Goal: Task Accomplishment & Management: Manage account settings

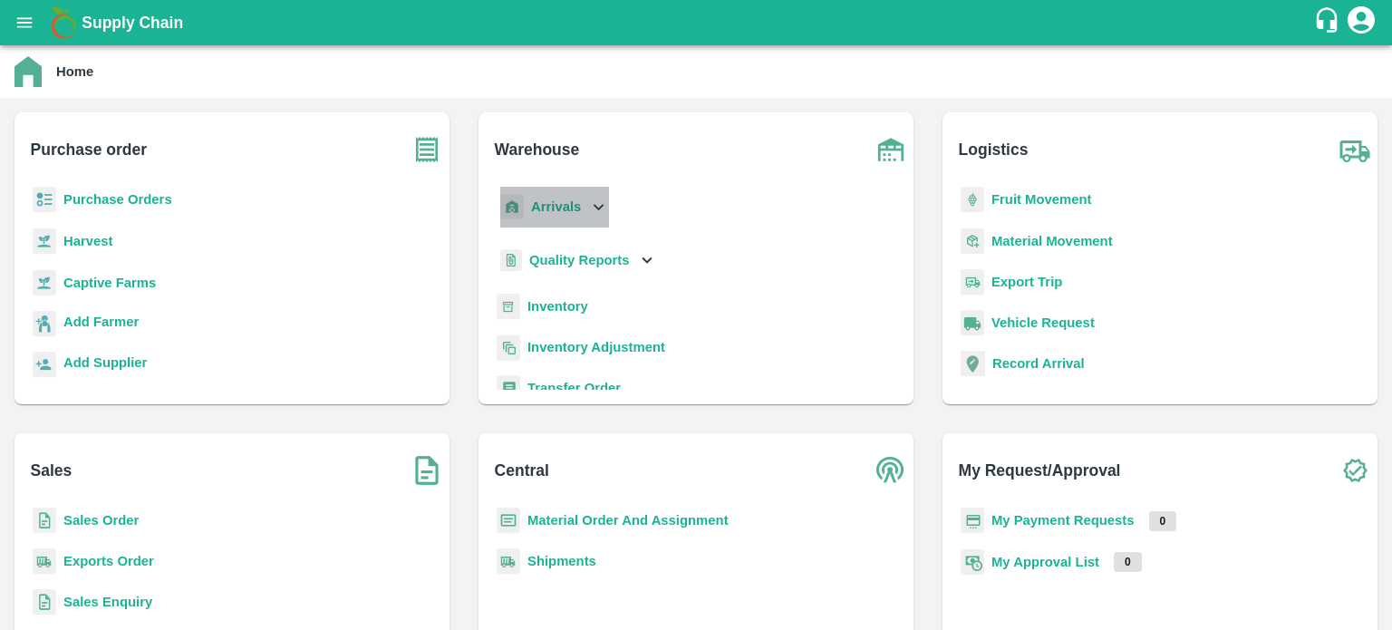
click at [589, 211] on icon at bounding box center [598, 207] width 20 height 20
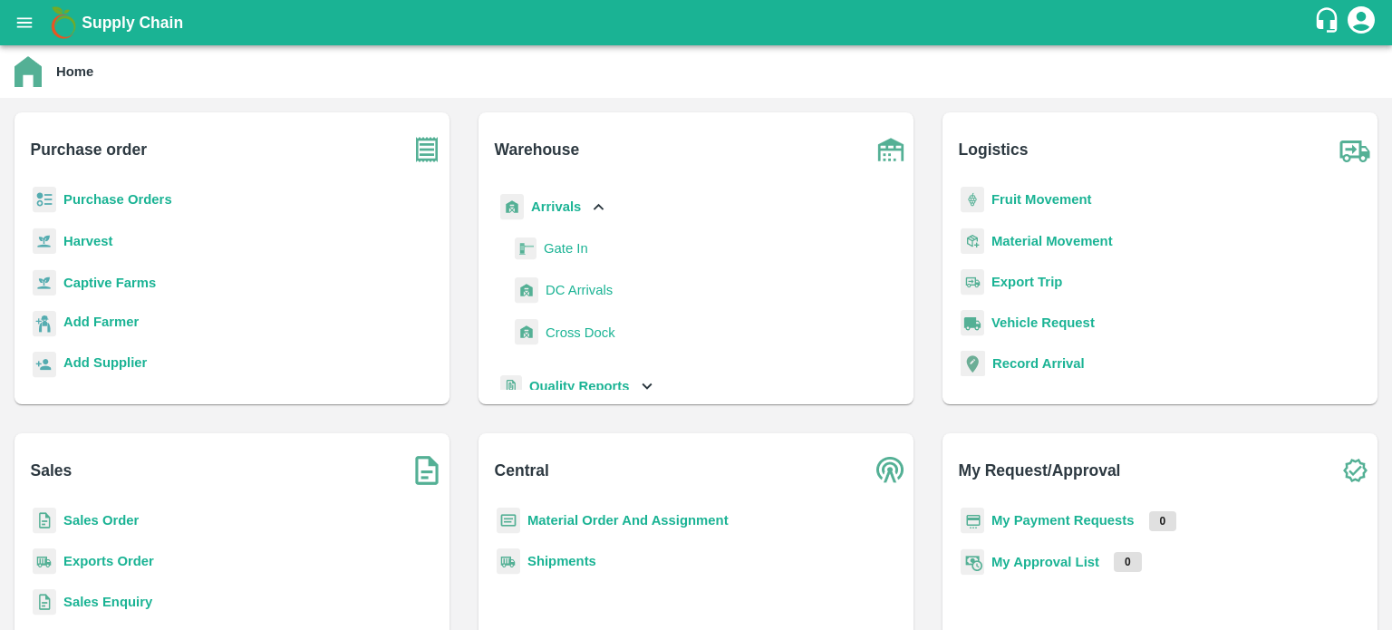
click at [584, 294] on span "DC Arrivals" at bounding box center [579, 290] width 67 height 20
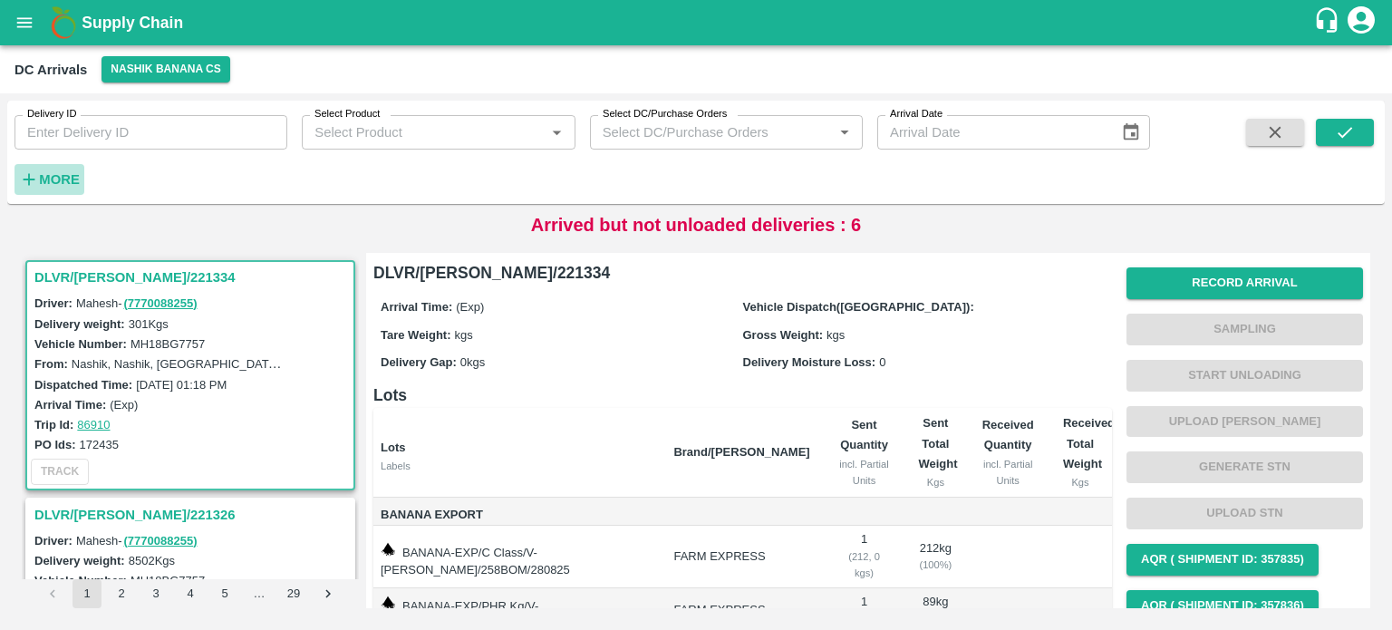
click at [76, 174] on strong "More" at bounding box center [59, 179] width 41 height 14
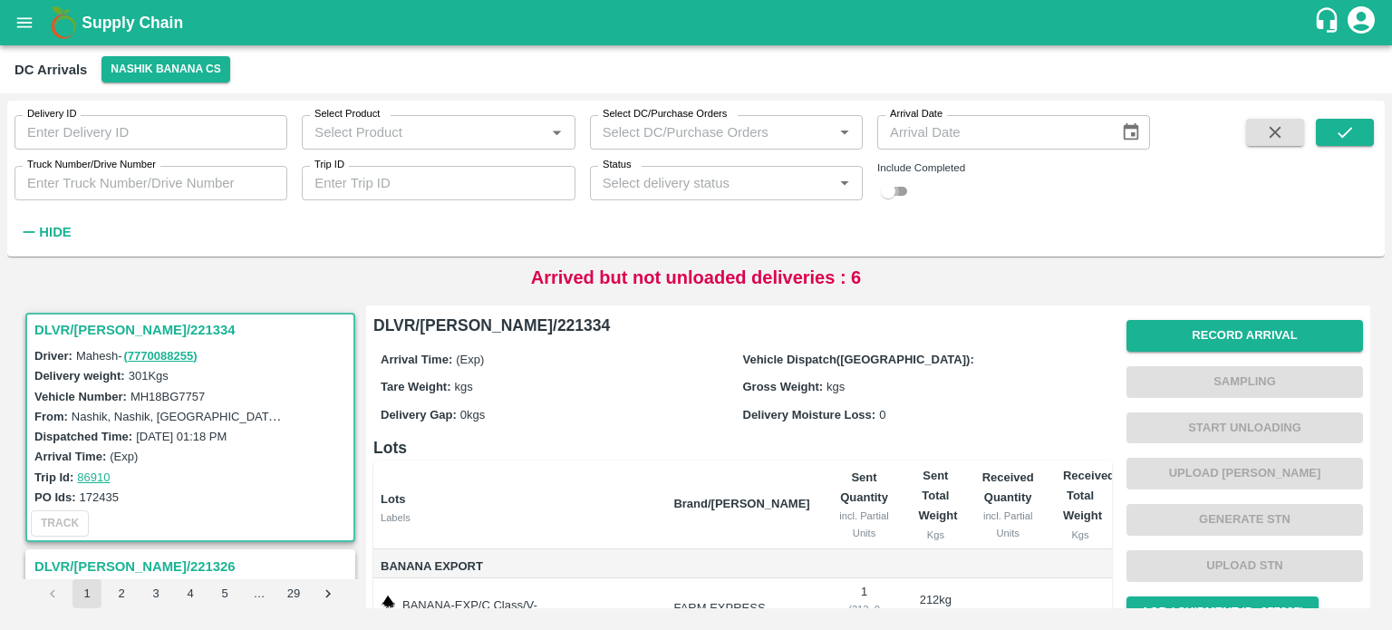
click at [902, 197] on input "checkbox" at bounding box center [887, 191] width 65 height 22
checkbox input "true"
click at [148, 180] on input "Truck Number/Drive Number" at bounding box center [150, 183] width 273 height 34
type input "4894"
click at [1344, 130] on icon "submit" at bounding box center [1345, 132] width 20 height 20
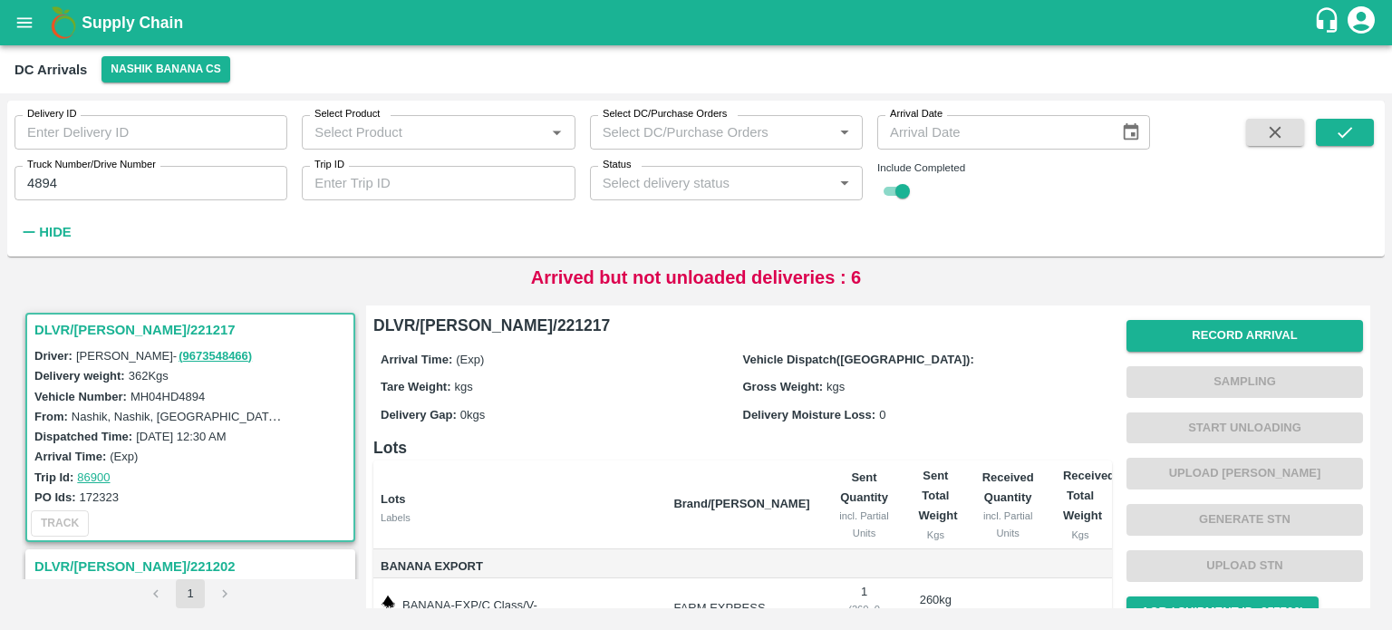
scroll to position [188, 0]
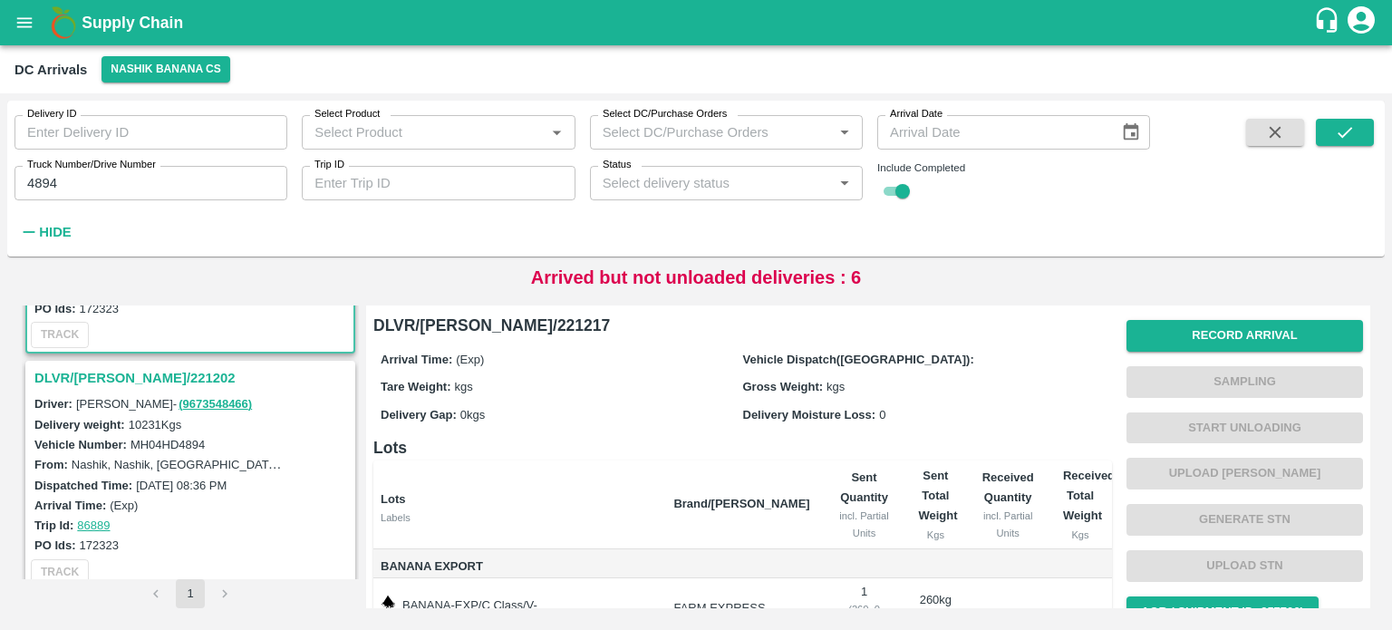
click at [105, 387] on h3 "DLVR/[PERSON_NAME]/221202" at bounding box center [192, 378] width 317 height 24
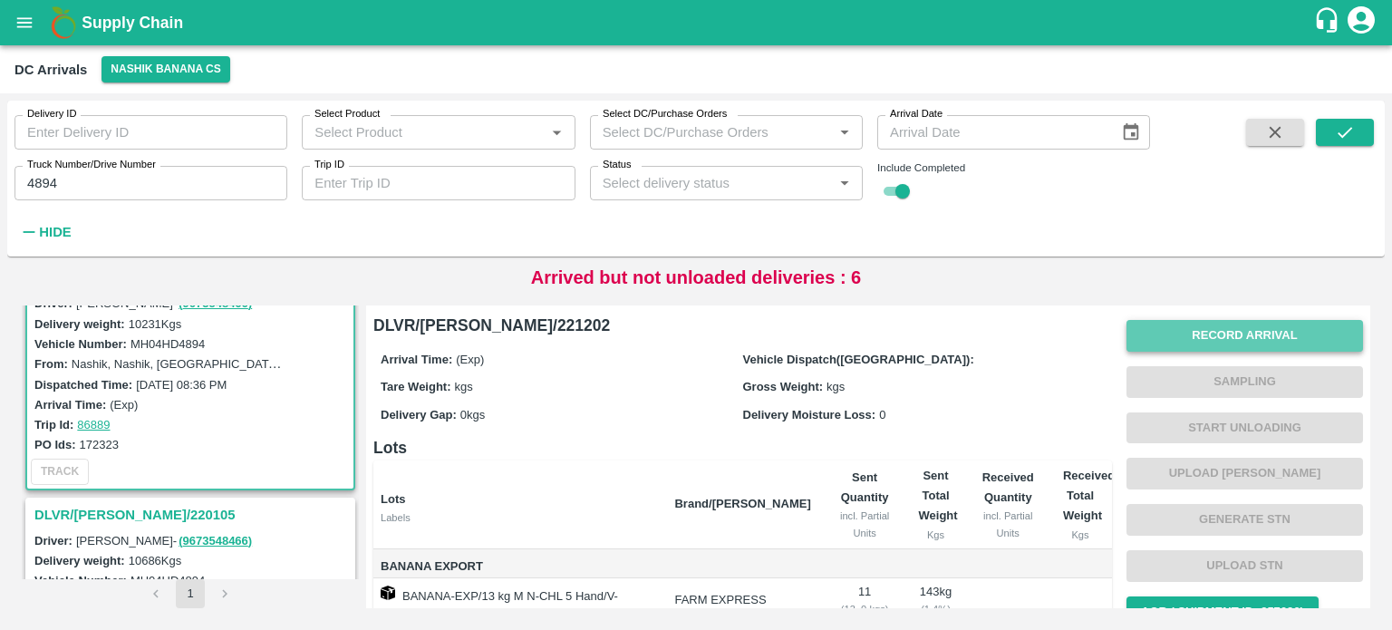
click at [1177, 337] on button "Record Arrival" at bounding box center [1244, 336] width 237 height 32
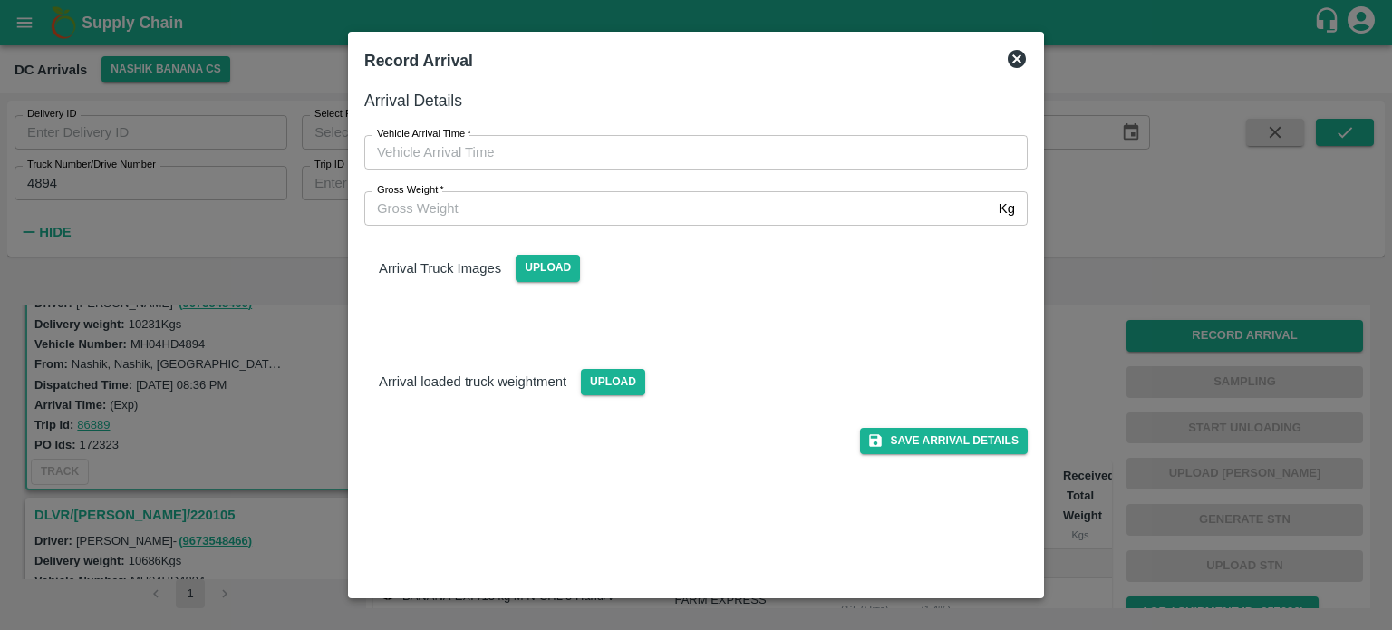
type input "DD/MM/YYYY hh:mm aa"
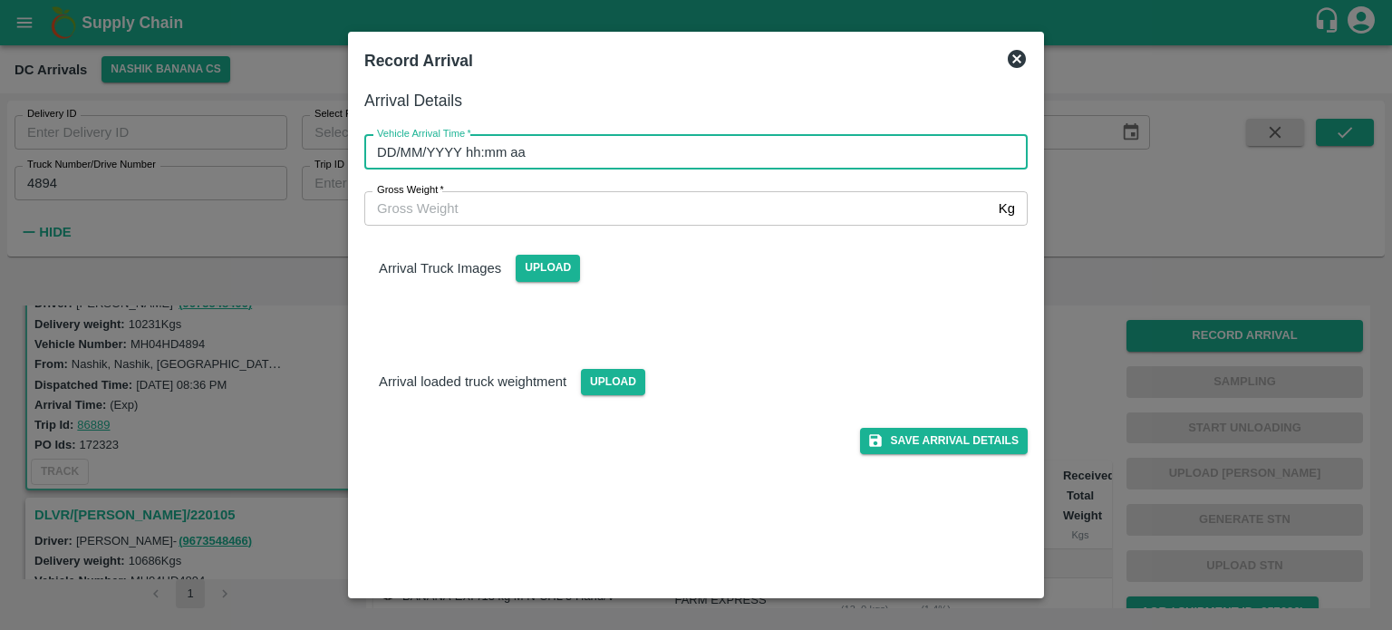
click at [696, 165] on input "DD/MM/YYYY hh:mm aa" at bounding box center [689, 152] width 651 height 34
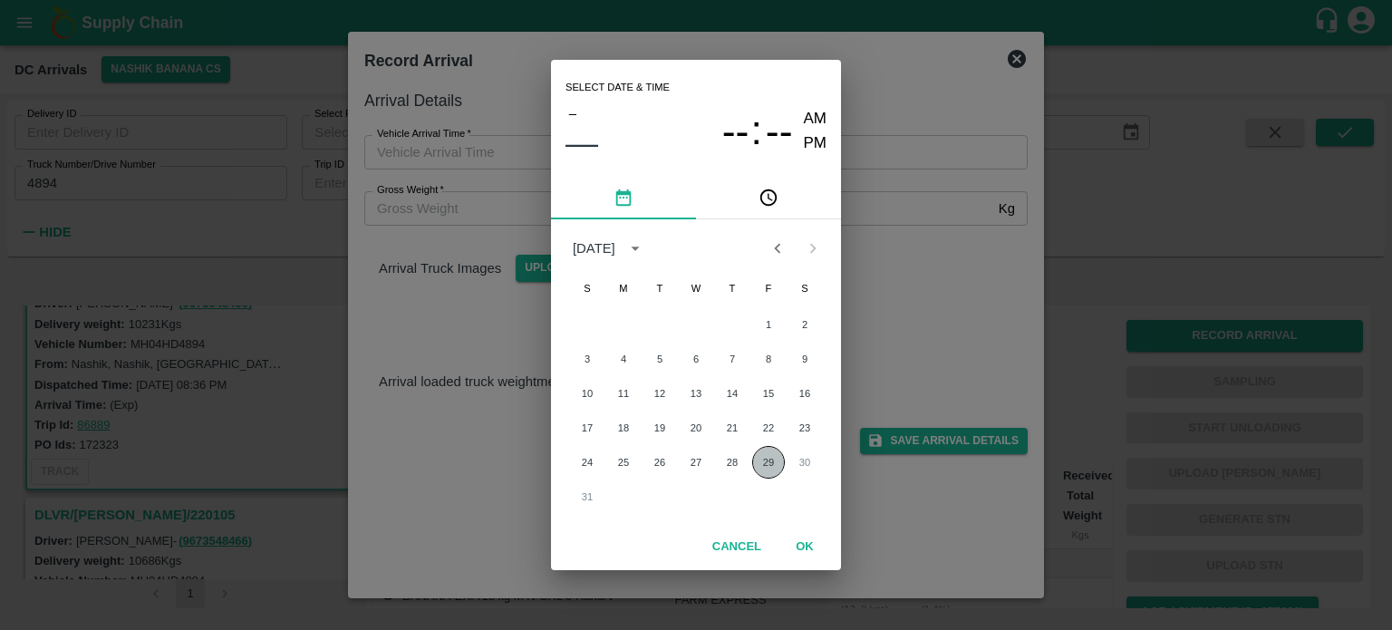
click at [765, 460] on button "29" at bounding box center [768, 462] width 33 height 33
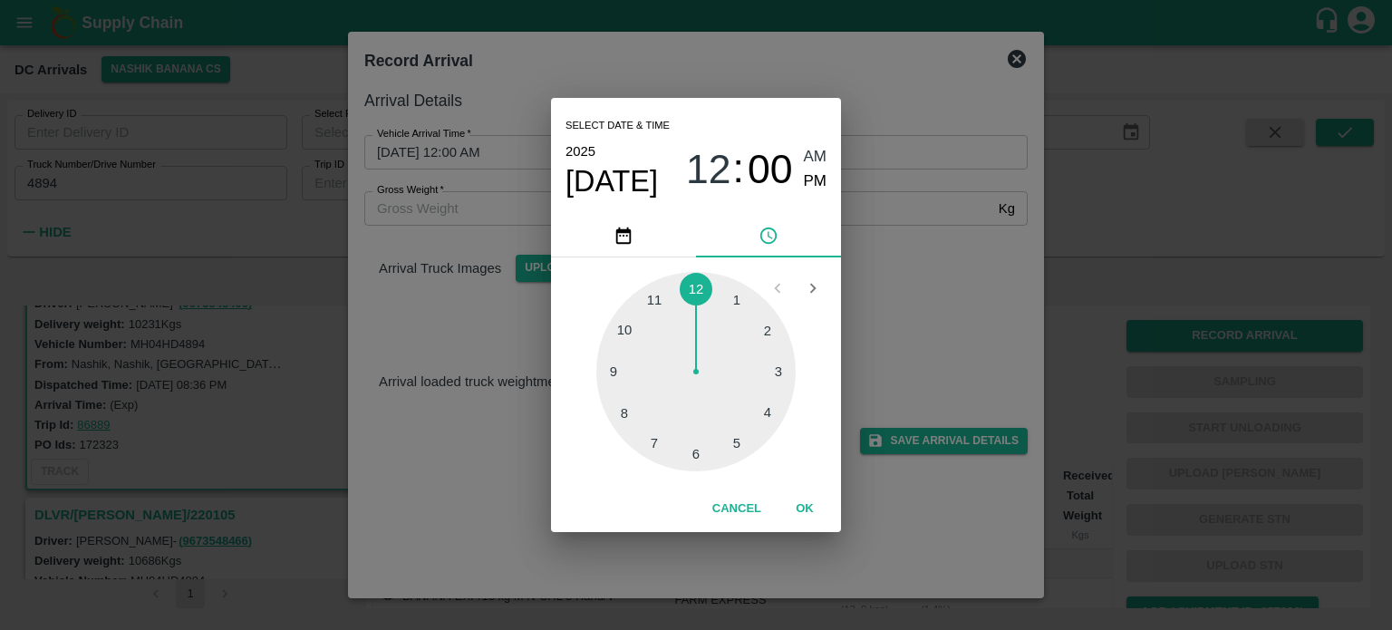
click at [692, 453] on div at bounding box center [695, 371] width 199 height 199
type input "[DATE] 06:00 AM"
click at [980, 329] on div "Select date & time [DATE] 06 : 00 AM PM 05 10 15 20 25 30 35 40 45 50 55 00 Can…" at bounding box center [696, 315] width 1392 height 630
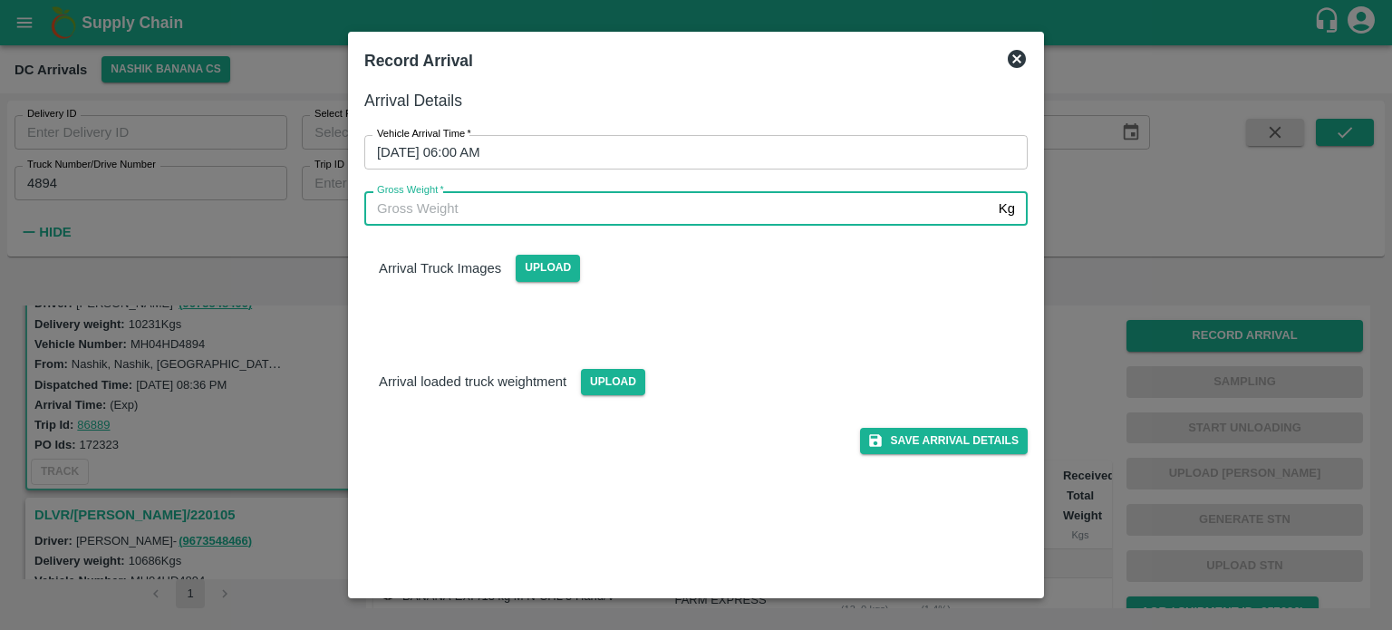
click at [532, 209] on input "Gross Weight   *" at bounding box center [677, 208] width 627 height 34
type input "17495"
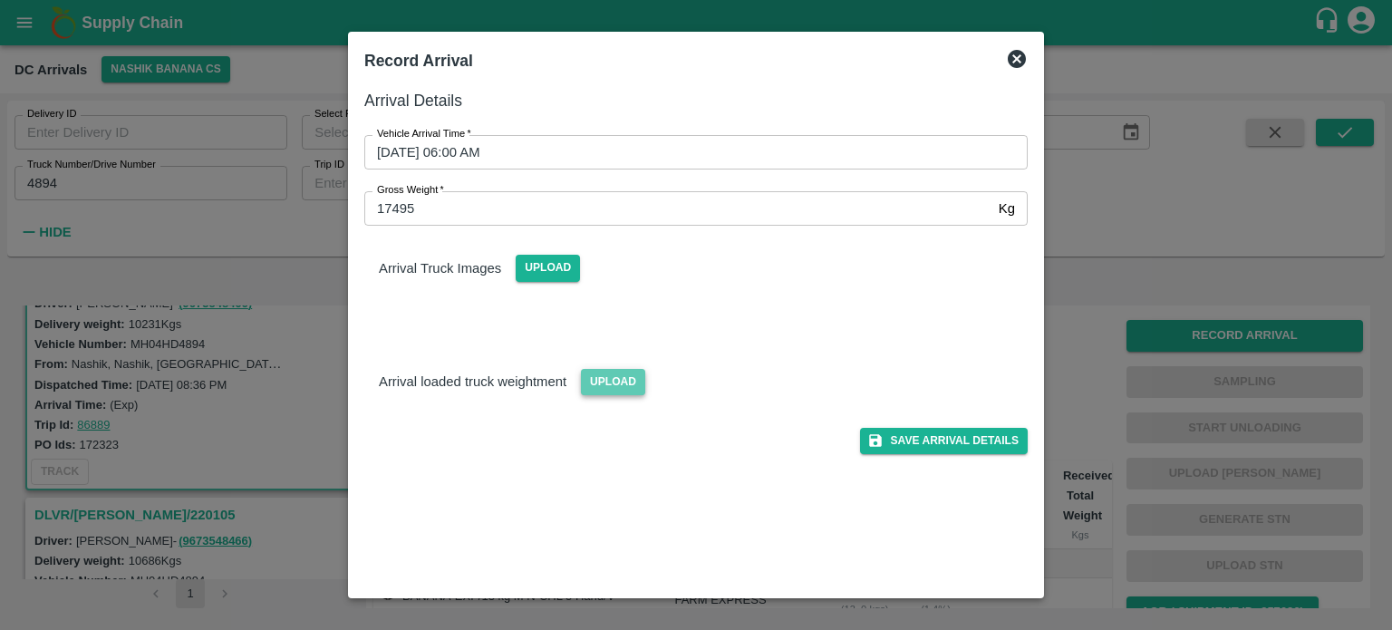
click at [605, 388] on span "Upload" at bounding box center [613, 382] width 64 height 26
click at [0, 0] on input "Upload" at bounding box center [0, 0] width 0 height 0
click at [608, 375] on span "Upload" at bounding box center [613, 382] width 64 height 26
click at [0, 0] on input "Upload" at bounding box center [0, 0] width 0 height 0
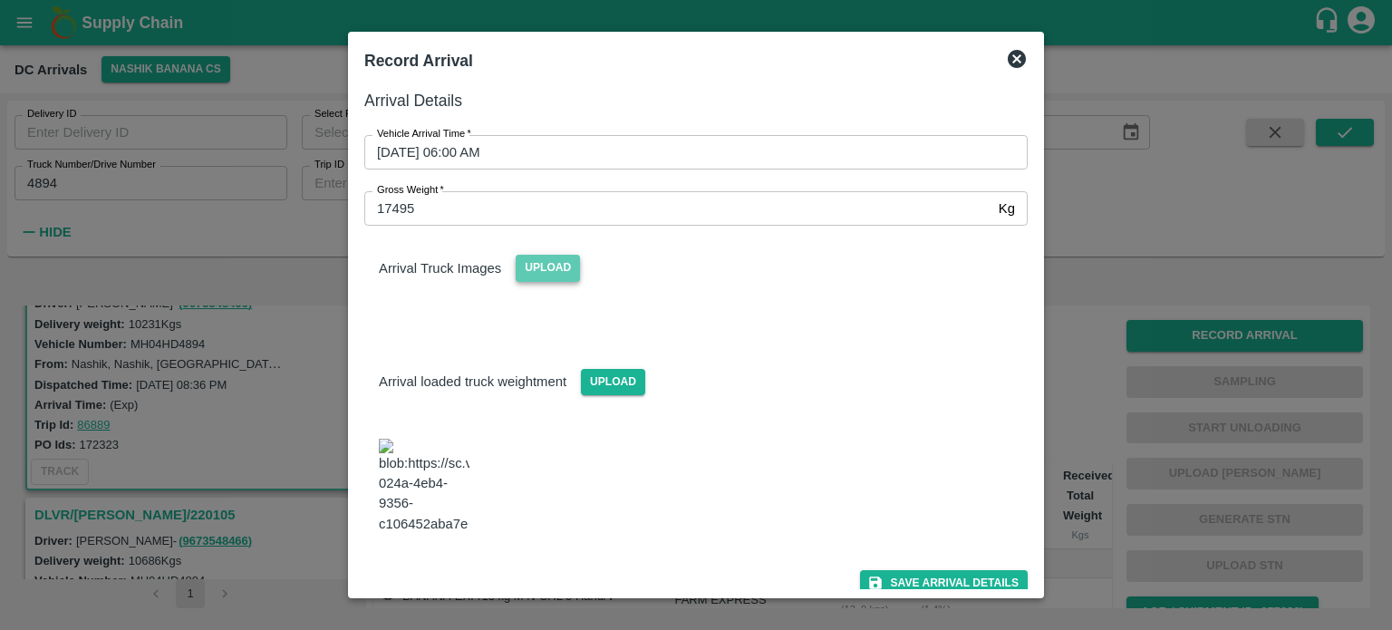
click at [546, 275] on span "Upload" at bounding box center [548, 268] width 64 height 26
click at [0, 0] on input "Upload" at bounding box center [0, 0] width 0 height 0
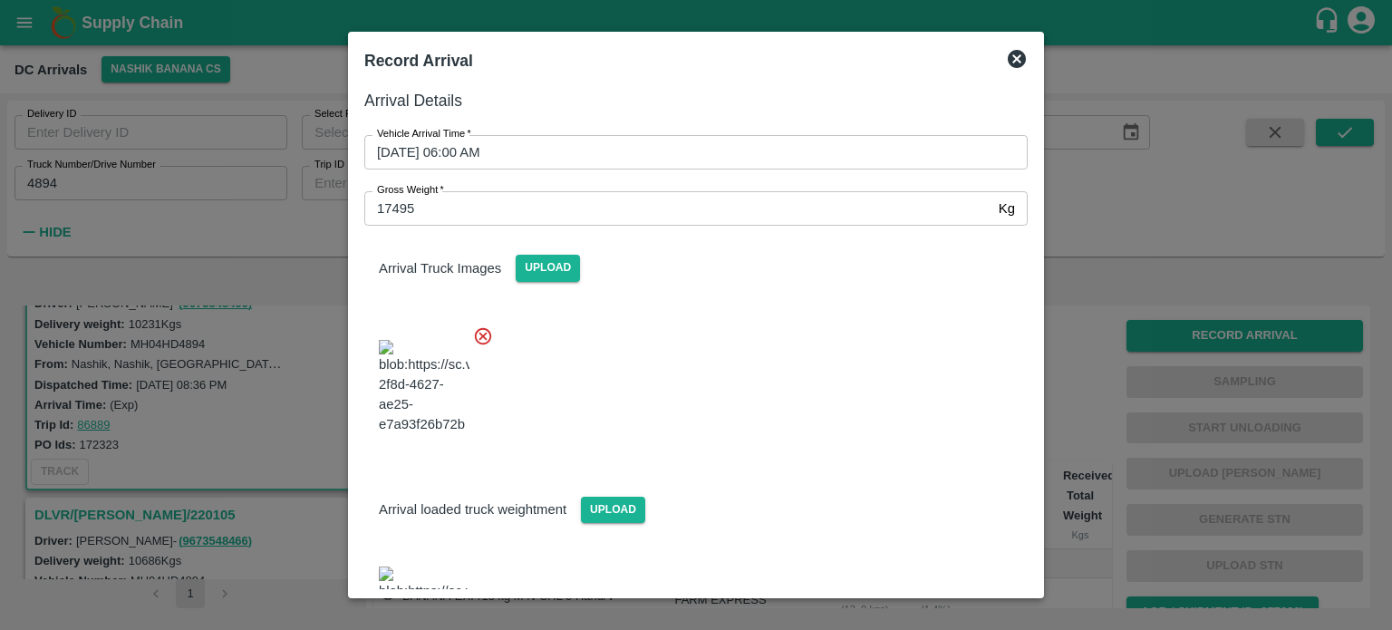
scroll to position [91, 0]
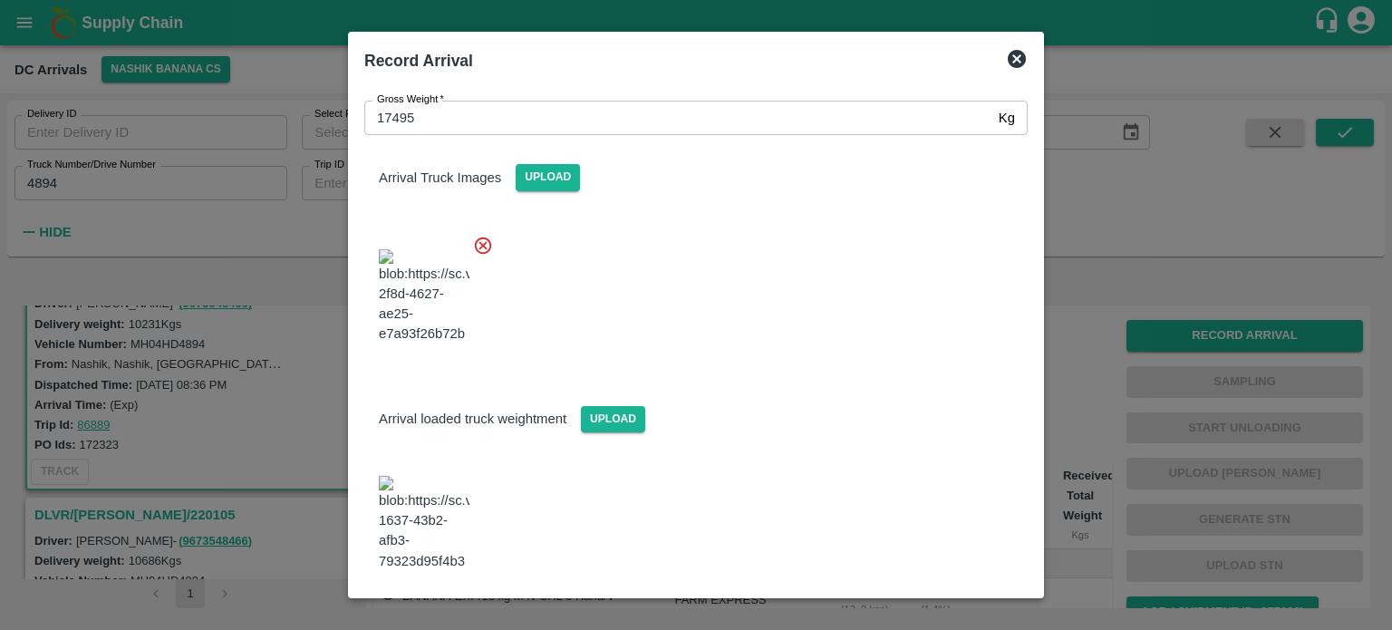
click at [927, 607] on button "Save Arrival Details" at bounding box center [944, 620] width 168 height 26
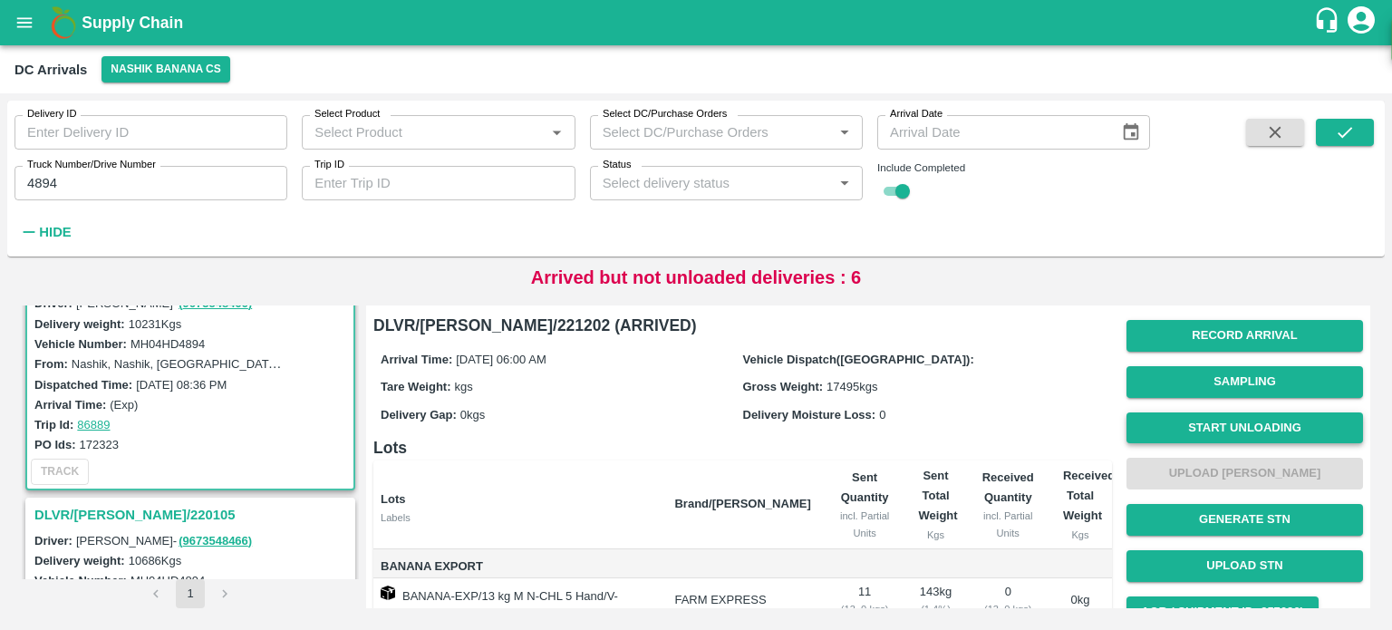
click at [1220, 433] on button "Start Unloading" at bounding box center [1244, 428] width 237 height 32
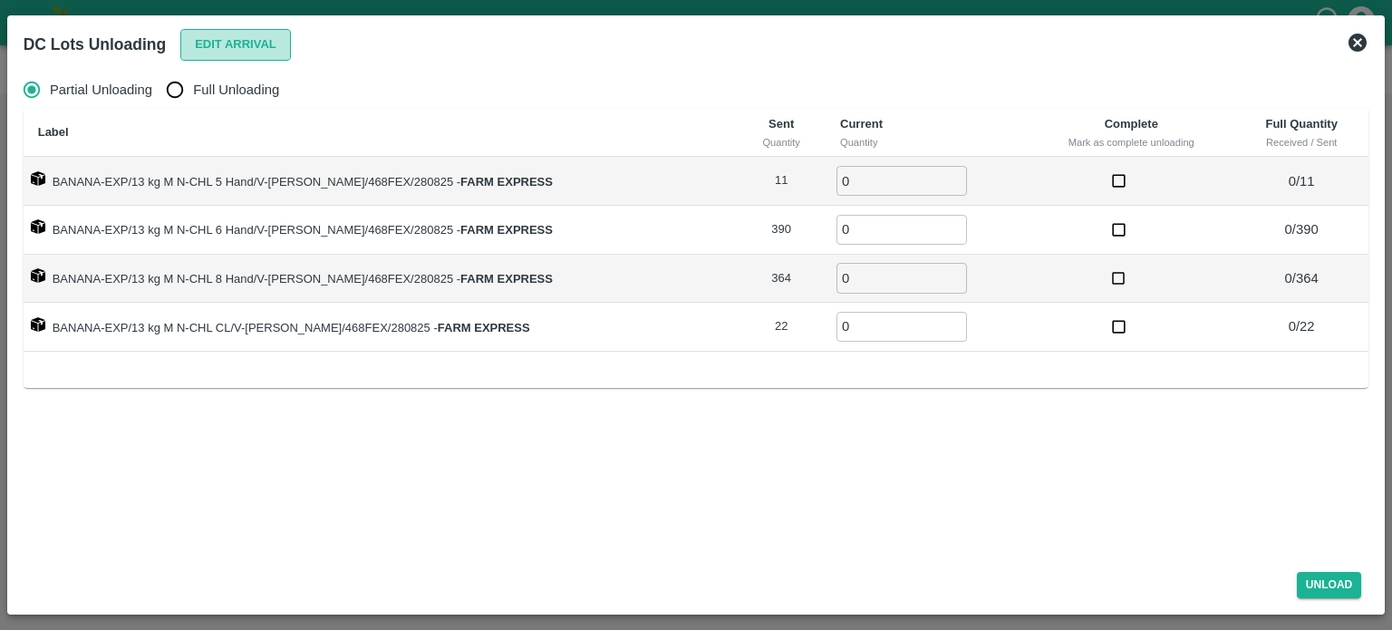
click at [249, 43] on button "Edit Arrival" at bounding box center [235, 45] width 111 height 32
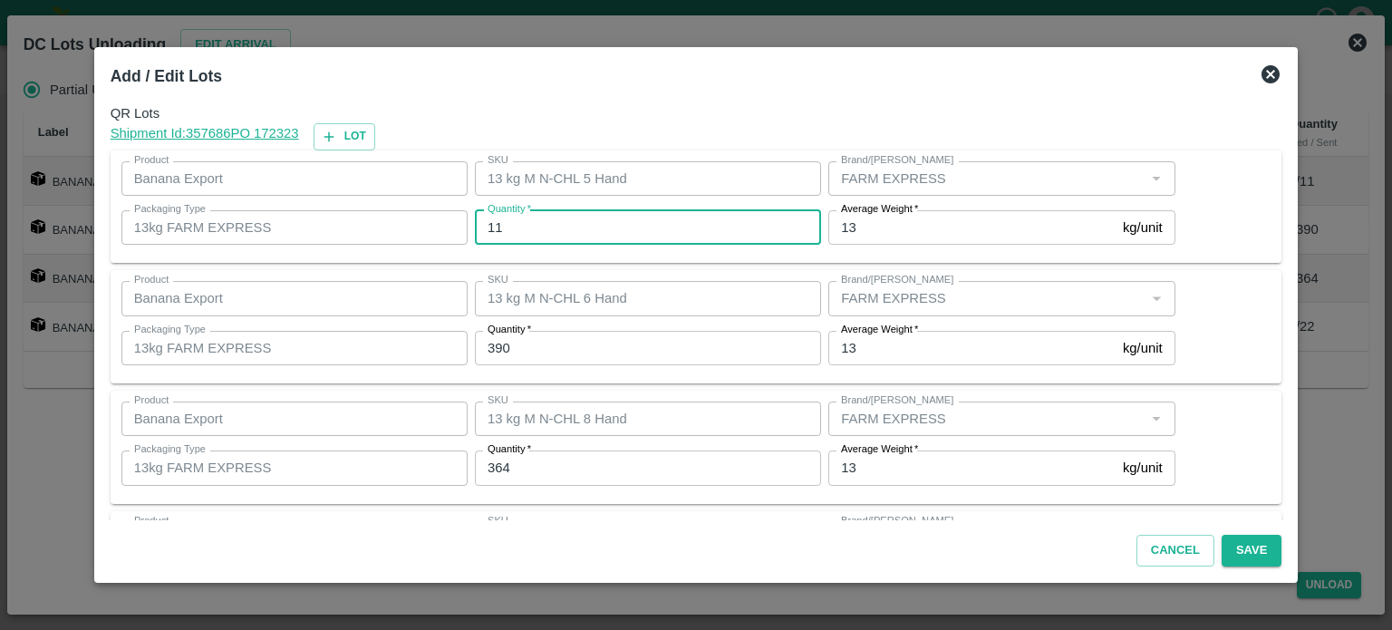
click at [498, 228] on input "11" at bounding box center [648, 227] width 346 height 34
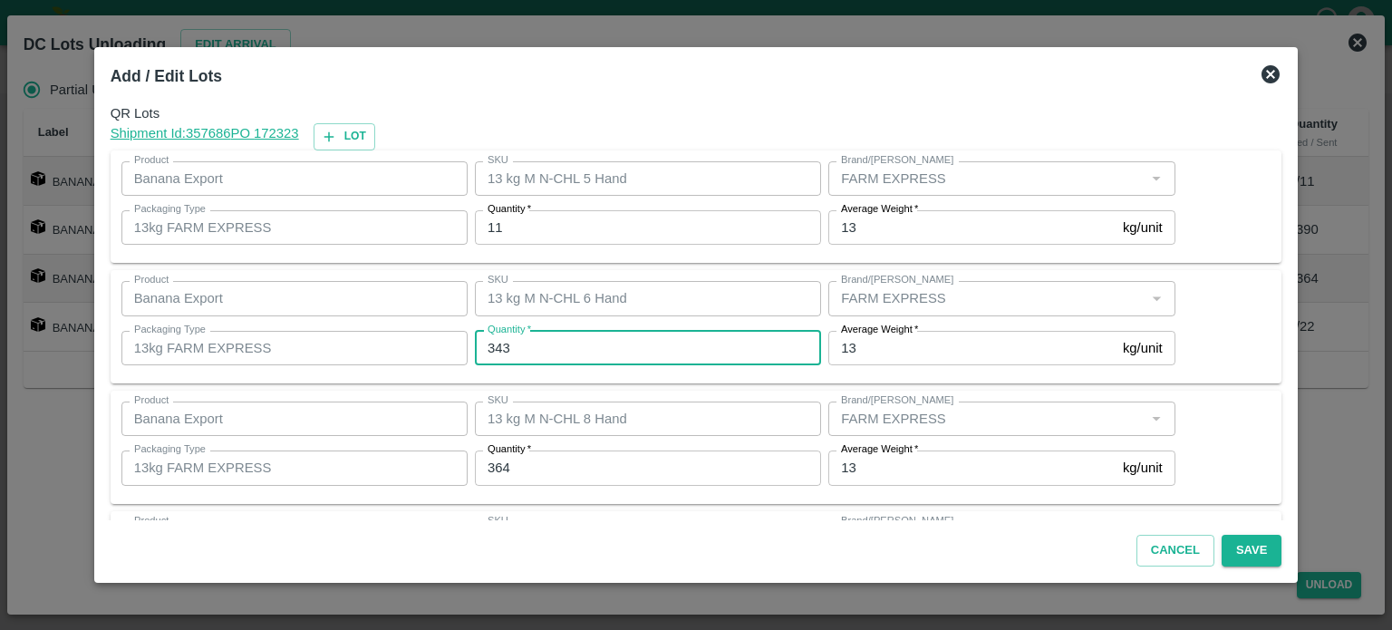
type input "343"
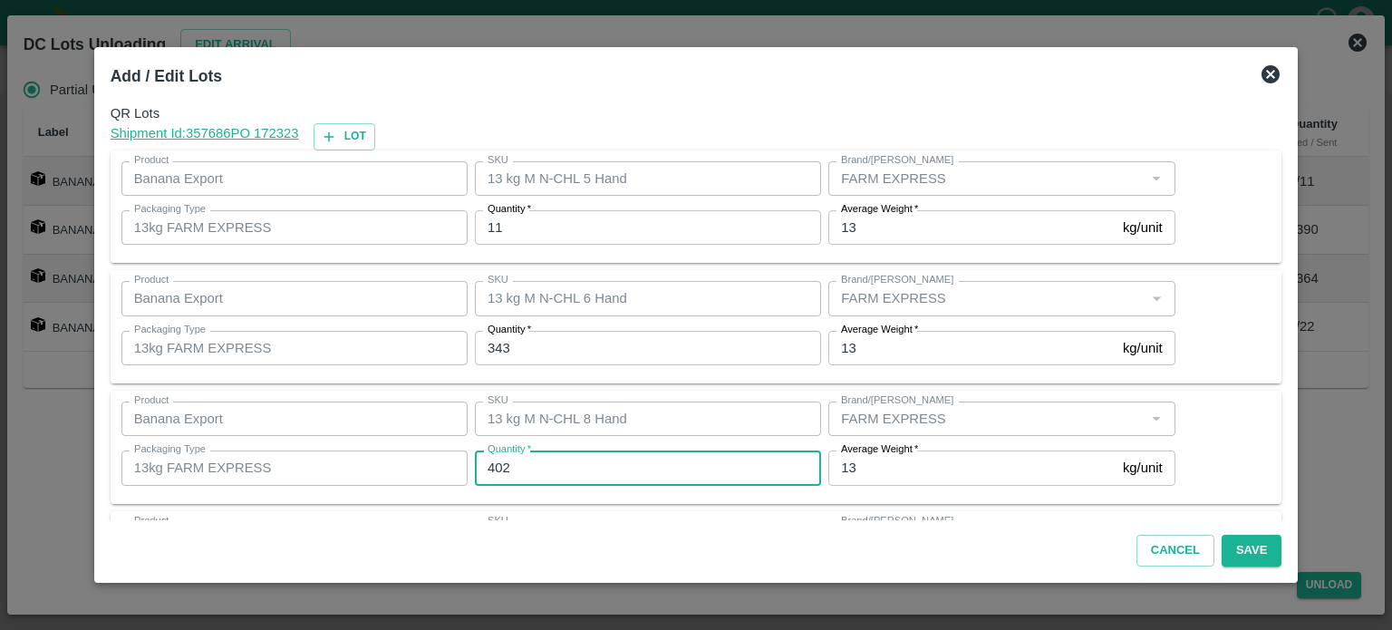
type input "402"
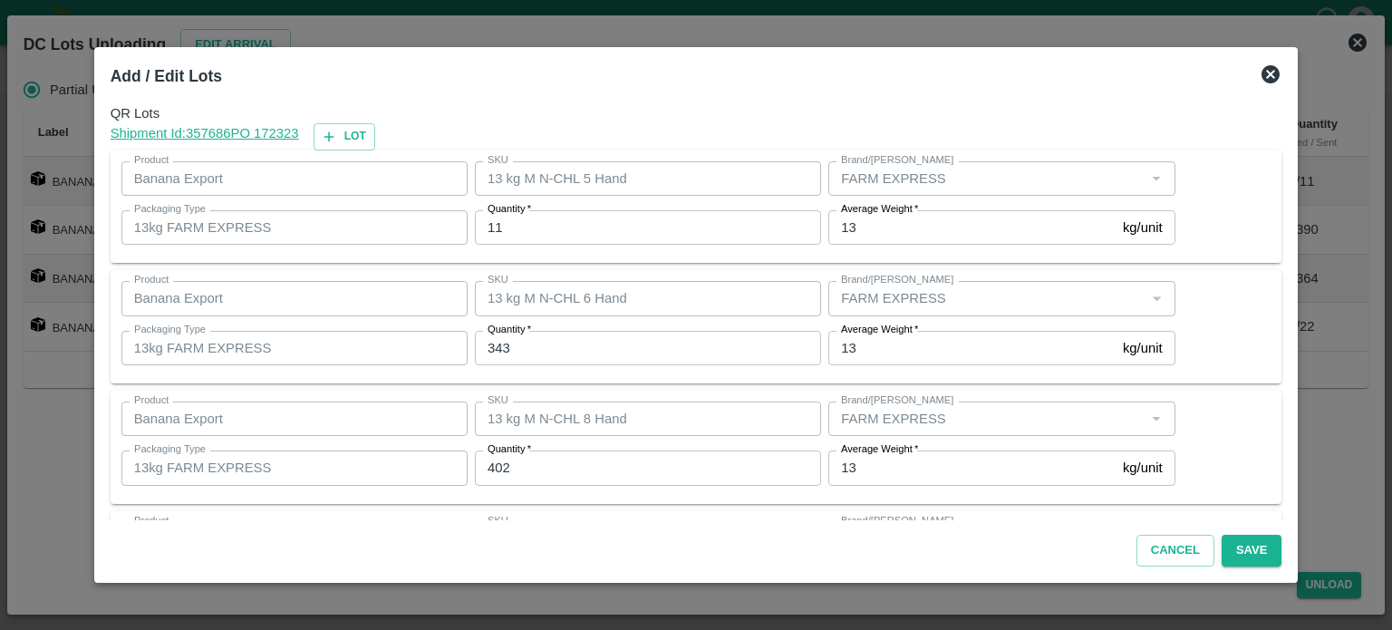
scroll to position [117, 0]
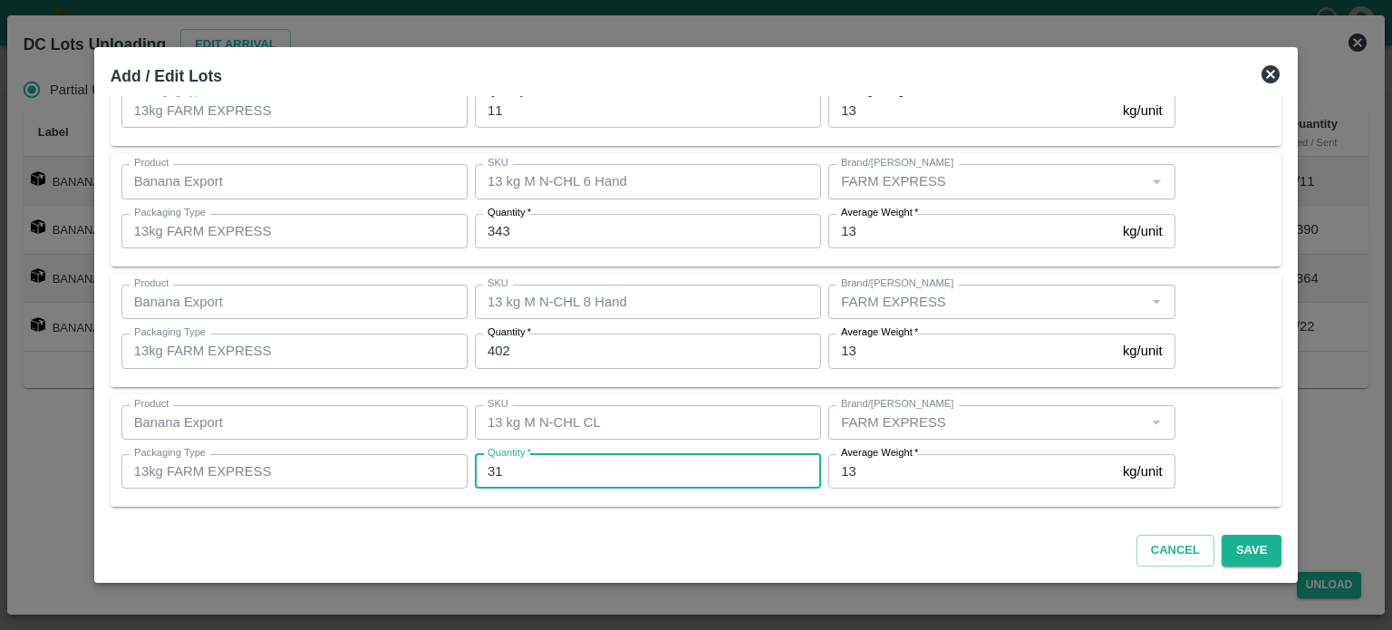
type input "31"
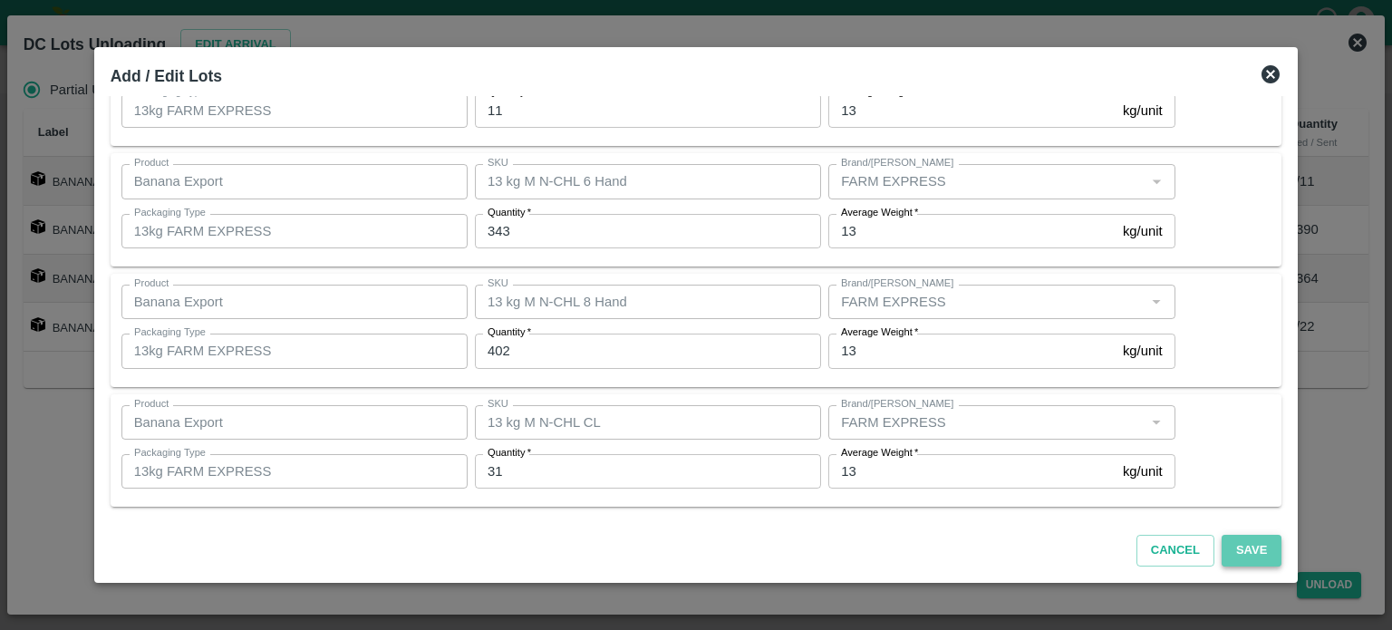
click at [1237, 554] on button "Save" at bounding box center [1252, 551] width 60 height 32
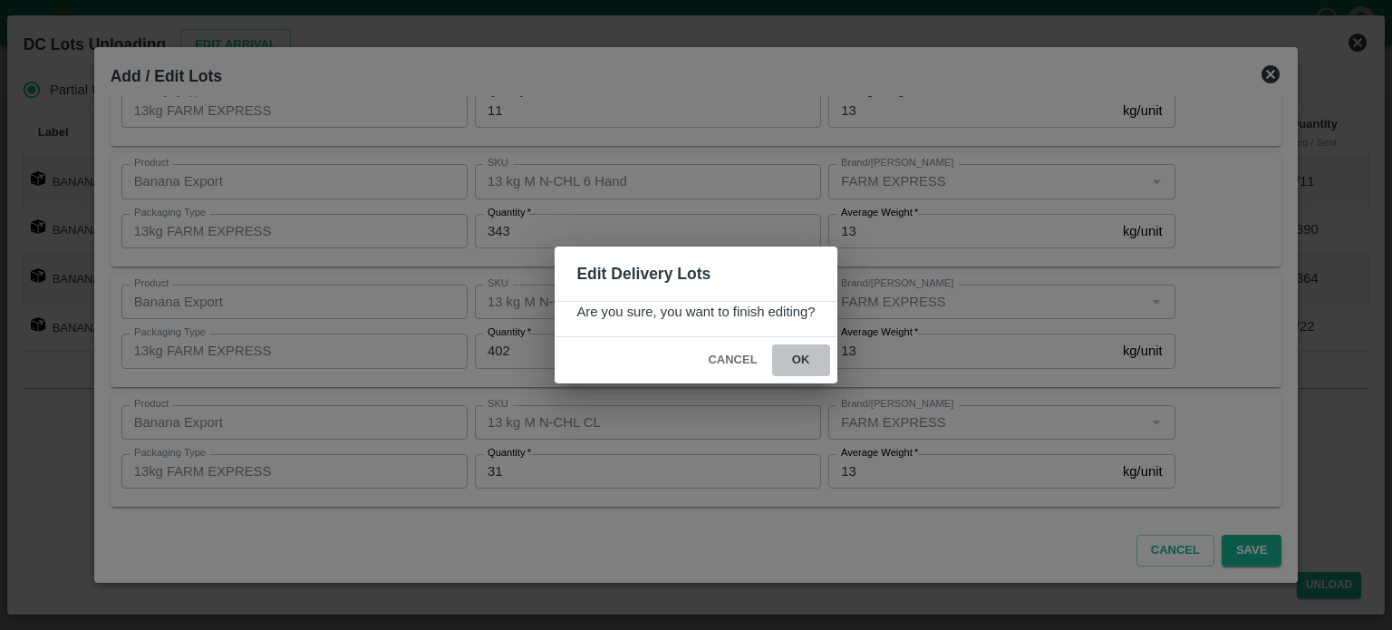
click at [797, 360] on button "ok" at bounding box center [801, 360] width 58 height 32
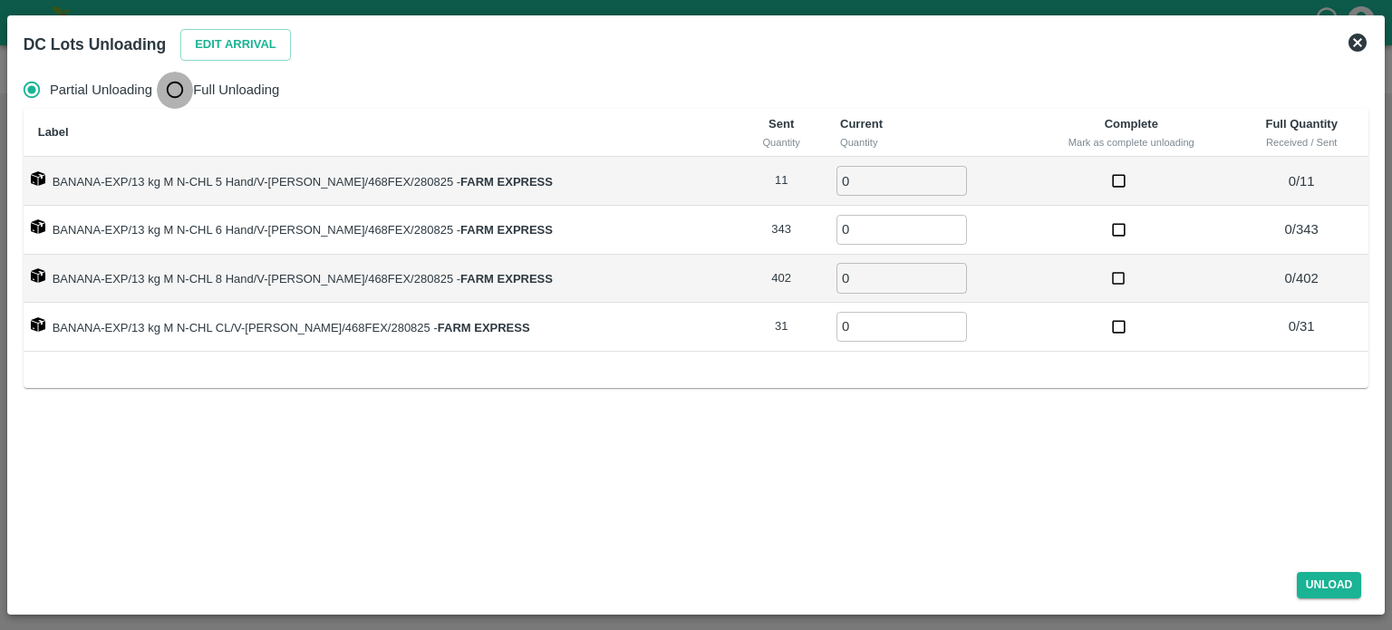
click at [173, 102] on input "Full Unloading" at bounding box center [175, 90] width 36 height 36
radio input "true"
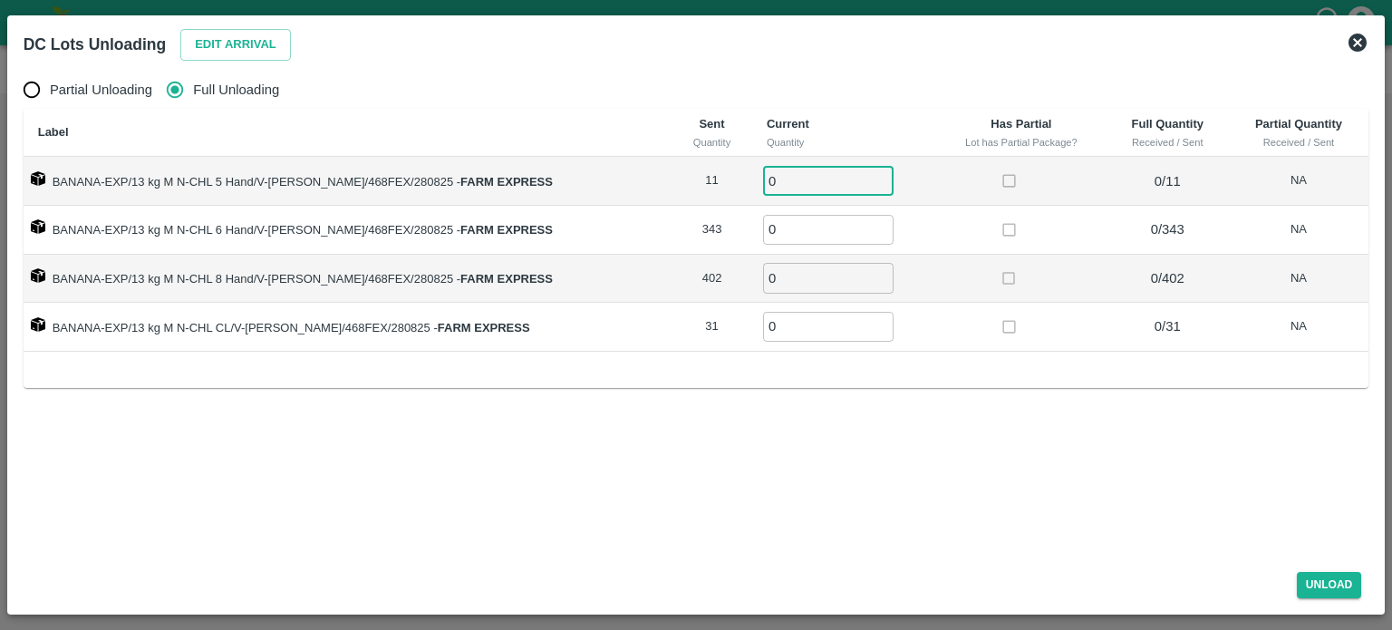
click at [788, 167] on input "0" at bounding box center [828, 181] width 130 height 30
type input "11"
type input "343"
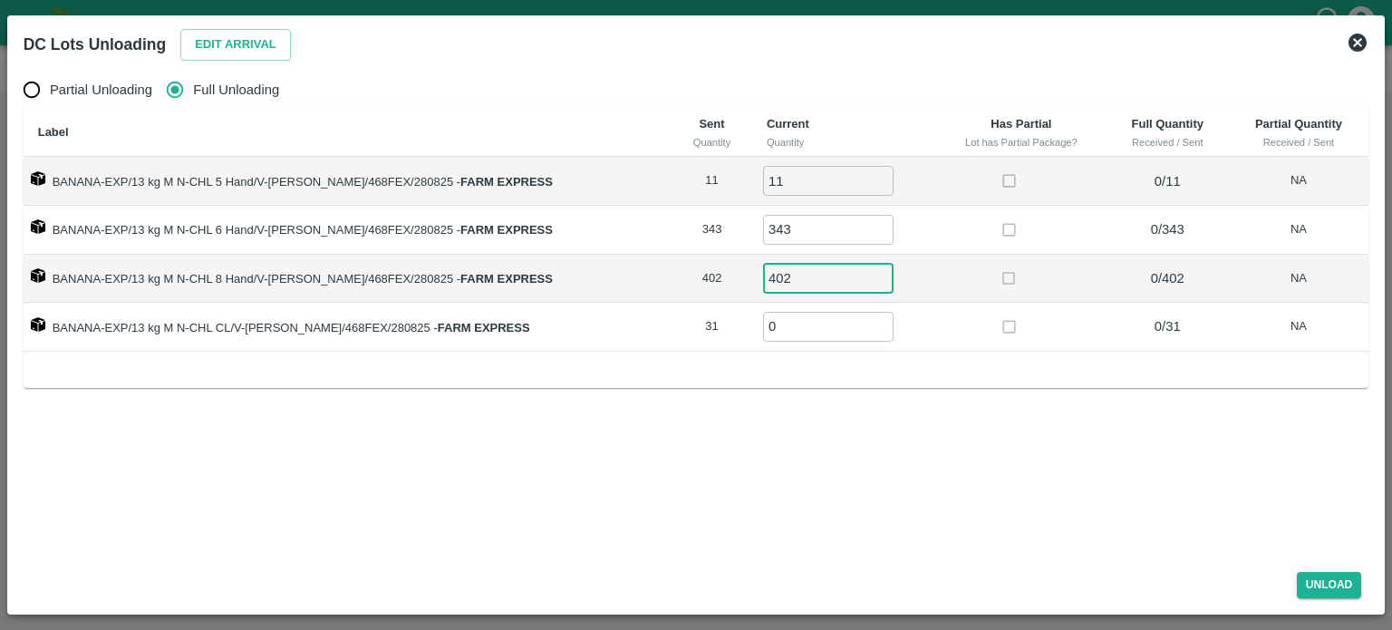
type input "402"
type input "31"
click at [1334, 572] on button "Unload" at bounding box center [1329, 585] width 65 height 26
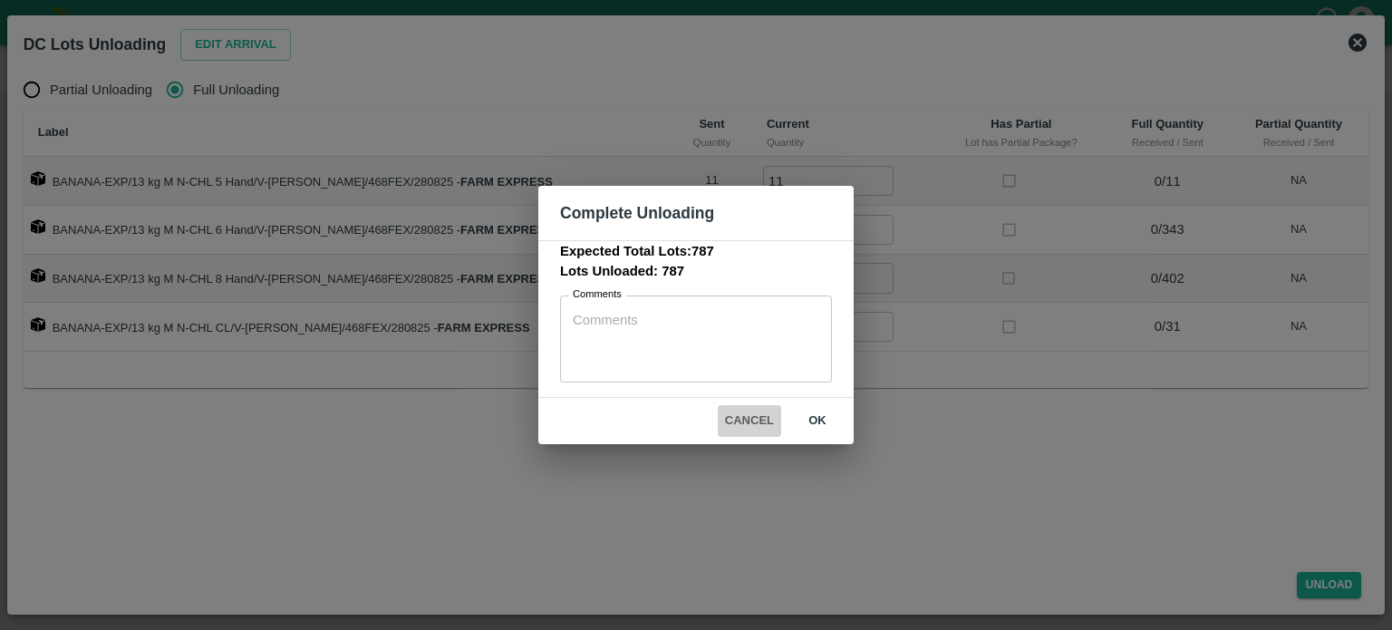
click at [749, 419] on button "Cancel" at bounding box center [749, 421] width 63 height 32
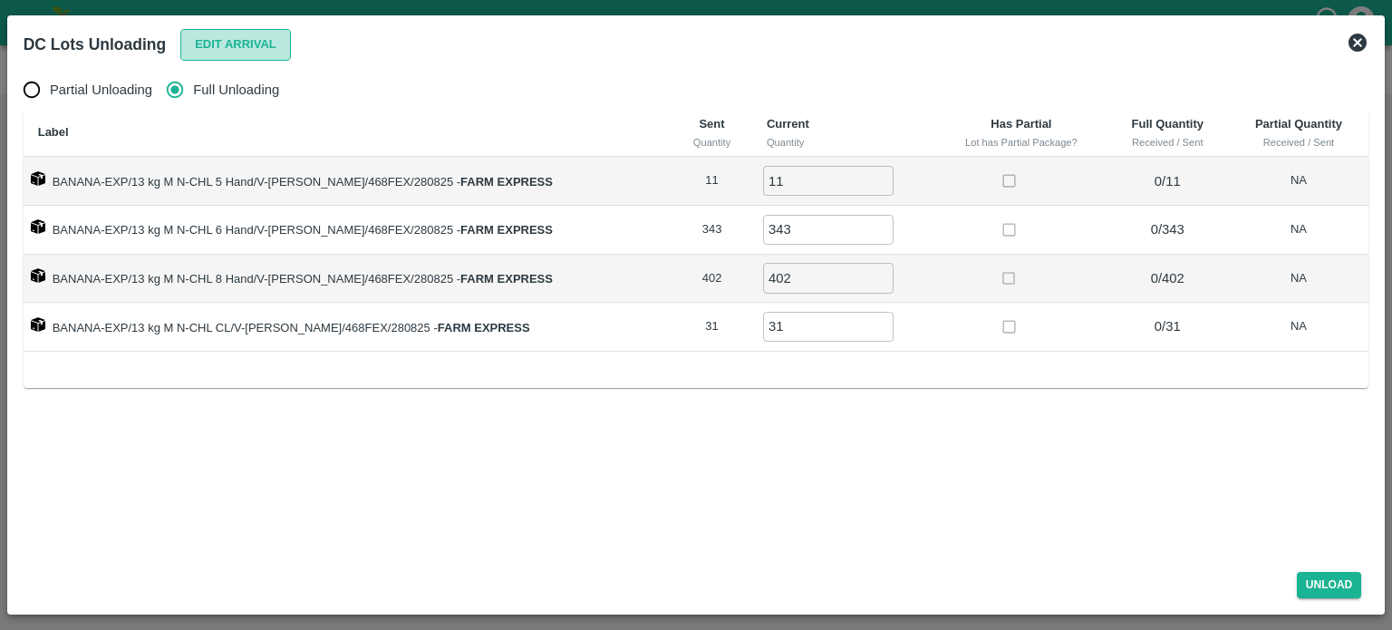
click at [248, 39] on button "Edit Arrival" at bounding box center [235, 45] width 111 height 32
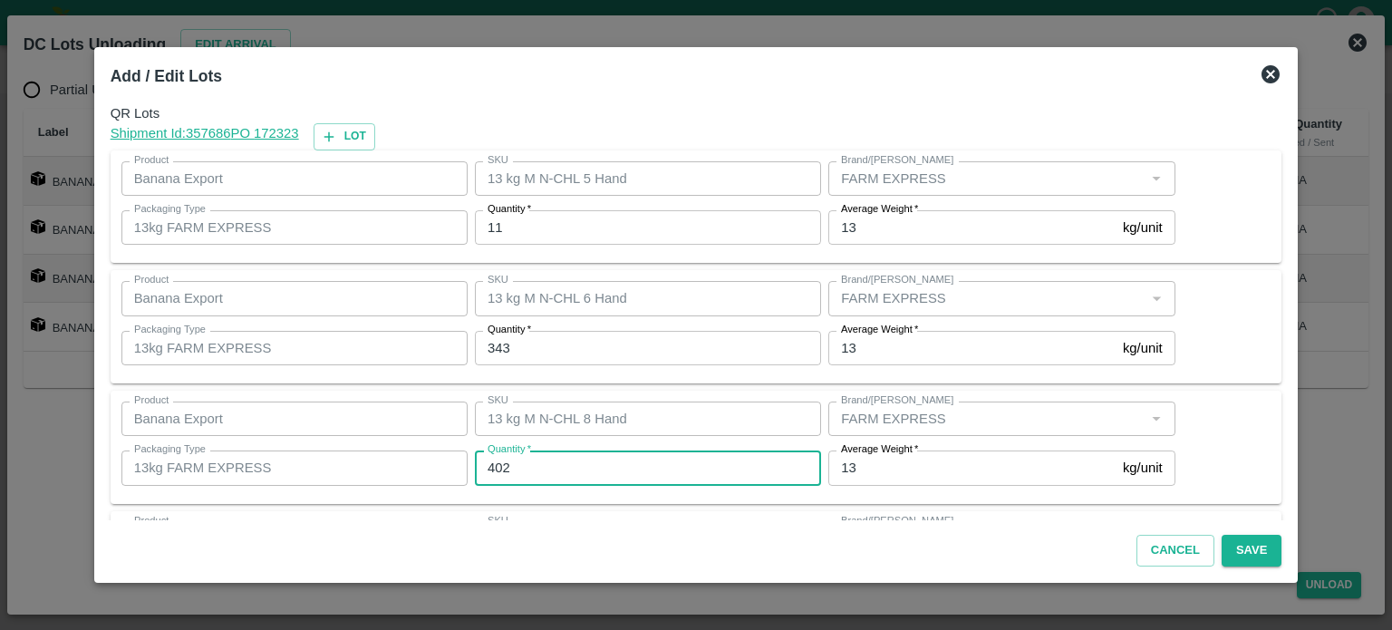
click at [537, 470] on input "402" at bounding box center [648, 467] width 346 height 34
type input "401"
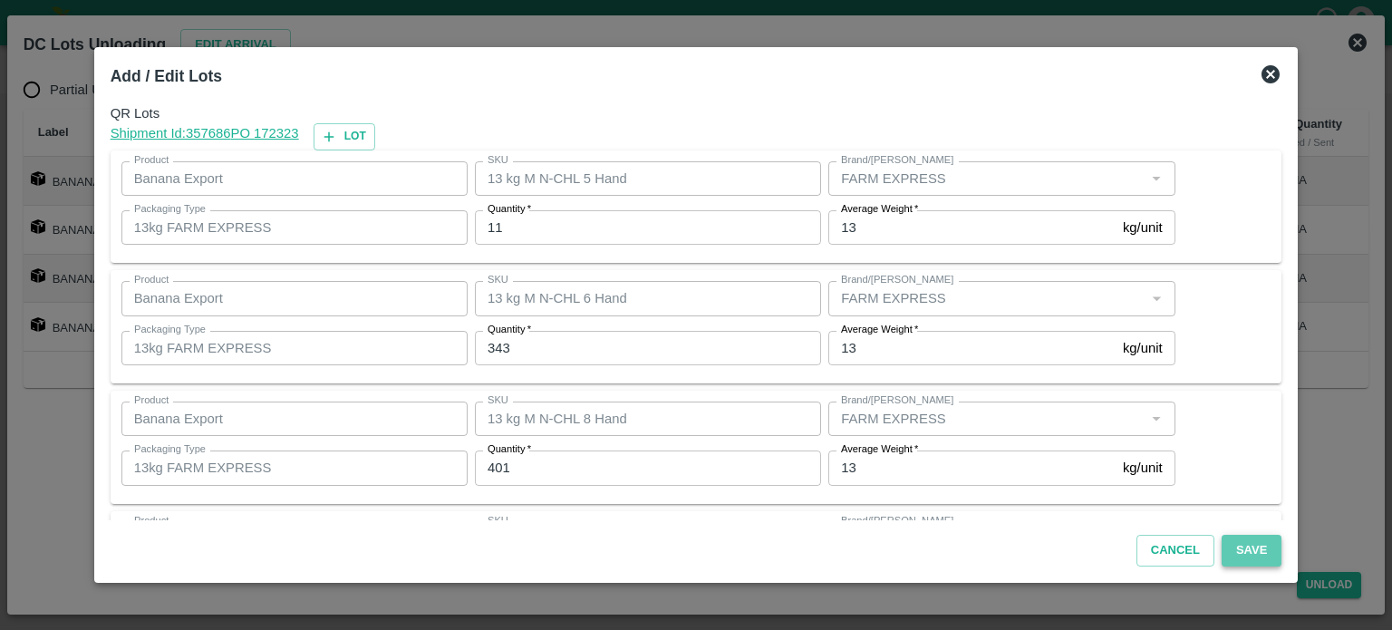
click at [1230, 554] on button "Save" at bounding box center [1252, 551] width 60 height 32
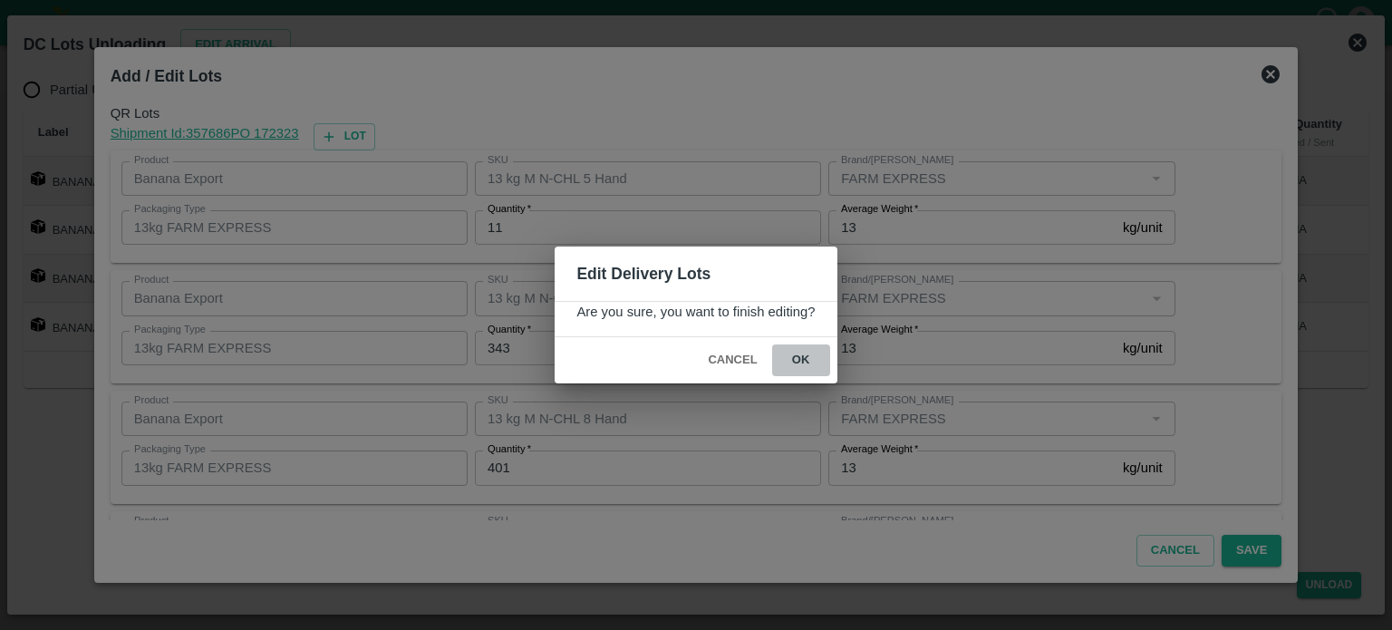
click at [801, 360] on button "ok" at bounding box center [801, 360] width 58 height 32
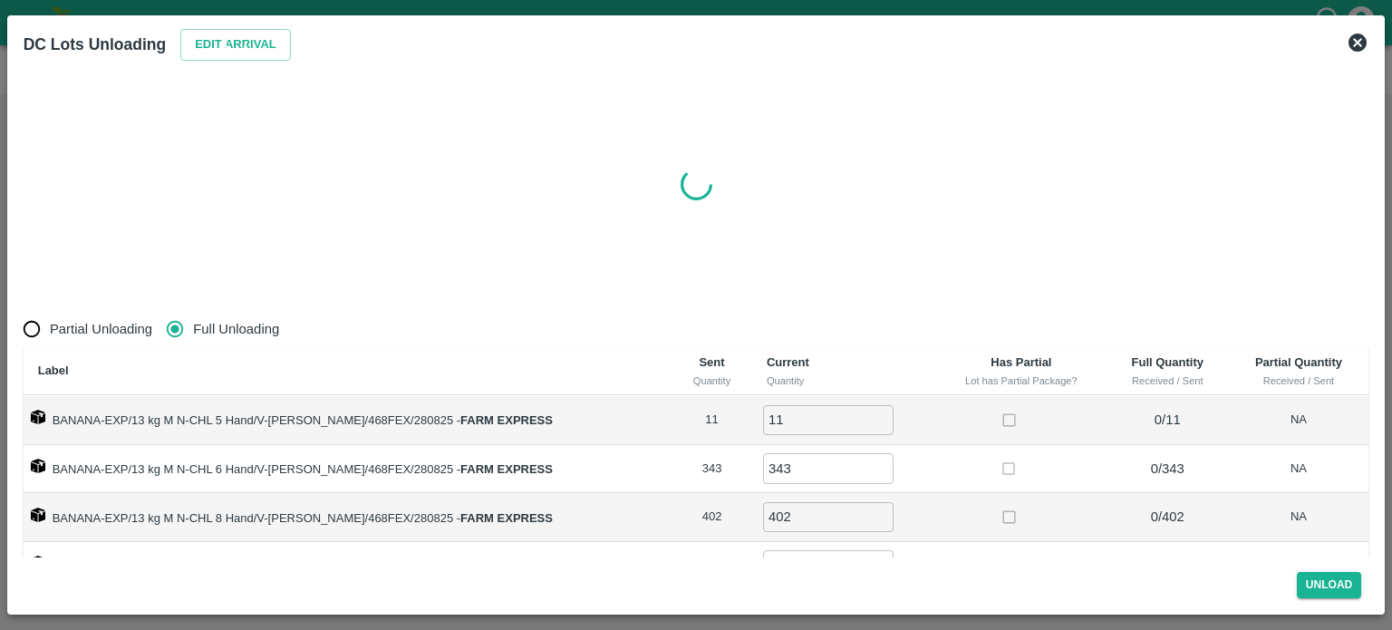
radio input "true"
type input "0"
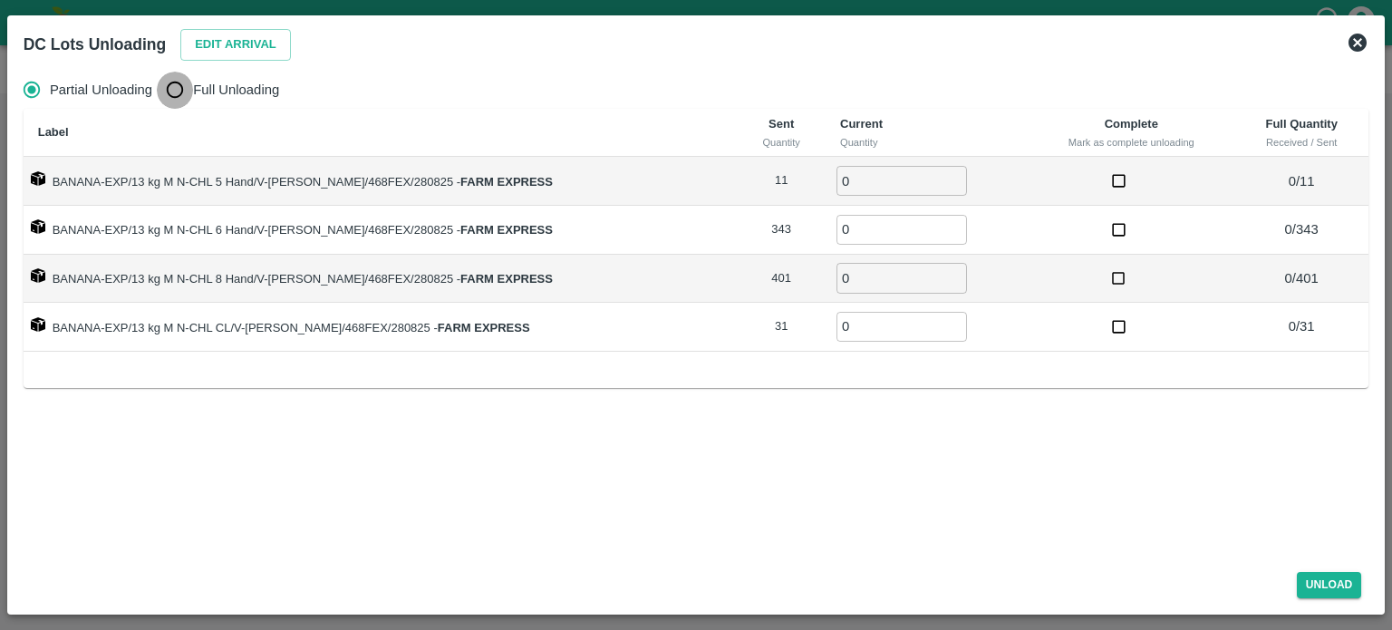
click at [180, 90] on input "Full Unloading" at bounding box center [175, 90] width 36 height 36
radio input "true"
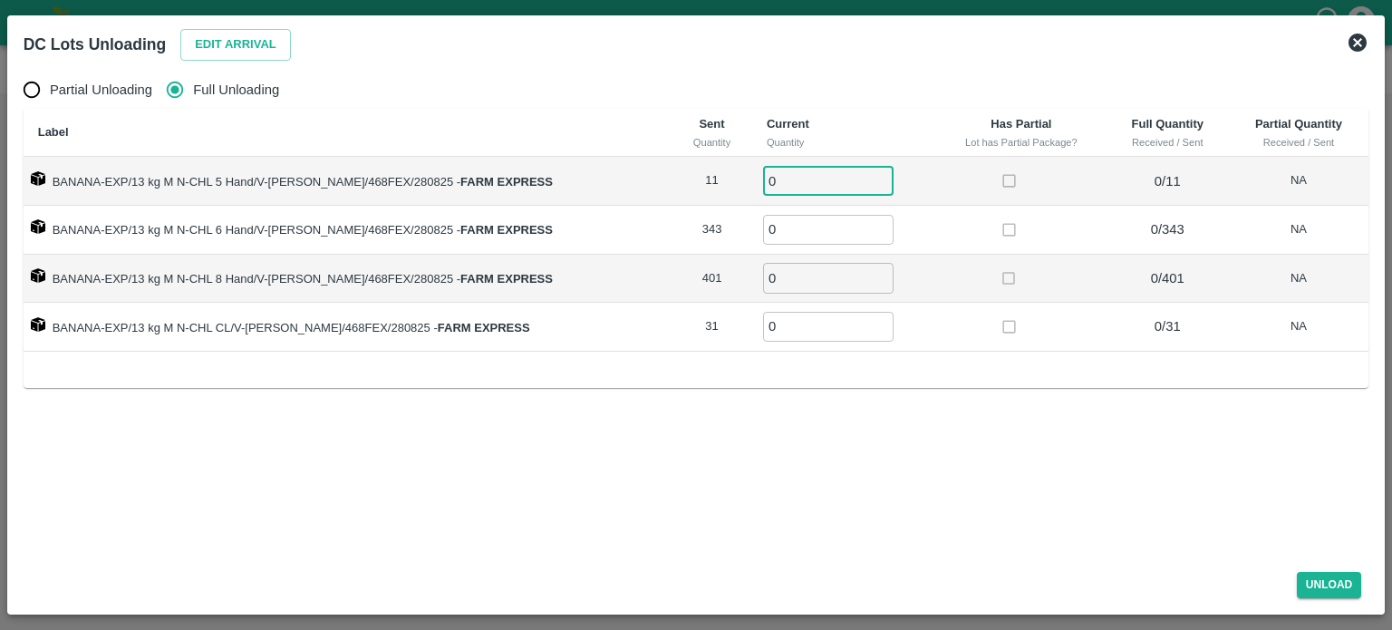
click at [787, 180] on input "0" at bounding box center [828, 181] width 130 height 30
type input "11"
type input "343"
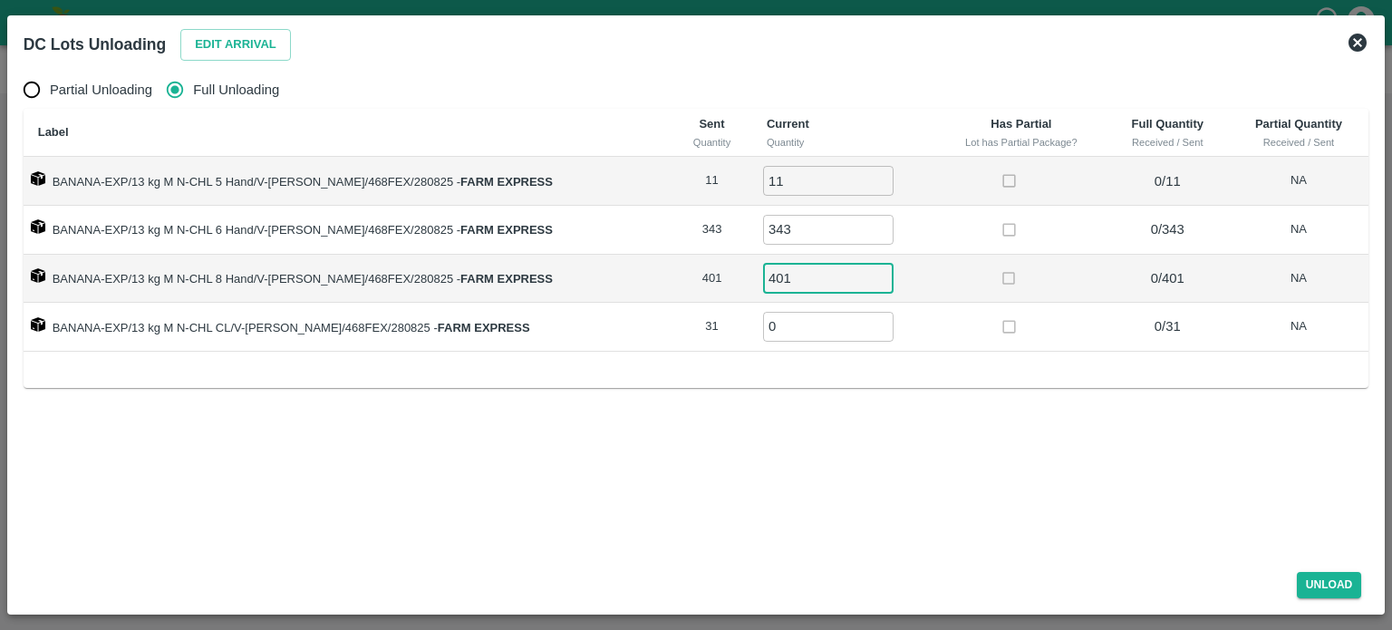
type input "401"
type input "31"
click at [1319, 579] on button "Unload" at bounding box center [1329, 585] width 65 height 26
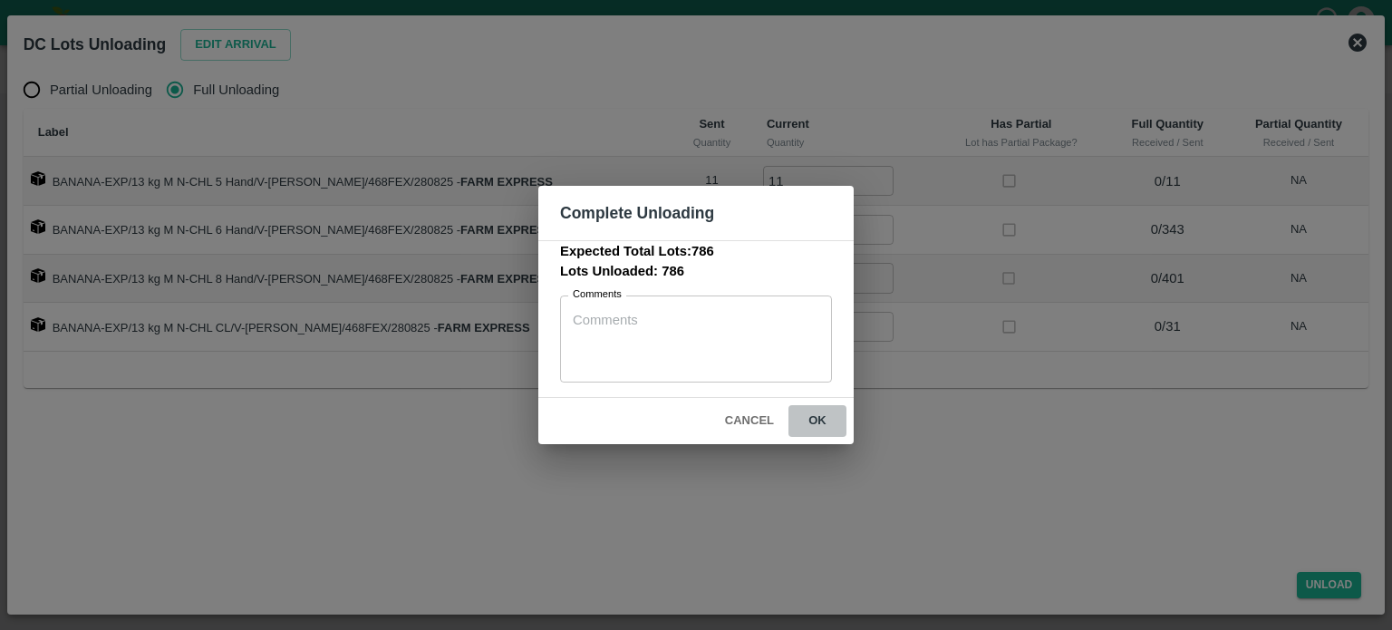
click at [816, 409] on button "ok" at bounding box center [817, 421] width 58 height 32
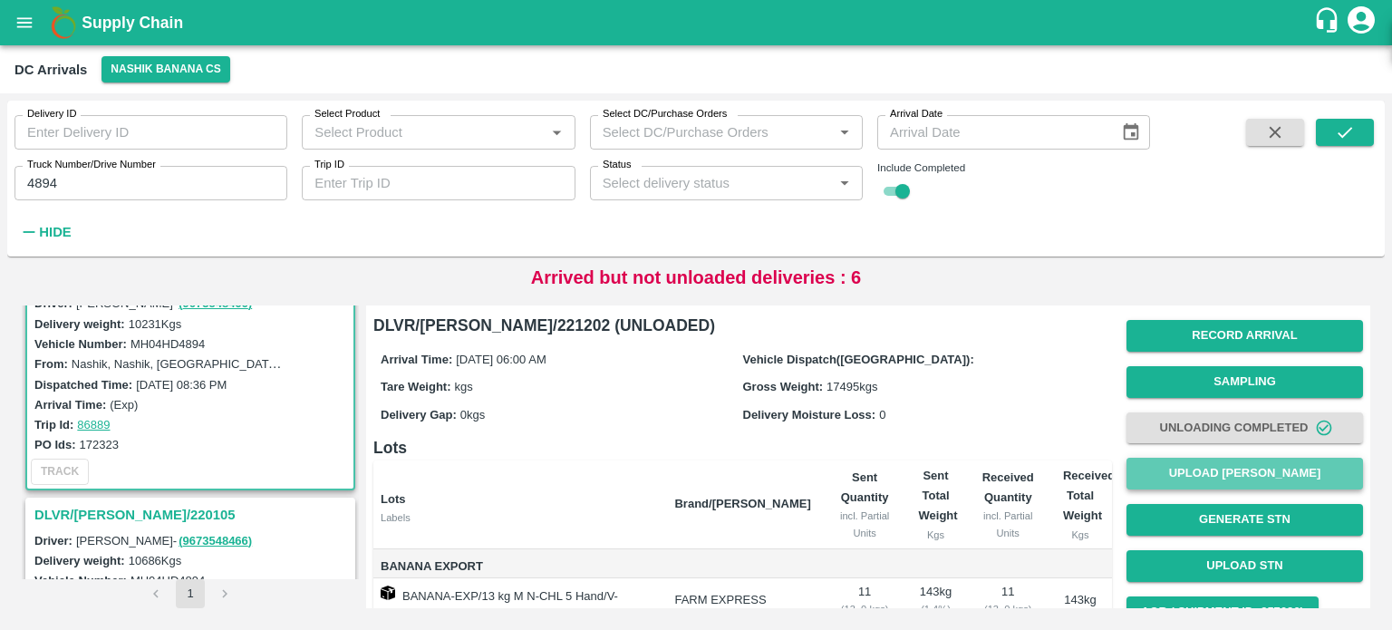
click at [1199, 481] on button "Upload [PERSON_NAME]" at bounding box center [1244, 474] width 237 height 32
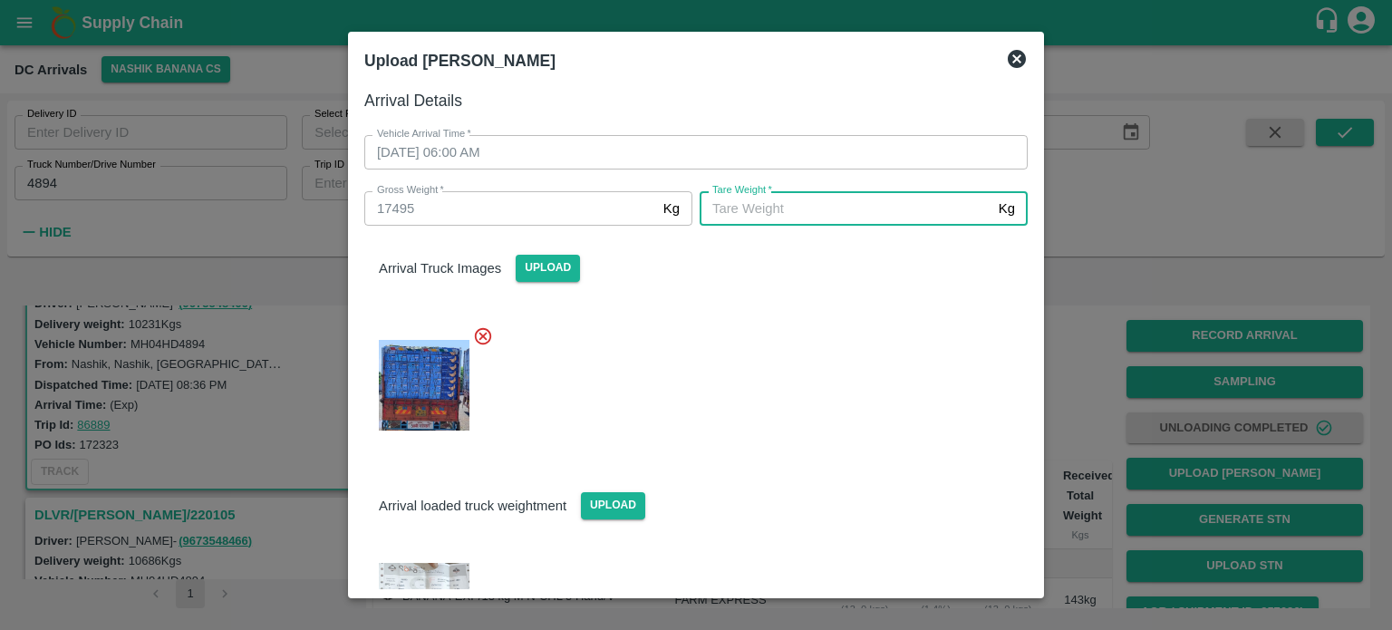
click at [753, 217] on input "[PERSON_NAME]   *" at bounding box center [846, 208] width 292 height 34
type input "6375"
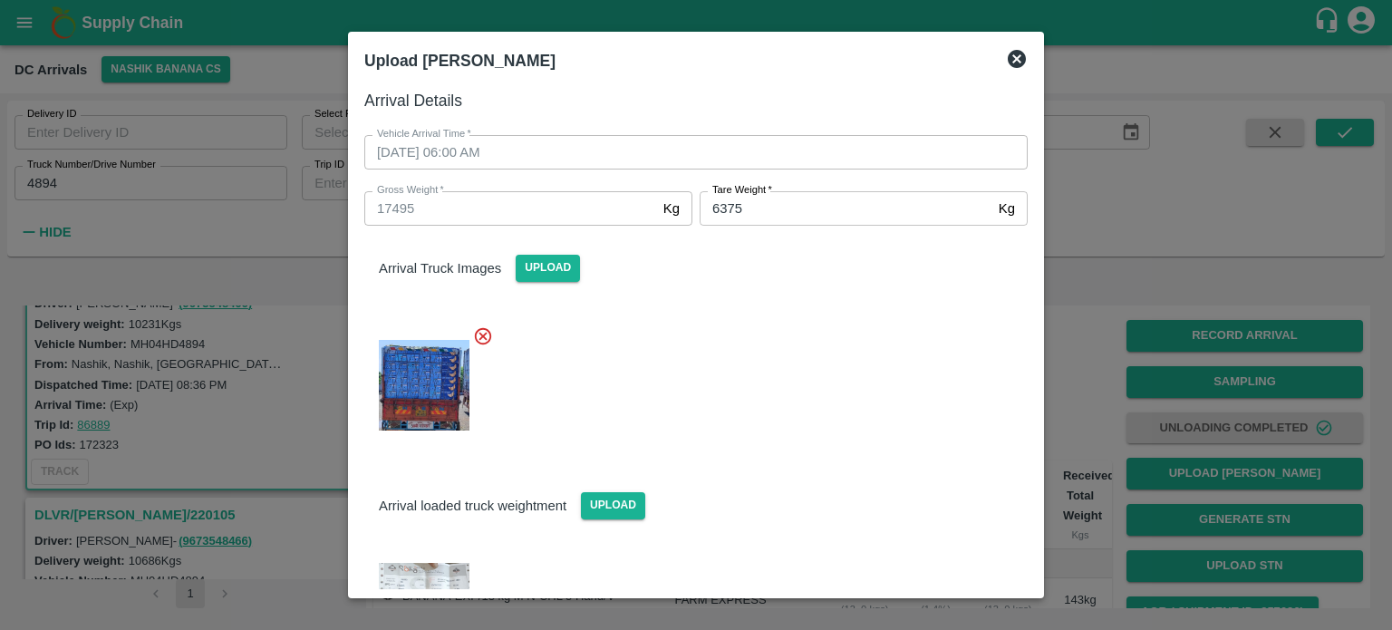
click at [819, 380] on div at bounding box center [689, 380] width 678 height 139
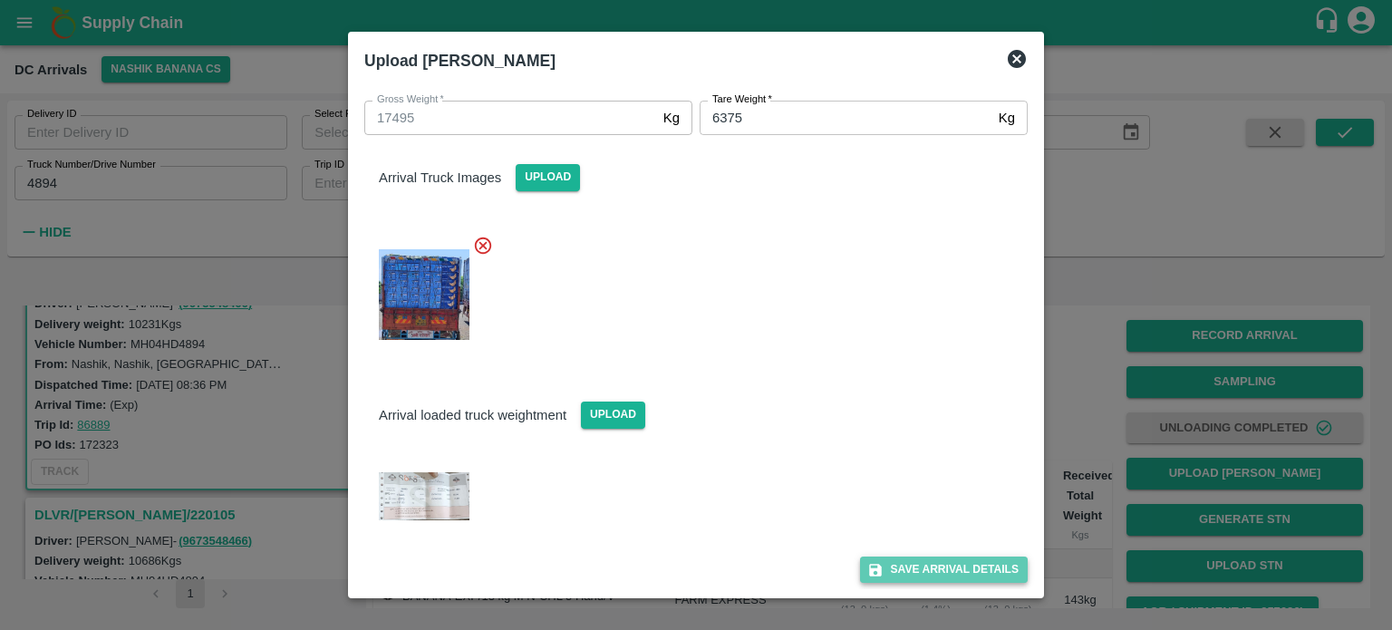
click at [936, 575] on button "Save Arrival Details" at bounding box center [944, 569] width 168 height 26
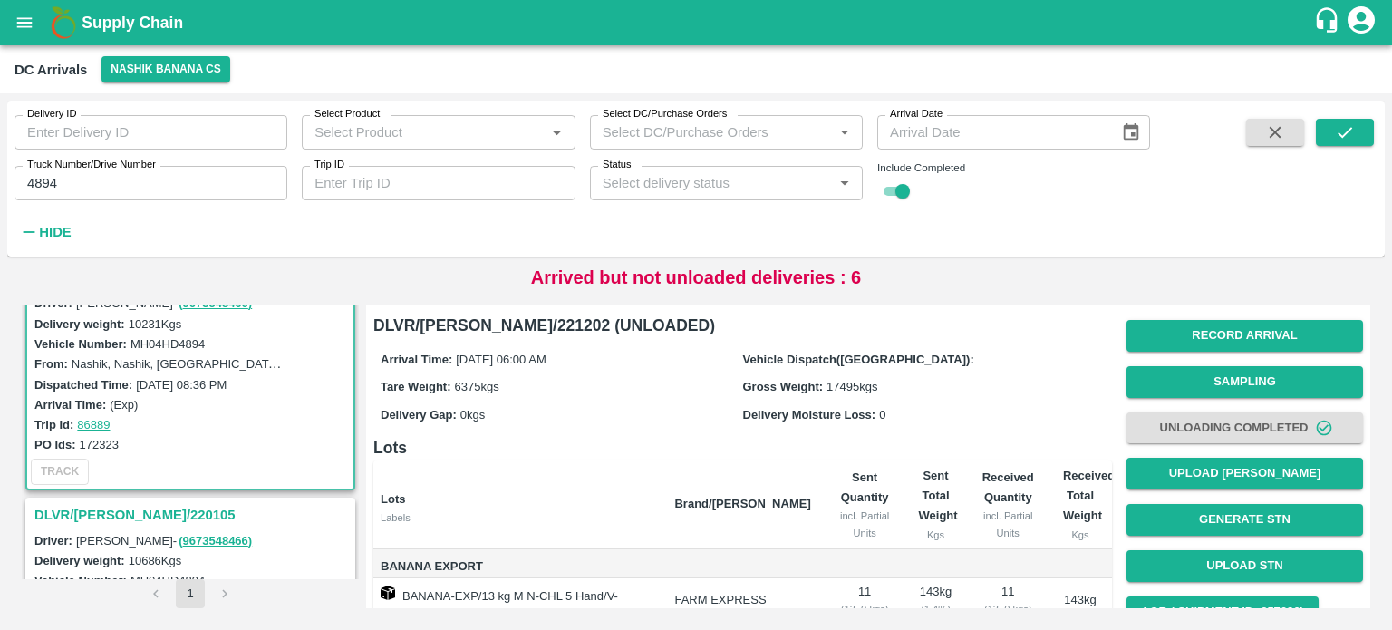
scroll to position [285, 0]
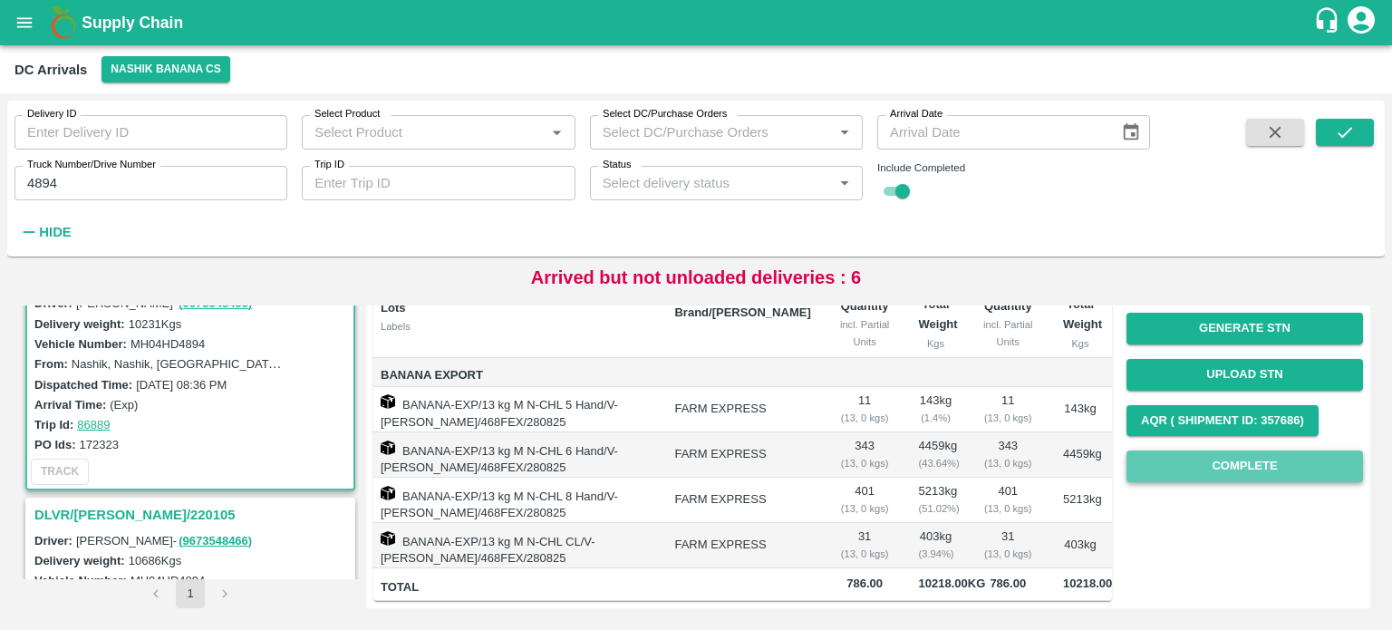
click at [1209, 450] on button "Complete" at bounding box center [1244, 466] width 237 height 32
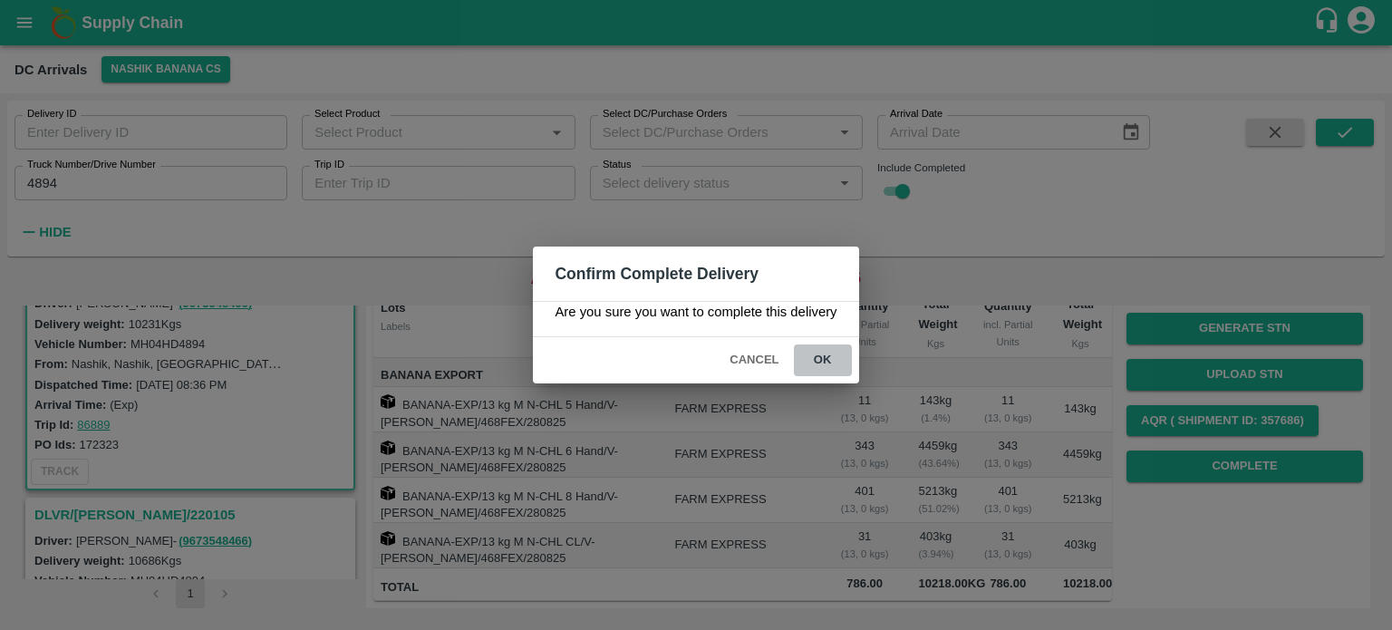
click at [816, 359] on button "ok" at bounding box center [823, 360] width 58 height 32
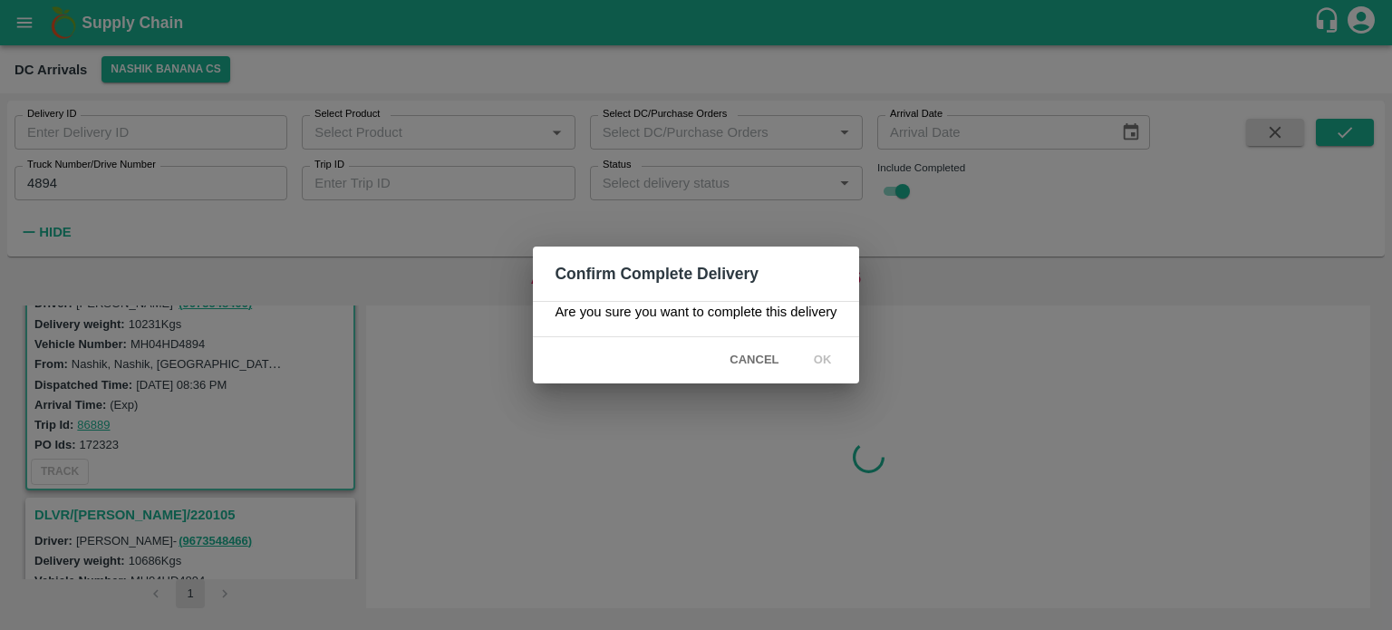
scroll to position [0, 0]
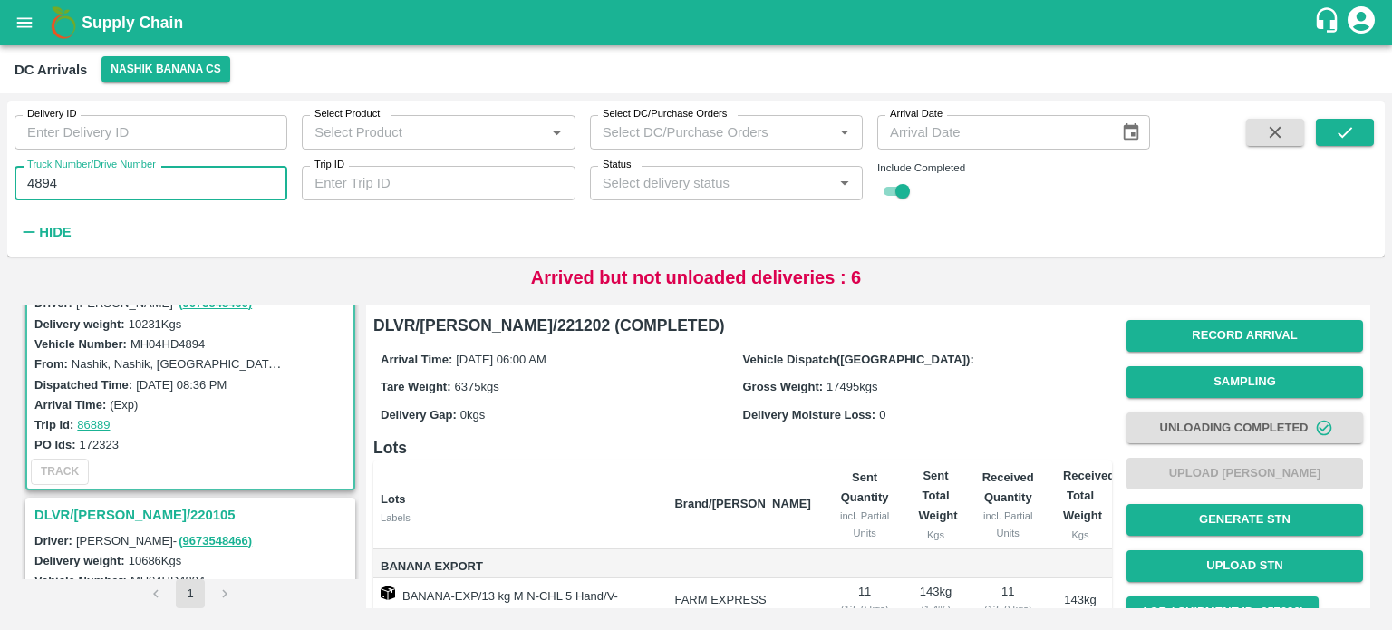
click at [41, 179] on input "4894" at bounding box center [150, 183] width 273 height 34
type input "7091"
click at [1355, 137] on button "submit" at bounding box center [1345, 132] width 58 height 27
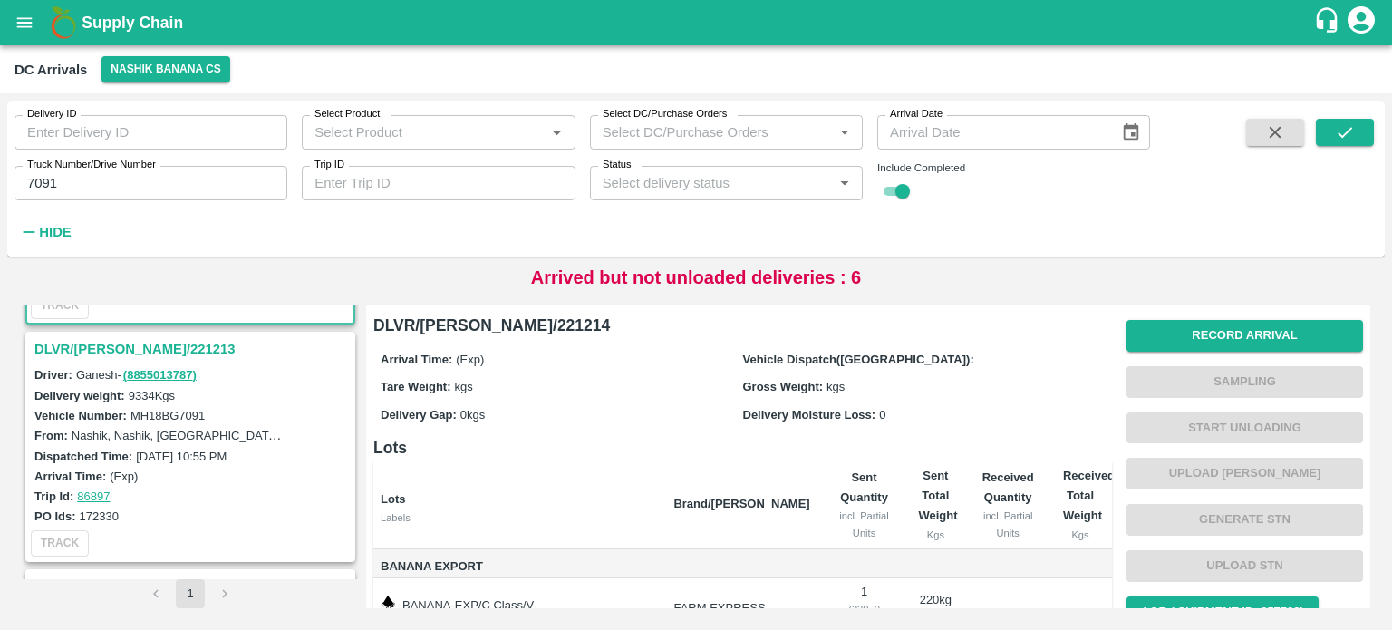
scroll to position [246, 0]
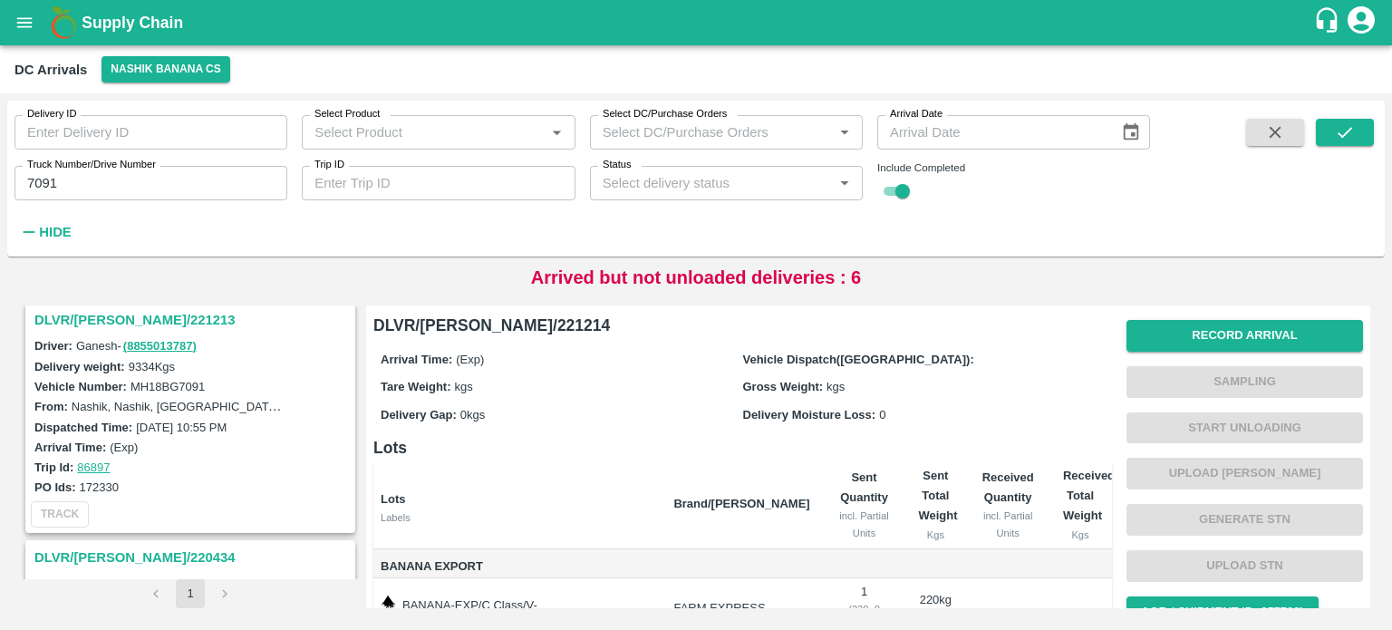
click at [112, 324] on h3 "DLVR/[PERSON_NAME]/221213" at bounding box center [192, 320] width 317 height 24
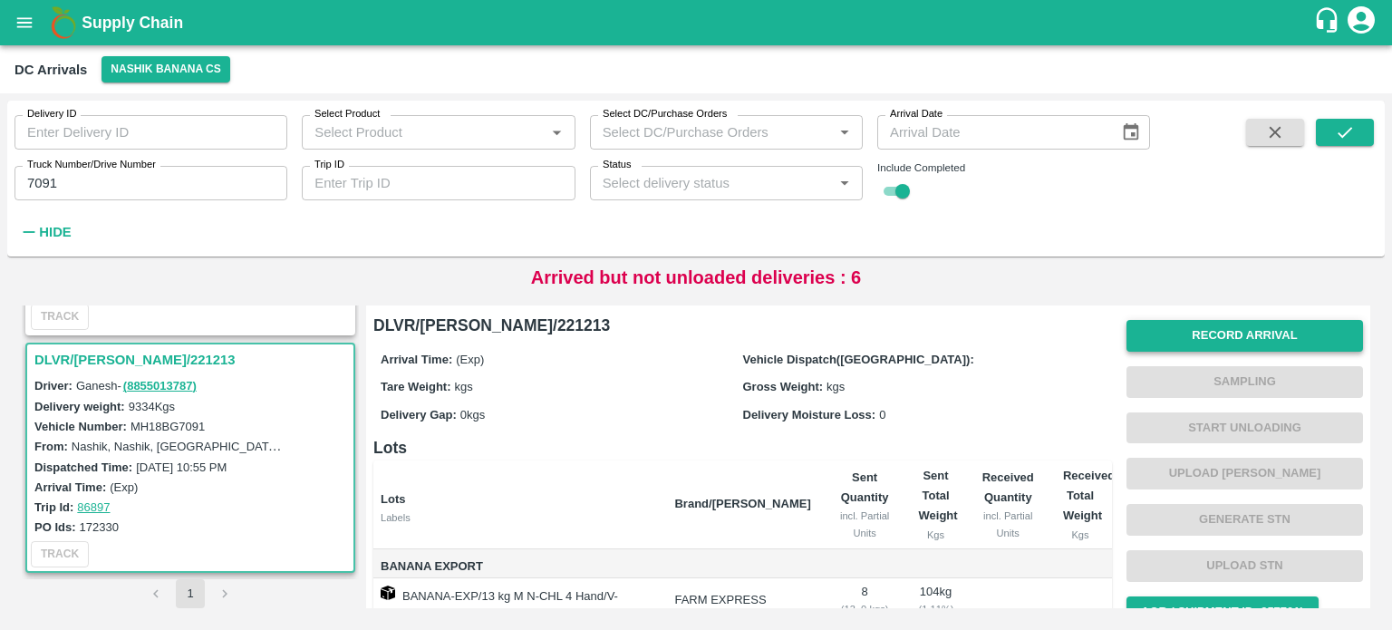
click at [1230, 332] on button "Record Arrival" at bounding box center [1244, 336] width 237 height 32
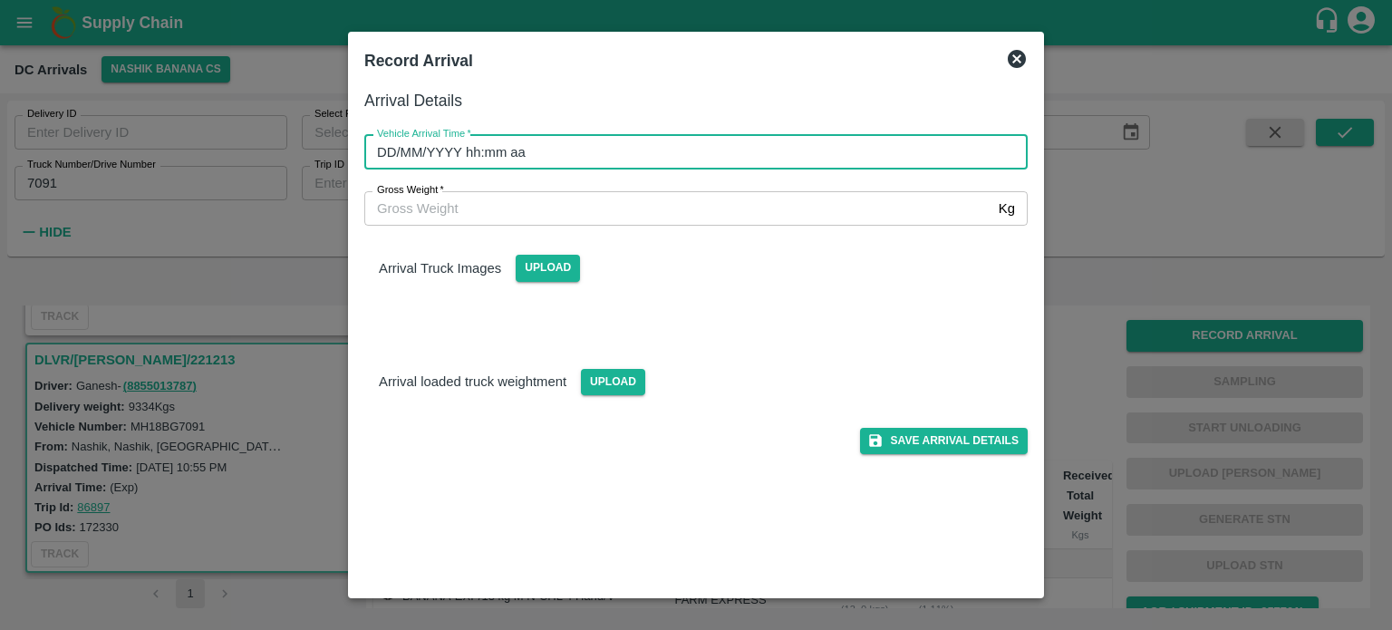
type input "DD/MM/YYYY hh:mm aa"
click at [798, 154] on input "DD/MM/YYYY hh:mm aa" at bounding box center [689, 152] width 651 height 34
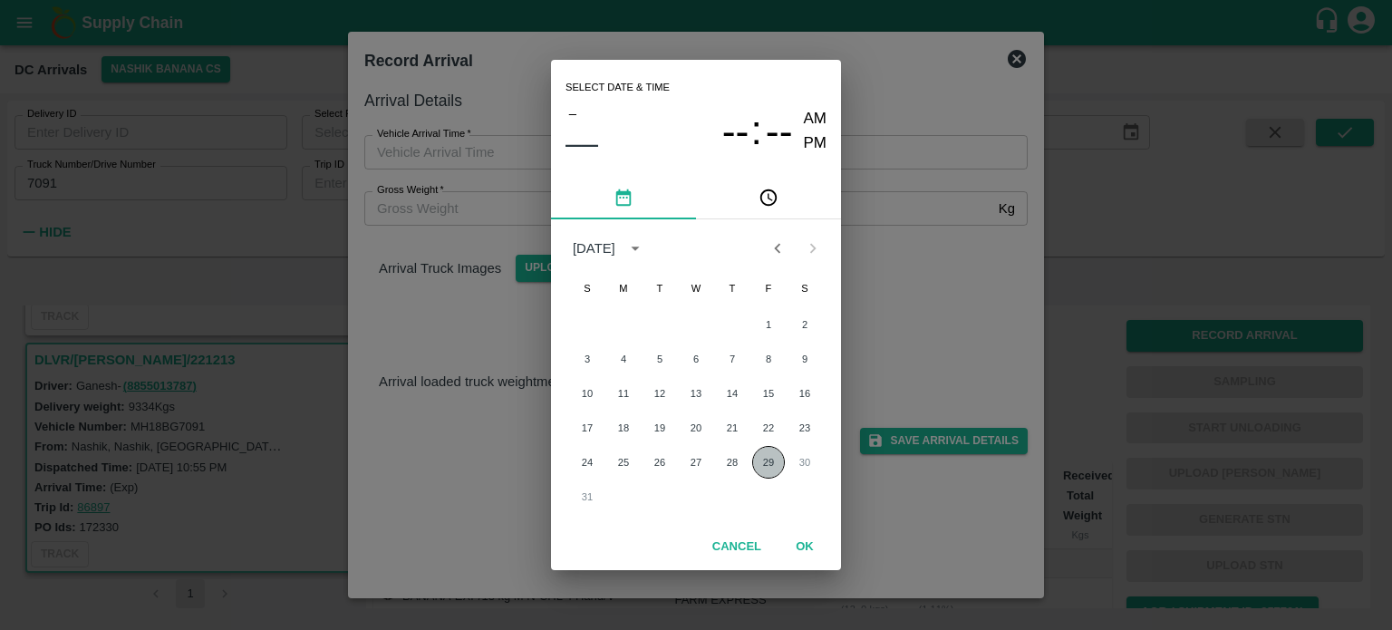
click at [761, 459] on button "29" at bounding box center [768, 462] width 33 height 33
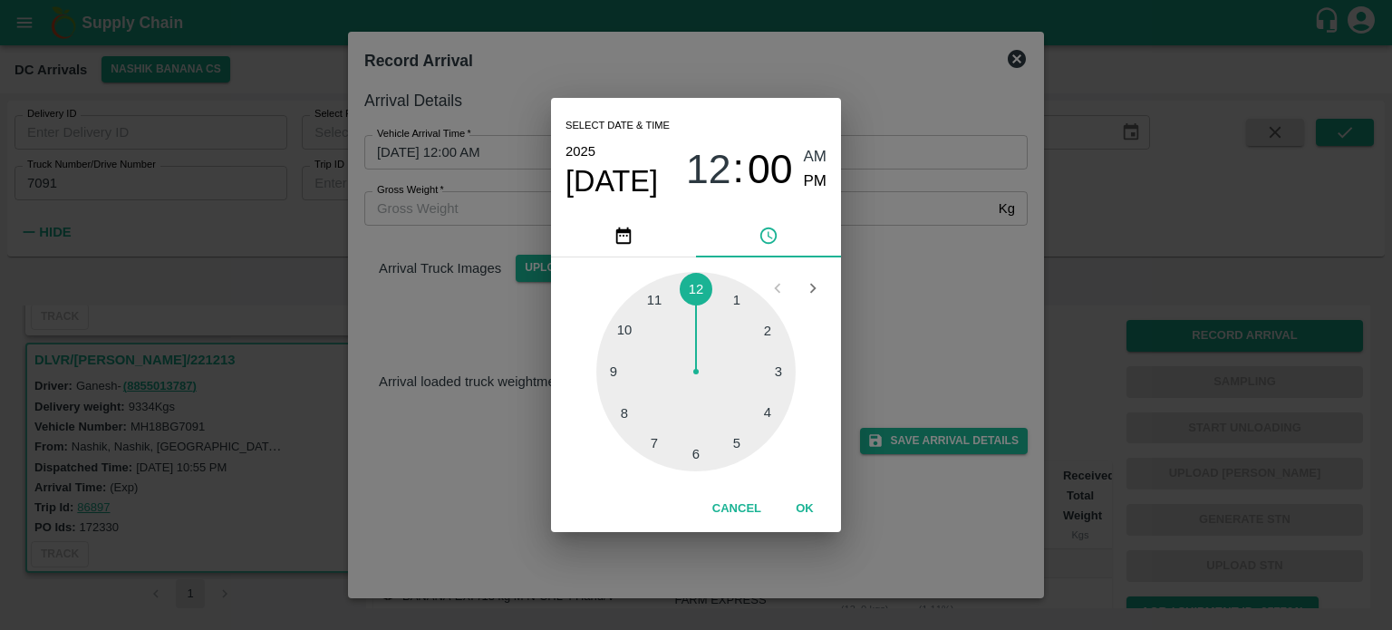
click at [690, 452] on div at bounding box center [695, 371] width 199 height 199
click at [656, 298] on div at bounding box center [695, 371] width 199 height 199
type input "[DATE] 06:55 AM"
click at [892, 329] on div "Select date & time [DATE] 06 : 55 AM PM 05 10 15 20 25 30 35 40 45 50 55 00 Can…" at bounding box center [696, 315] width 1392 height 630
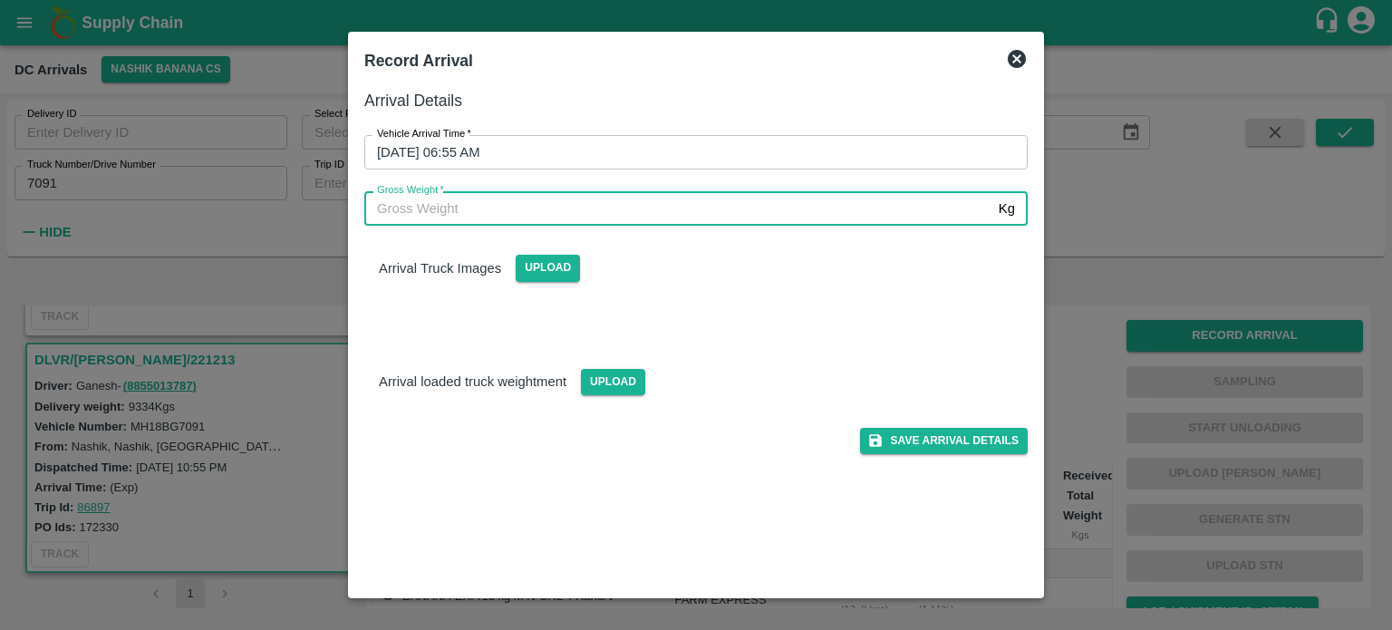
click at [435, 215] on input "Gross Weight   *" at bounding box center [677, 208] width 627 height 34
type input "15975"
click at [618, 375] on span "Upload" at bounding box center [613, 382] width 64 height 26
click at [0, 0] on input "Upload" at bounding box center [0, 0] width 0 height 0
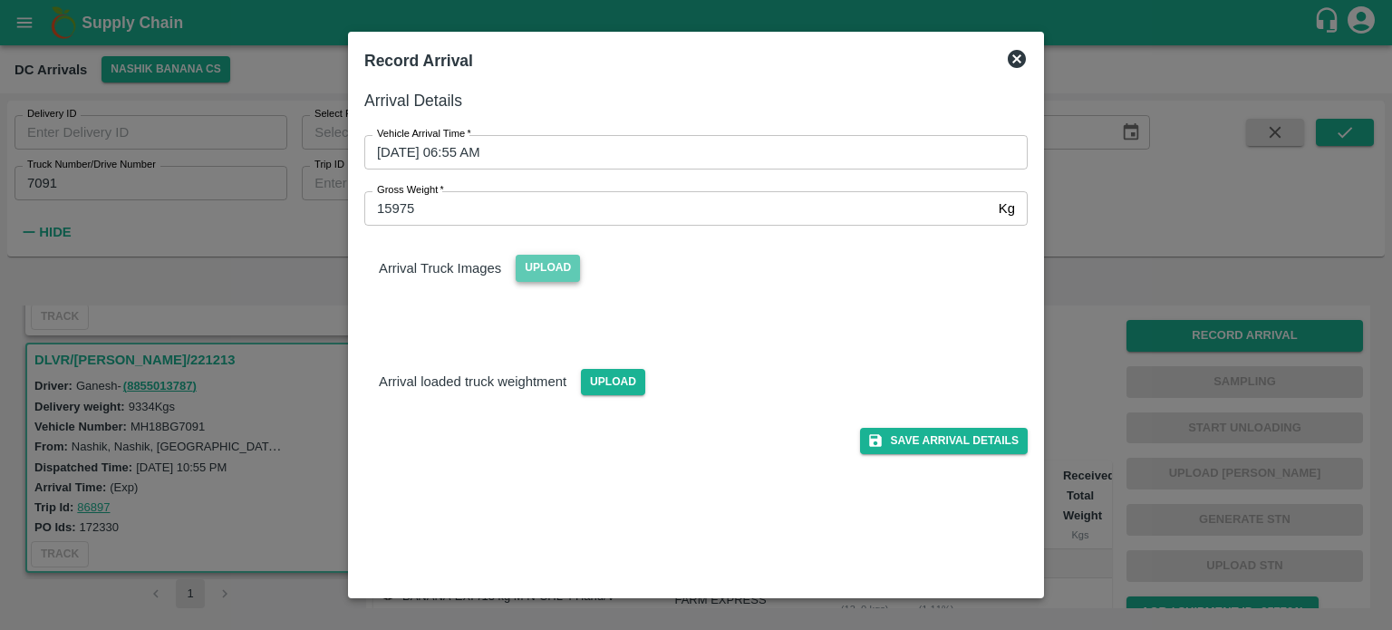
click at [556, 266] on span "Upload" at bounding box center [548, 268] width 64 height 26
click at [0, 0] on input "Upload" at bounding box center [0, 0] width 0 height 0
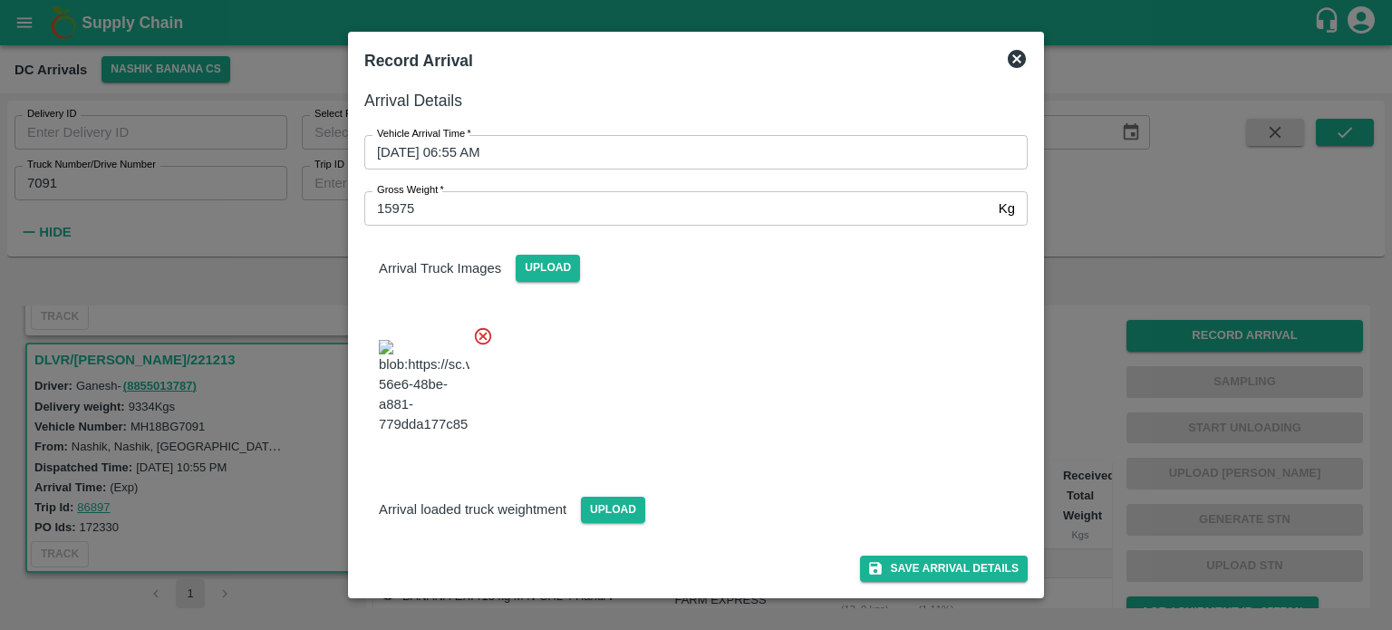
scroll to position [105, 0]
click at [602, 510] on span "Upload" at bounding box center [613, 510] width 64 height 26
click at [0, 0] on input "Upload" at bounding box center [0, 0] width 0 height 0
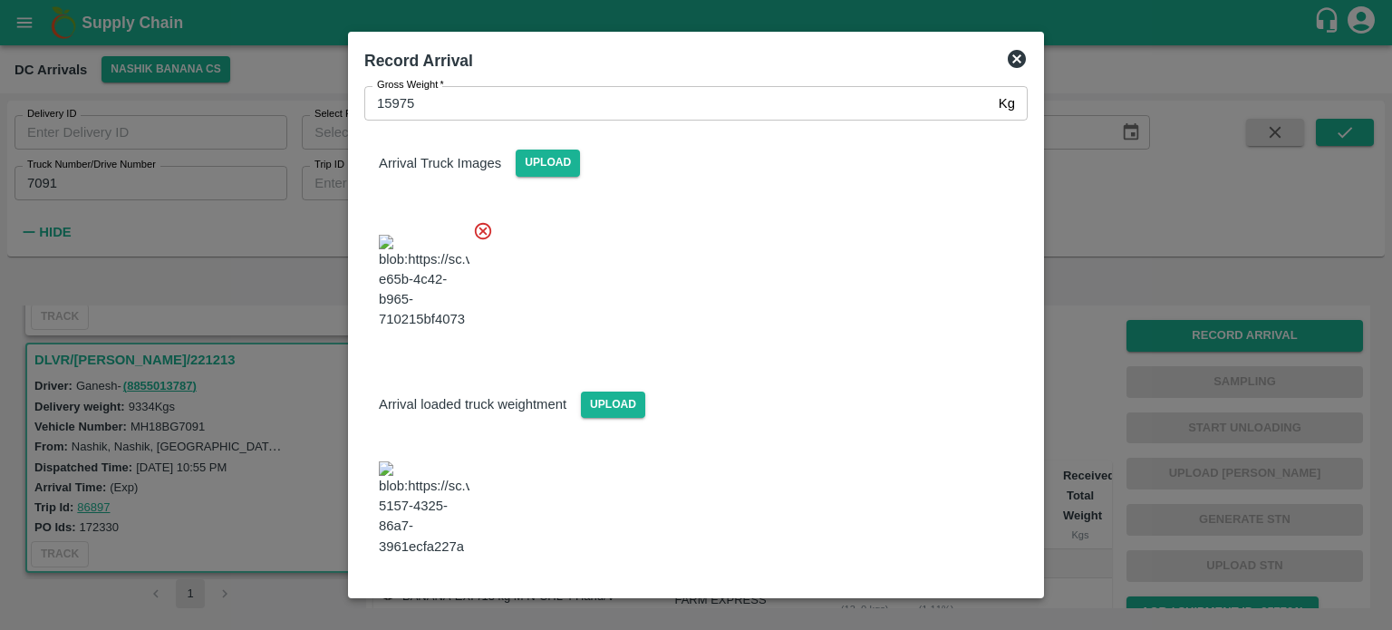
scroll to position [195, 0]
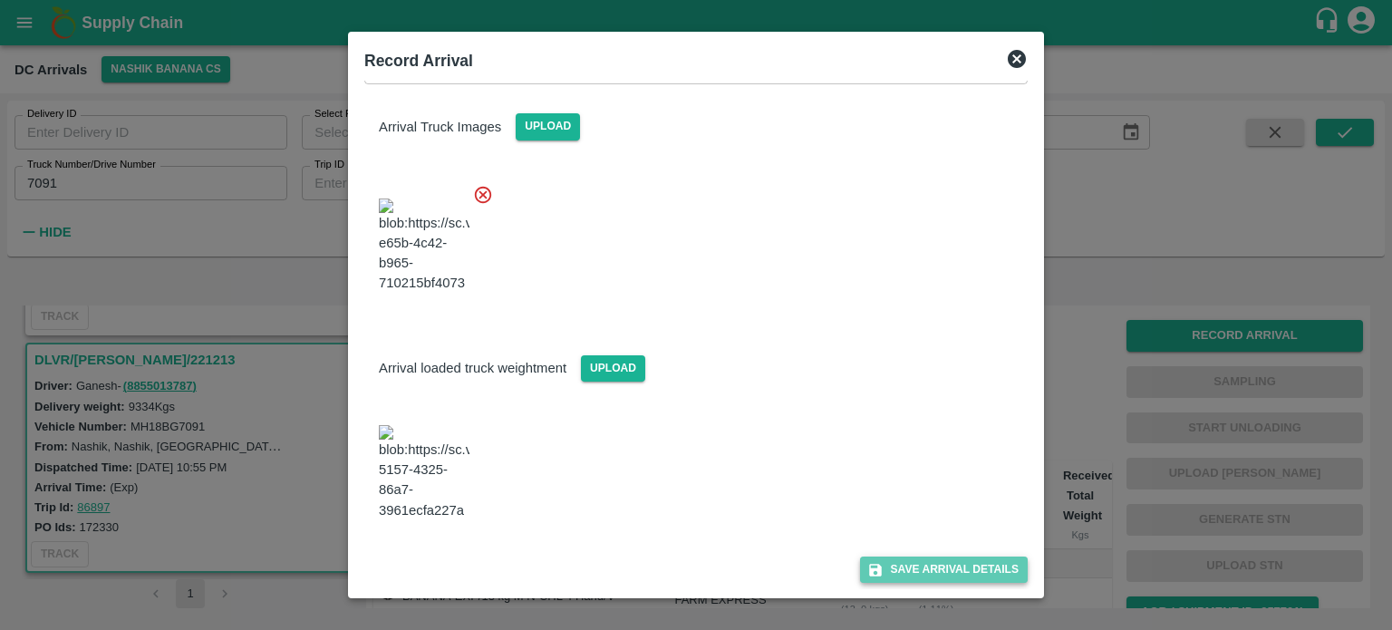
click at [913, 565] on button "Save Arrival Details" at bounding box center [944, 569] width 168 height 26
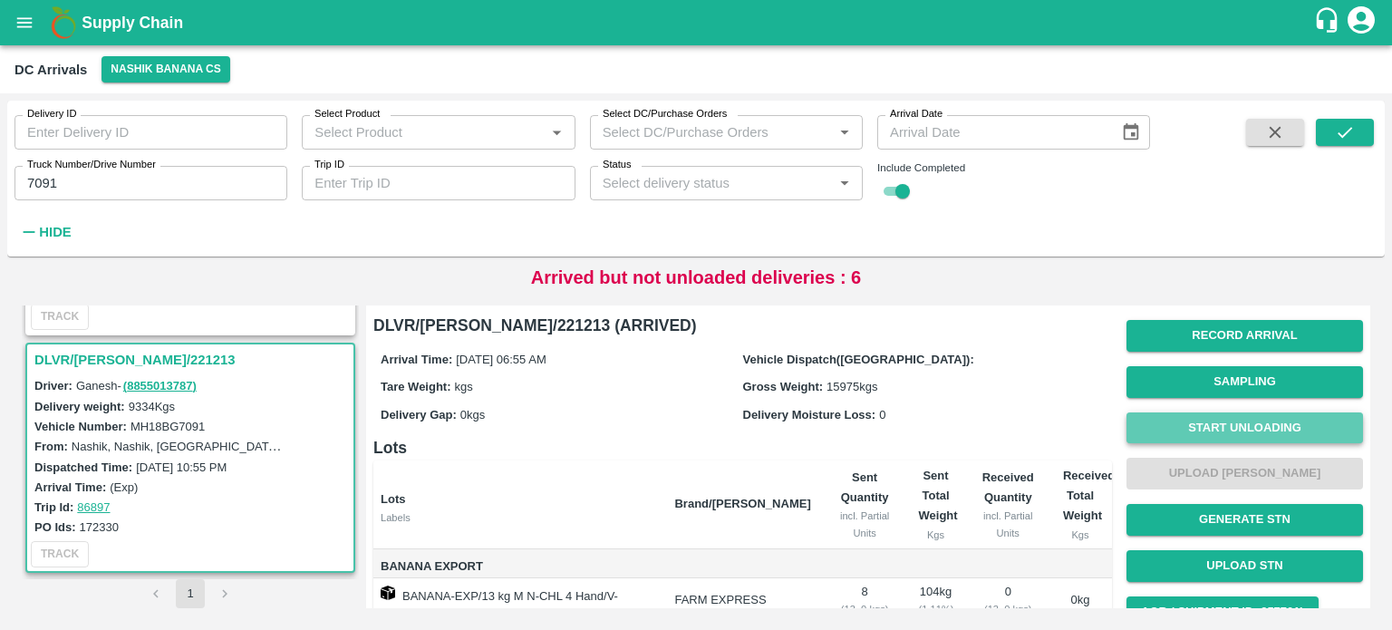
click at [1230, 420] on button "Start Unloading" at bounding box center [1244, 428] width 237 height 32
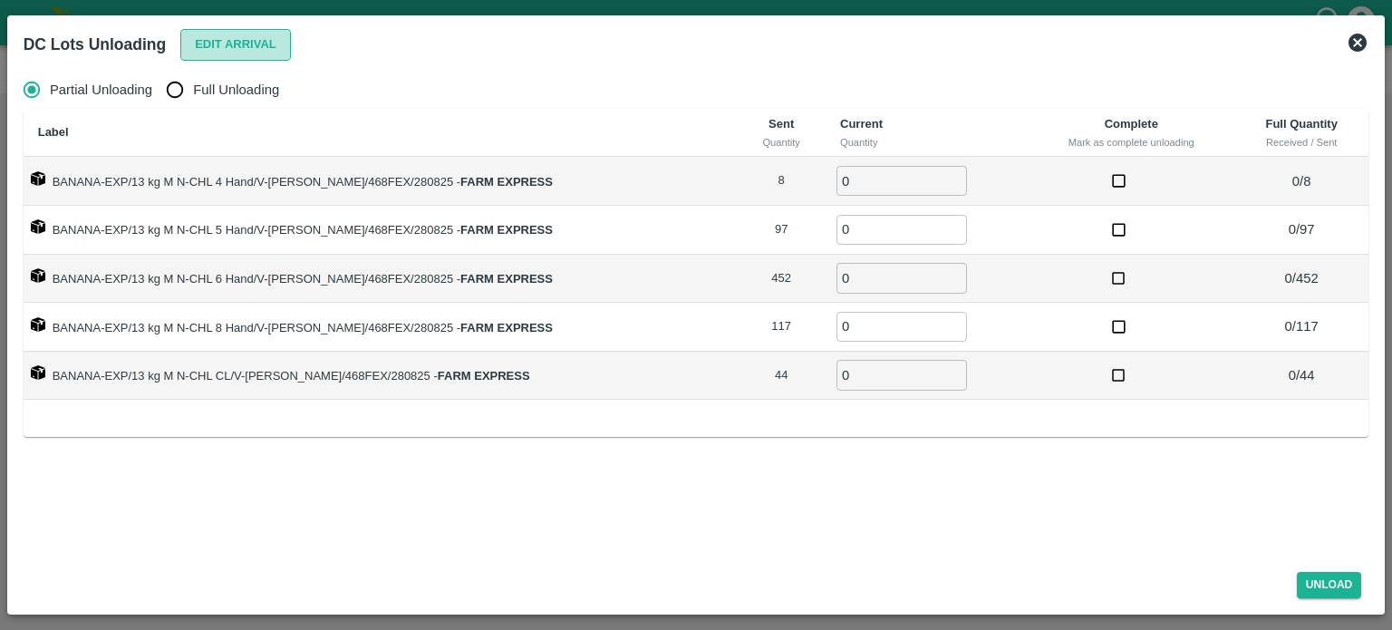
click at [237, 40] on button "Edit Arrival" at bounding box center [235, 45] width 111 height 32
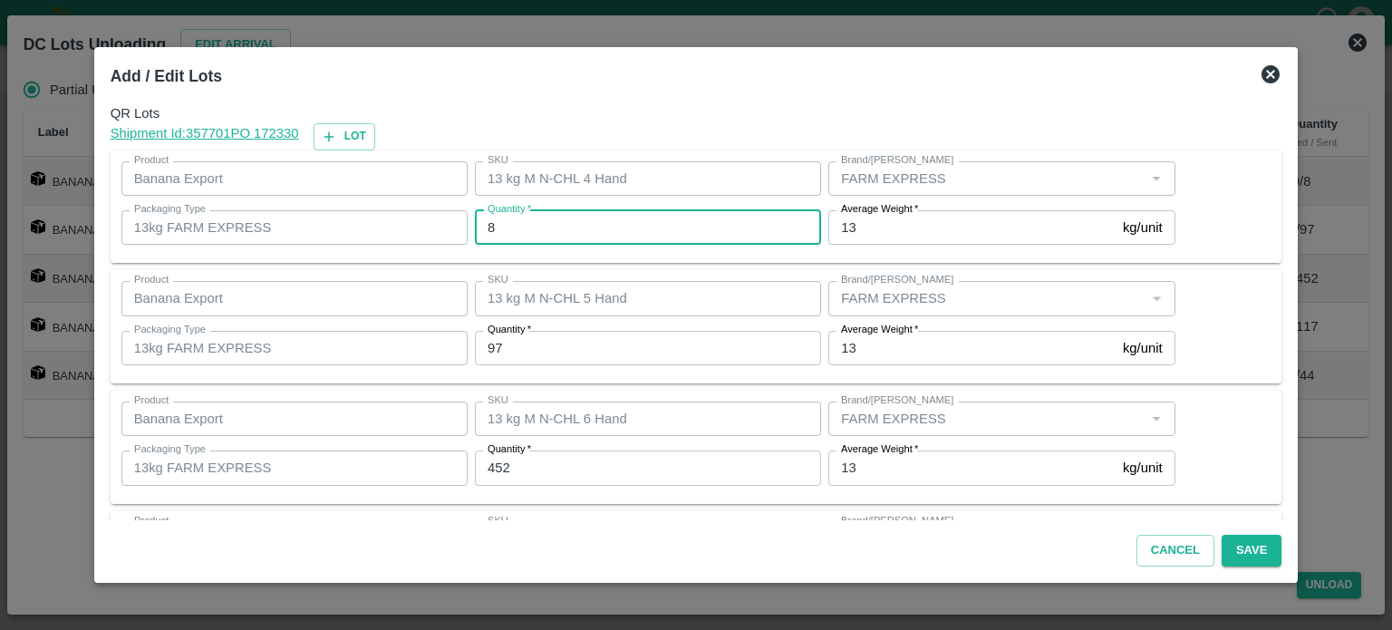
click at [536, 228] on input "8" at bounding box center [648, 227] width 346 height 34
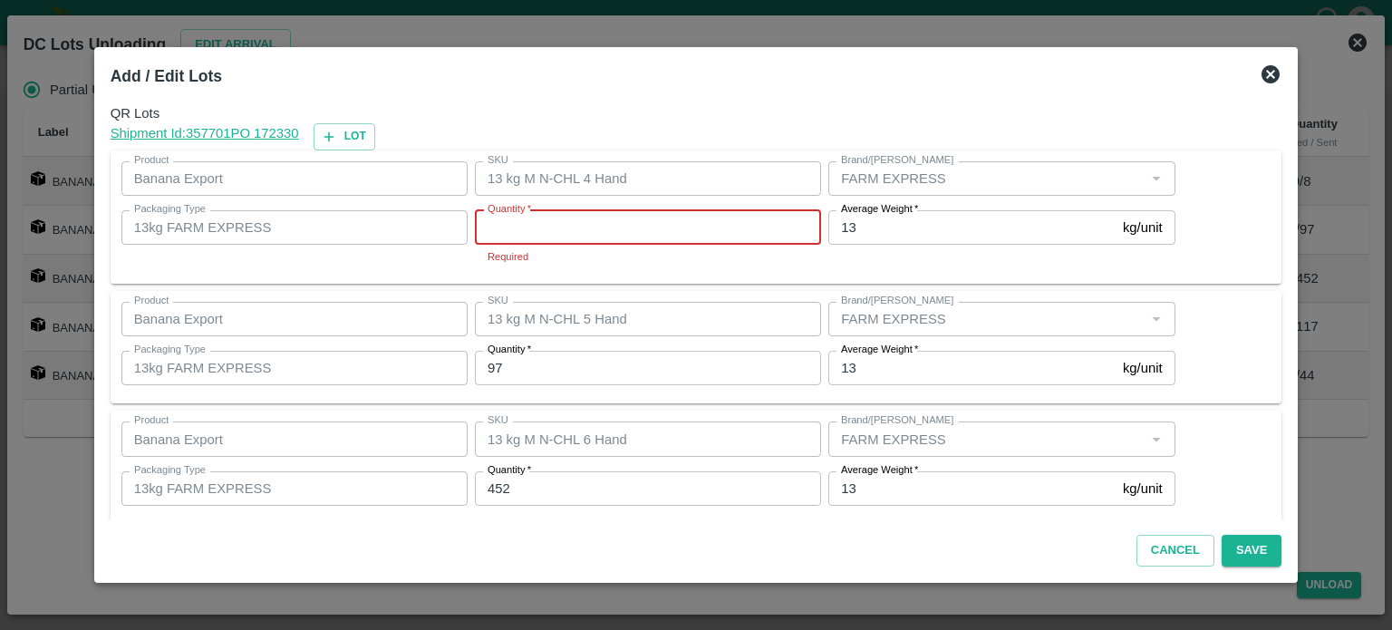
type input "2"
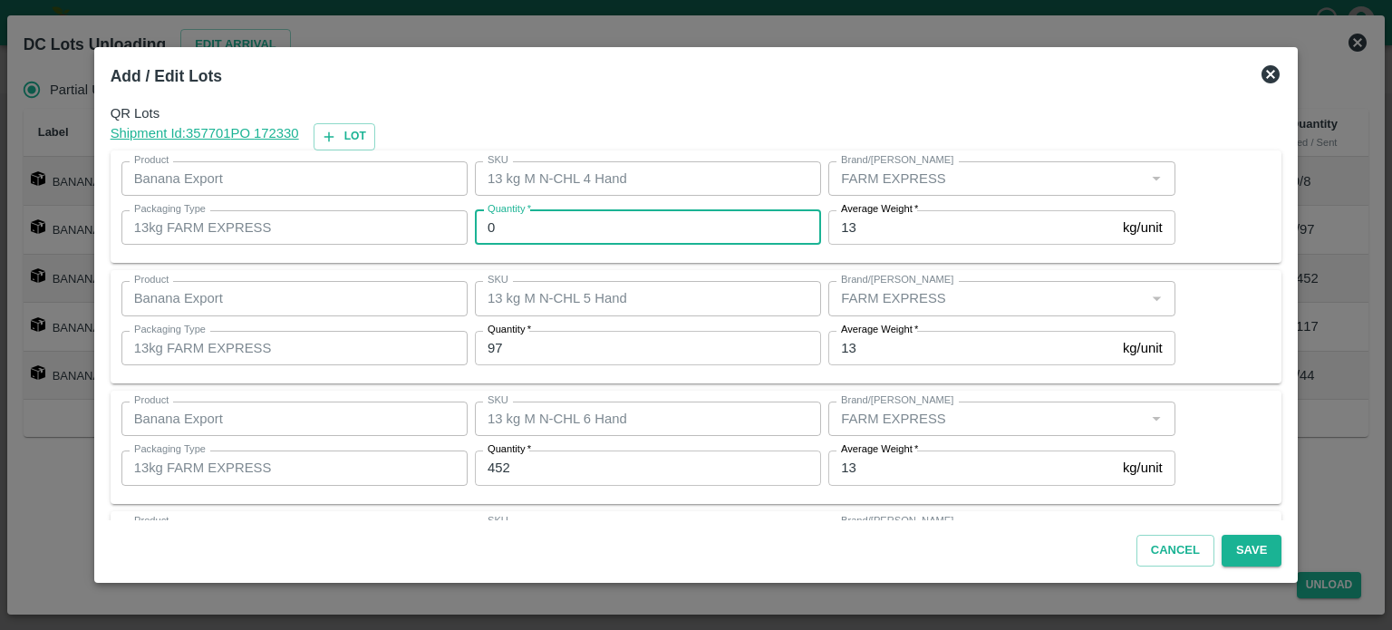
type input "0"
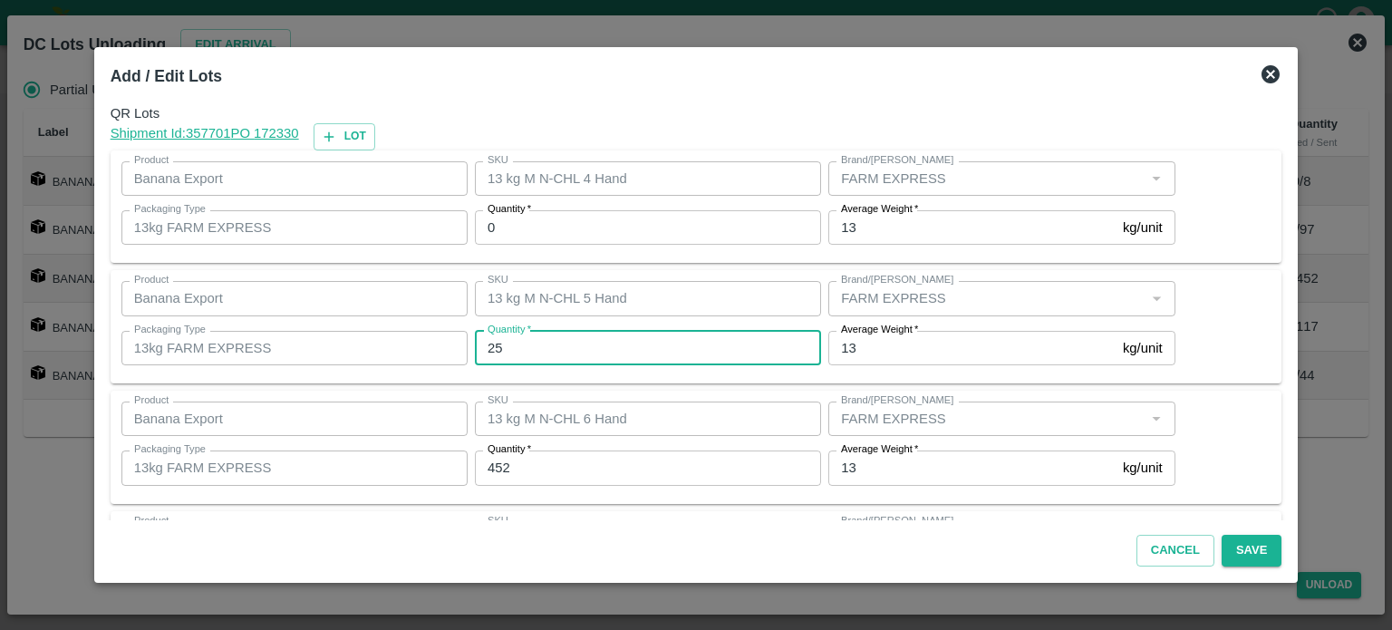
type input "25"
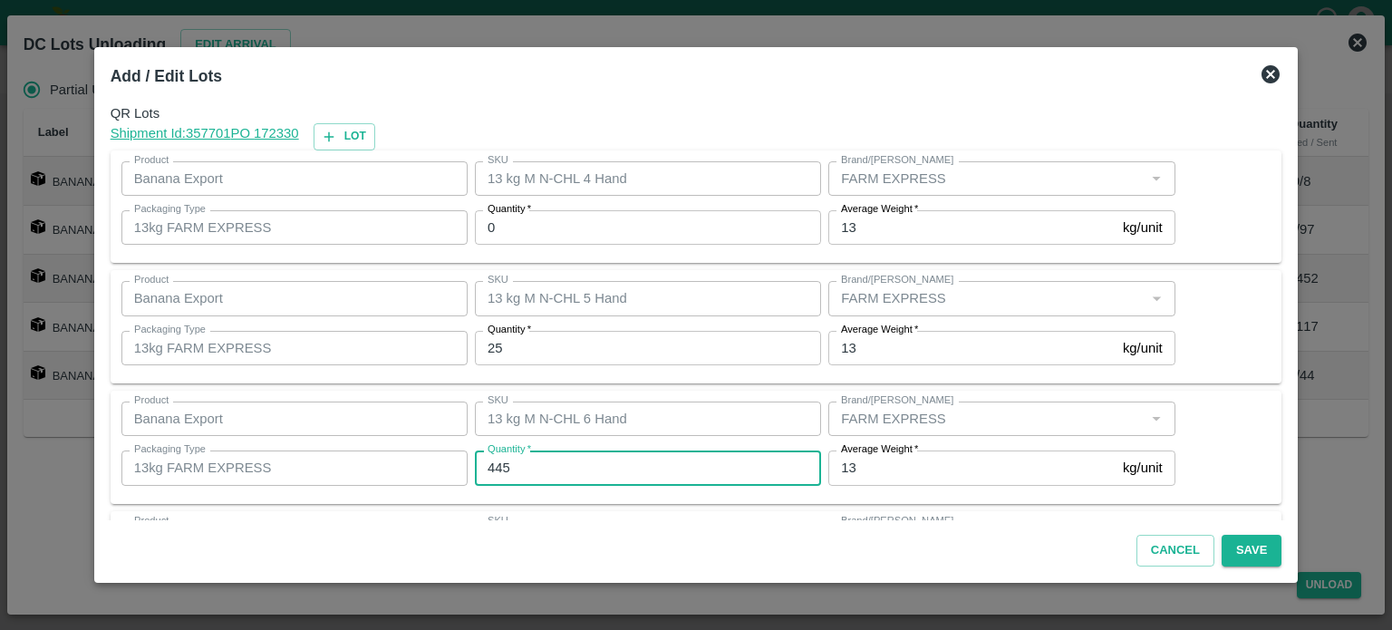
type input "445"
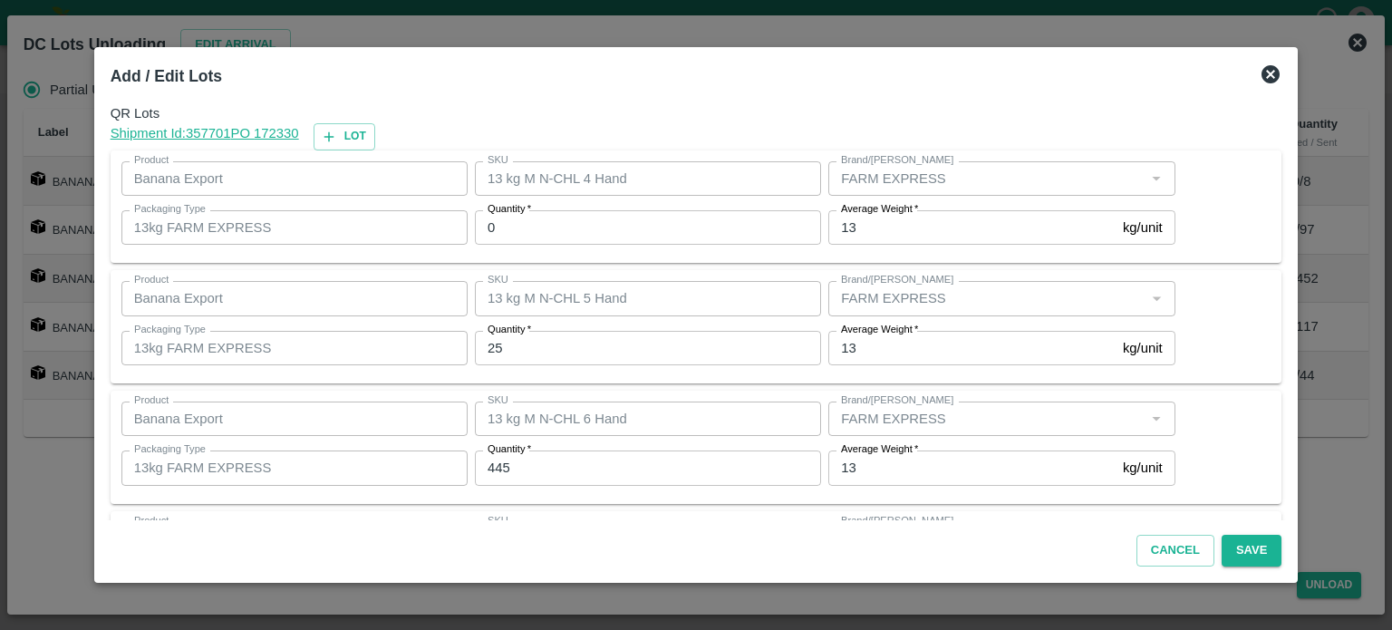
scroll to position [237, 0]
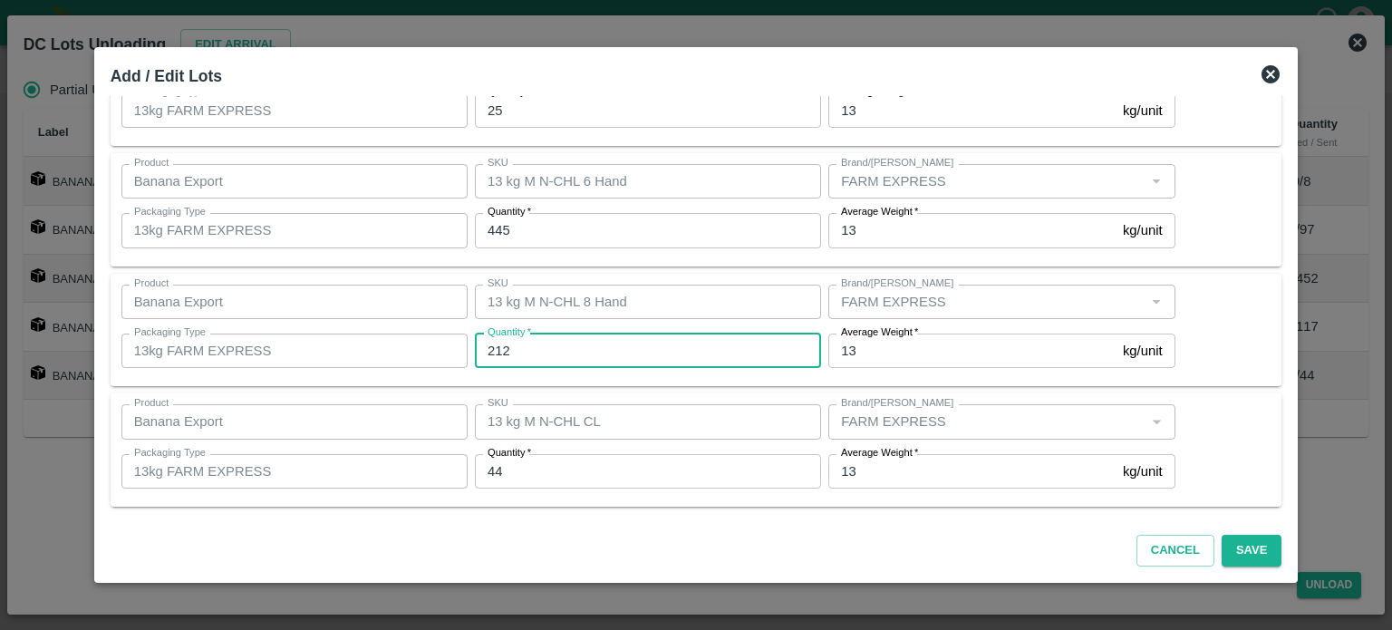
type input "212"
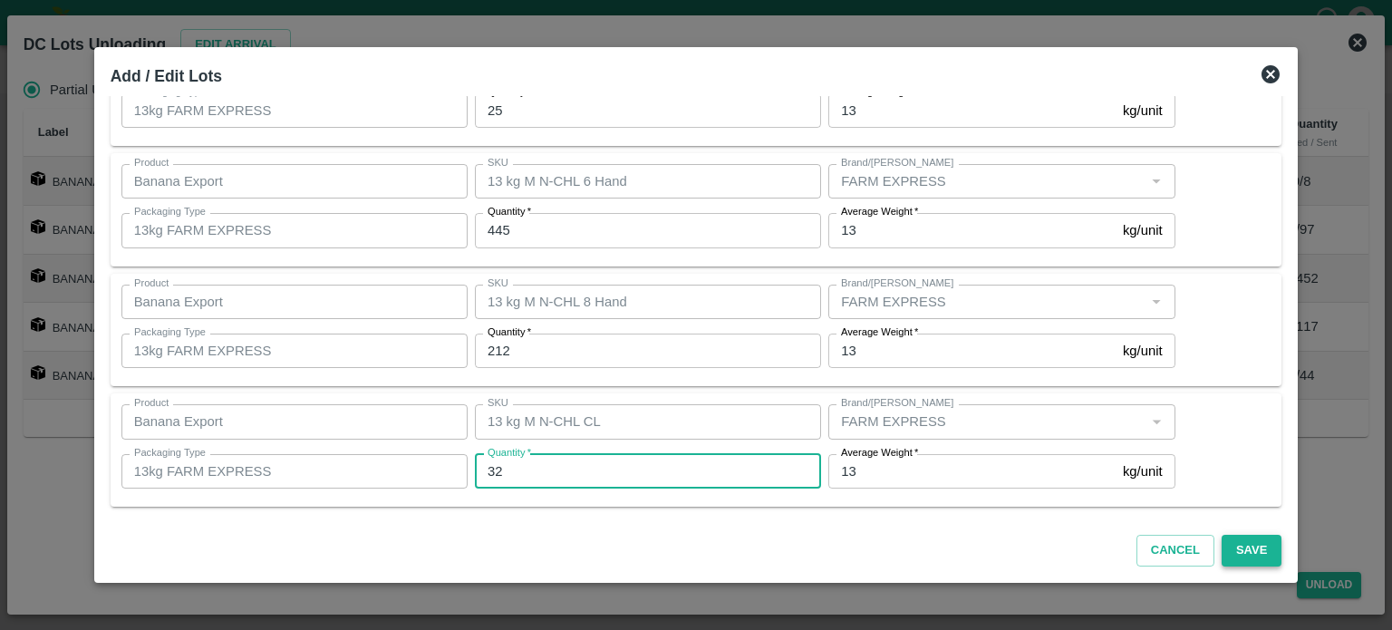
type input "32"
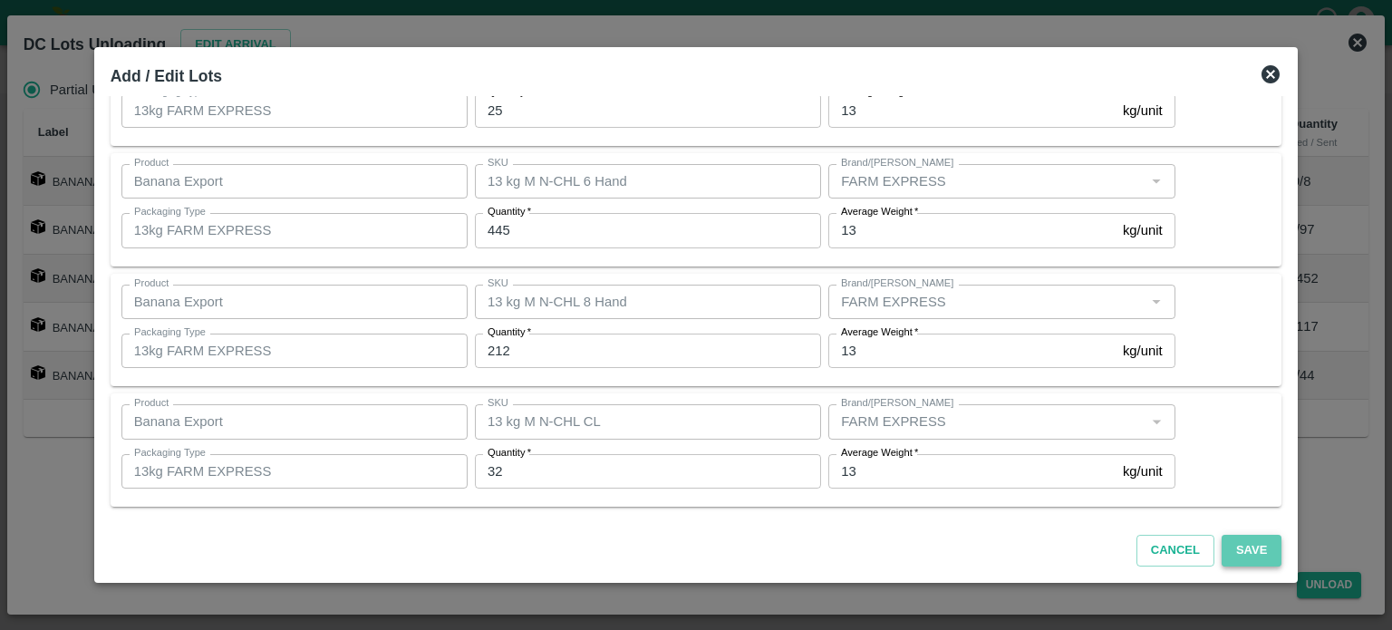
click at [1234, 556] on button "Save" at bounding box center [1252, 551] width 60 height 32
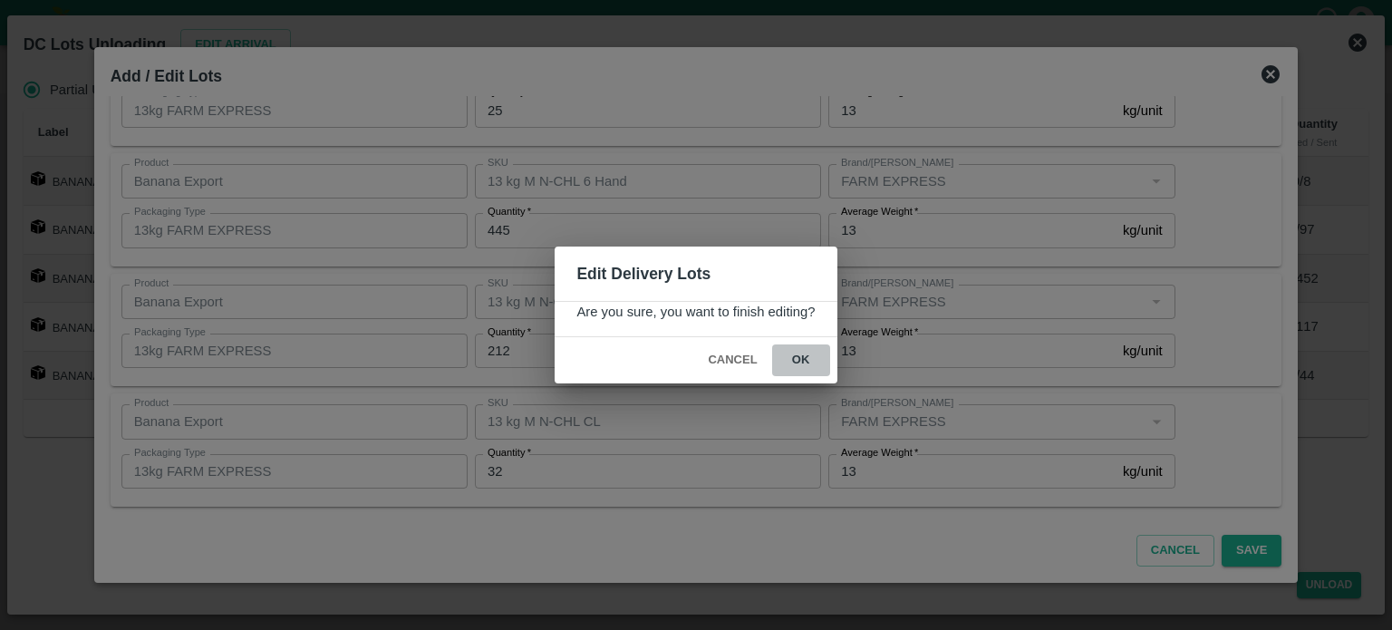
click at [797, 359] on button "ok" at bounding box center [801, 360] width 58 height 32
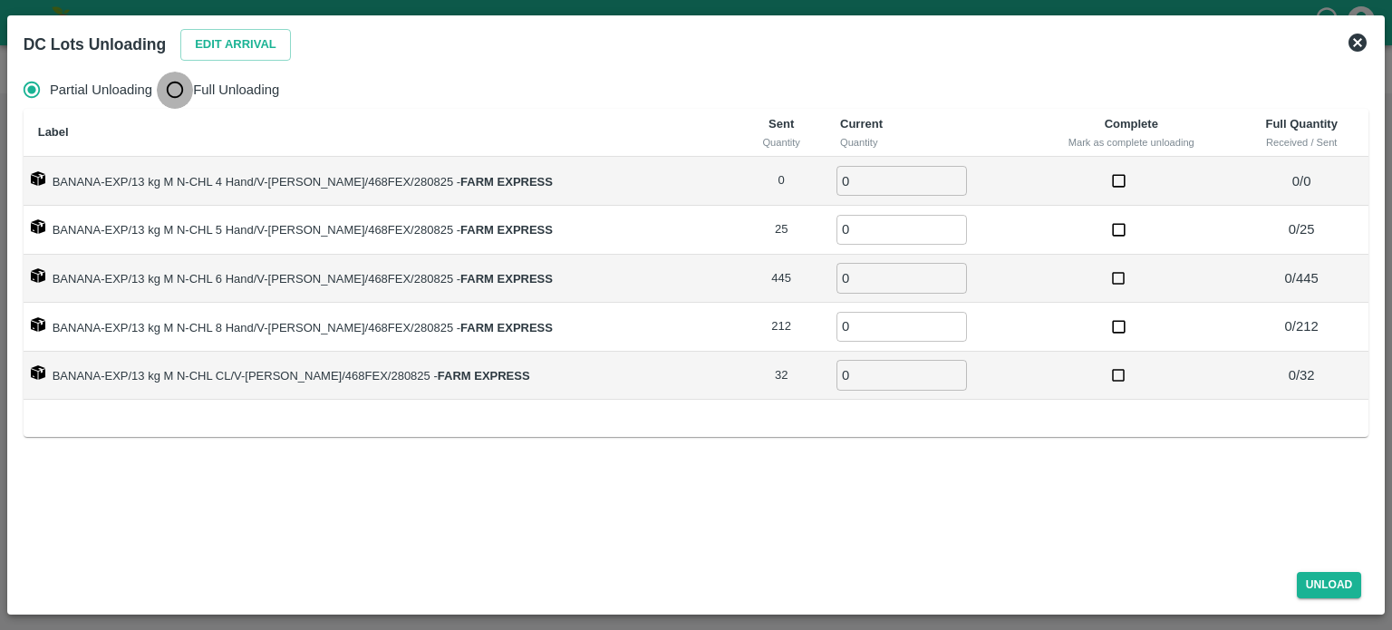
click at [182, 88] on input "Full Unloading" at bounding box center [175, 90] width 36 height 36
radio input "true"
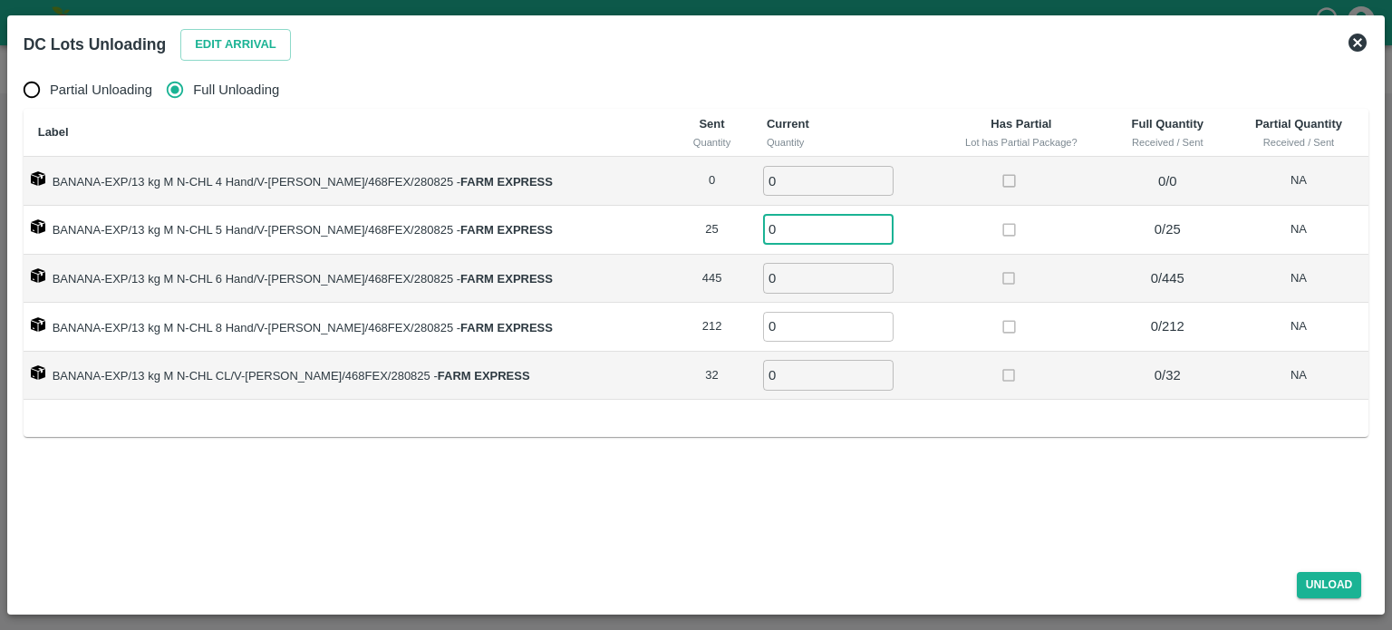
click at [778, 231] on input "0" at bounding box center [828, 230] width 130 height 30
type input "25"
type input "445"
type input "212"
type input "32"
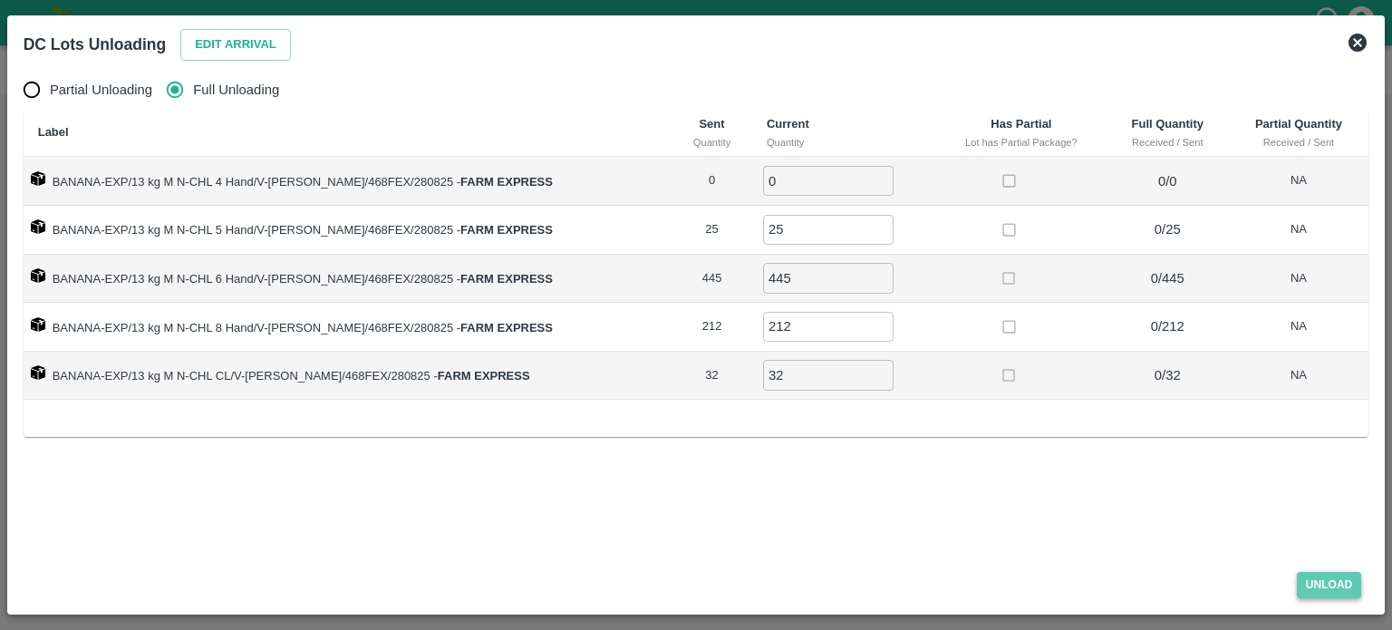
click at [1327, 581] on button "Unload" at bounding box center [1329, 585] width 65 height 26
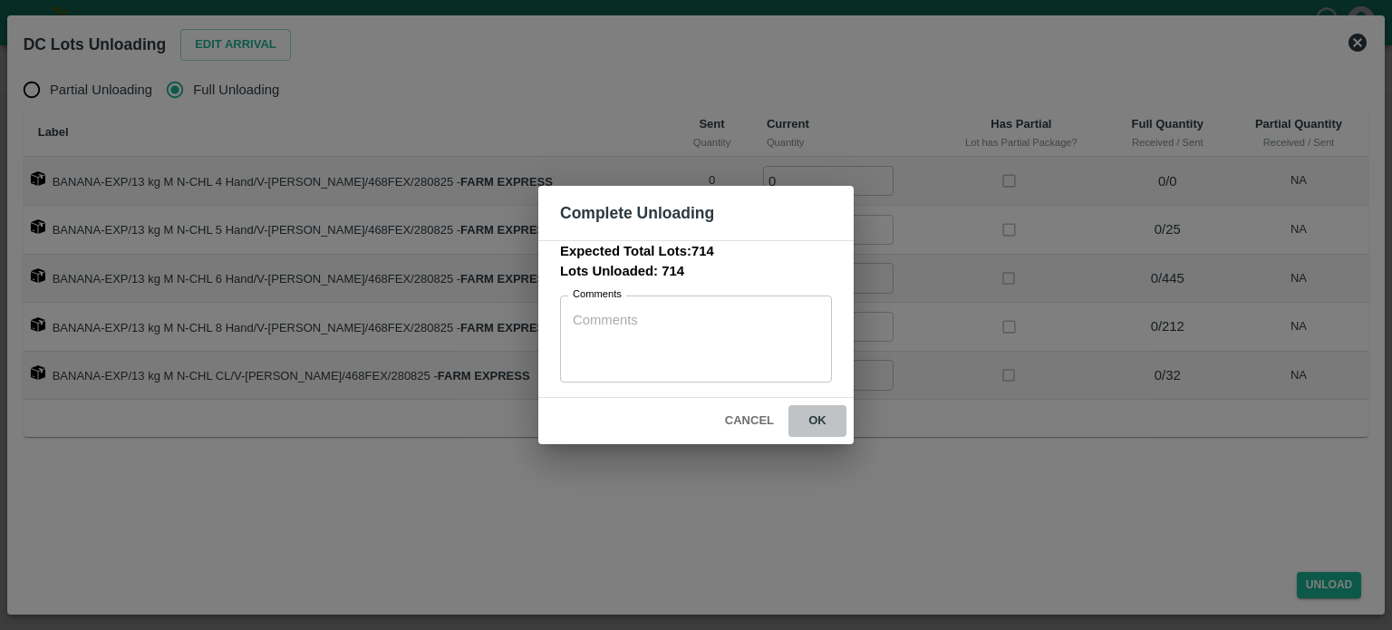
click at [819, 426] on button "ok" at bounding box center [817, 421] width 58 height 32
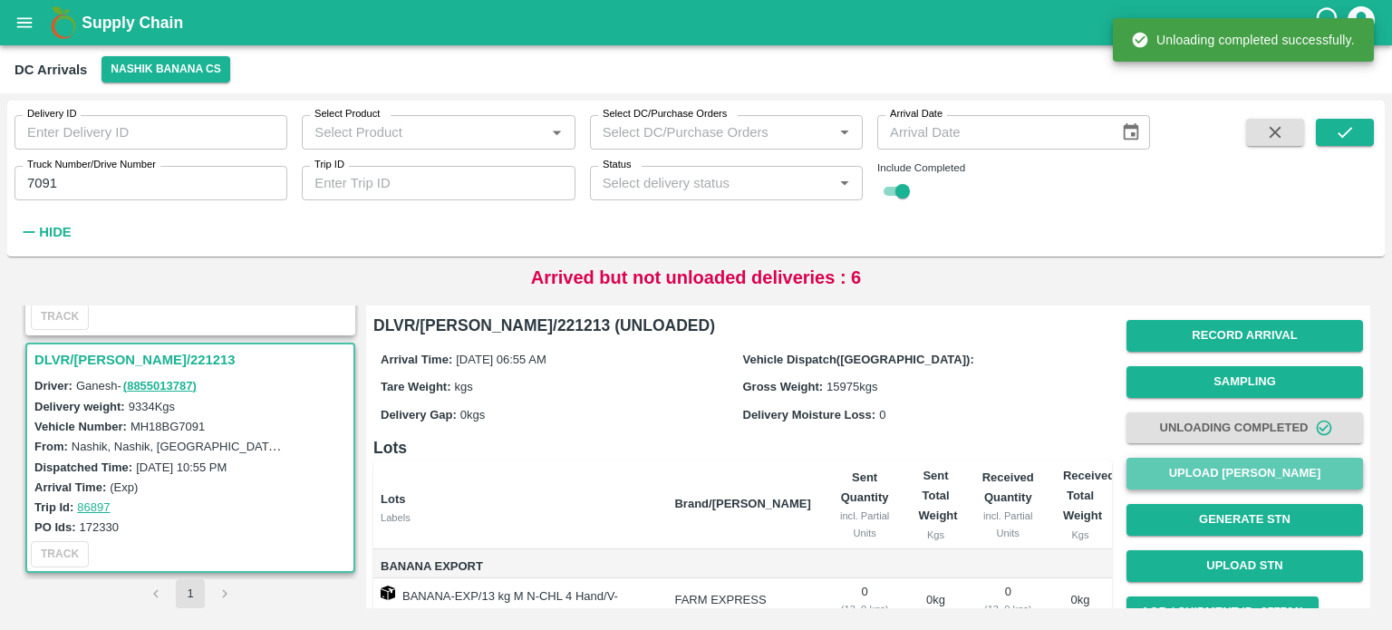
click at [1228, 481] on button "Upload [PERSON_NAME]" at bounding box center [1244, 474] width 237 height 32
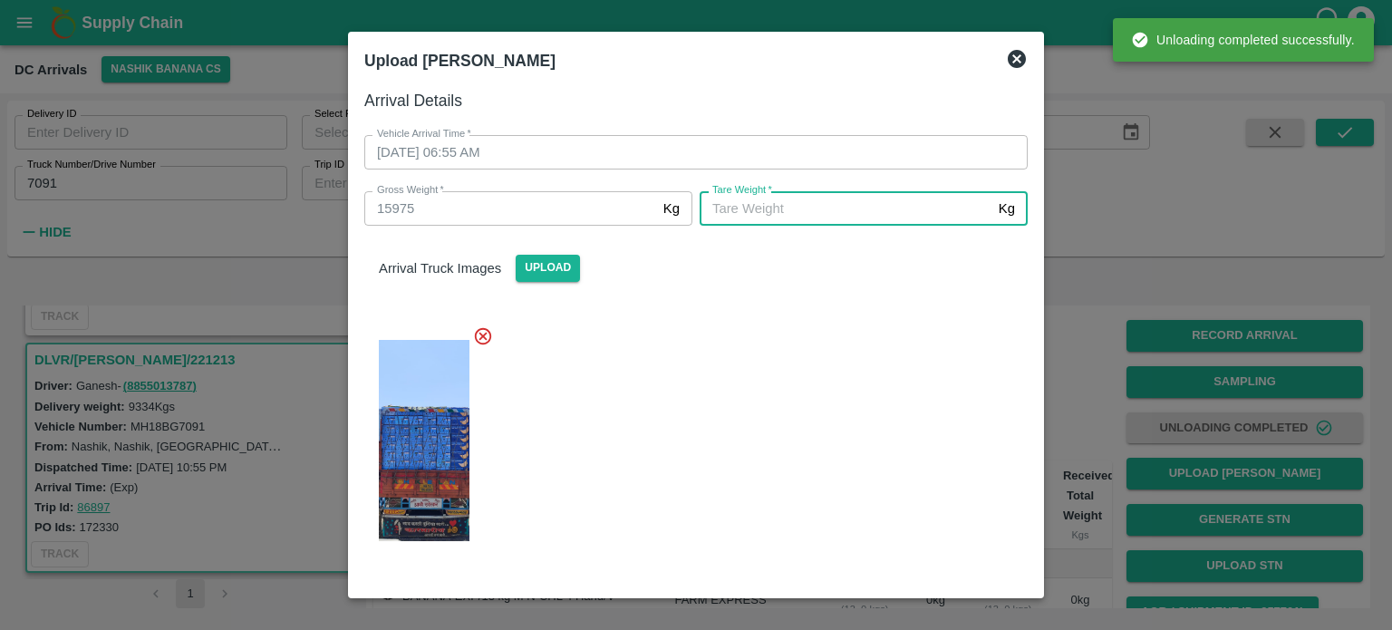
click at [822, 202] on input "[PERSON_NAME]   *" at bounding box center [846, 208] width 292 height 34
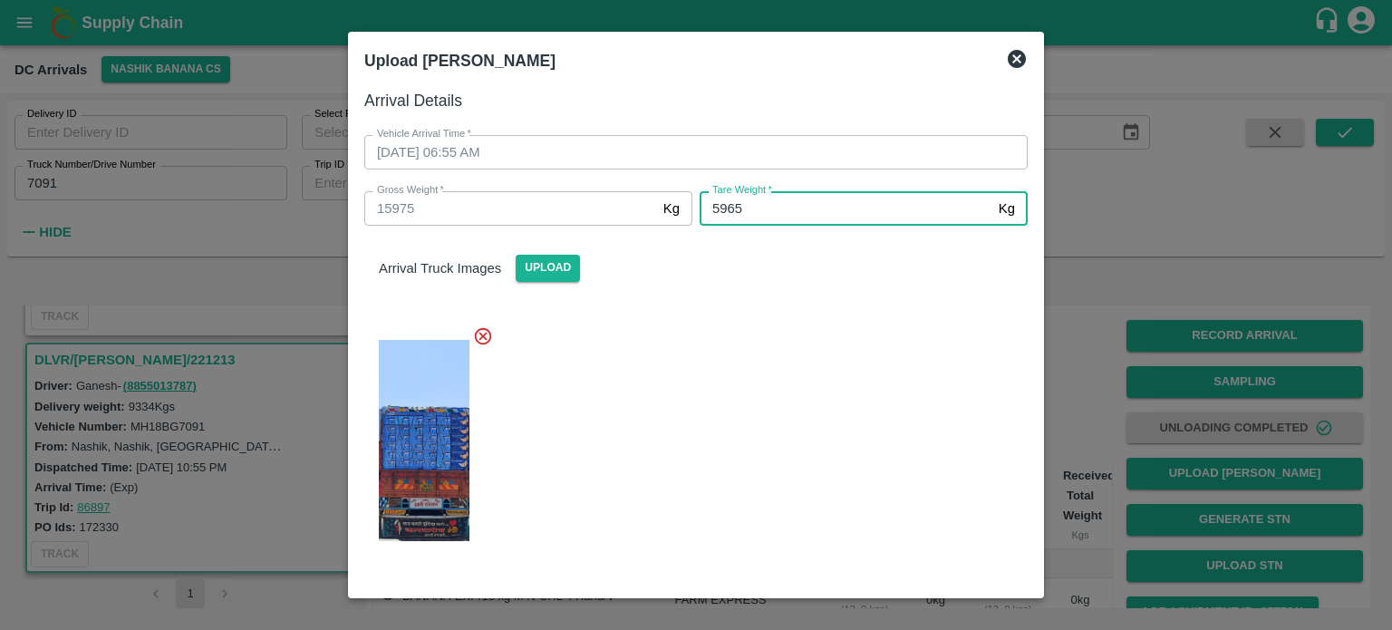
type input "5965"
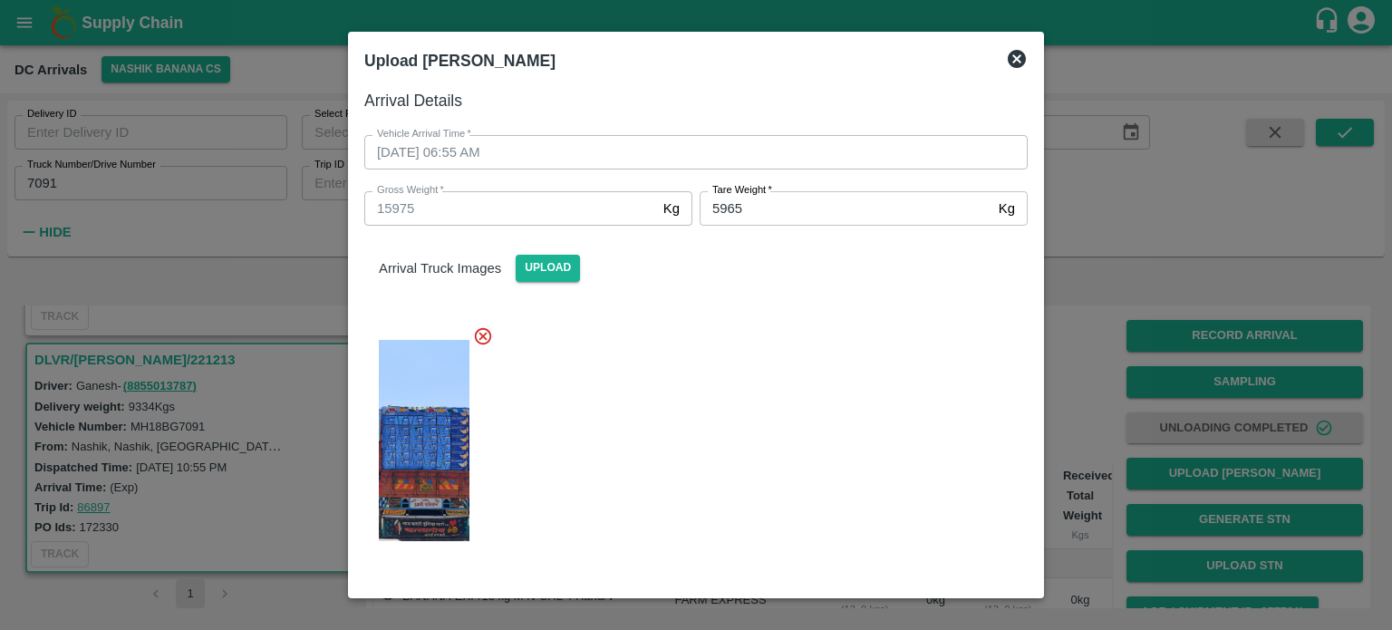
click at [804, 391] on div at bounding box center [689, 435] width 678 height 248
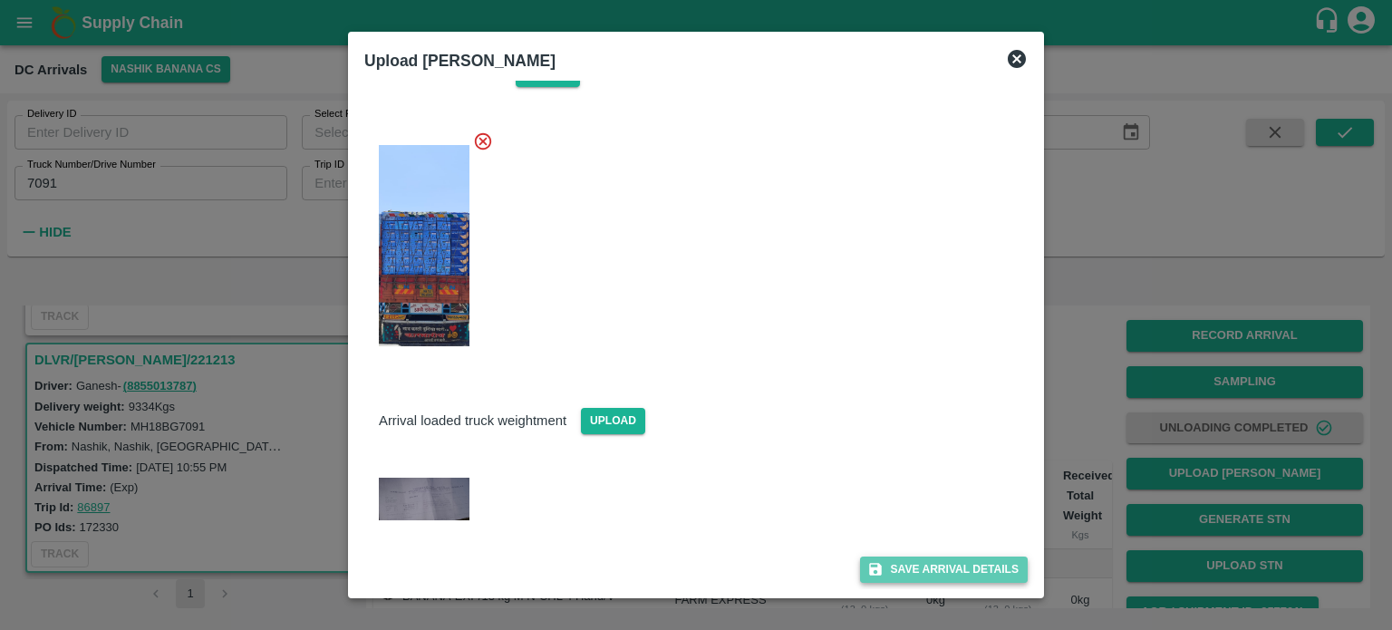
click at [924, 563] on button "Save Arrival Details" at bounding box center [944, 569] width 168 height 26
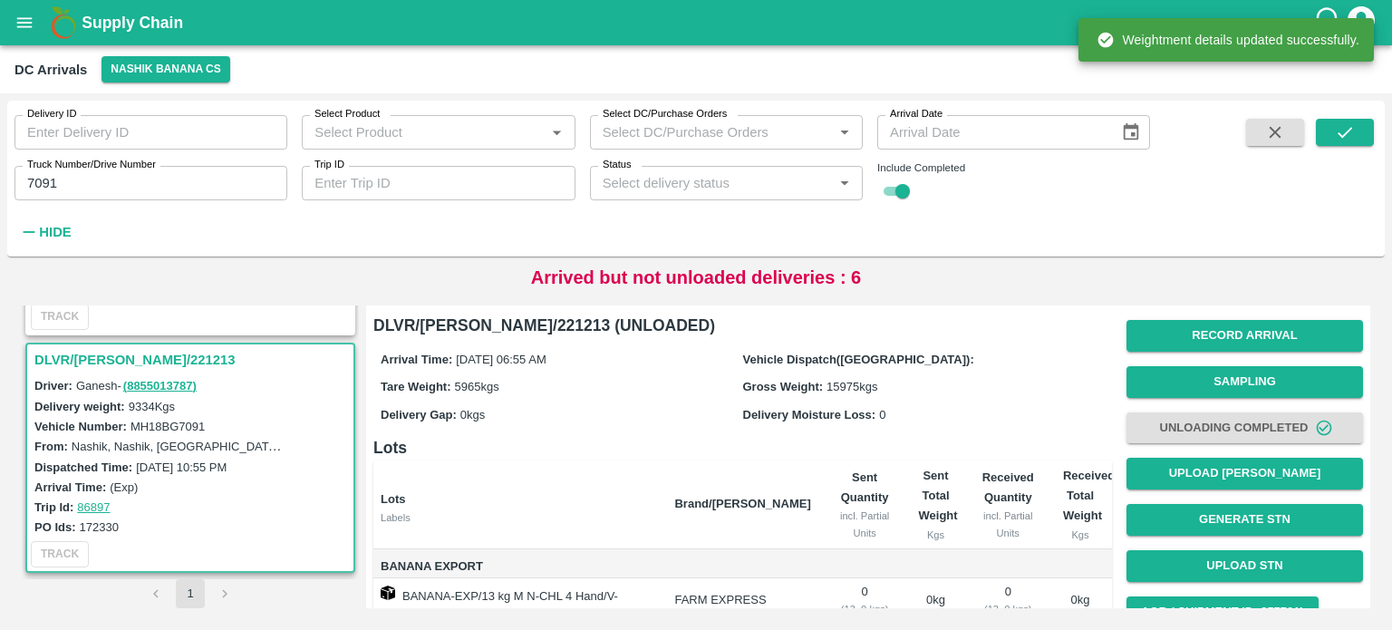
scroll to position [173, 0]
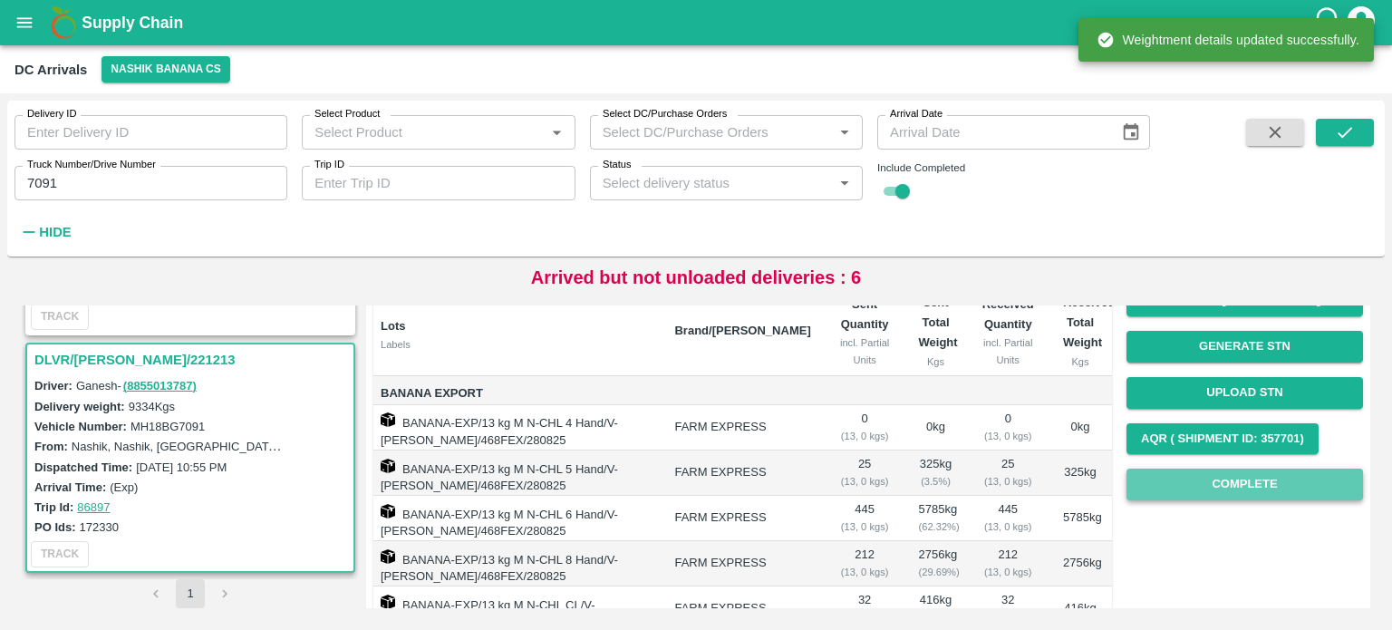
click at [1245, 482] on button "Complete" at bounding box center [1244, 484] width 237 height 32
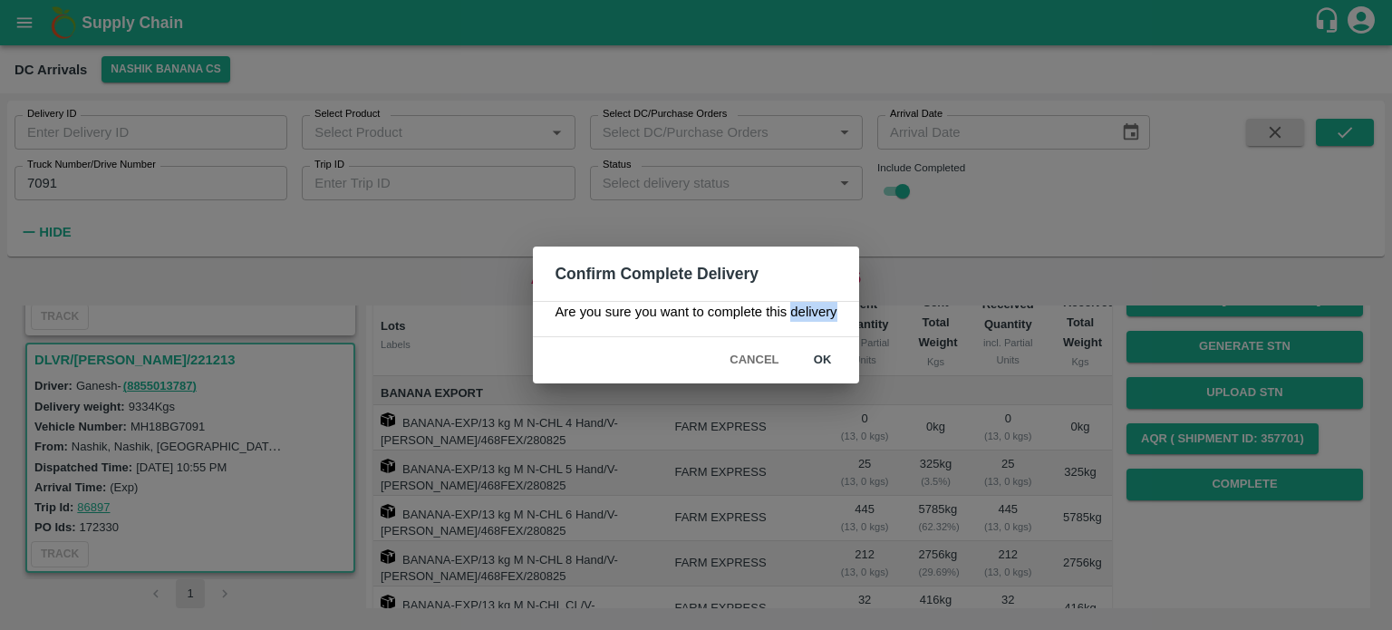
click at [816, 358] on div "Confirm Complete Delivery Are you sure you want to complete this delivery Cance…" at bounding box center [696, 315] width 1392 height 630
click at [816, 358] on button "ok" at bounding box center [823, 360] width 58 height 32
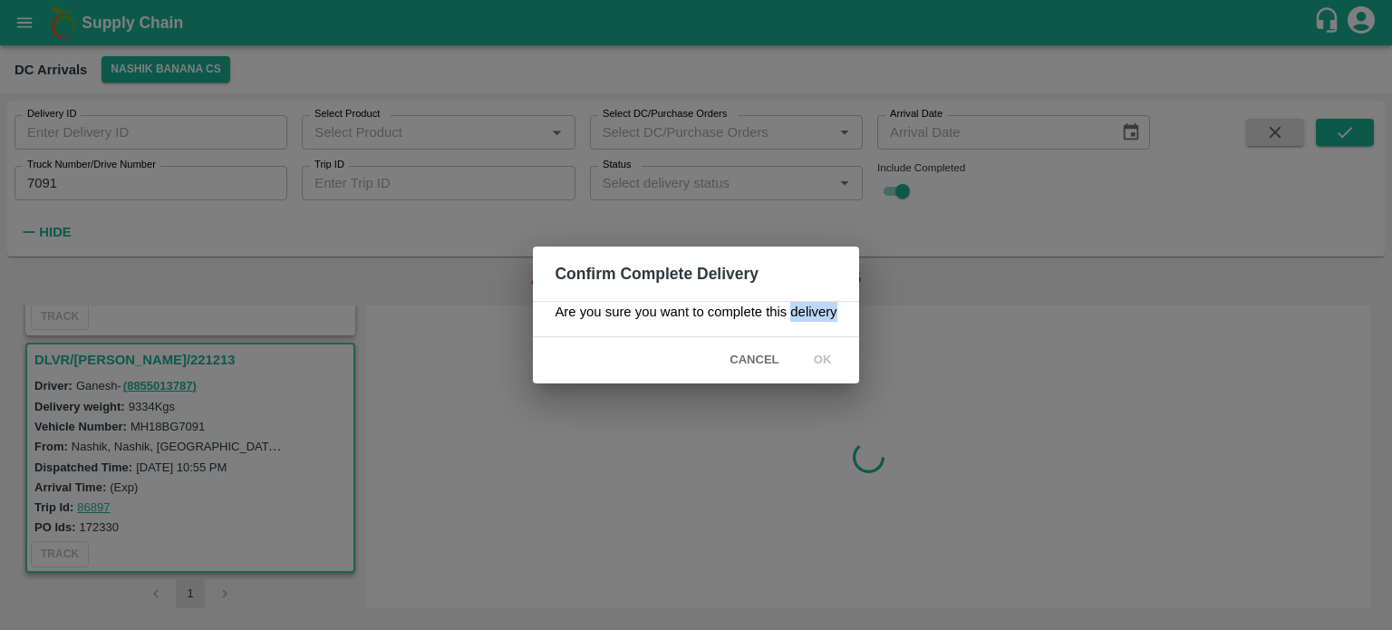
scroll to position [0, 0]
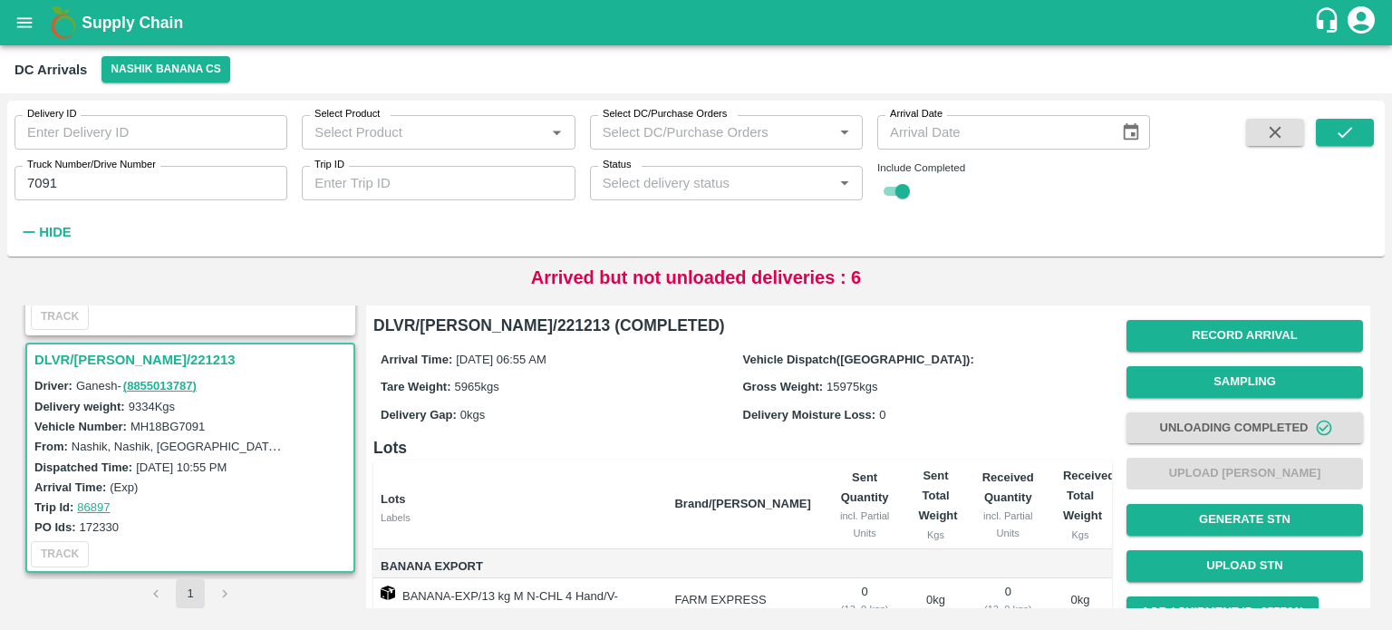
click at [40, 179] on input "7091" at bounding box center [150, 183] width 273 height 34
type input "0871"
click at [1338, 138] on icon "submit" at bounding box center [1345, 132] width 20 height 20
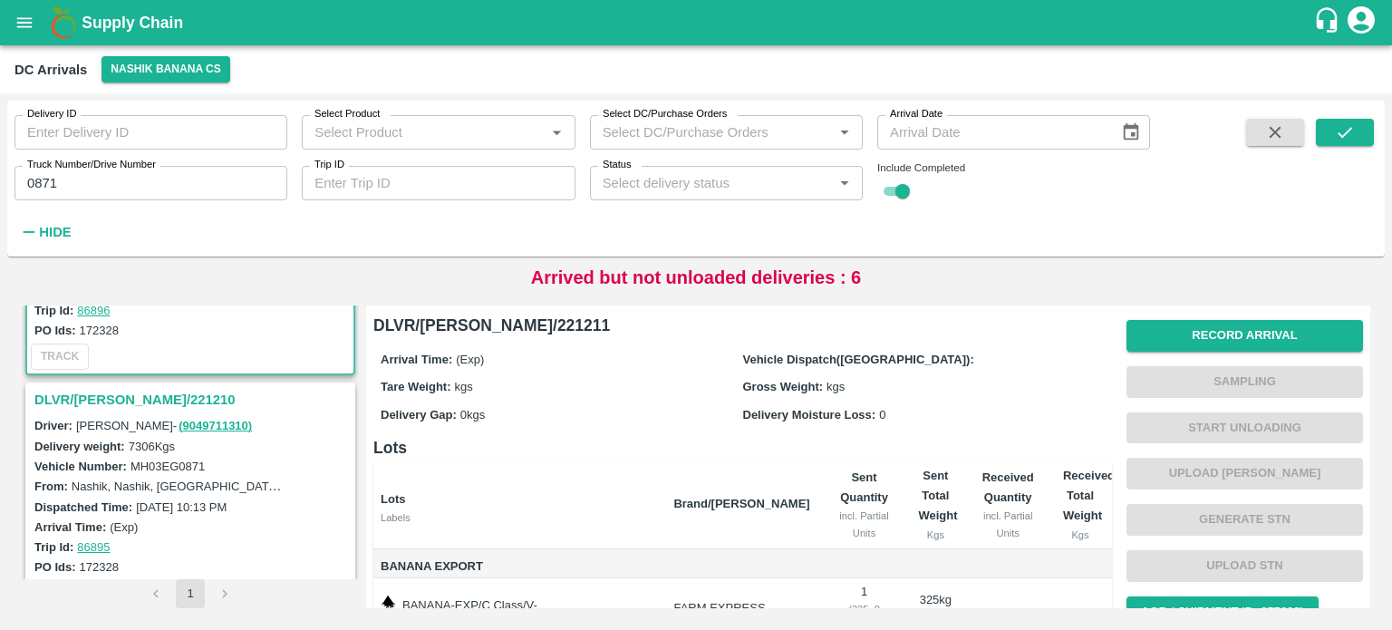
scroll to position [170, 0]
click at [129, 391] on h3 "DLVR/[PERSON_NAME]/221210" at bounding box center [192, 396] width 317 height 24
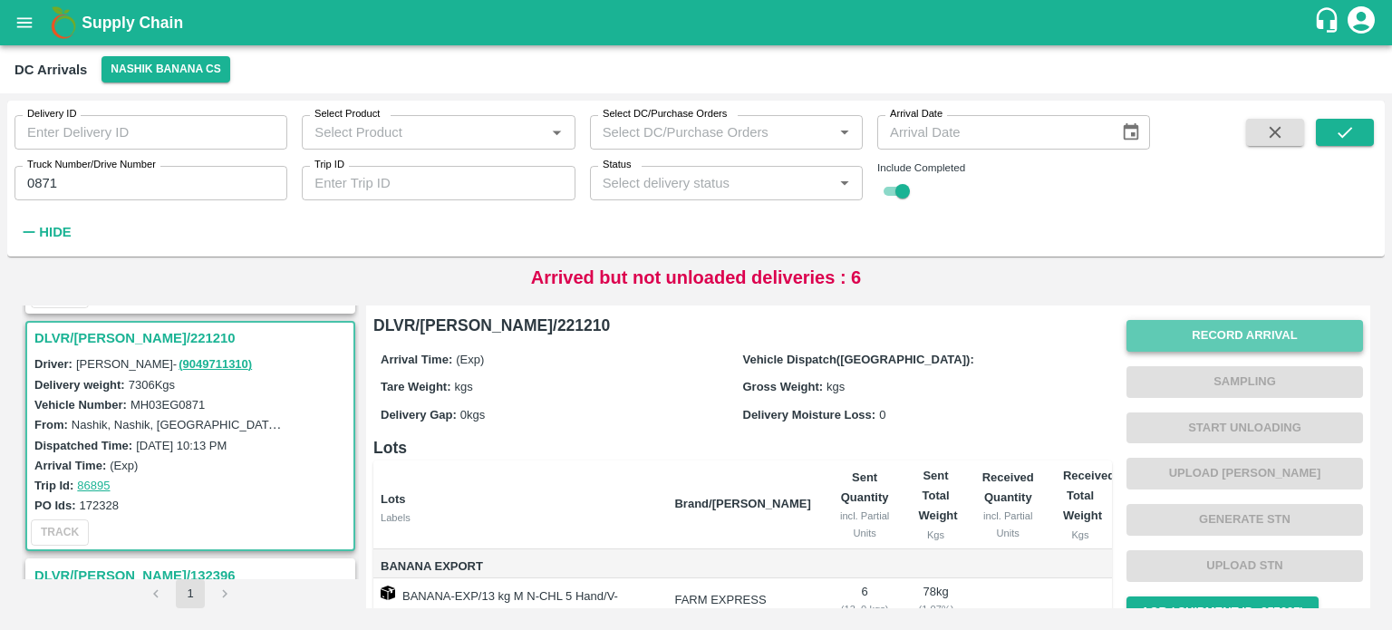
click at [1195, 328] on button "Record Arrival" at bounding box center [1244, 336] width 237 height 32
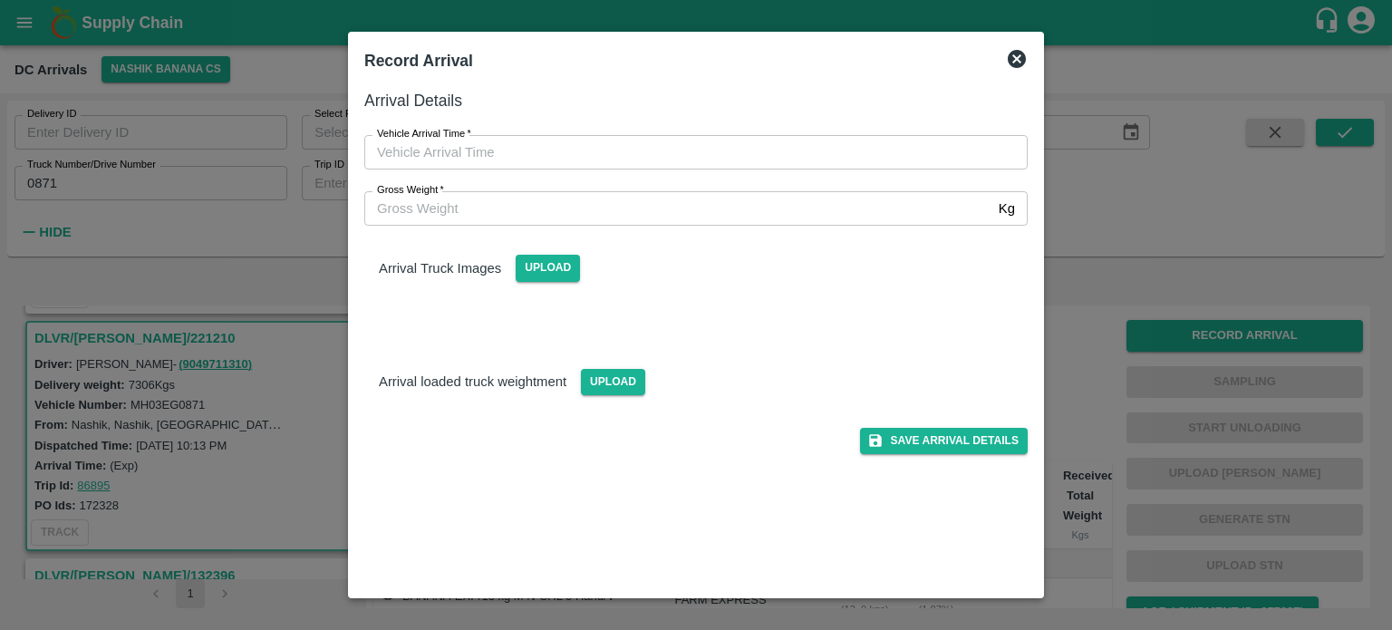
type input "DD/MM/YYYY hh:mm aa"
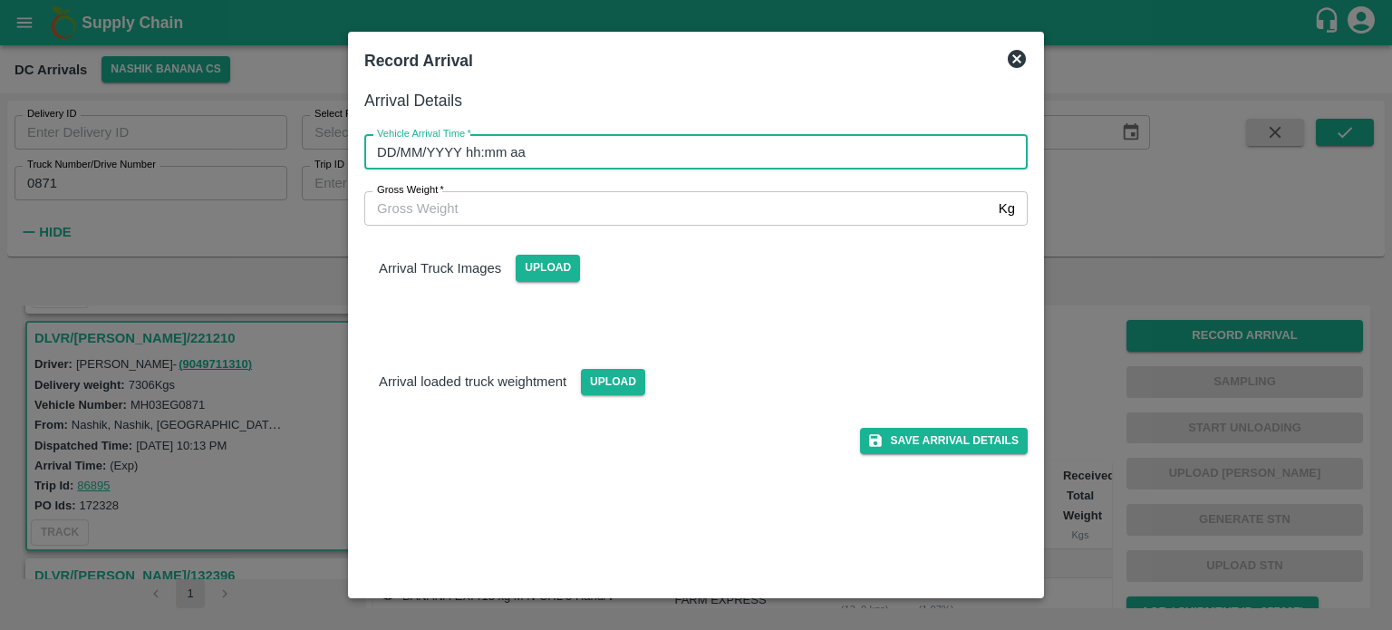
click at [700, 159] on input "DD/MM/YYYY hh:mm aa" at bounding box center [689, 152] width 651 height 34
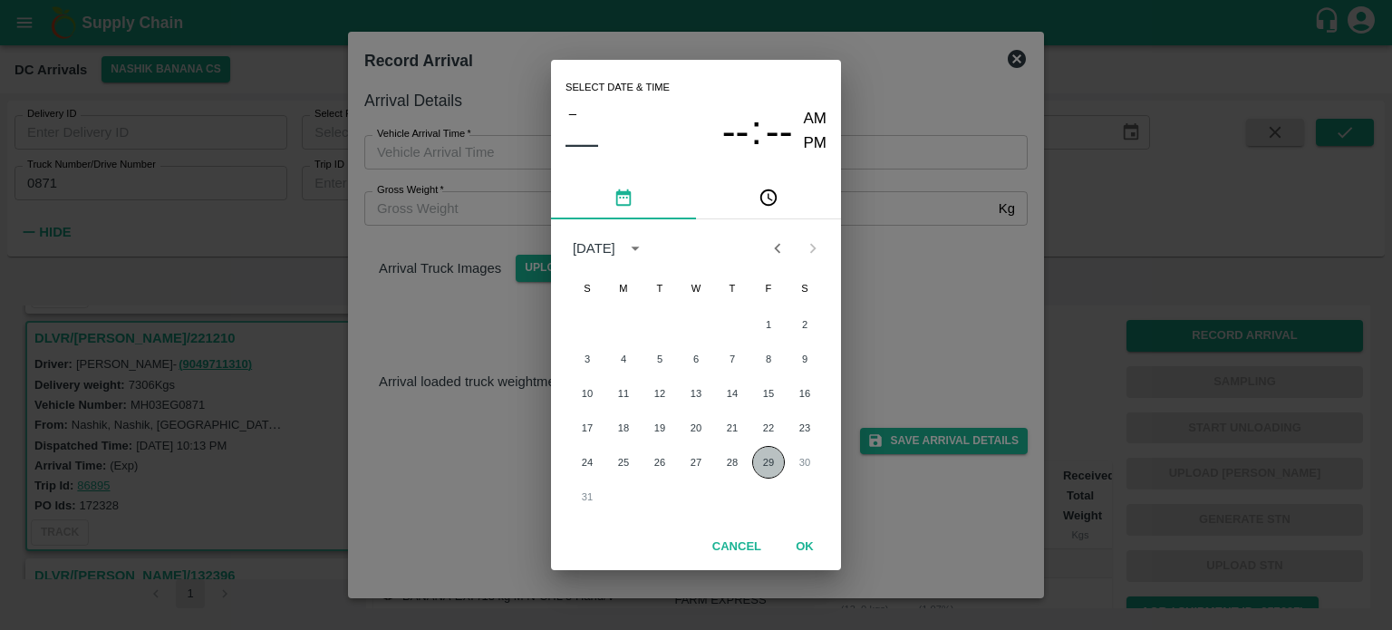
click at [770, 468] on button "29" at bounding box center [768, 462] width 33 height 33
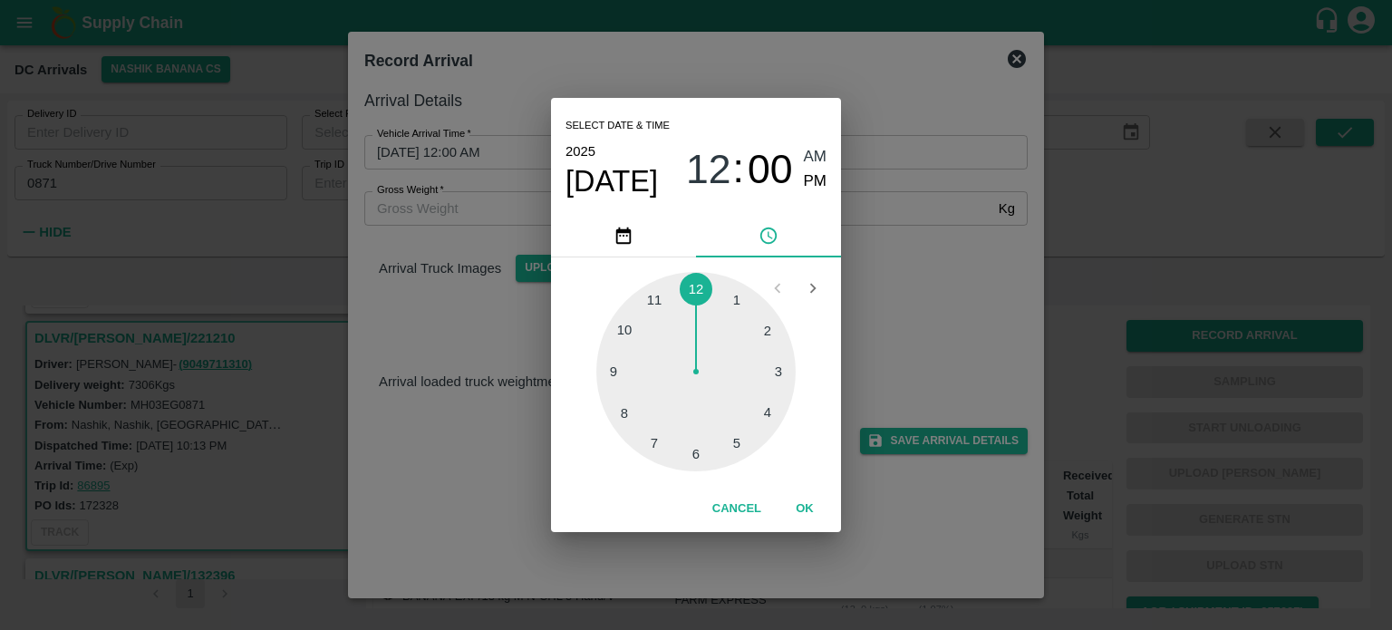
click at [699, 457] on div at bounding box center [695, 371] width 199 height 199
type input "[DATE] 06:30 AM"
click at [919, 344] on div "Select date & time [DATE] 06 : 30 AM PM 05 10 15 20 25 30 35 40 45 50 55 00 Can…" at bounding box center [696, 315] width 1392 height 630
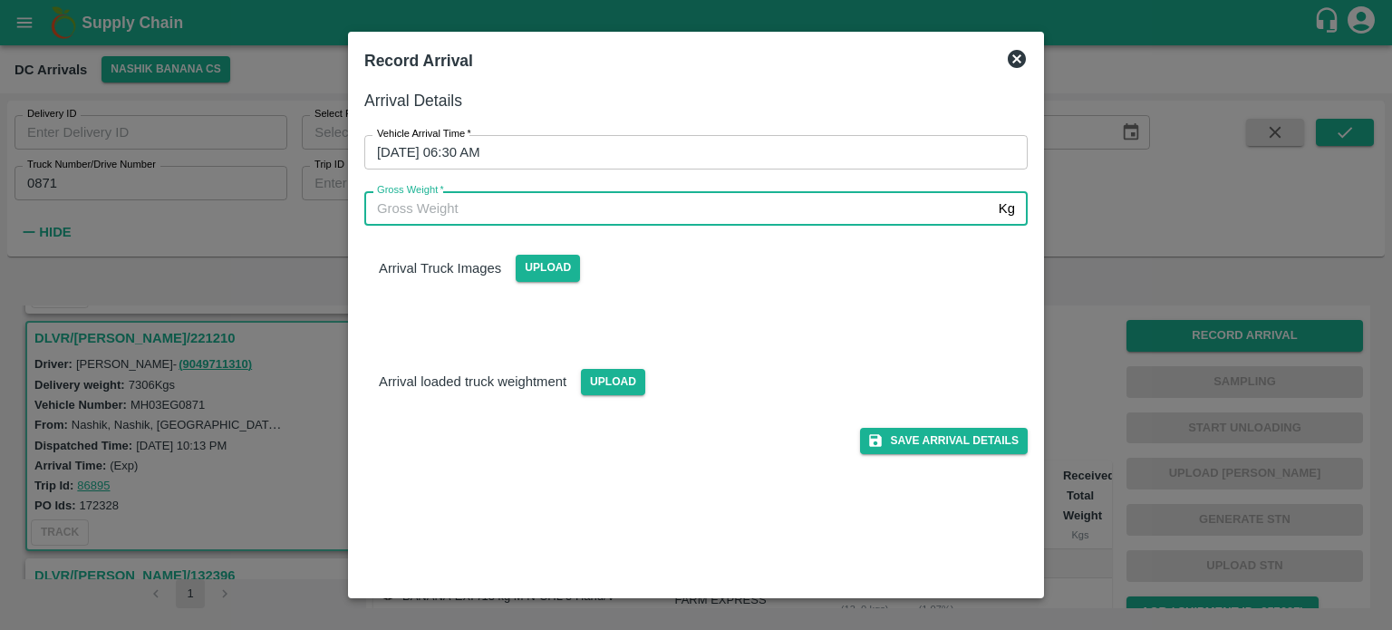
click at [431, 207] on input "Gross Weight   *" at bounding box center [677, 208] width 627 height 34
type input "14820"
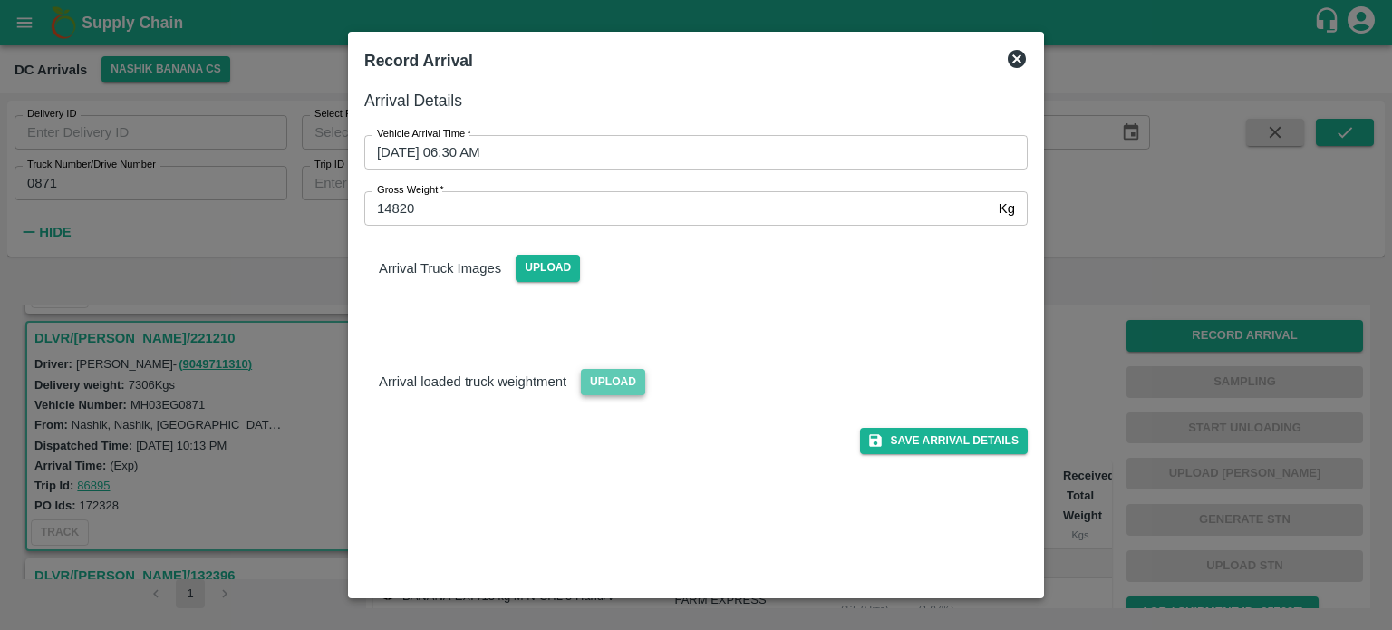
click at [611, 380] on span "Upload" at bounding box center [613, 382] width 64 height 26
click at [0, 0] on input "Upload" at bounding box center [0, 0] width 0 height 0
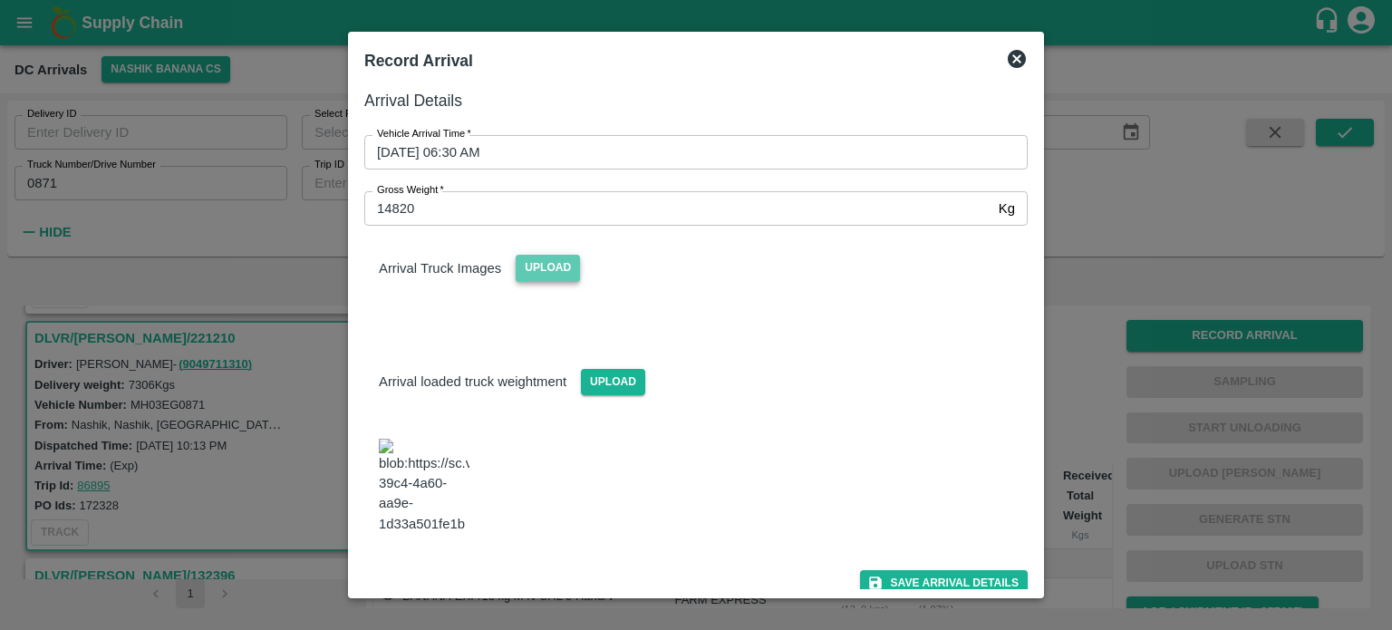
click at [537, 270] on span "Upload" at bounding box center [548, 268] width 64 height 26
click at [0, 0] on input "Upload" at bounding box center [0, 0] width 0 height 0
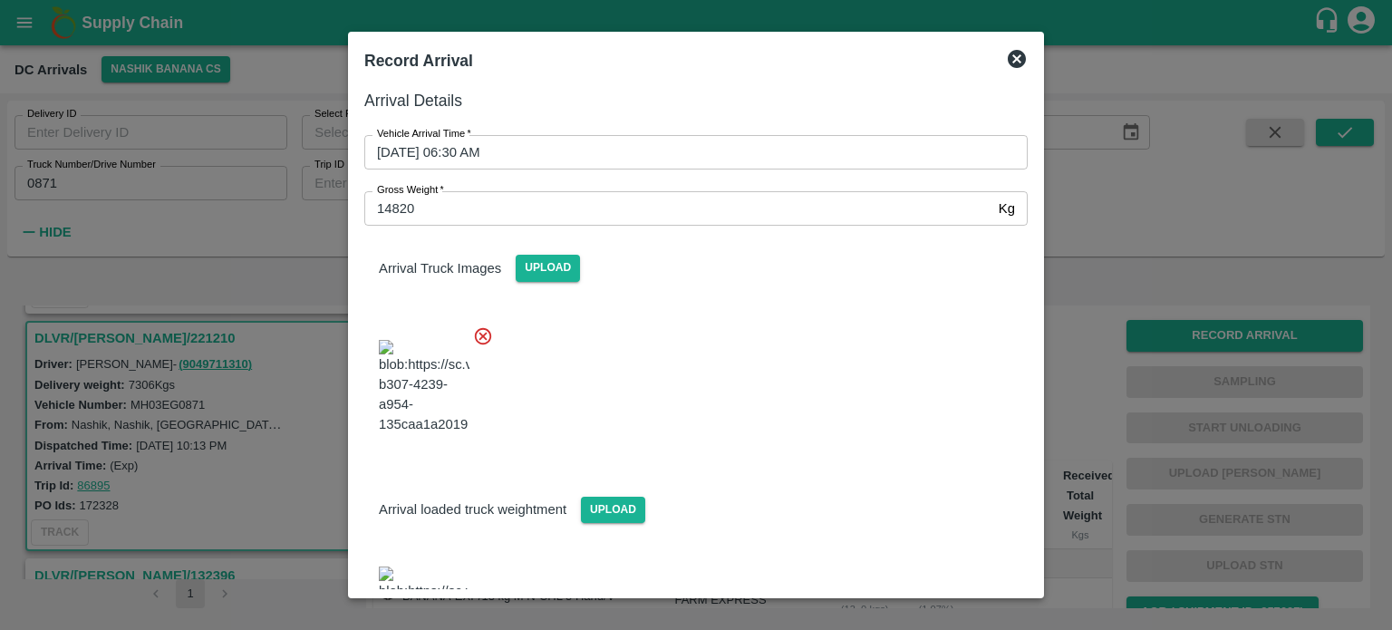
scroll to position [92, 0]
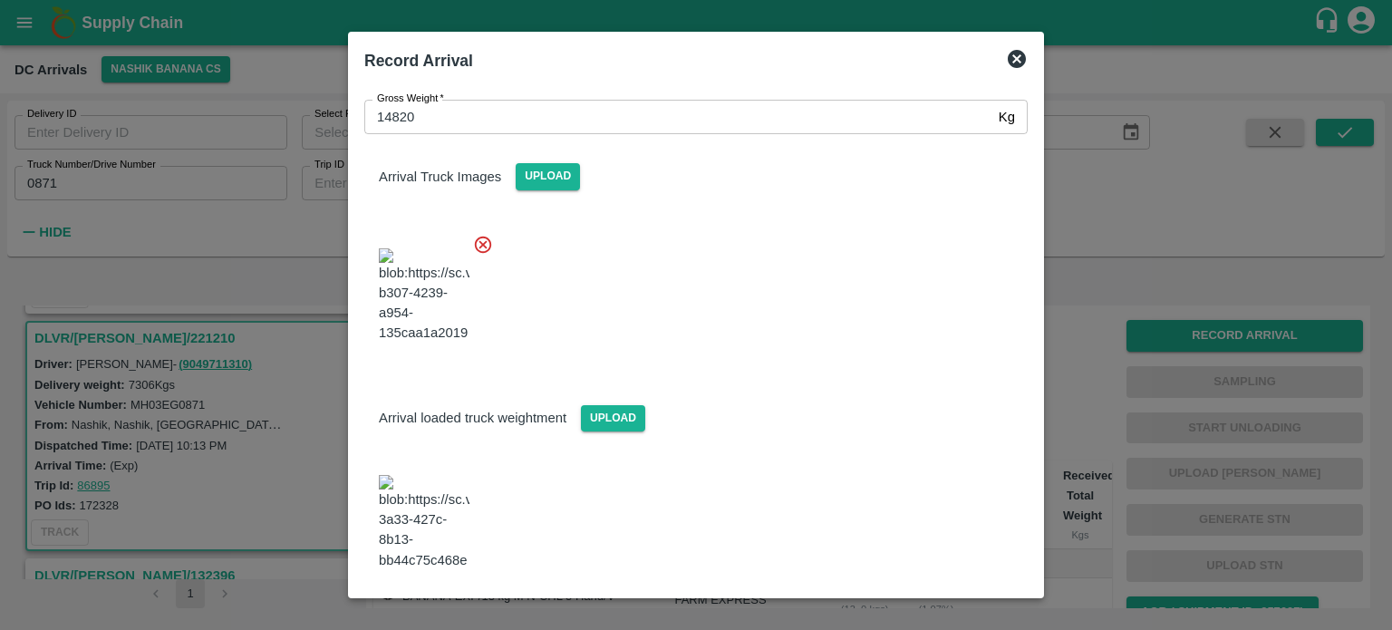
click at [935, 606] on button "Save Arrival Details" at bounding box center [944, 619] width 168 height 26
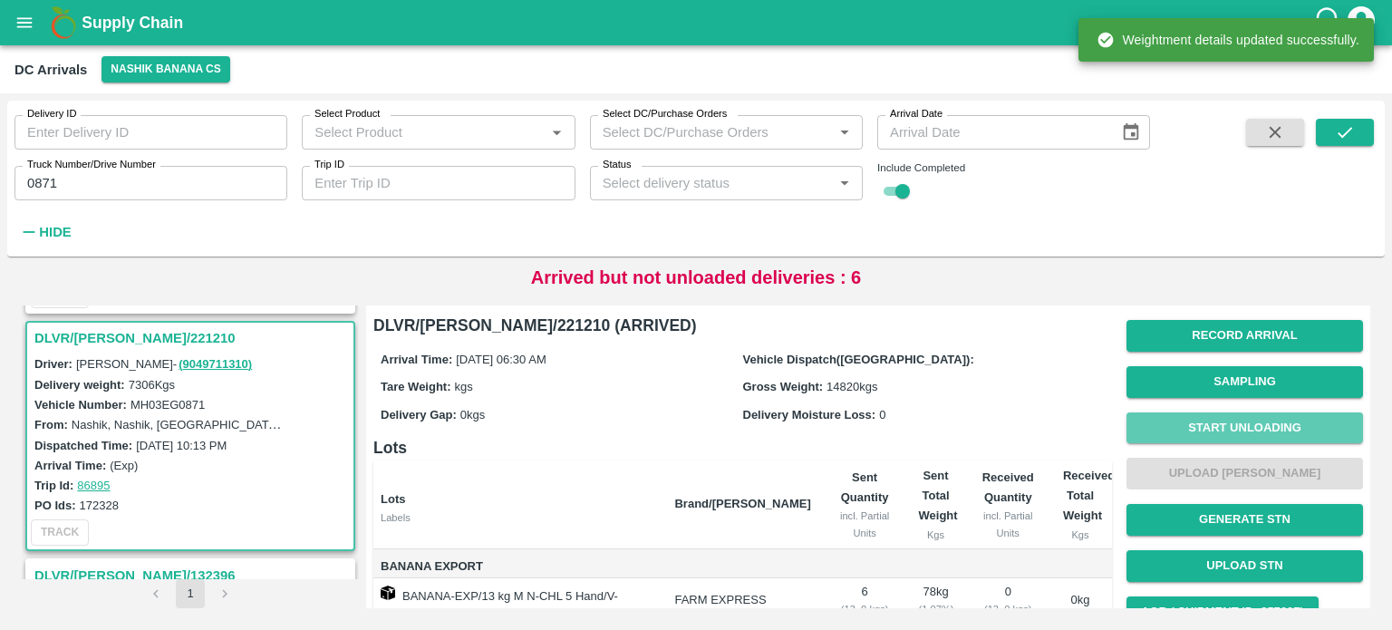
click at [1221, 434] on button "Start Unloading" at bounding box center [1244, 428] width 237 height 32
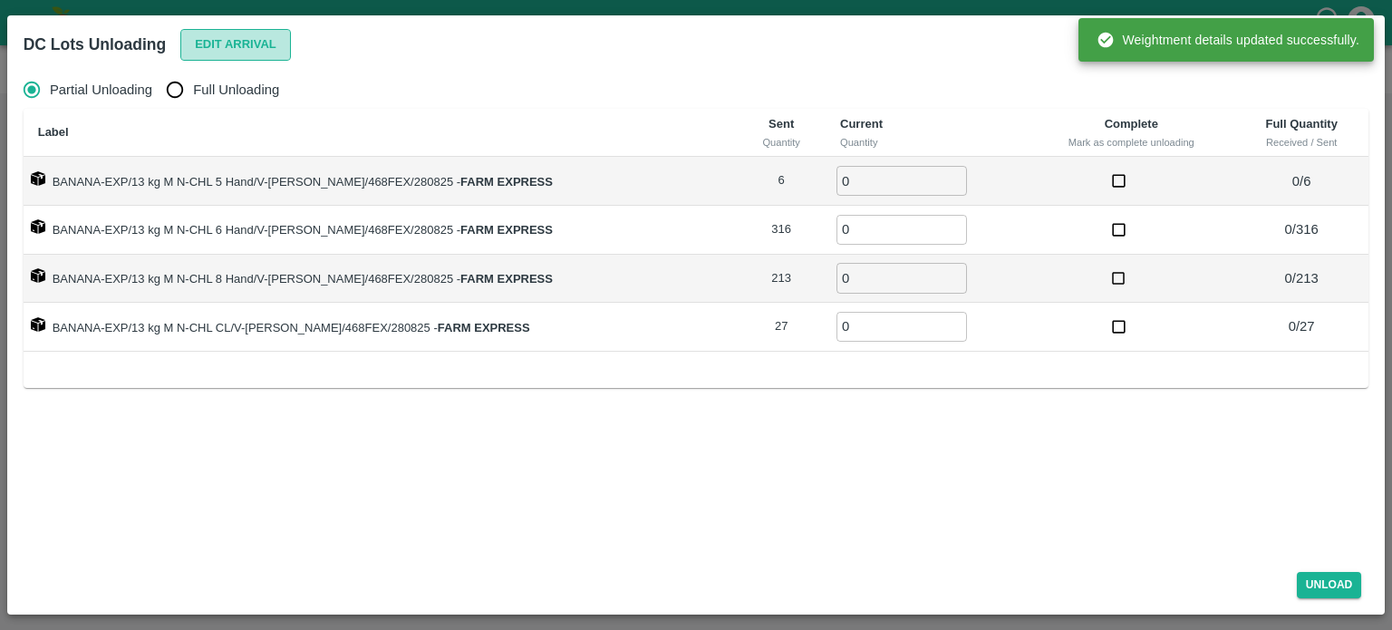
click at [221, 52] on button "Edit Arrival" at bounding box center [235, 45] width 111 height 32
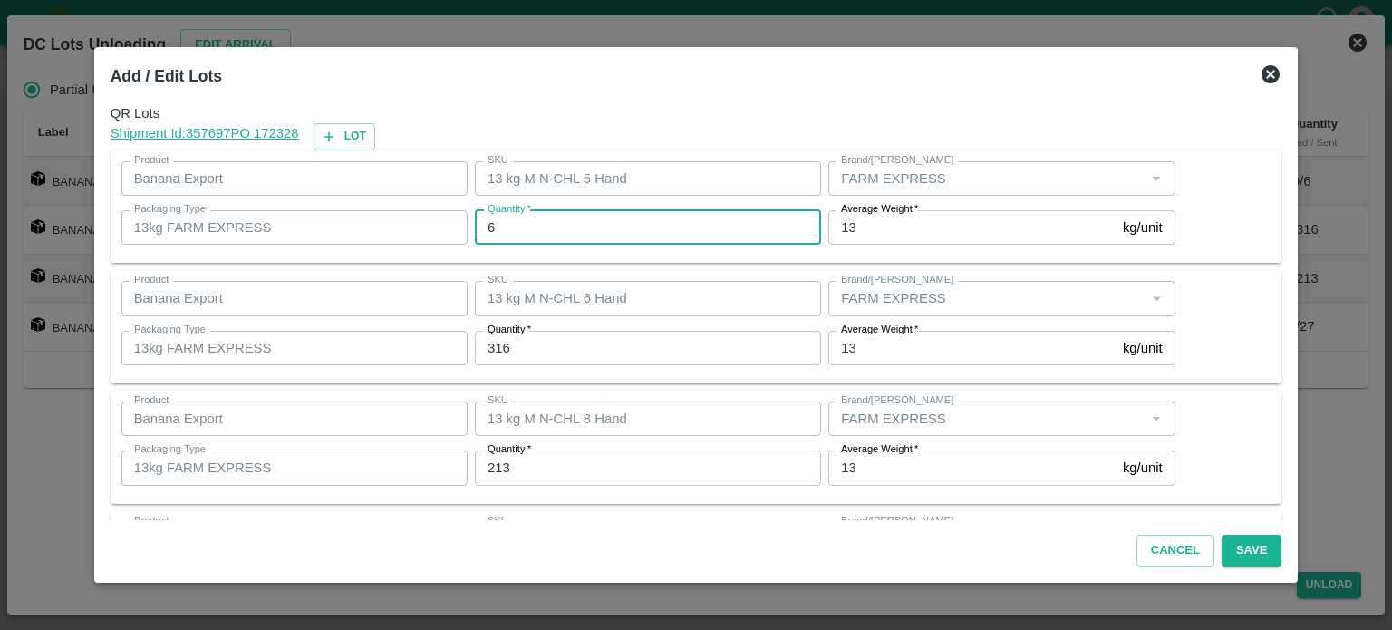
click at [525, 227] on input "6" at bounding box center [648, 227] width 346 height 34
type input "7"
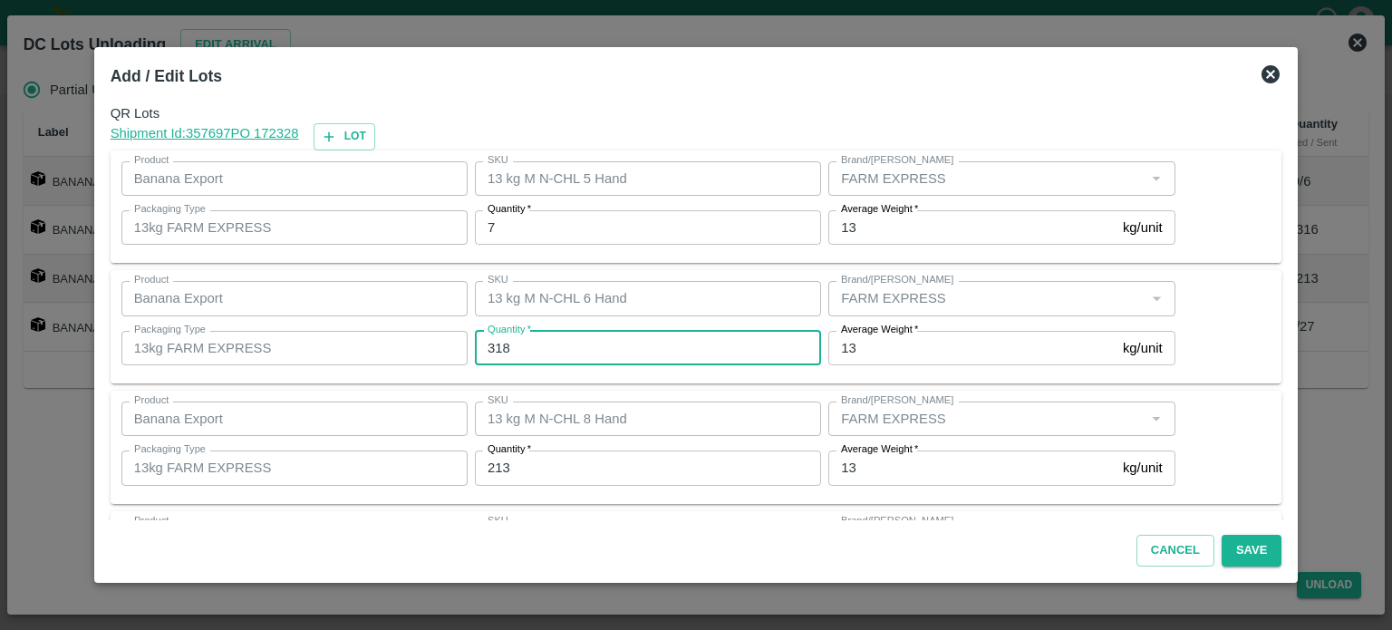
type input "318"
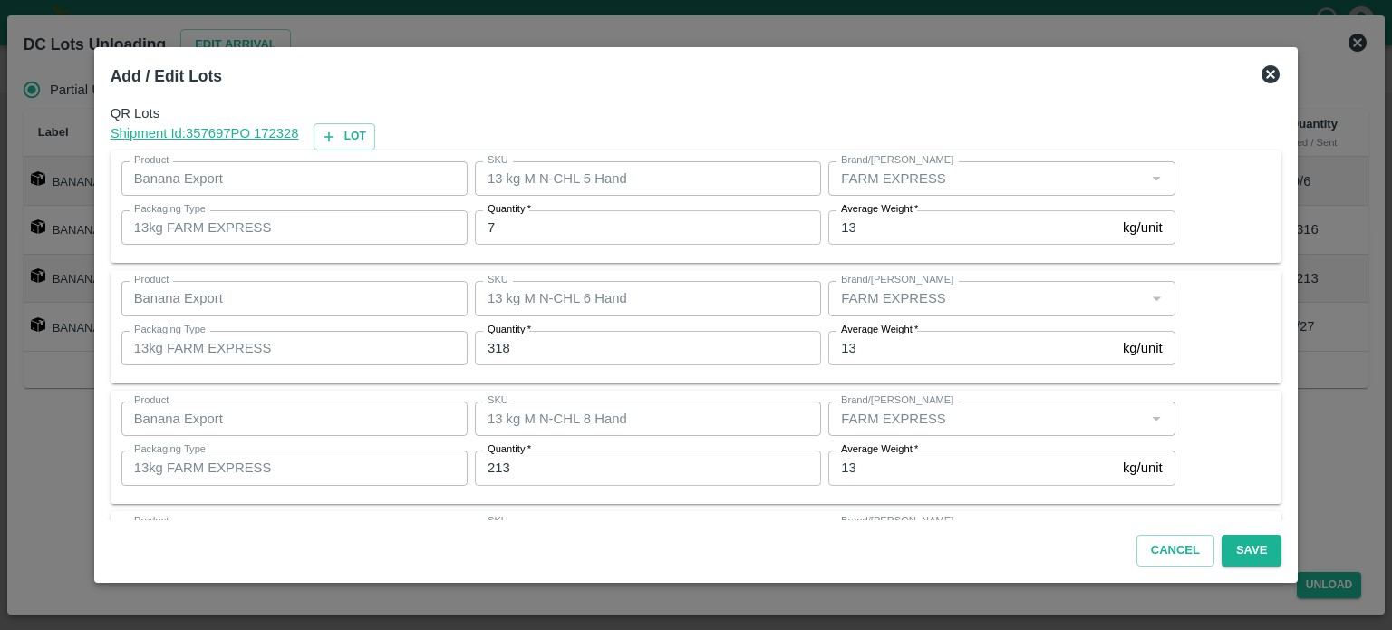
scroll to position [117, 0]
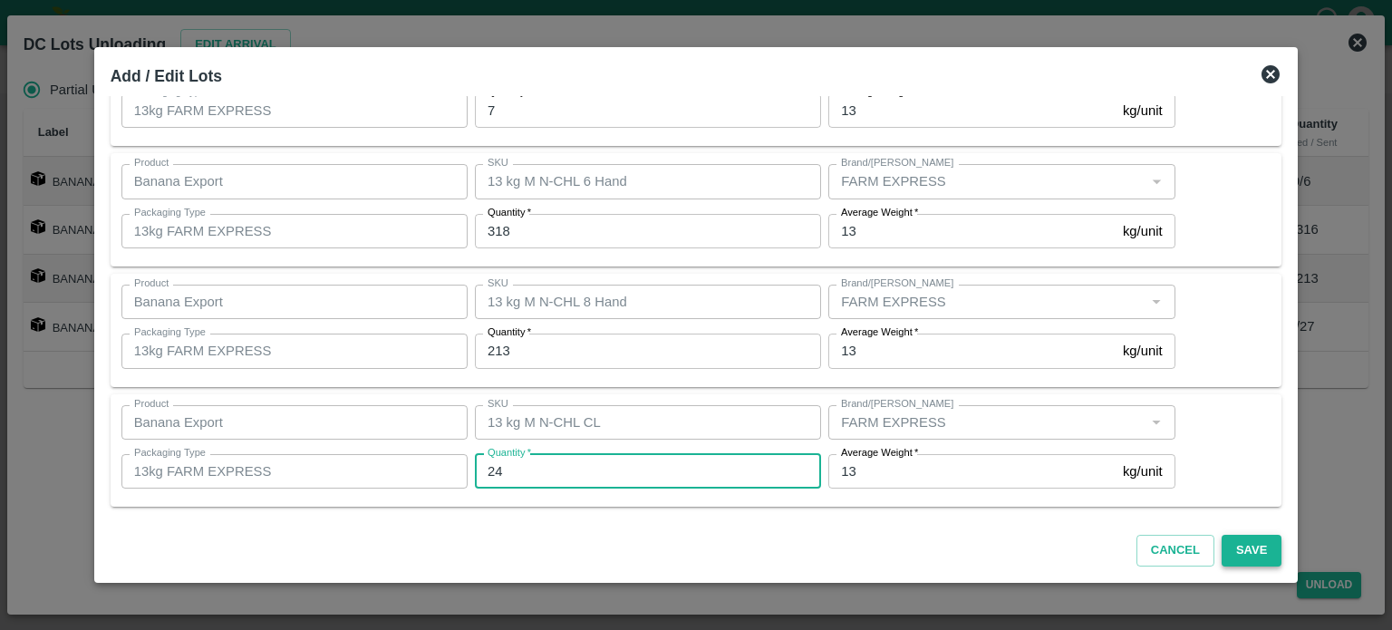
type input "24"
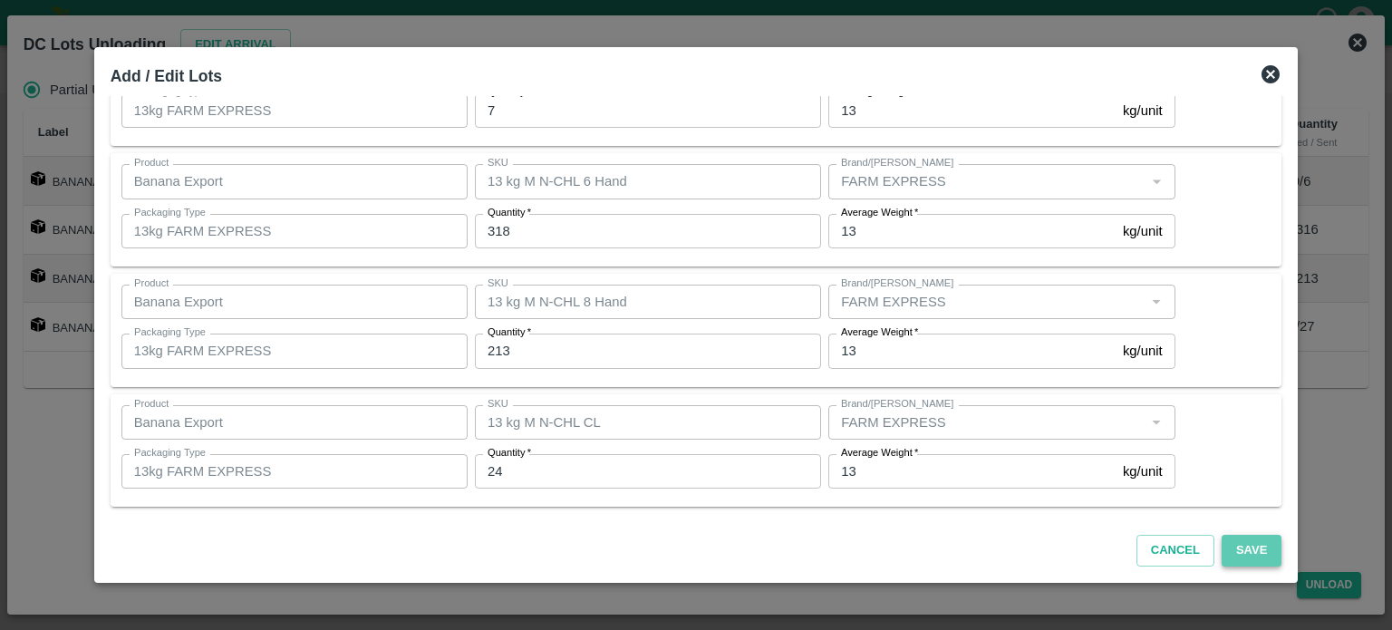
click at [1242, 550] on button "Save" at bounding box center [1252, 551] width 60 height 32
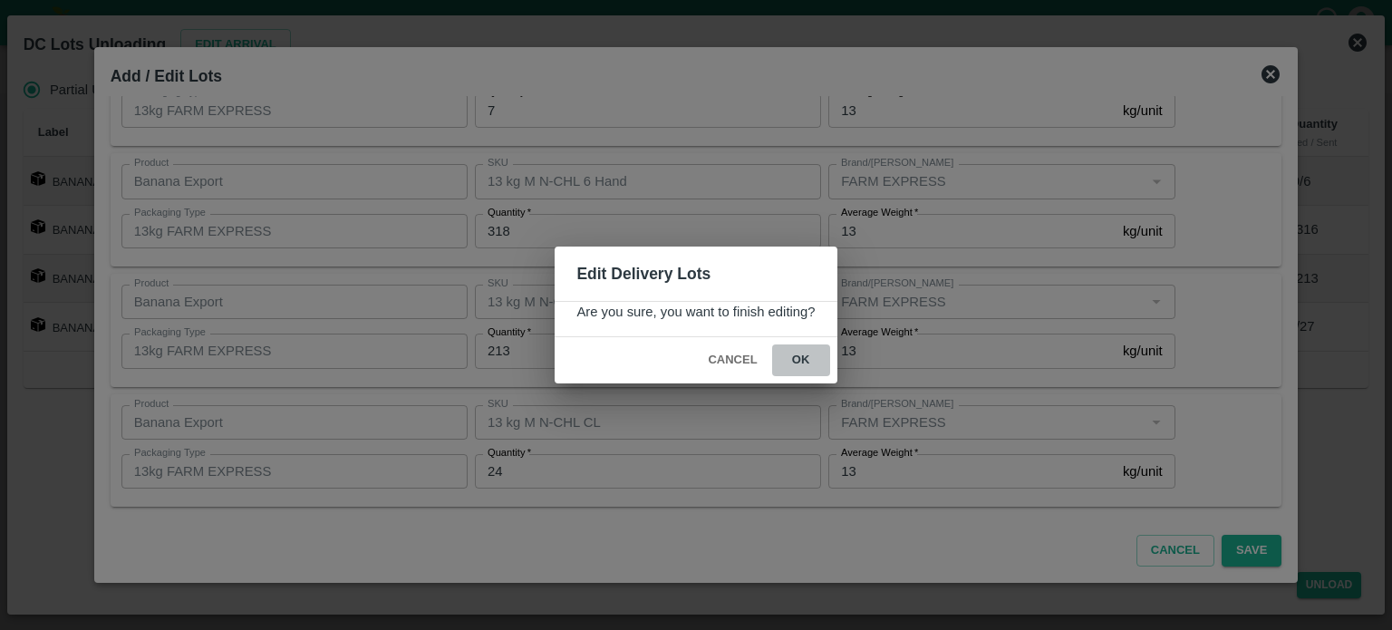
click at [800, 360] on button "ok" at bounding box center [801, 360] width 58 height 32
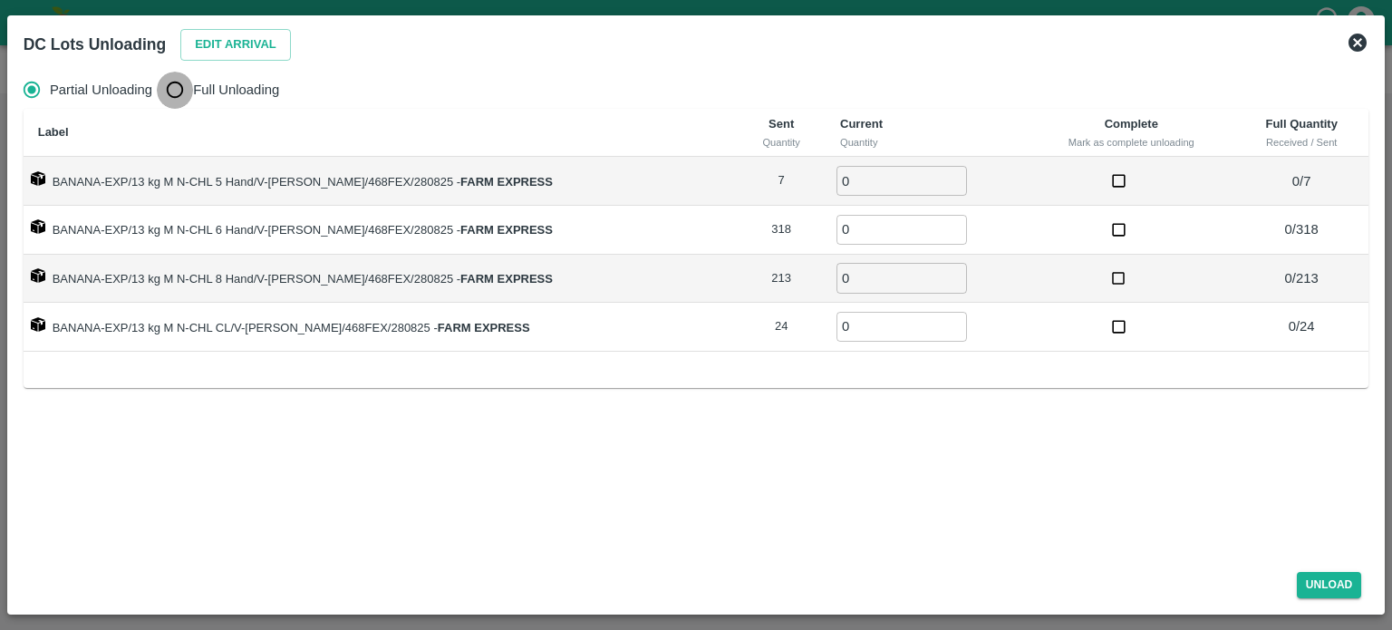
click at [181, 95] on input "Full Unloading" at bounding box center [175, 90] width 36 height 36
radio input "true"
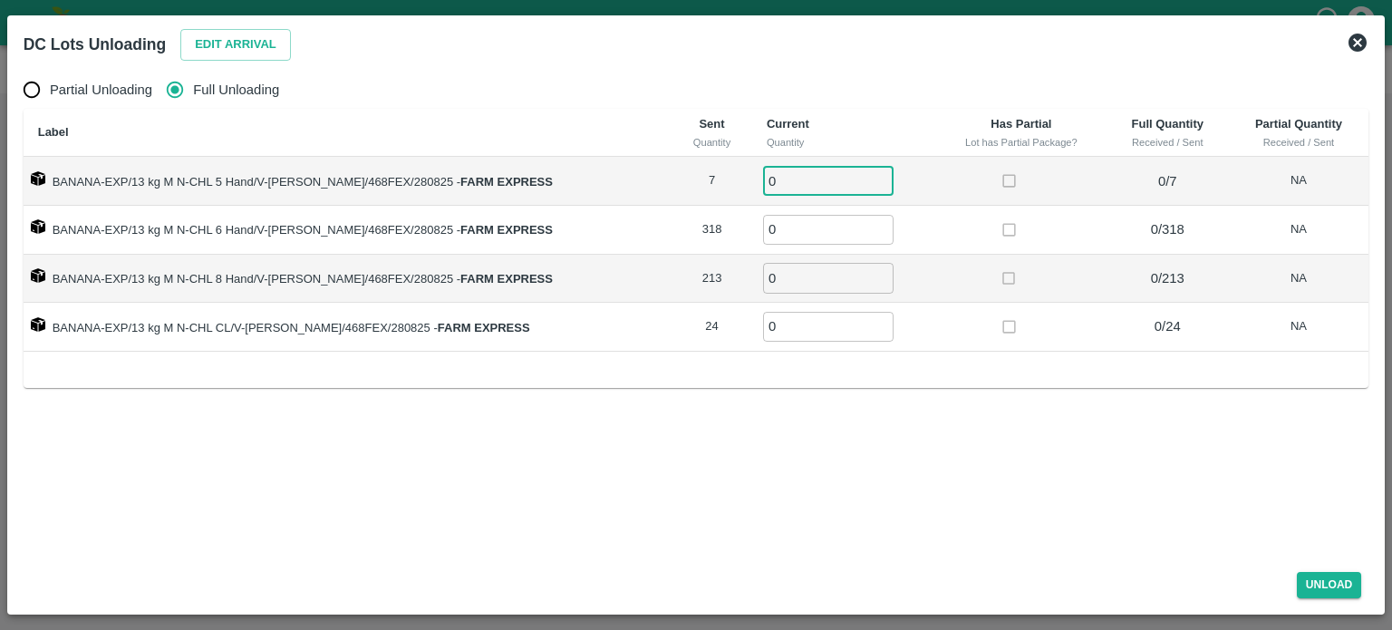
click at [767, 178] on input "0" at bounding box center [828, 181] width 130 height 30
type input "7"
type input "318"
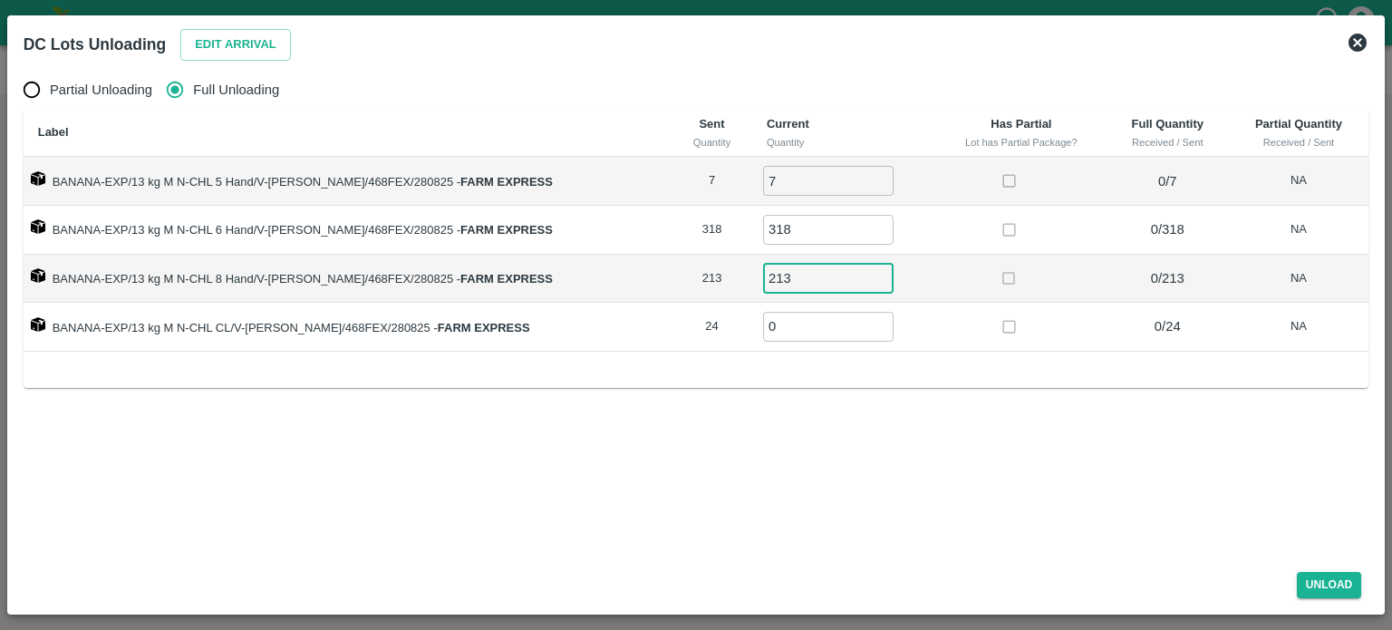
type input "213"
type input "24"
click at [1328, 586] on button "Unload" at bounding box center [1329, 585] width 65 height 26
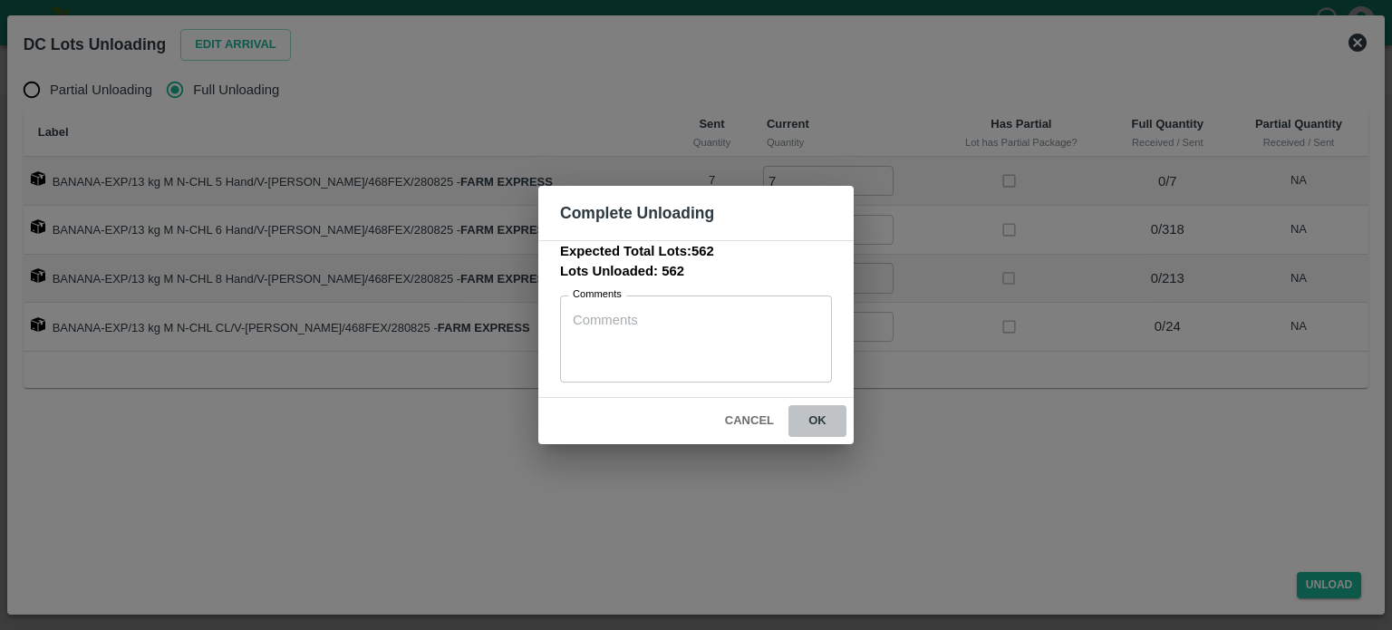
click at [820, 423] on button "ok" at bounding box center [817, 421] width 58 height 32
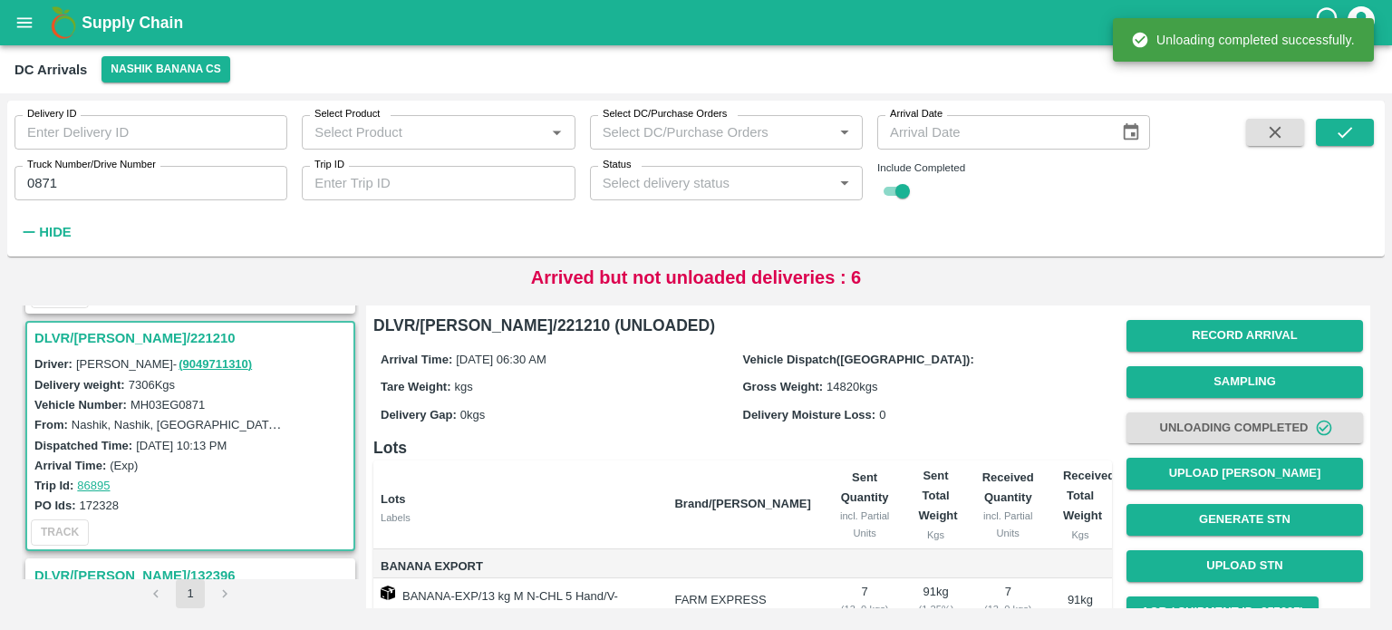
click at [1206, 489] on div "Record Arrival Sampling Unloading Completed Upload Tare Weight Generate STN Upl…" at bounding box center [1244, 497] width 237 height 368
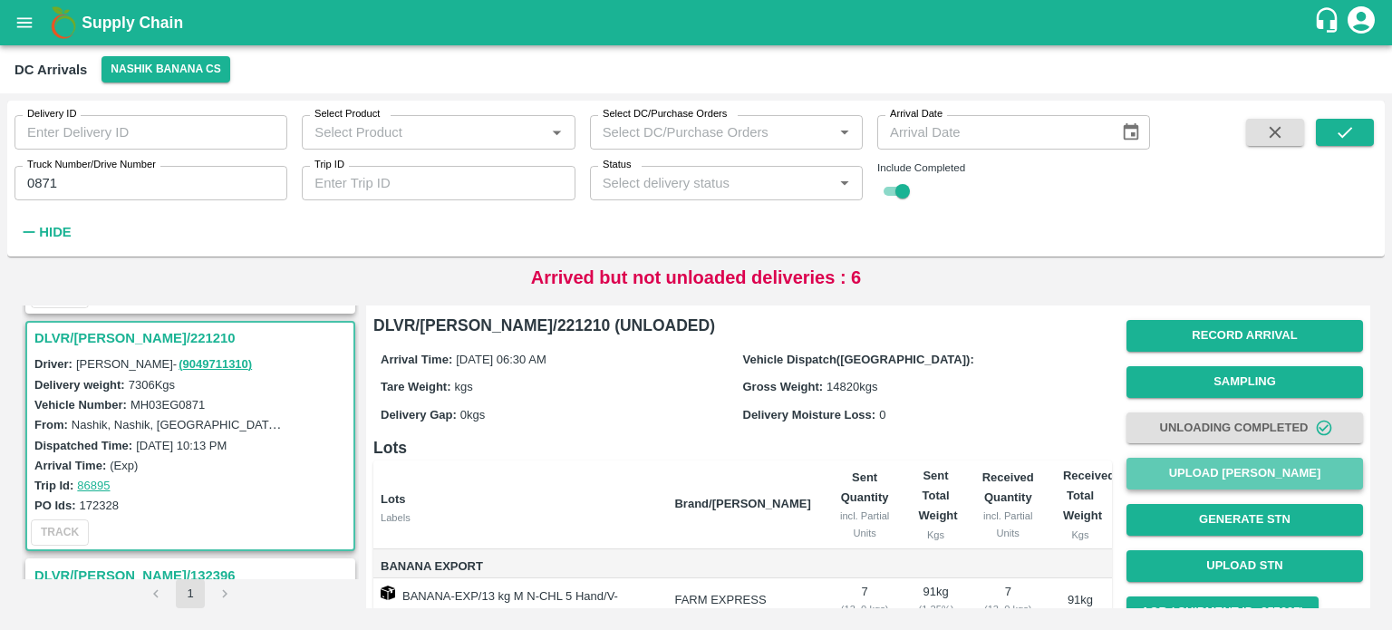
click at [1215, 485] on button "Upload [PERSON_NAME]" at bounding box center [1244, 474] width 237 height 32
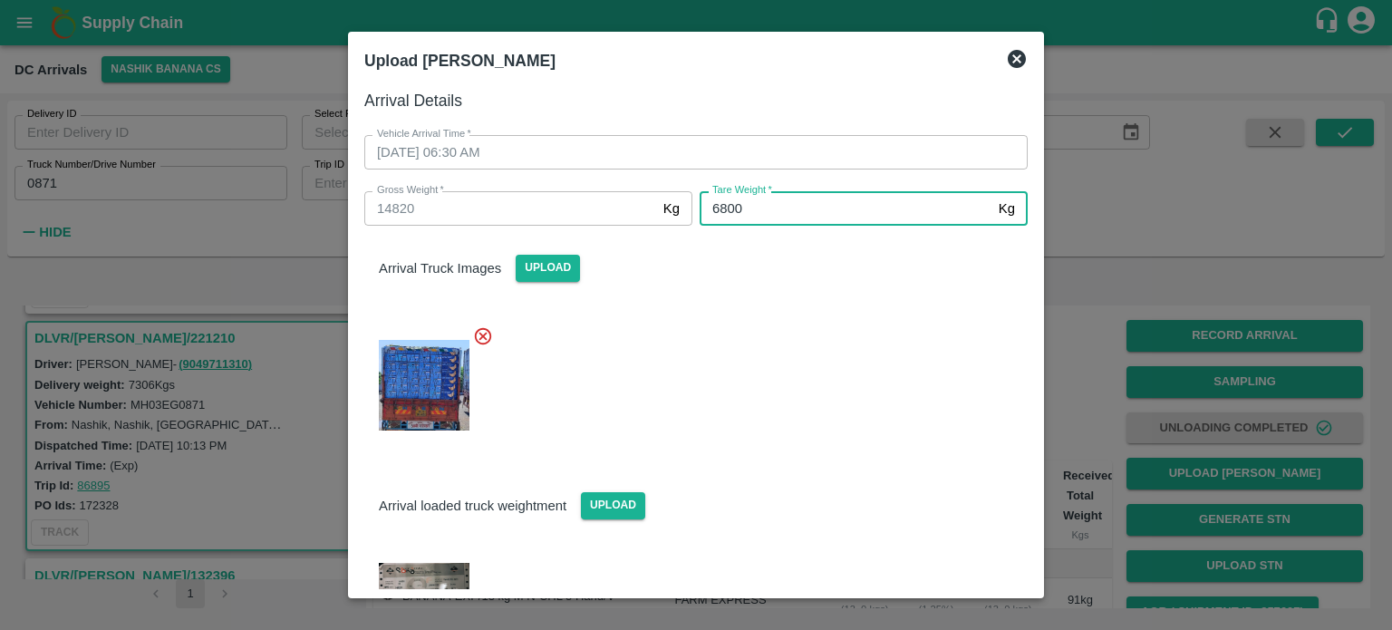
type input "6800"
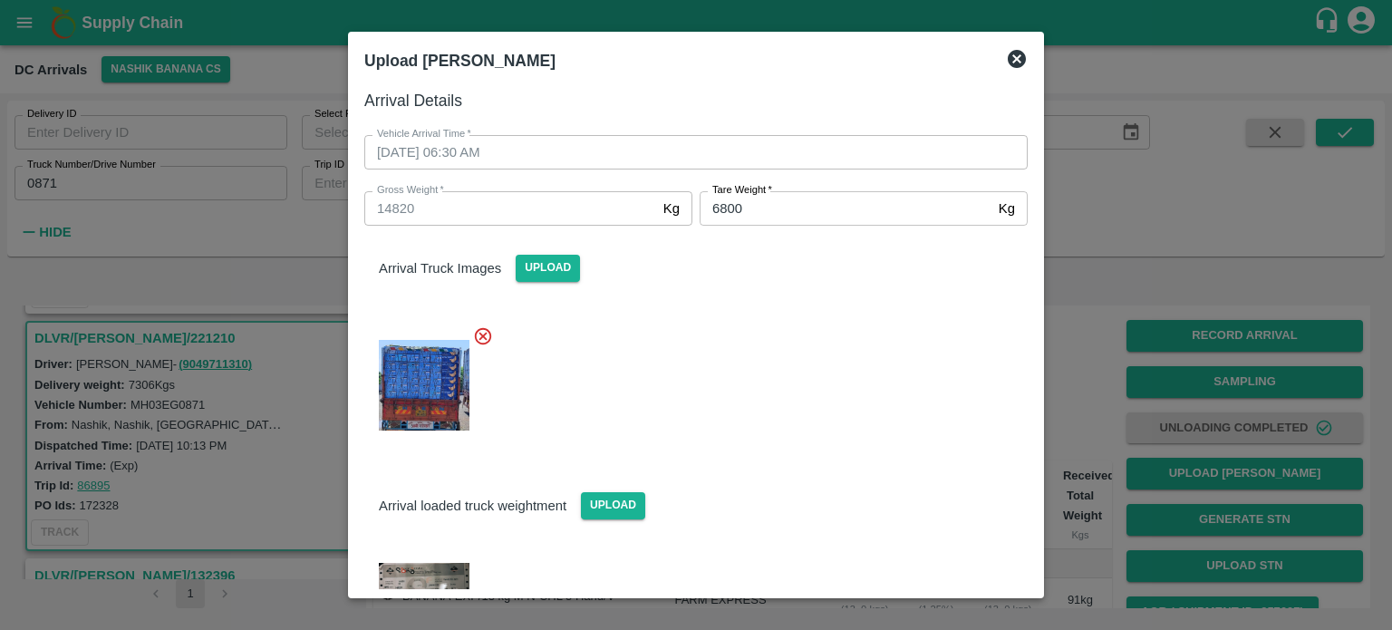
click at [863, 395] on div at bounding box center [689, 380] width 678 height 139
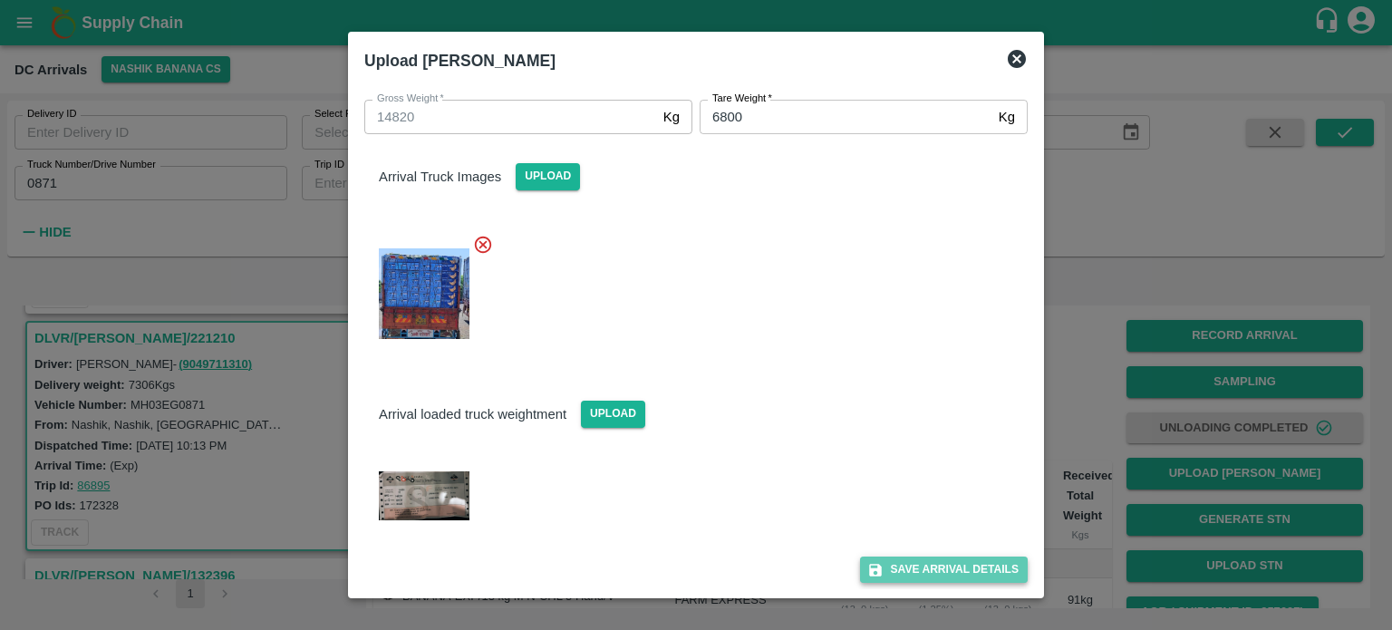
click at [913, 570] on button "Save Arrival Details" at bounding box center [944, 569] width 168 height 26
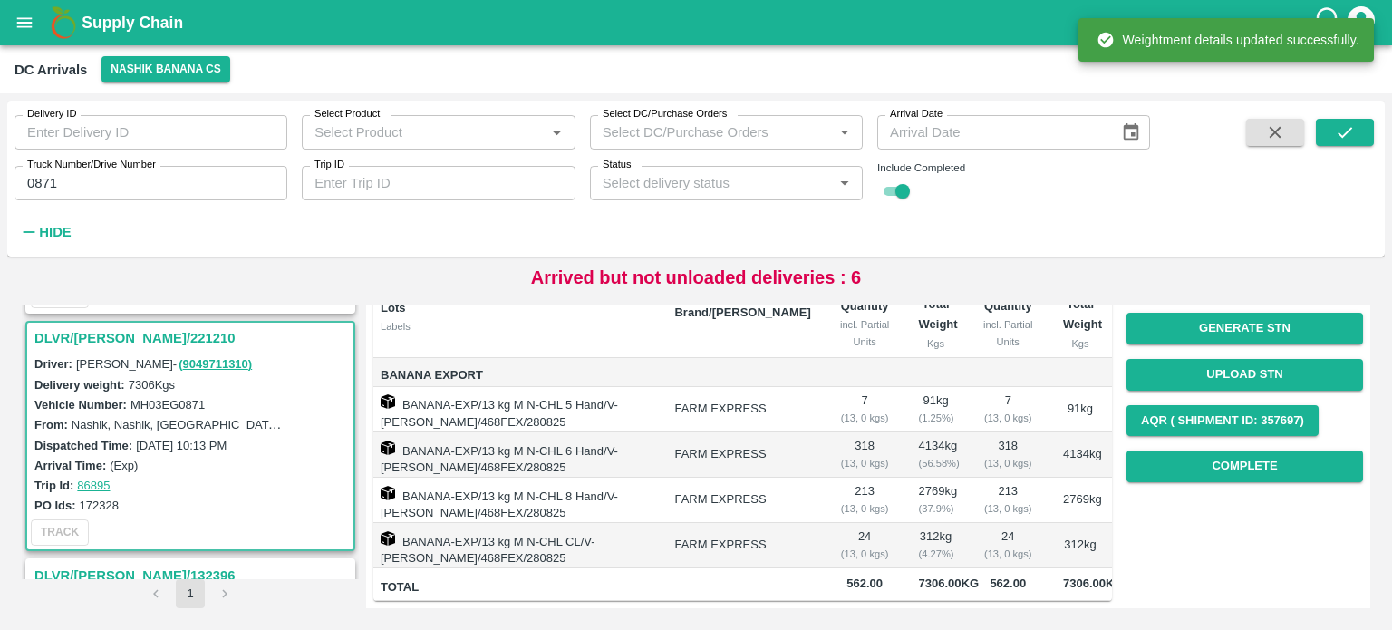
scroll to position [243, 0]
click at [1222, 450] on button "Complete" at bounding box center [1244, 466] width 237 height 32
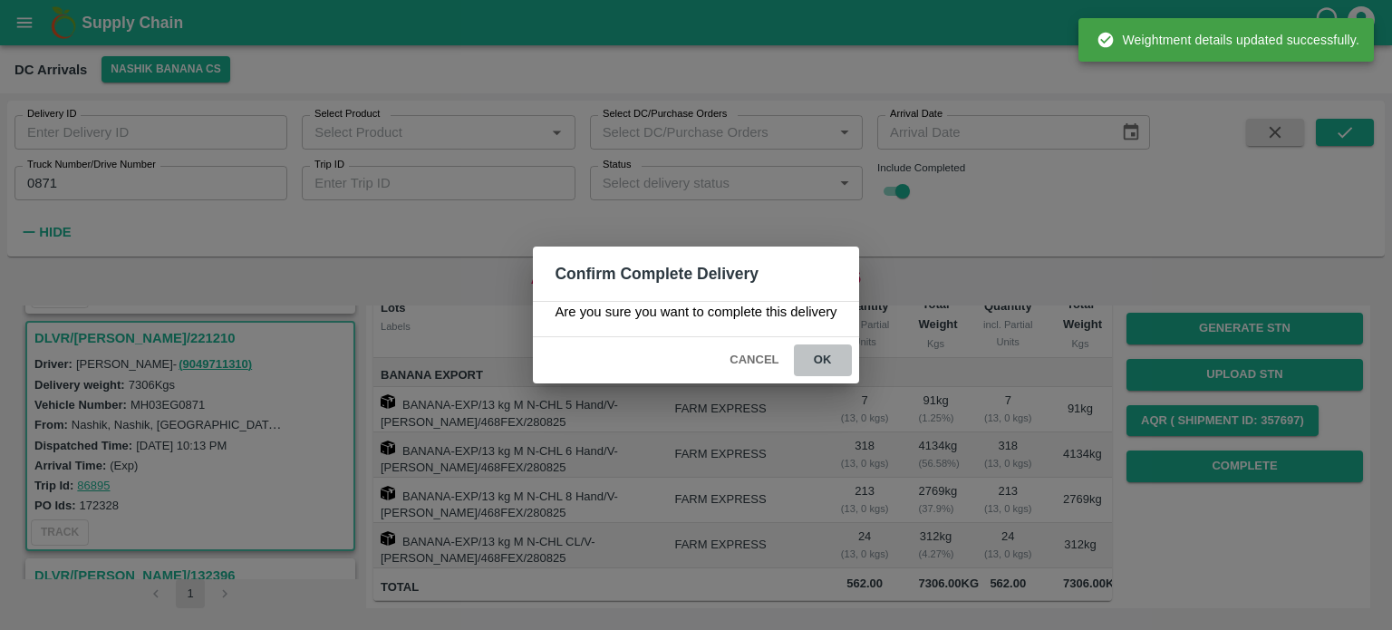
click at [827, 365] on button "ok" at bounding box center [823, 360] width 58 height 32
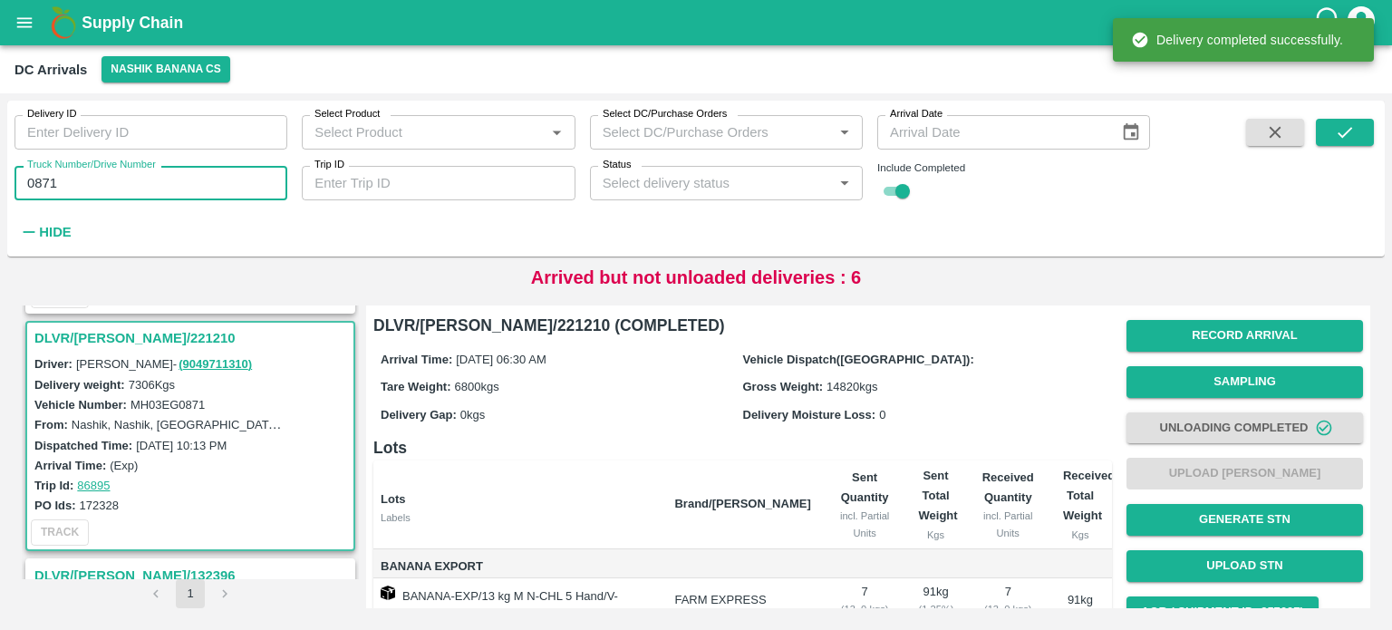
click at [36, 184] on input "0871" at bounding box center [150, 183] width 273 height 34
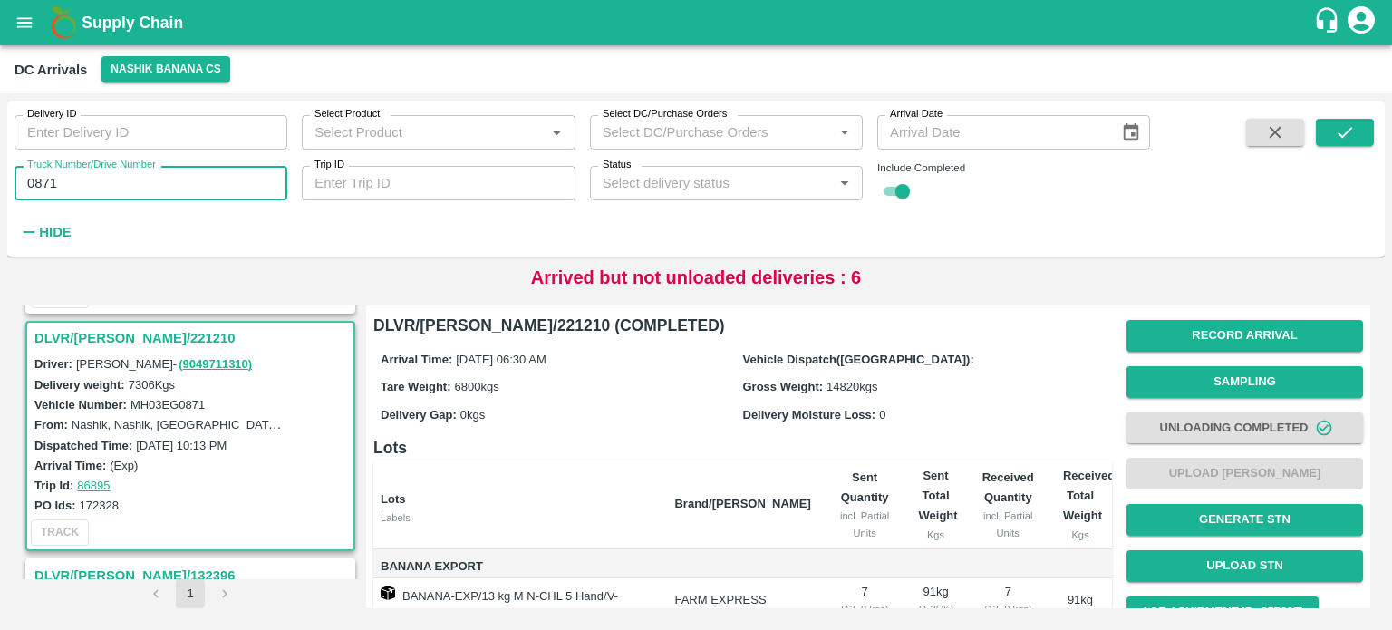
click at [36, 184] on input "0871" at bounding box center [150, 183] width 273 height 34
type input "0252"
click at [1352, 130] on icon "submit" at bounding box center [1345, 132] width 20 height 20
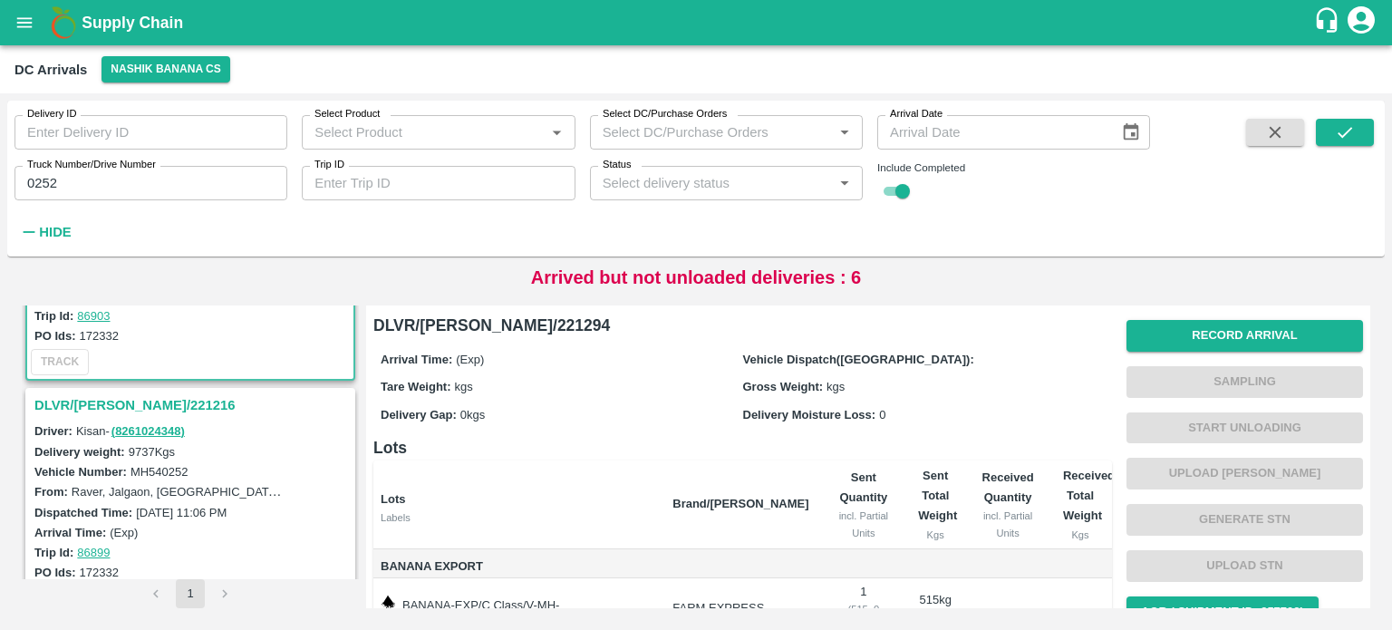
scroll to position [163, 0]
click at [111, 401] on h3 "DLVR/[PERSON_NAME]/221216" at bounding box center [192, 403] width 317 height 24
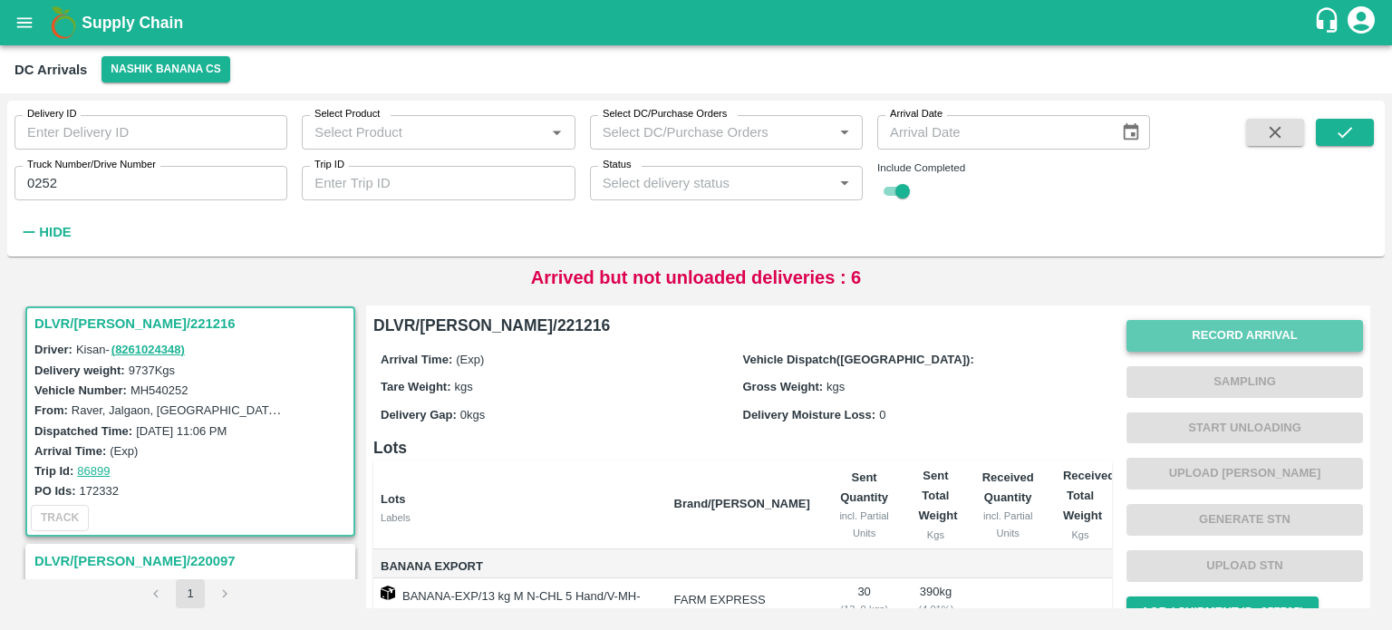
click at [1216, 330] on button "Record Arrival" at bounding box center [1244, 336] width 237 height 32
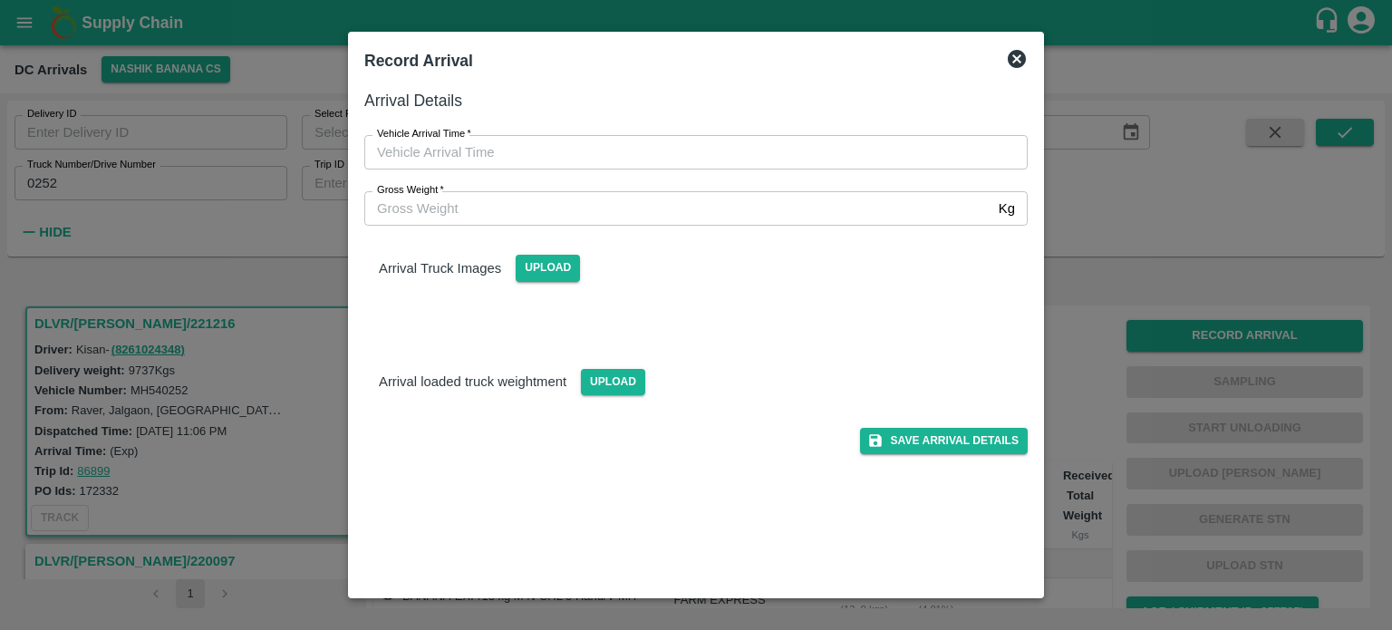
type input "DD/MM/YYYY hh:mm aa"
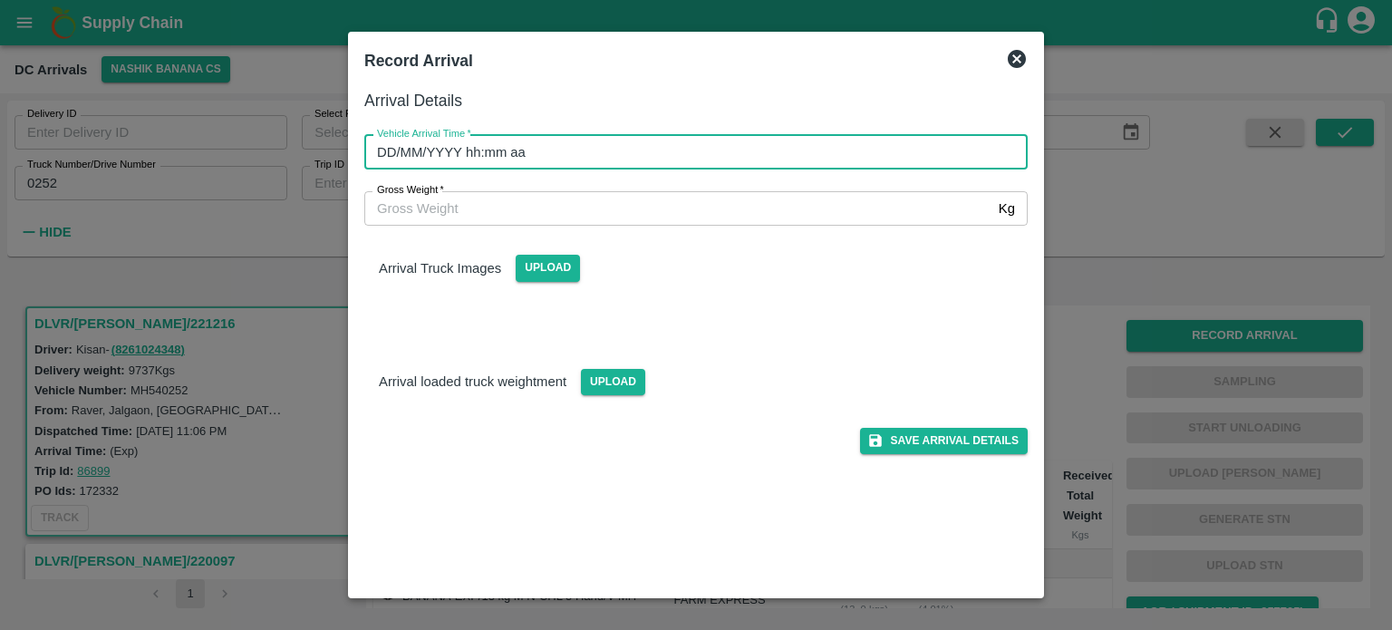
click at [732, 155] on input "DD/MM/YYYY hh:mm aa" at bounding box center [689, 152] width 651 height 34
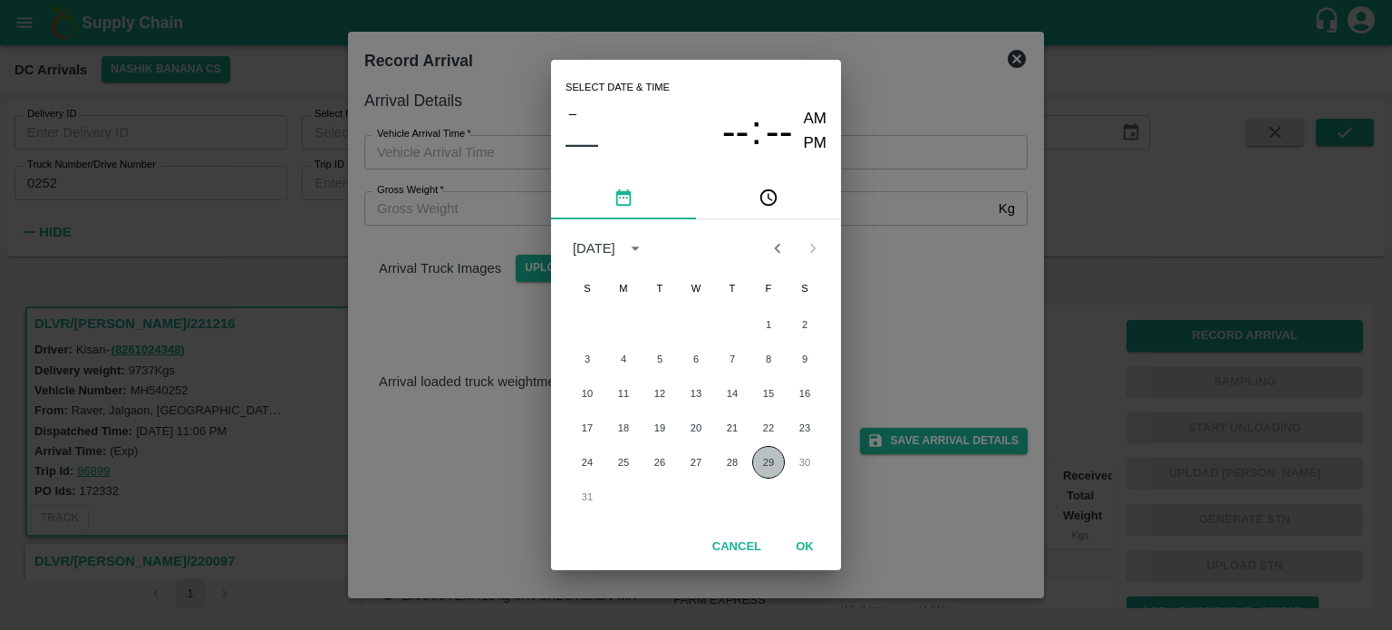
click at [765, 459] on button "29" at bounding box center [768, 462] width 33 height 33
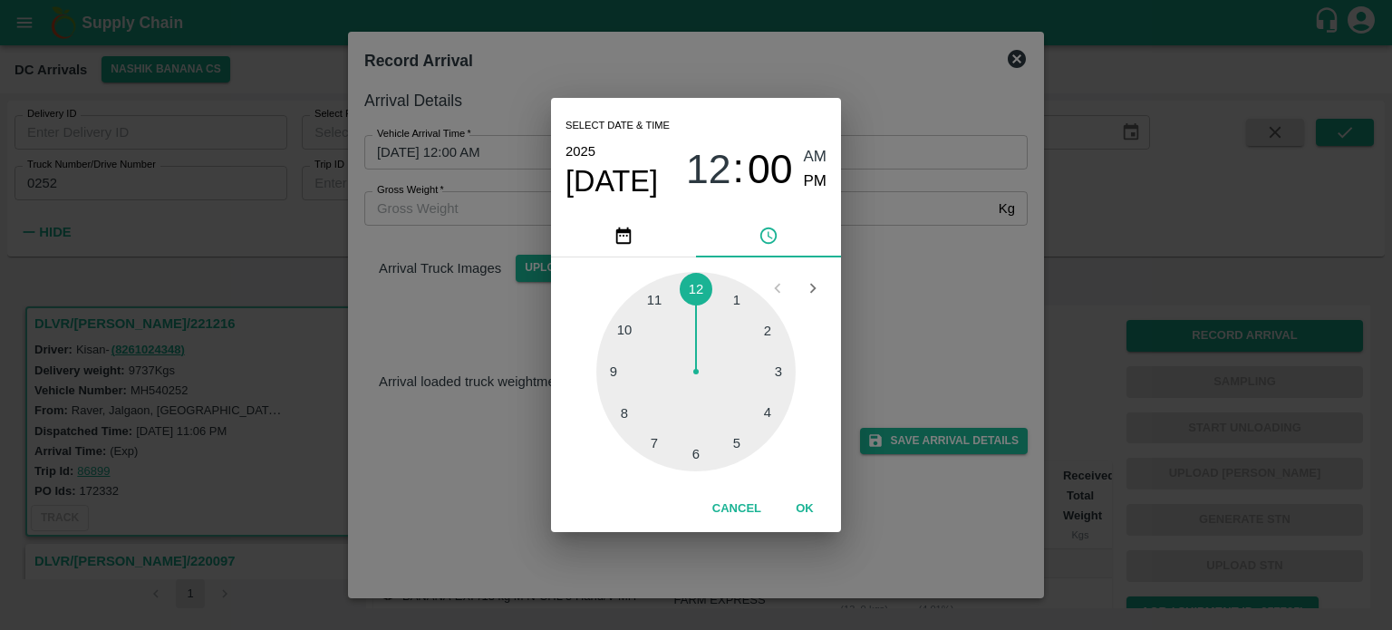
click at [652, 448] on div at bounding box center [695, 371] width 199 height 199
click at [618, 329] on div at bounding box center [695, 371] width 199 height 199
type input "[DATE] 07:50 AM"
click at [995, 275] on div "Select date & time [DATE] 07 : 50 AM PM 05 10 15 20 25 30 35 40 45 50 55 00 Can…" at bounding box center [696, 315] width 1392 height 630
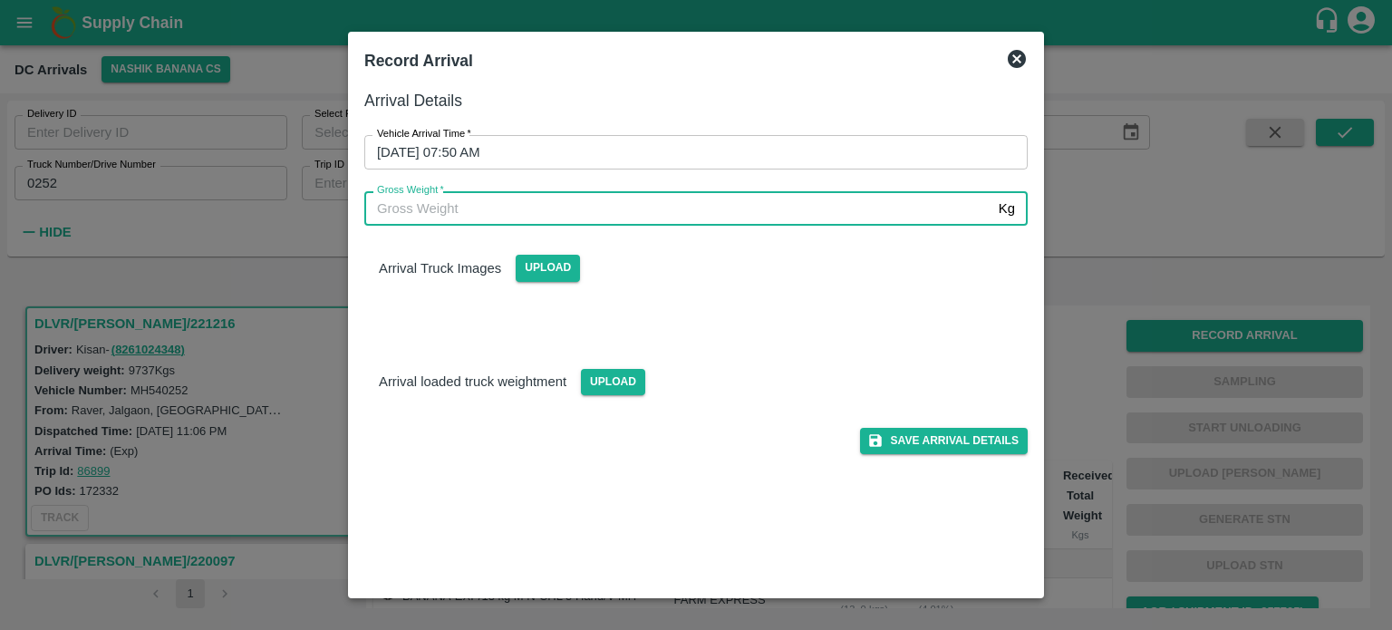
click at [437, 216] on input "Gross Weight   *" at bounding box center [677, 208] width 627 height 34
type input "17020"
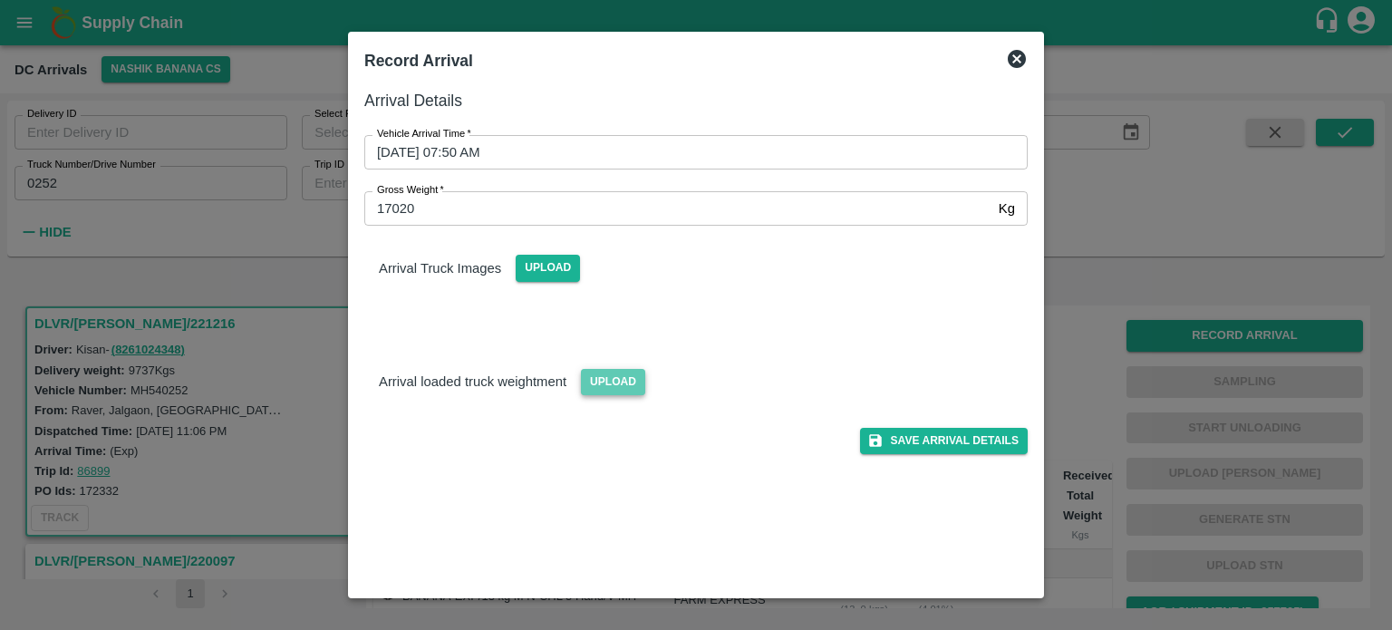
click at [612, 380] on span "Upload" at bounding box center [613, 382] width 64 height 26
click at [0, 0] on input "Upload" at bounding box center [0, 0] width 0 height 0
click at [541, 265] on span "Upload" at bounding box center [548, 268] width 64 height 26
click at [0, 0] on input "Upload" at bounding box center [0, 0] width 0 height 0
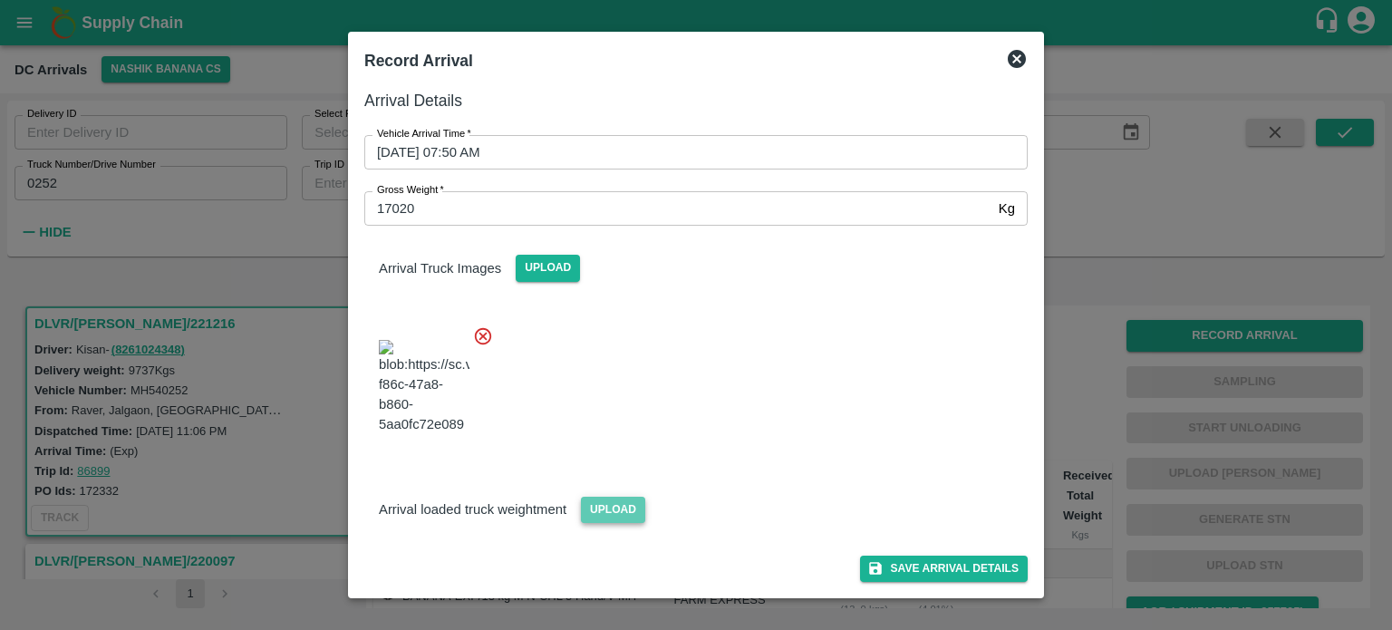
click at [614, 504] on span "Upload" at bounding box center [613, 510] width 64 height 26
click at [0, 0] on input "Upload" at bounding box center [0, 0] width 0 height 0
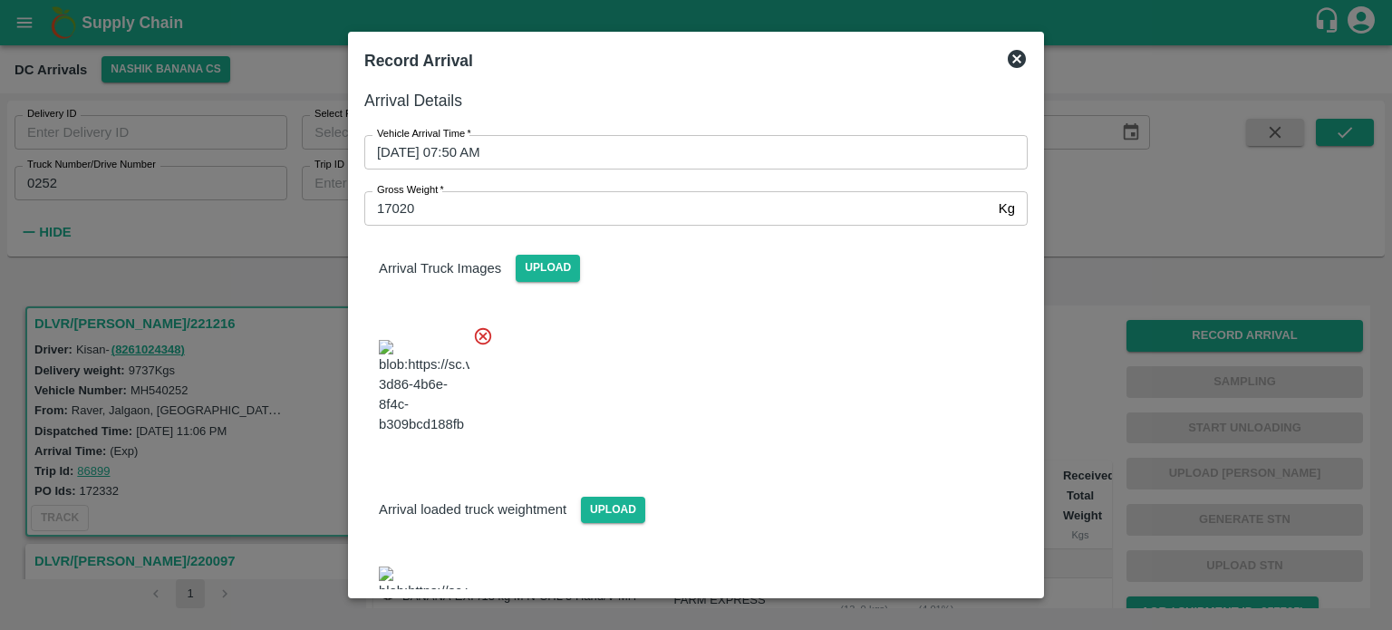
click at [664, 338] on div at bounding box center [689, 382] width 678 height 142
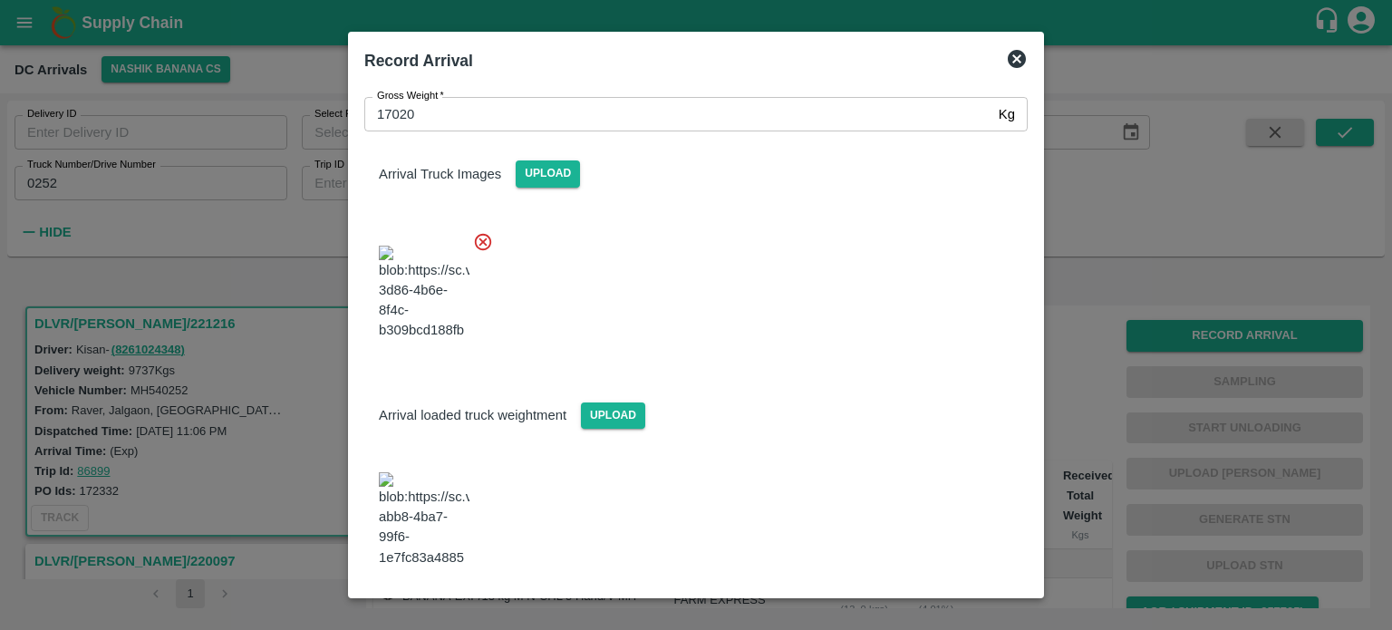
click at [934, 604] on button "Save Arrival Details" at bounding box center [944, 617] width 168 height 26
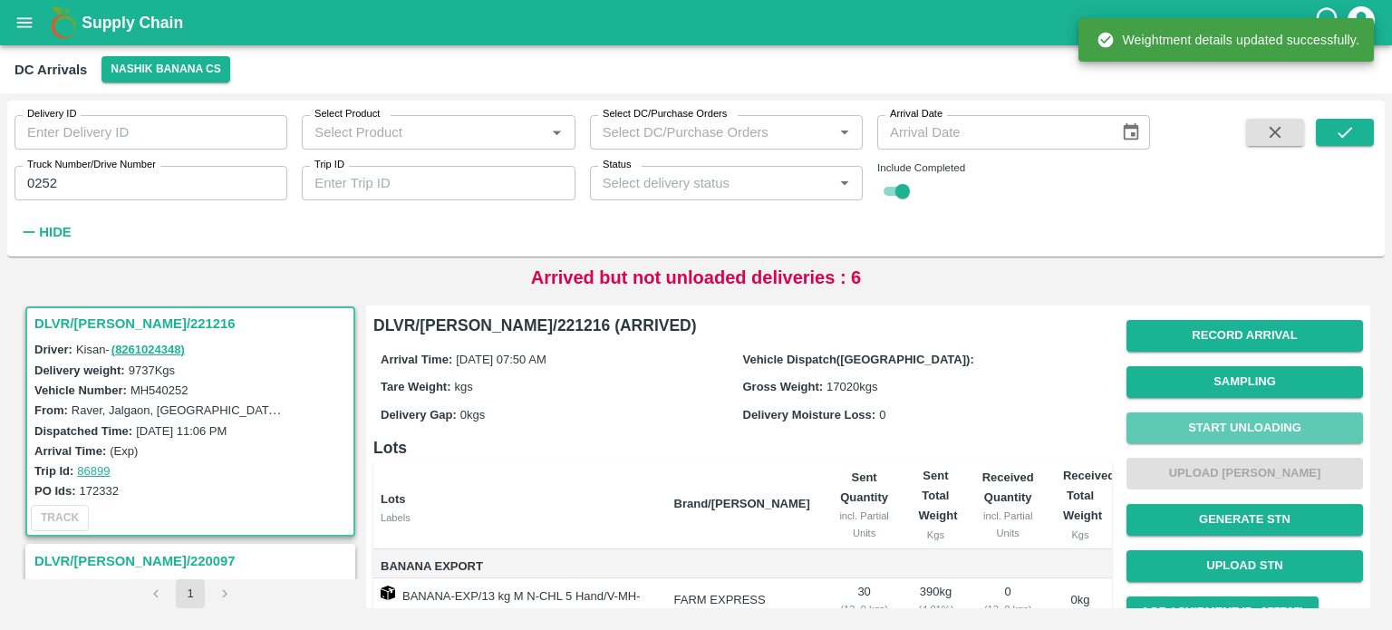
click at [1240, 434] on button "Start Unloading" at bounding box center [1244, 428] width 237 height 32
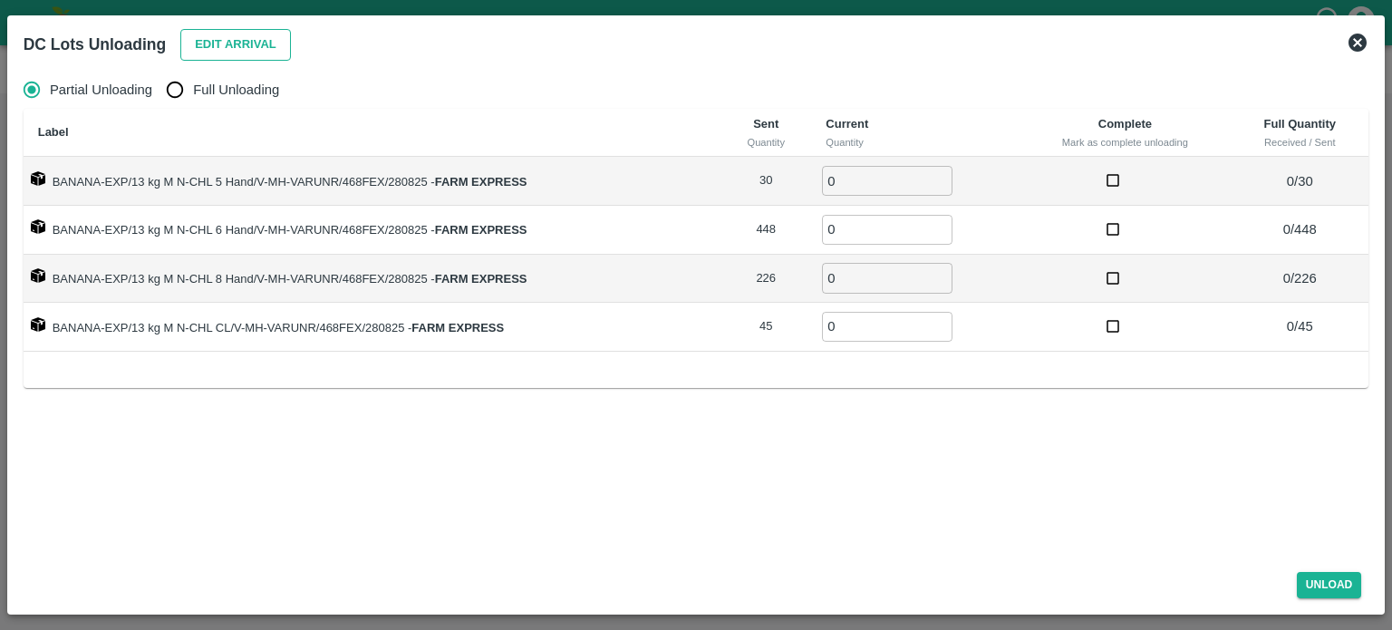
click at [231, 43] on button "Edit Arrival" at bounding box center [235, 45] width 111 height 32
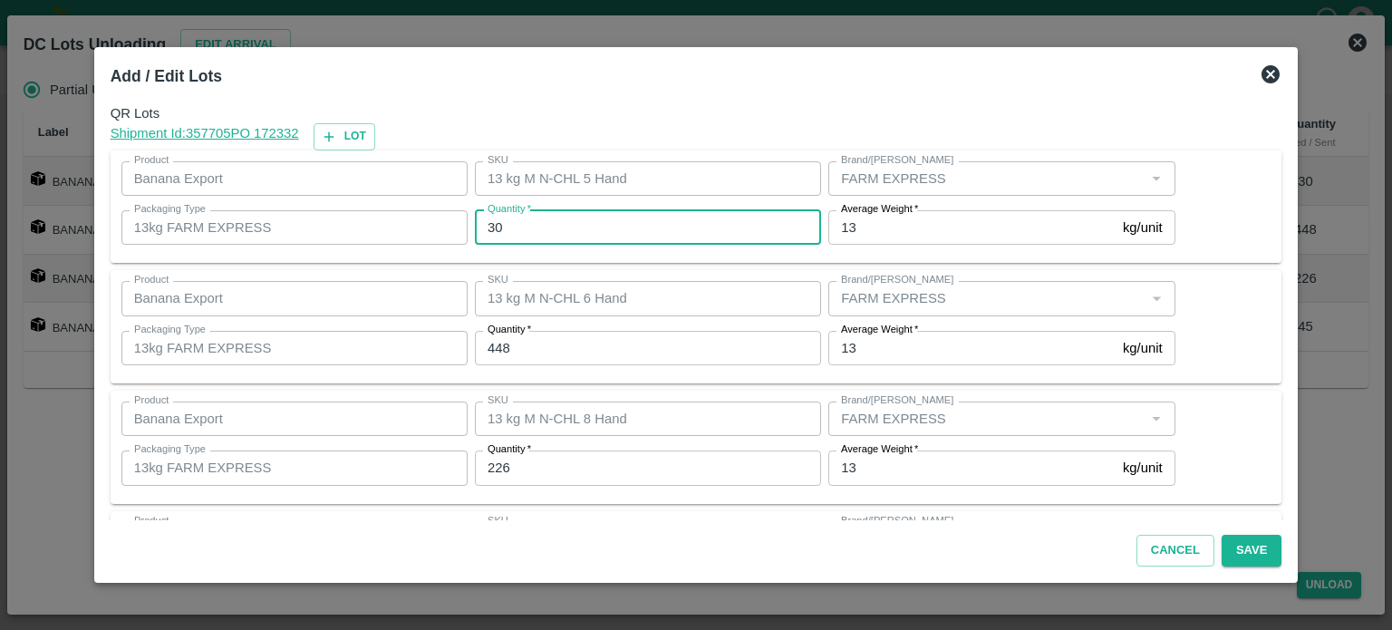
click at [500, 227] on input "30" at bounding box center [648, 227] width 346 height 34
type input "21"
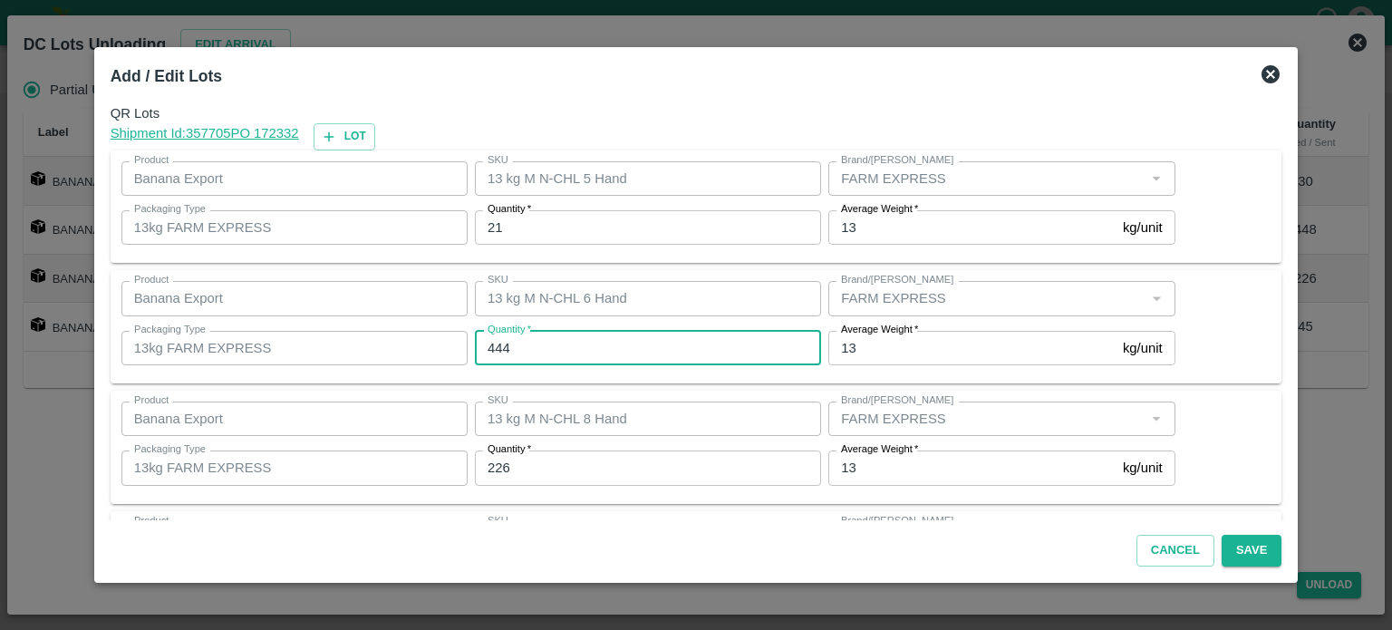
type input "444"
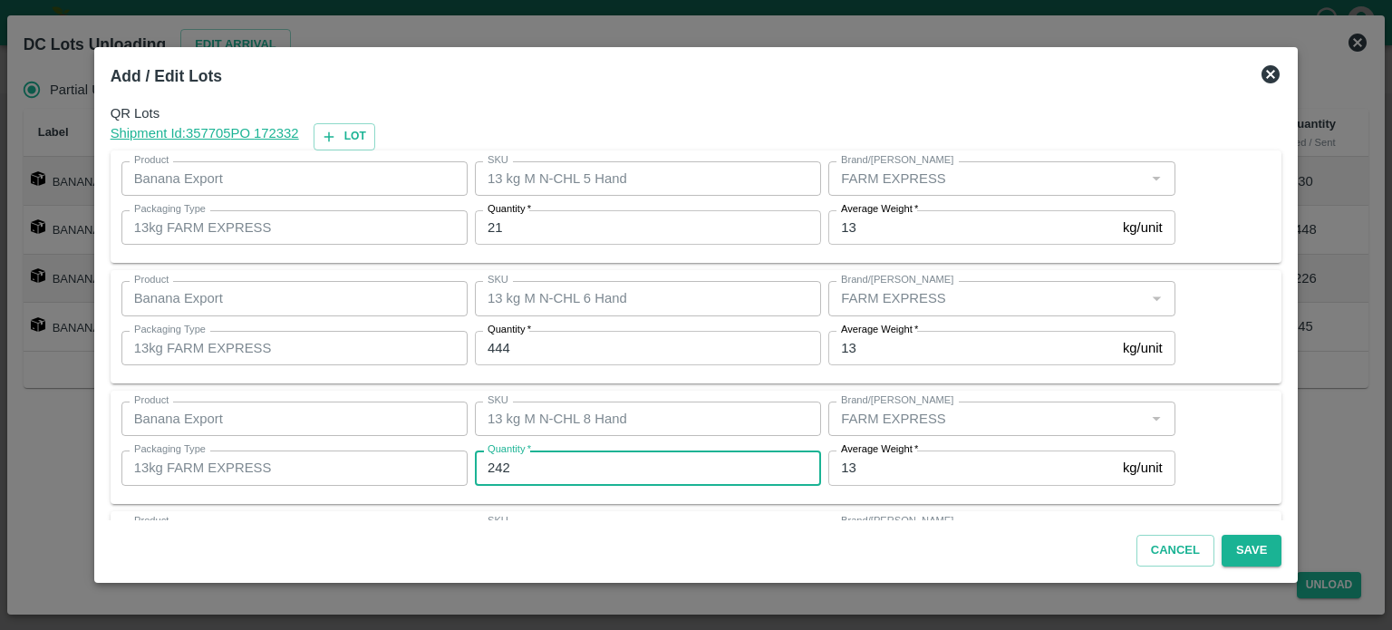
type input "242"
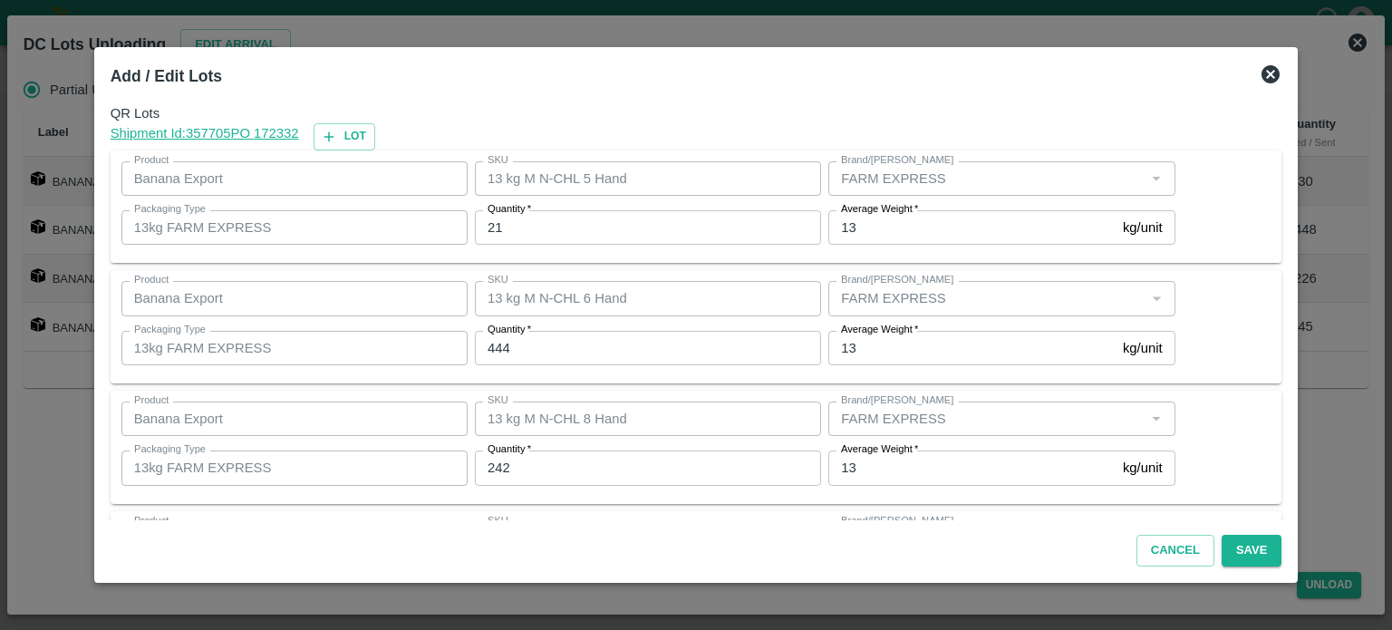
scroll to position [117, 0]
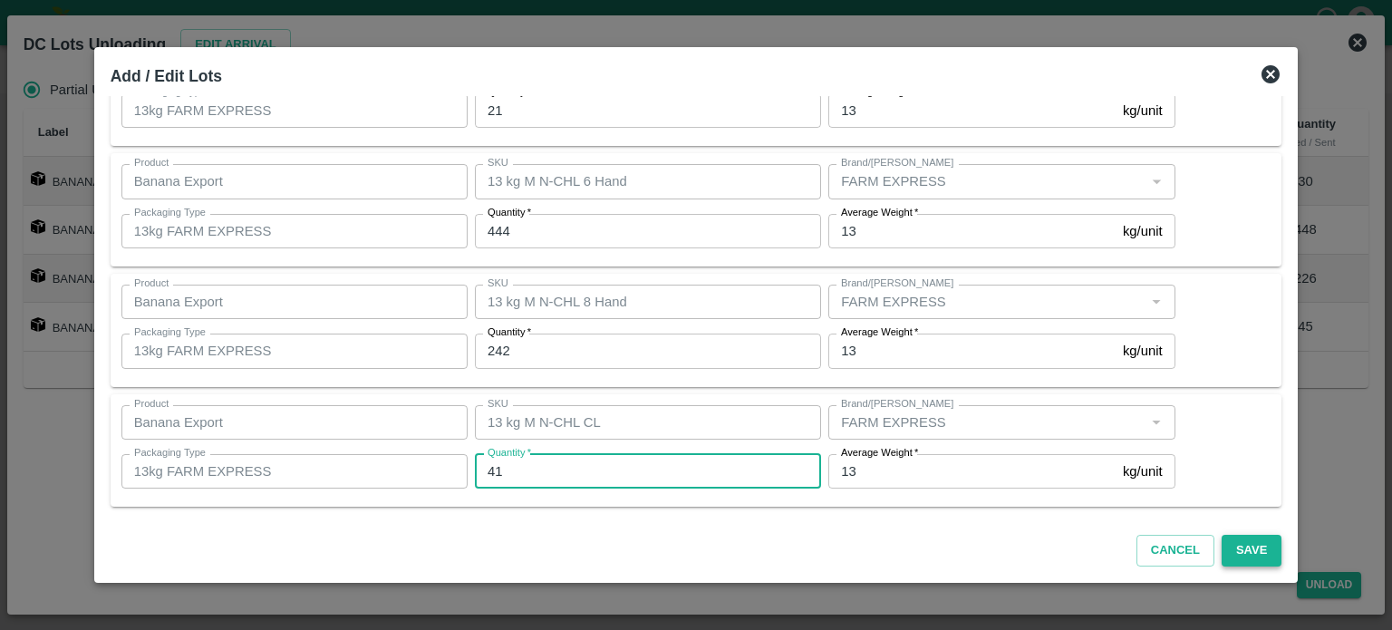
type input "41"
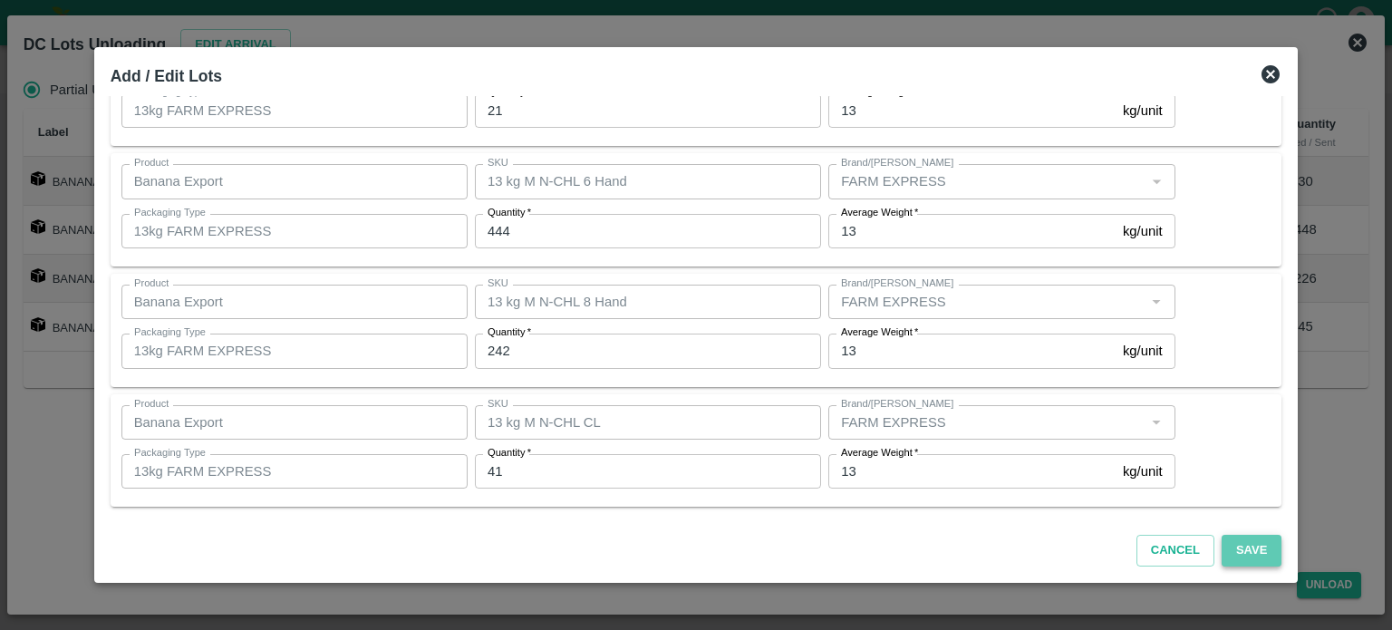
click at [1238, 554] on button "Save" at bounding box center [1252, 551] width 60 height 32
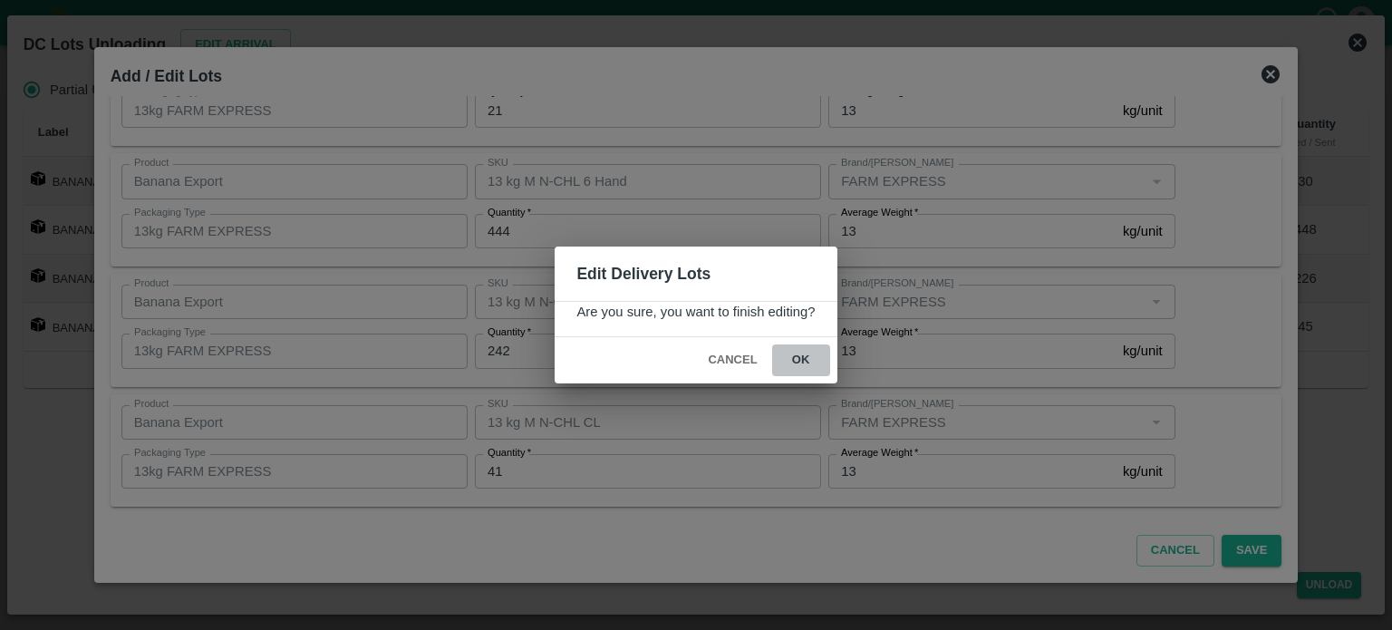
click at [801, 362] on button "ok" at bounding box center [801, 360] width 58 height 32
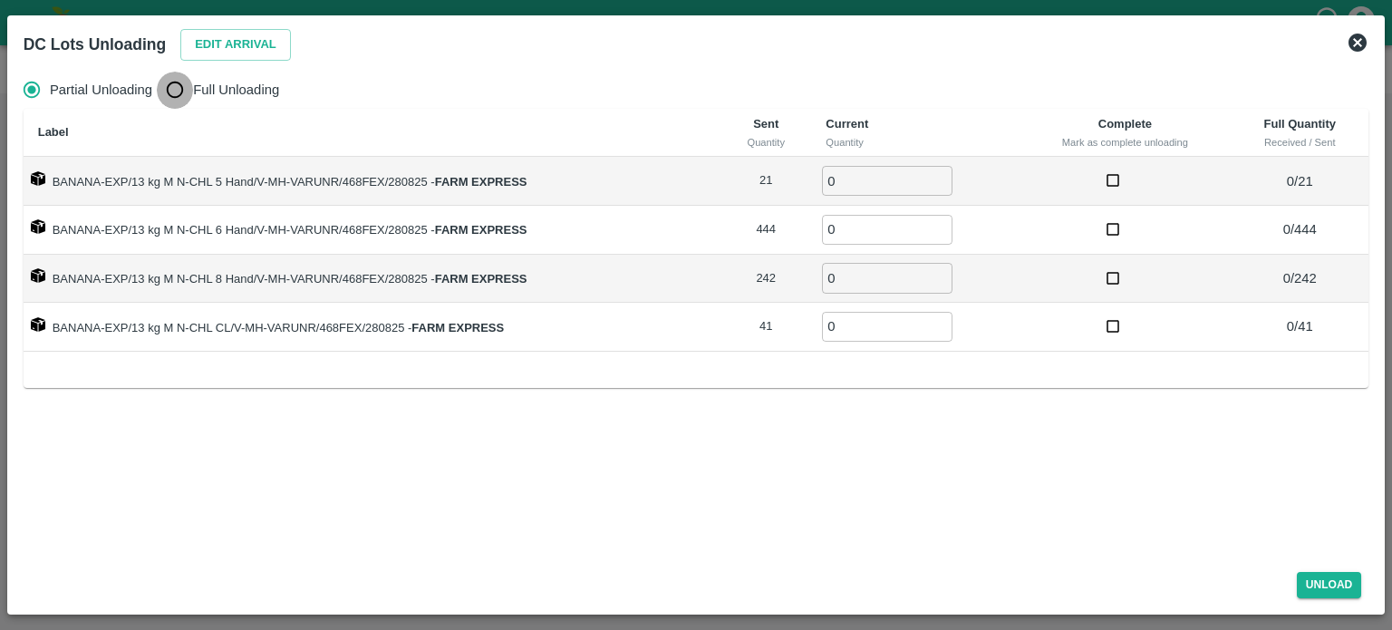
click at [179, 90] on input "Full Unloading" at bounding box center [175, 90] width 36 height 36
radio input "true"
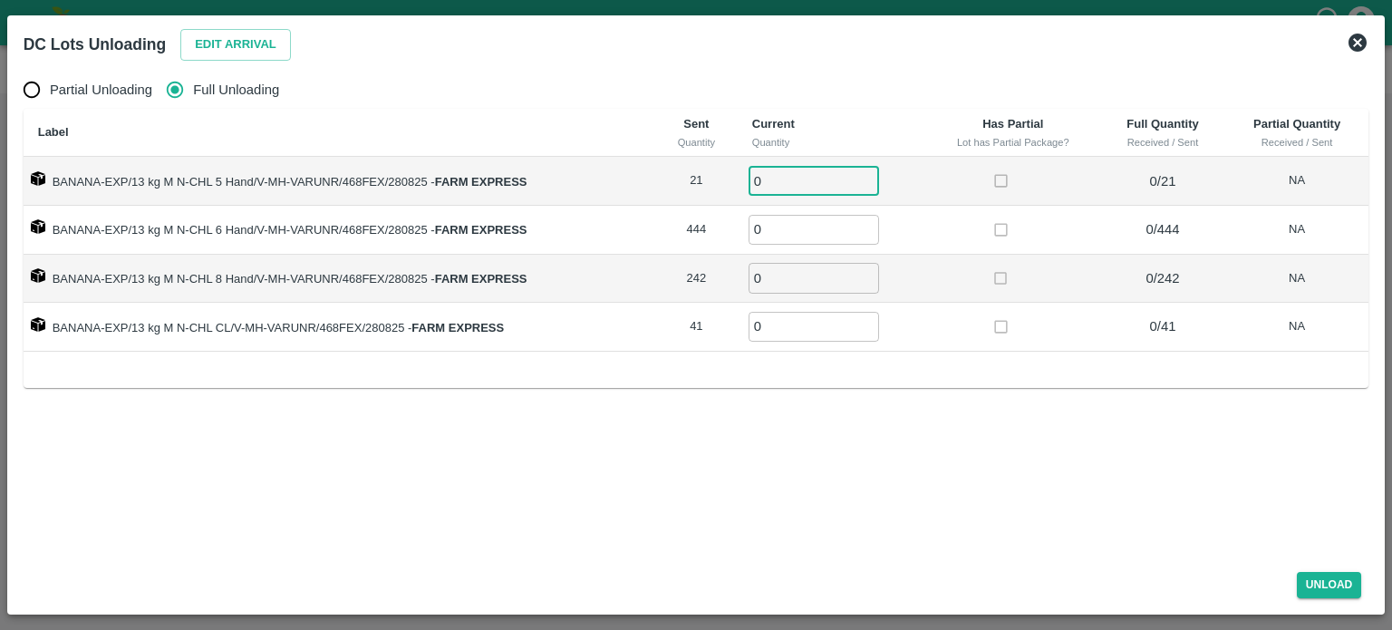
click at [782, 190] on input "0" at bounding box center [814, 181] width 130 height 30
type input "21"
type input "444"
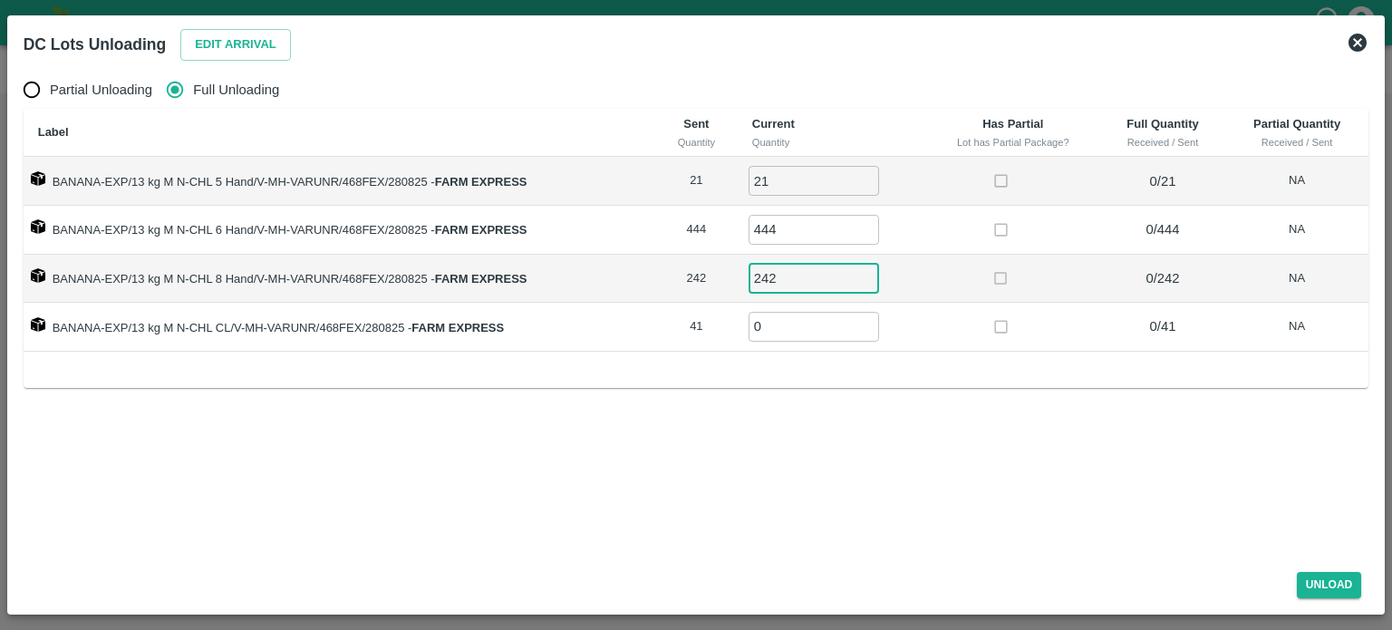
type input "242"
type input "41"
click at [1322, 583] on button "Unload" at bounding box center [1329, 585] width 65 height 26
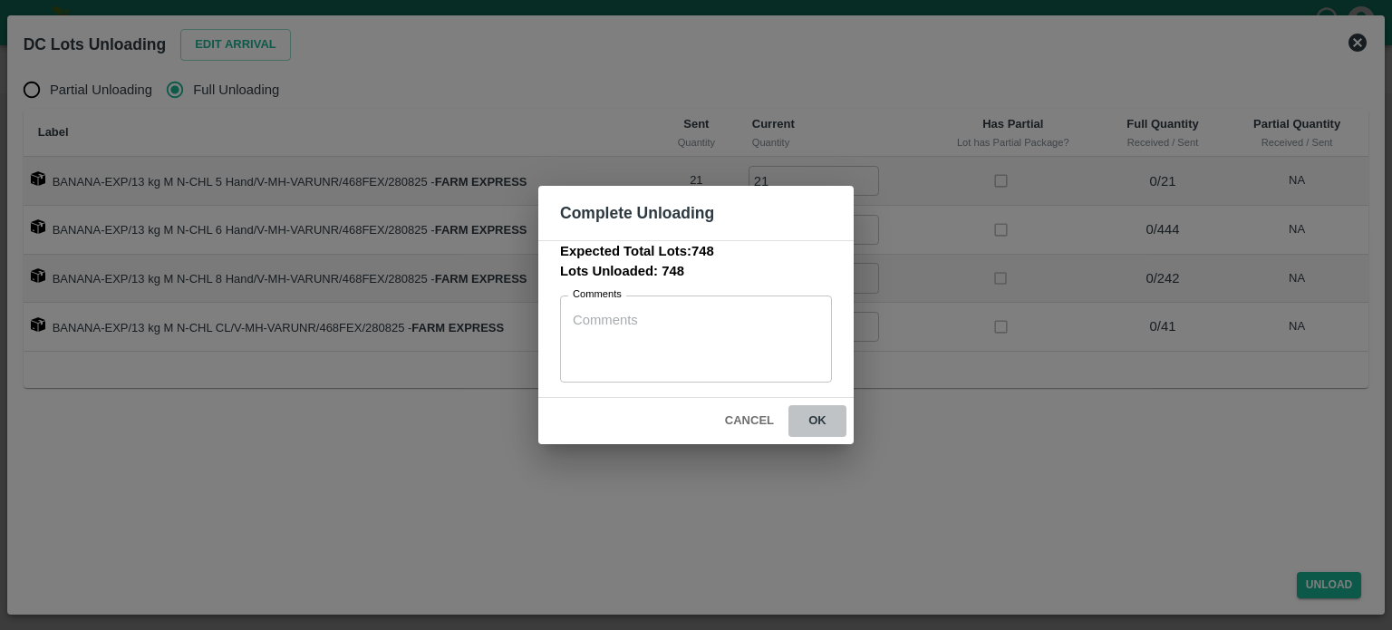
click at [812, 414] on button "ok" at bounding box center [817, 421] width 58 height 32
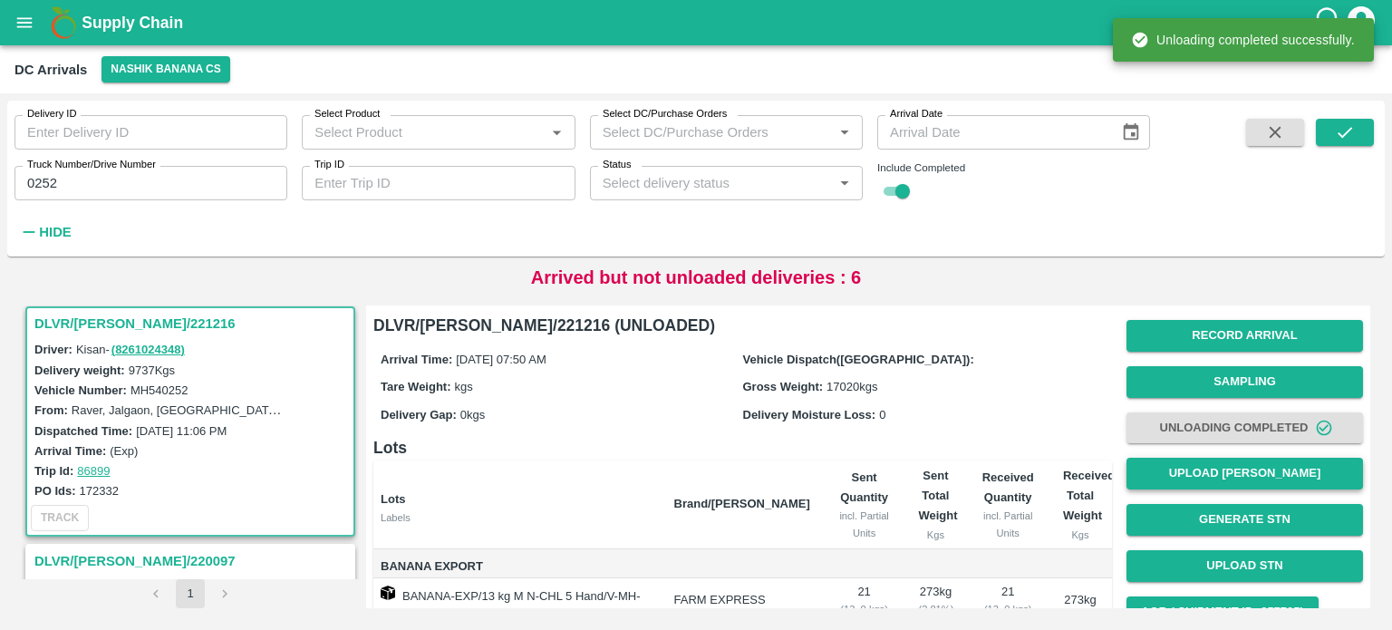
click at [1229, 478] on button "Upload [PERSON_NAME]" at bounding box center [1244, 474] width 237 height 32
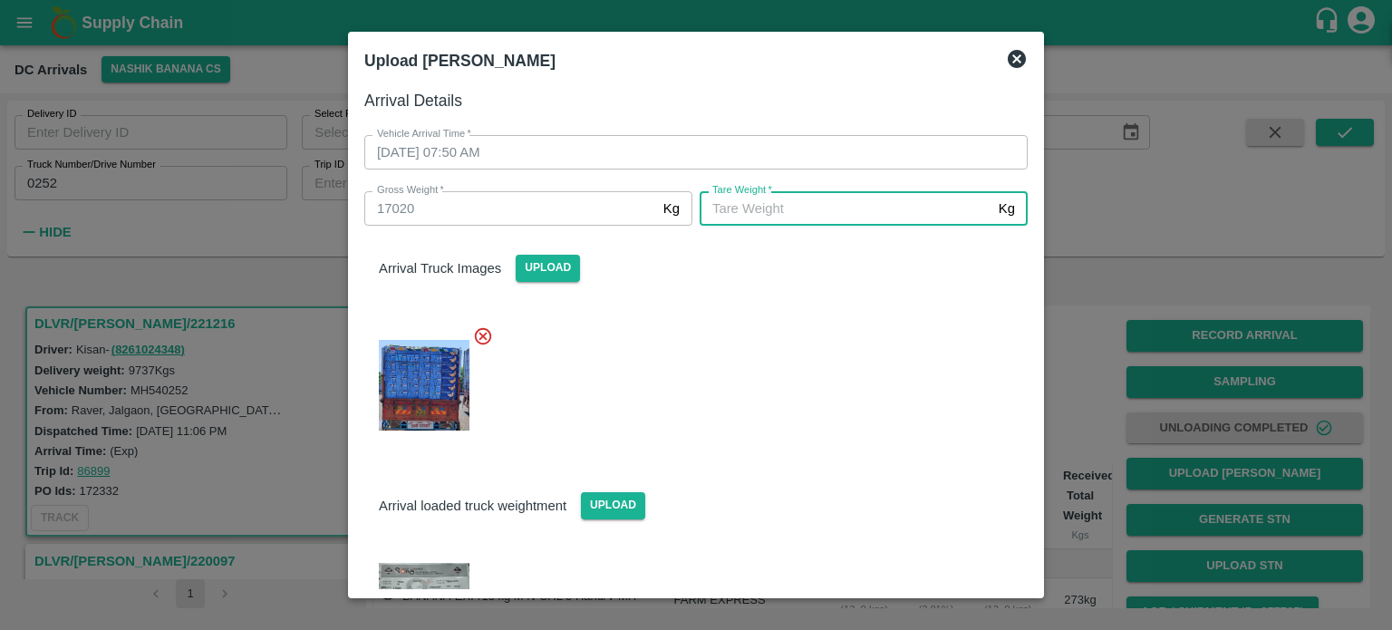
click at [791, 204] on input "[PERSON_NAME]   *" at bounding box center [846, 208] width 292 height 34
type input "7165"
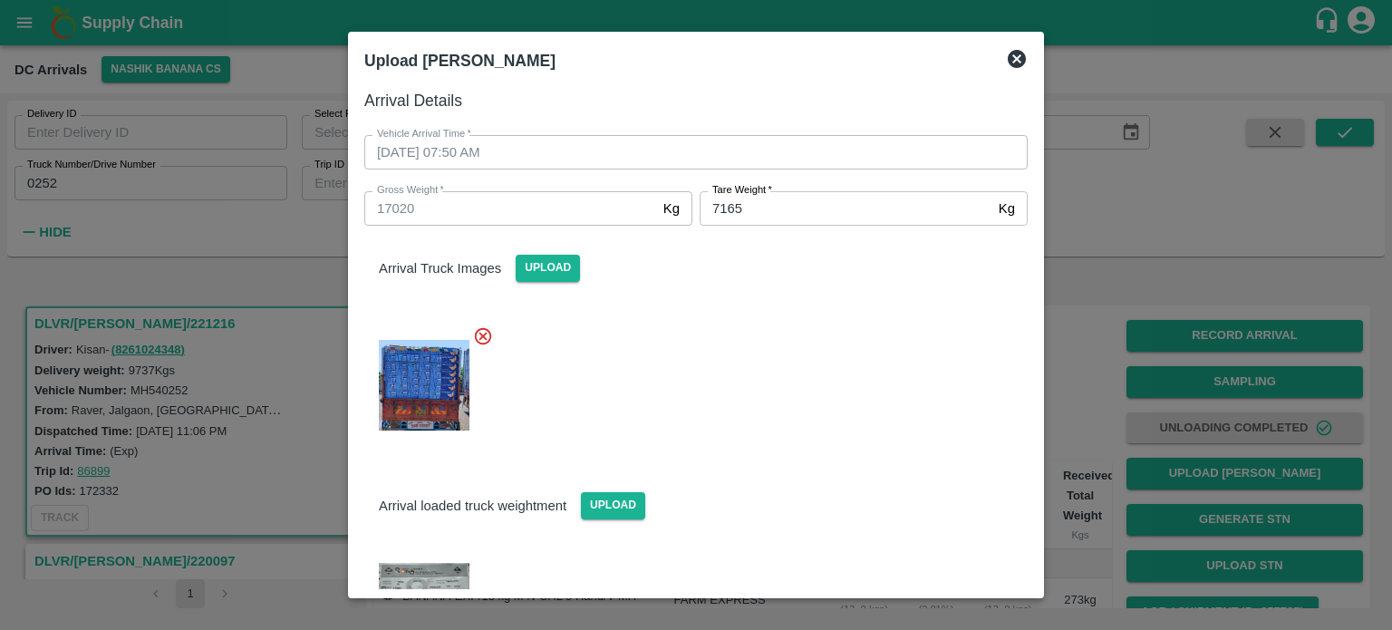
click at [792, 363] on div at bounding box center [689, 380] width 678 height 139
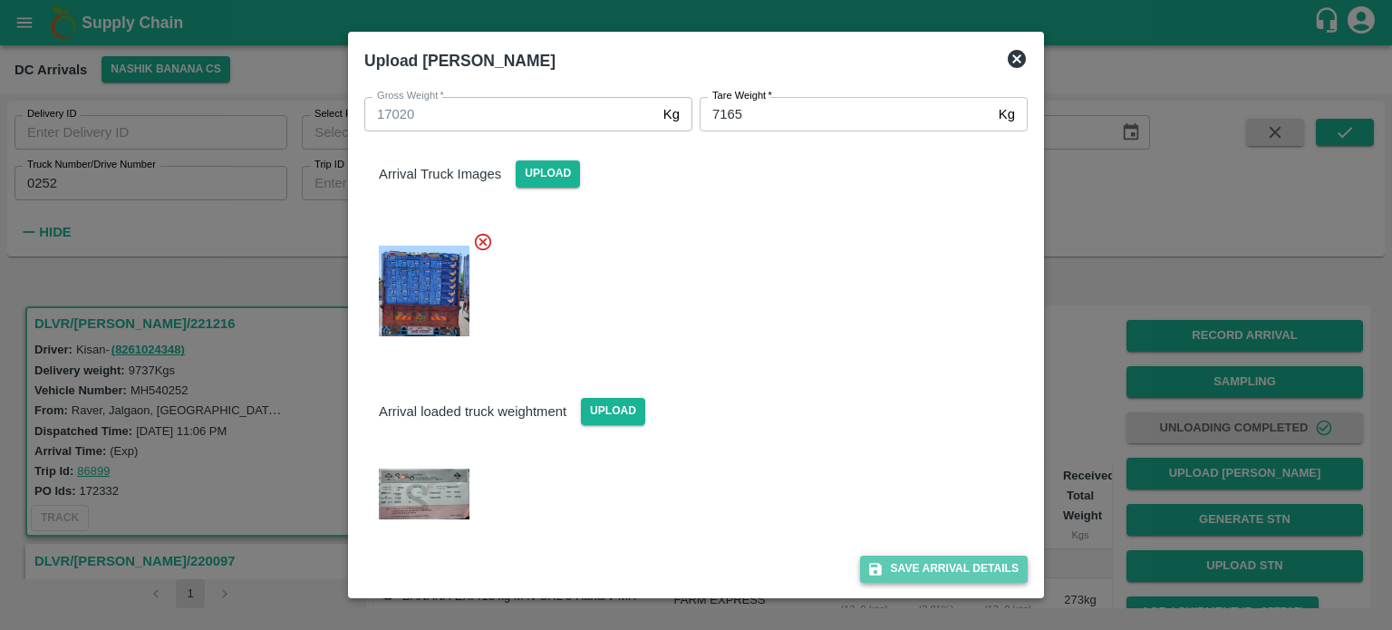
click at [934, 563] on button "Save Arrival Details" at bounding box center [944, 568] width 168 height 26
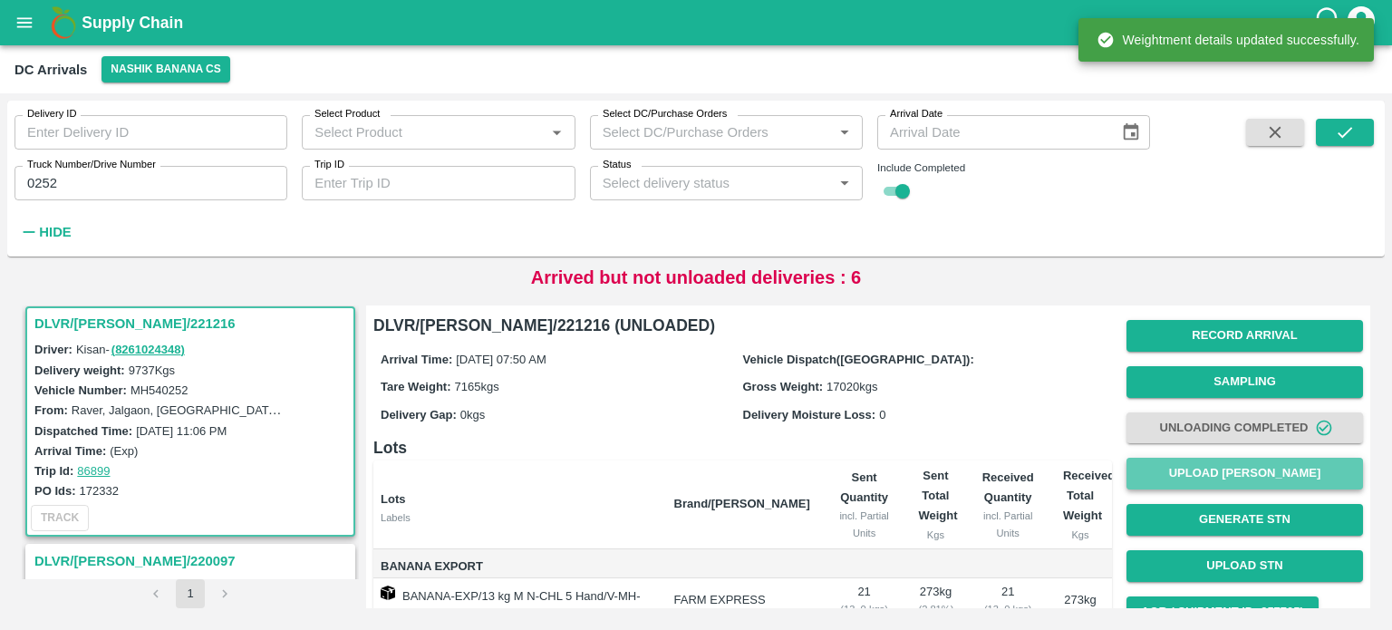
click at [1210, 462] on button "Upload [PERSON_NAME]" at bounding box center [1244, 474] width 237 height 32
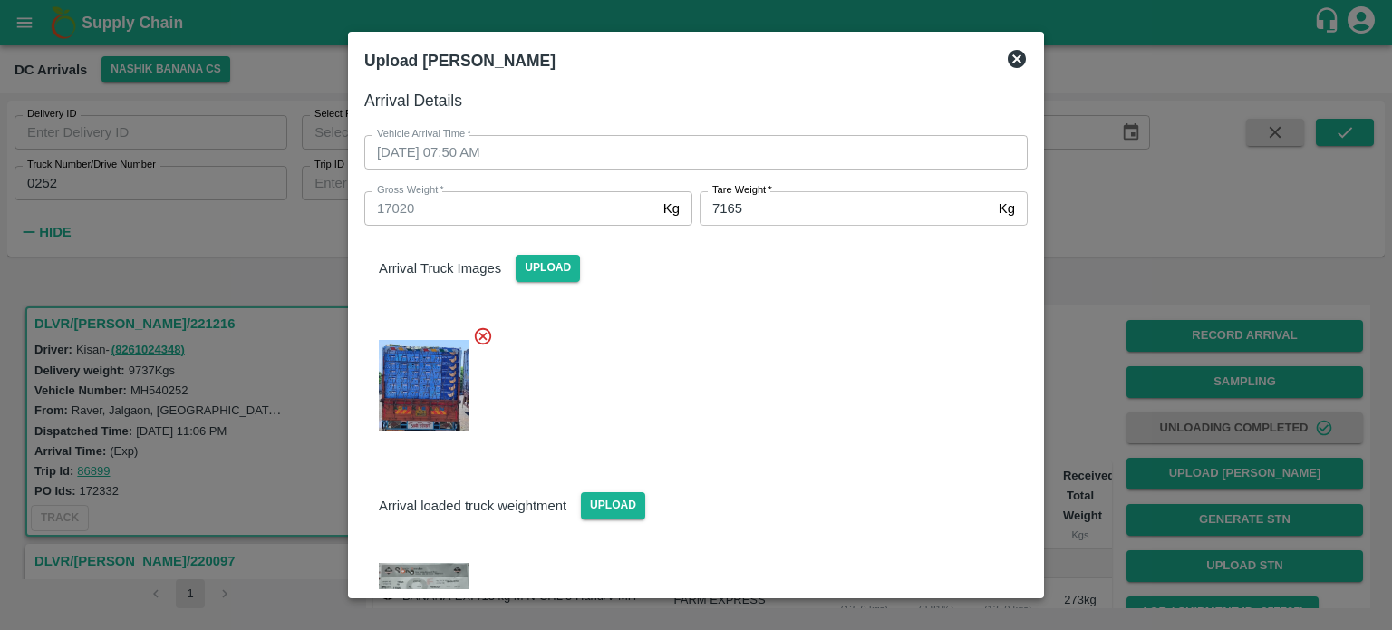
click at [1017, 58] on icon at bounding box center [1017, 59] width 22 height 22
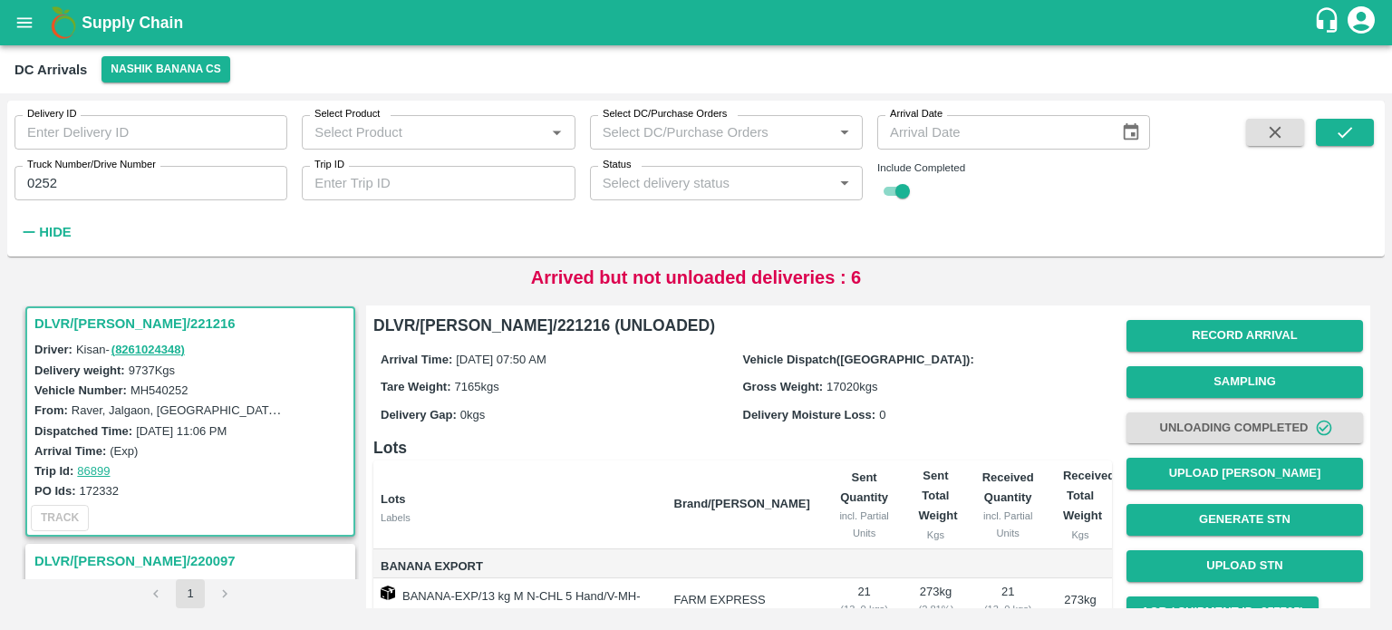
scroll to position [285, 0]
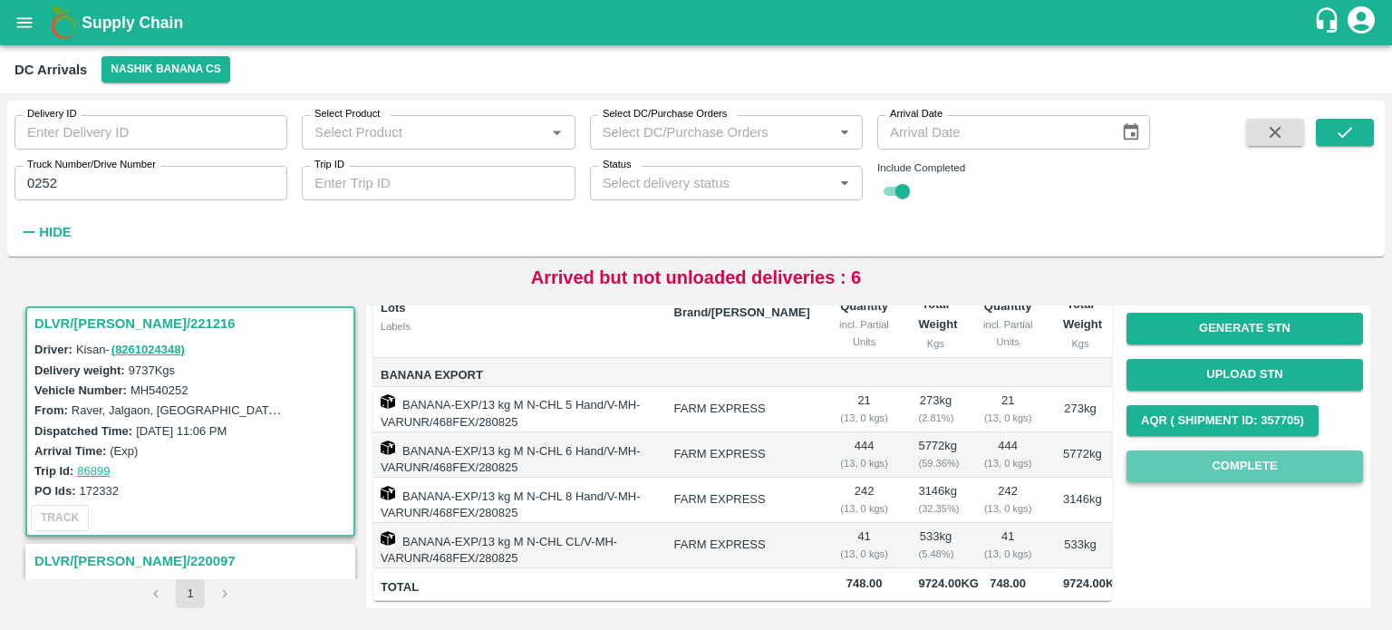
click at [1257, 450] on button "Complete" at bounding box center [1244, 466] width 237 height 32
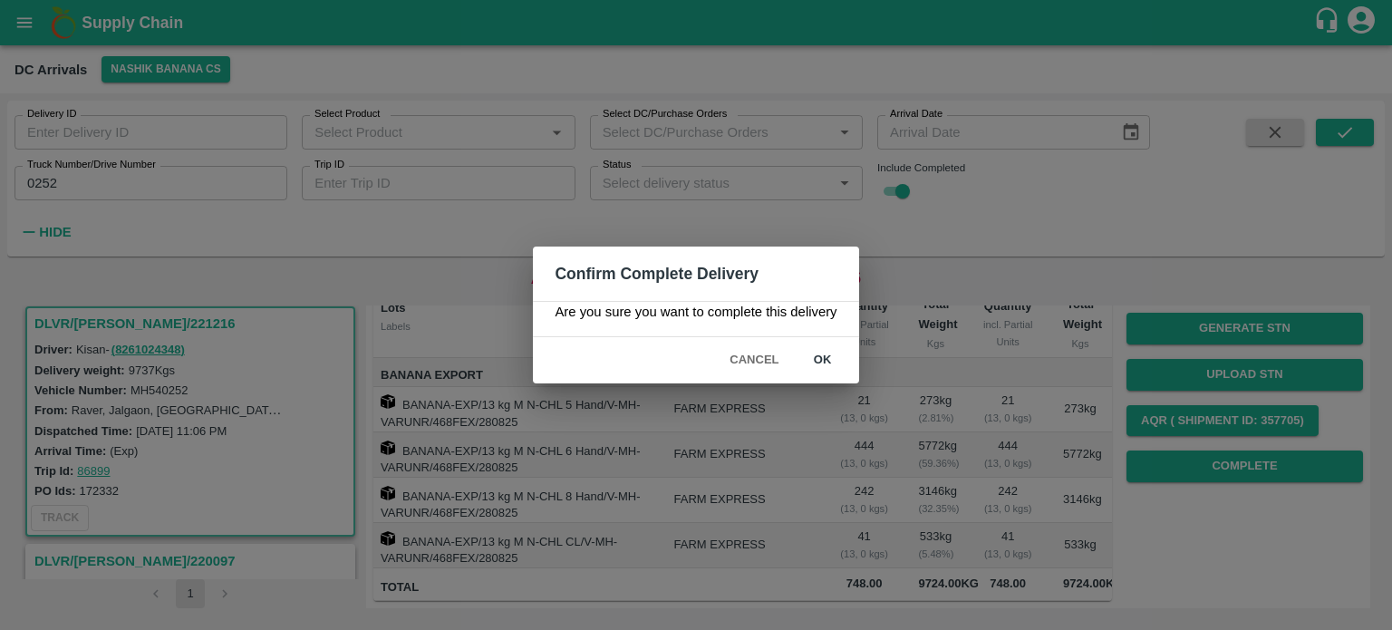
click at [824, 359] on button "ok" at bounding box center [823, 360] width 58 height 32
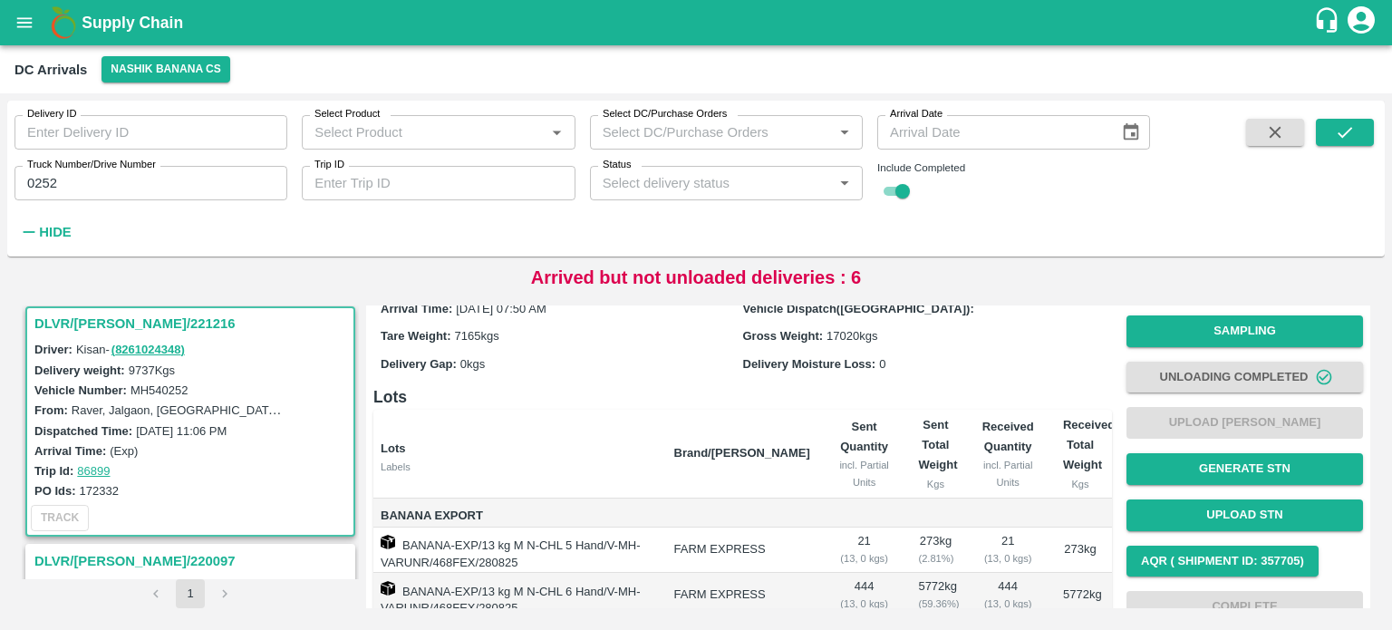
scroll to position [0, 0]
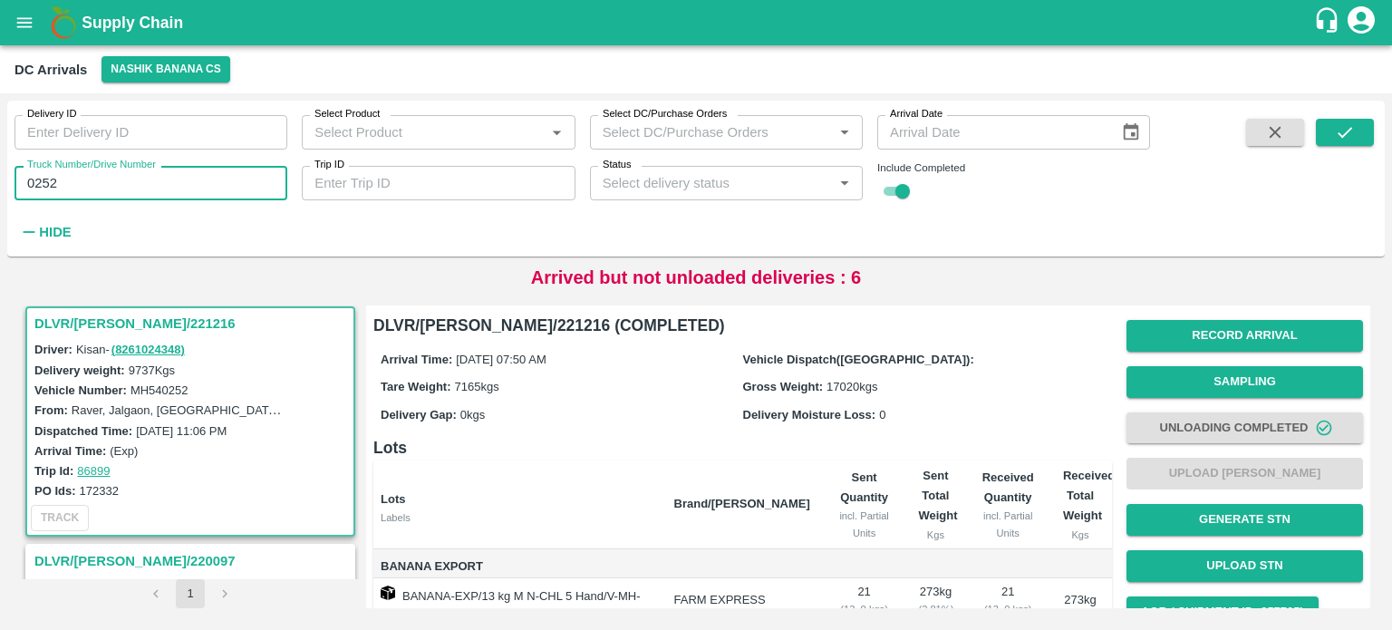
click at [45, 180] on input "0252" at bounding box center [150, 183] width 273 height 34
type input "4367"
click at [1341, 137] on icon "submit" at bounding box center [1345, 132] width 14 height 11
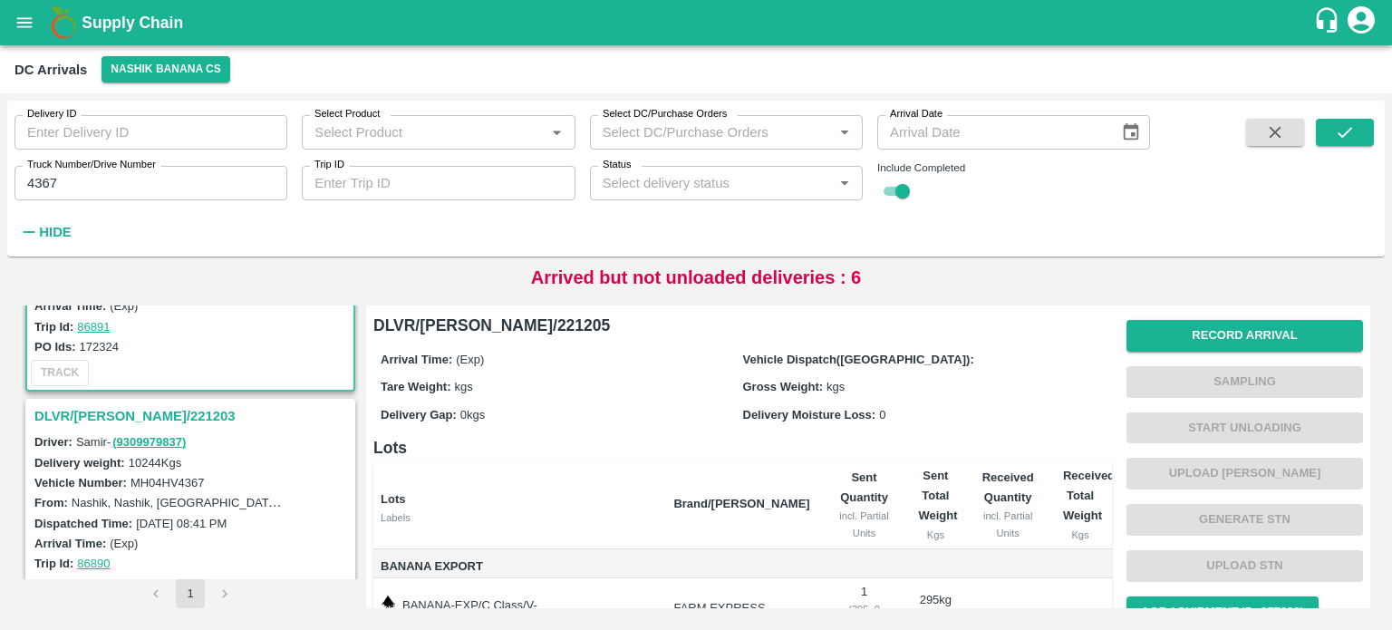
scroll to position [181, 0]
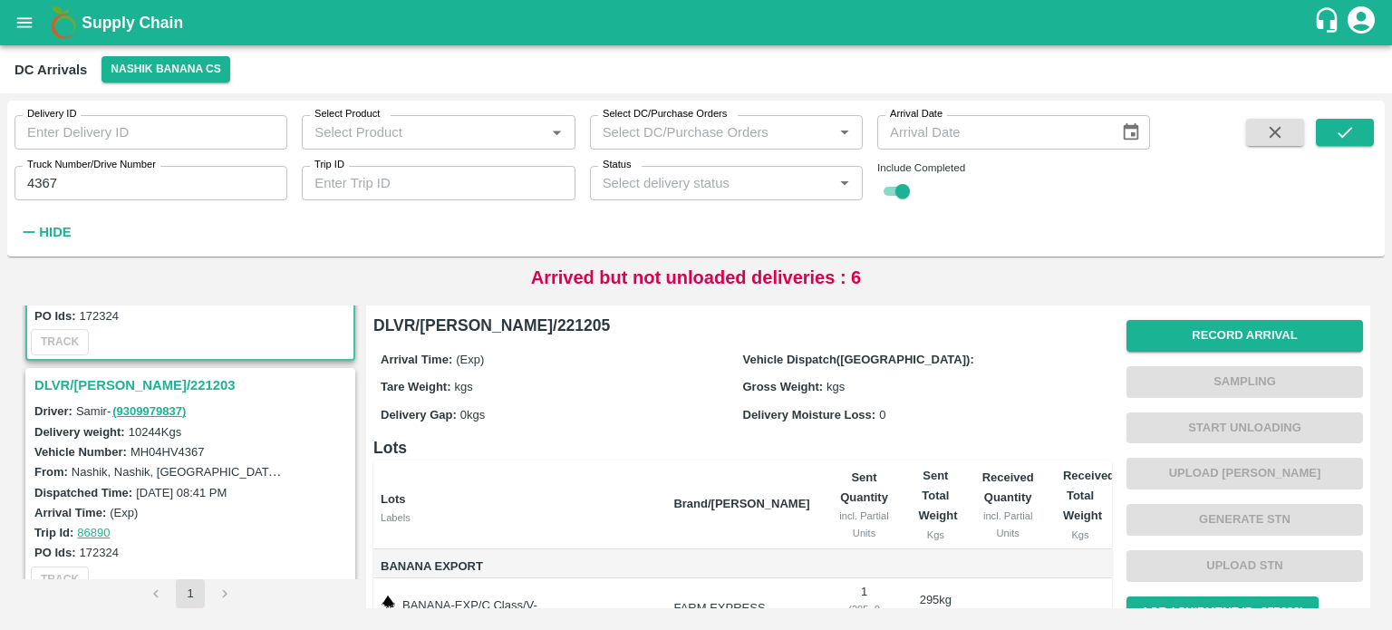
click at [84, 383] on h3 "DLVR/[PERSON_NAME]/221203" at bounding box center [192, 385] width 317 height 24
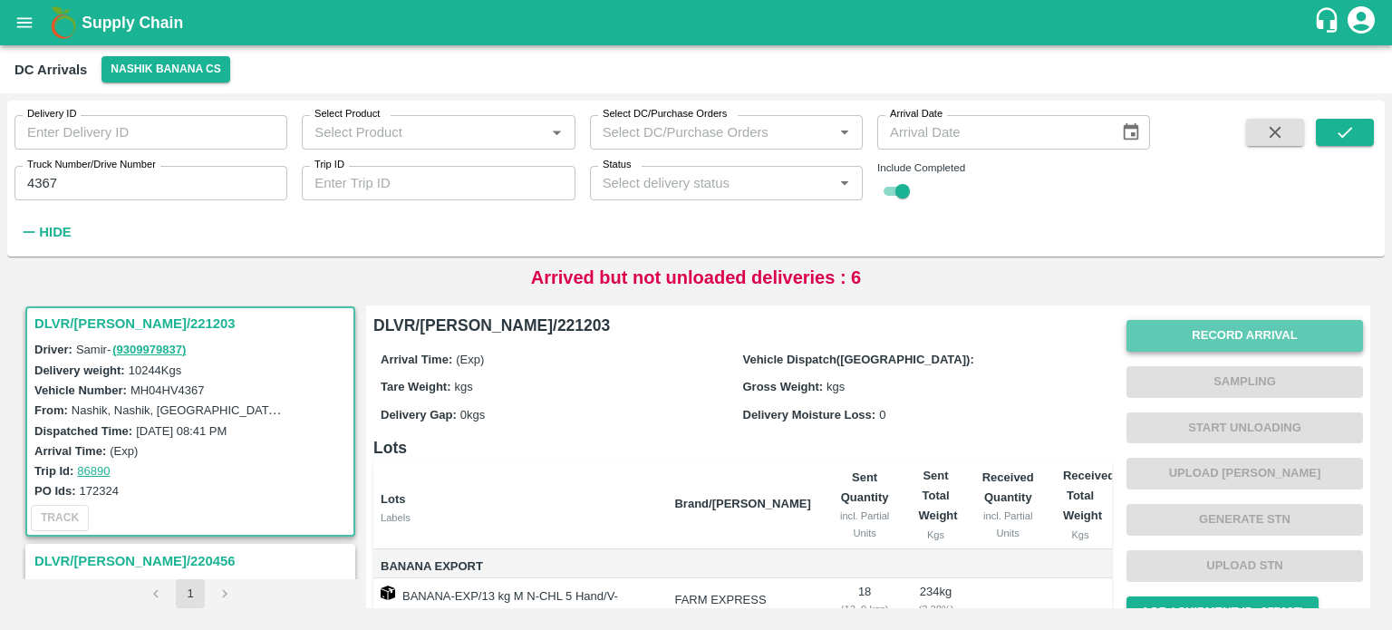
click at [1201, 341] on button "Record Arrival" at bounding box center [1244, 336] width 237 height 32
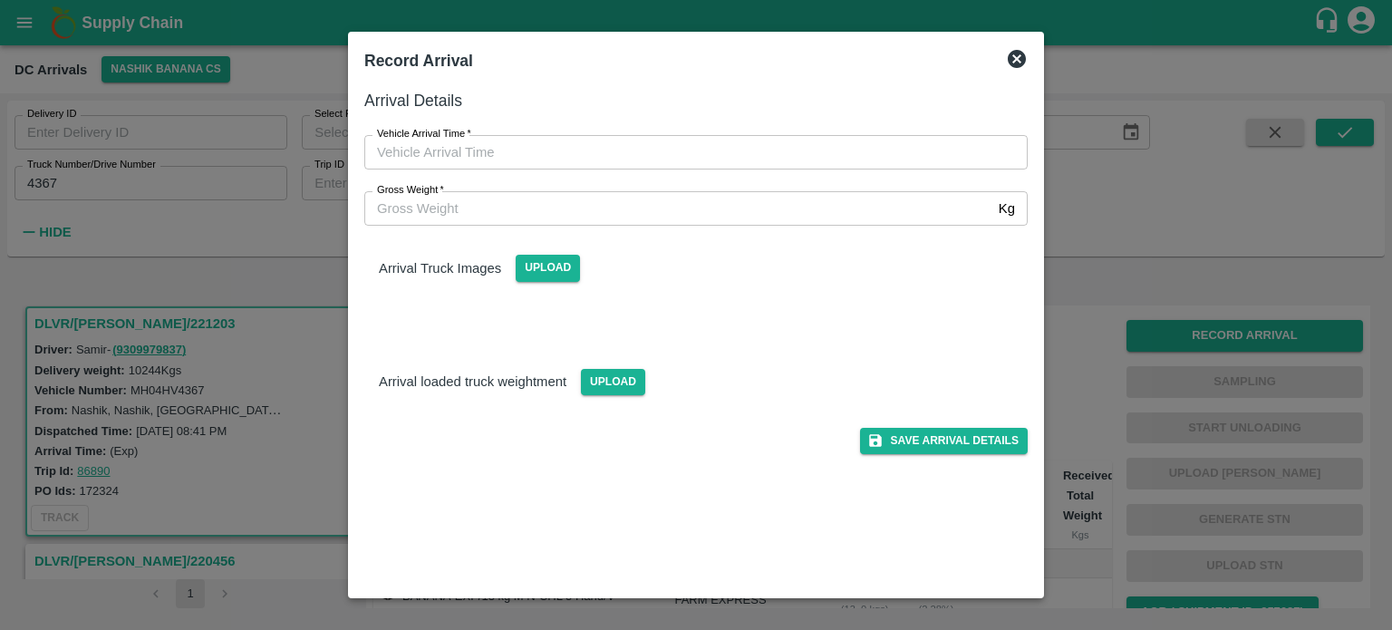
type input "DD/MM/YYYY hh:mm aa"
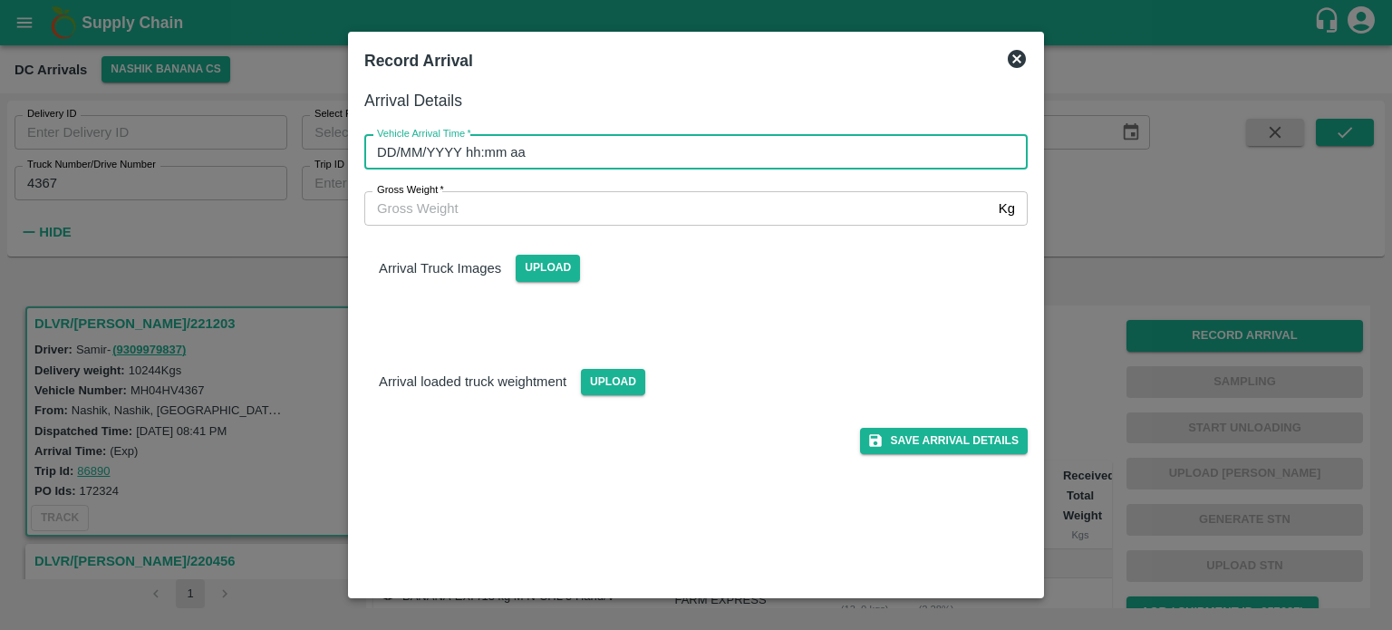
click at [715, 159] on input "DD/MM/YYYY hh:mm aa" at bounding box center [689, 152] width 651 height 34
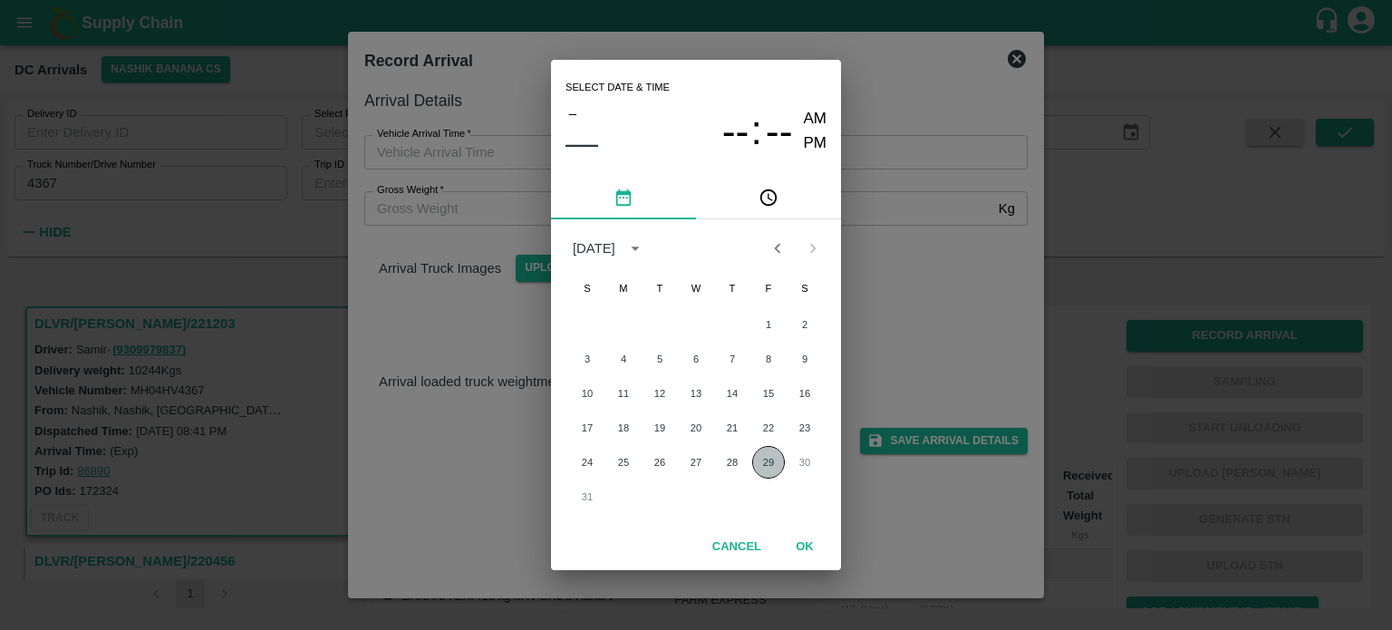
click at [768, 469] on button "29" at bounding box center [768, 462] width 33 height 33
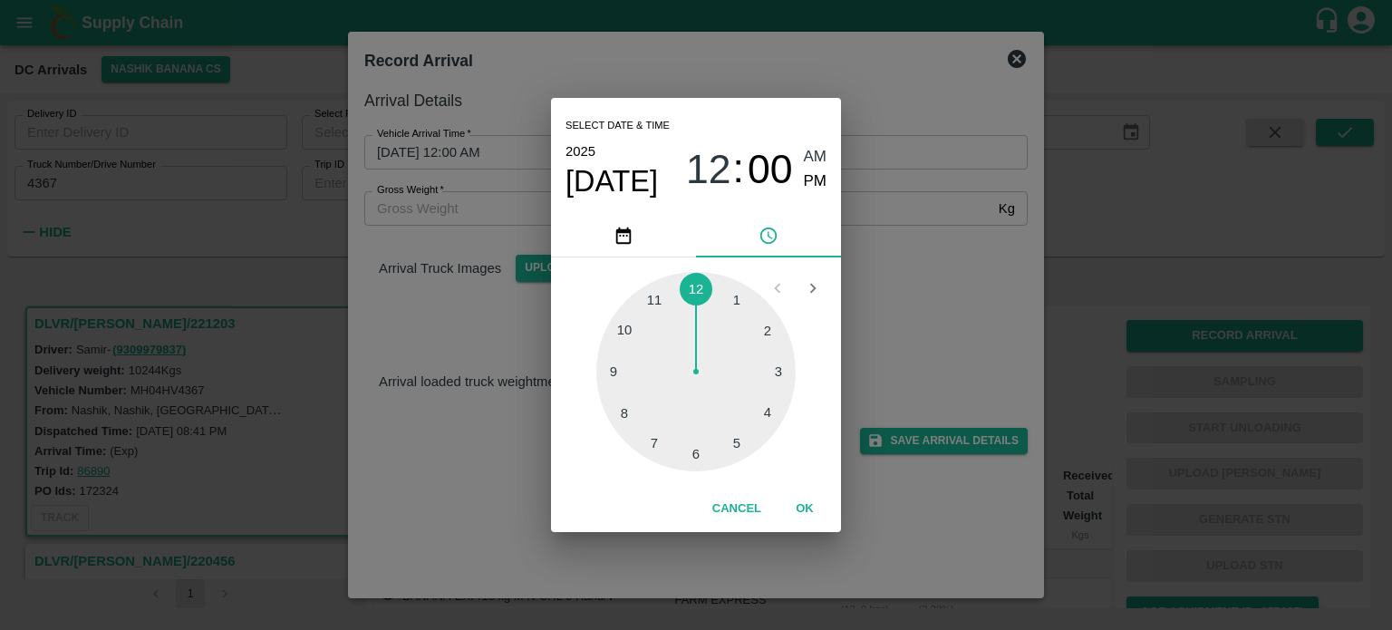
click at [620, 413] on div at bounding box center [695, 371] width 199 height 199
type input "[DATE] 08:00 AM"
click at [933, 316] on div "Select date & time [DATE] 08 : 00 AM PM 05 10 15 20 25 30 35 40 45 50 55 00 Can…" at bounding box center [696, 315] width 1392 height 630
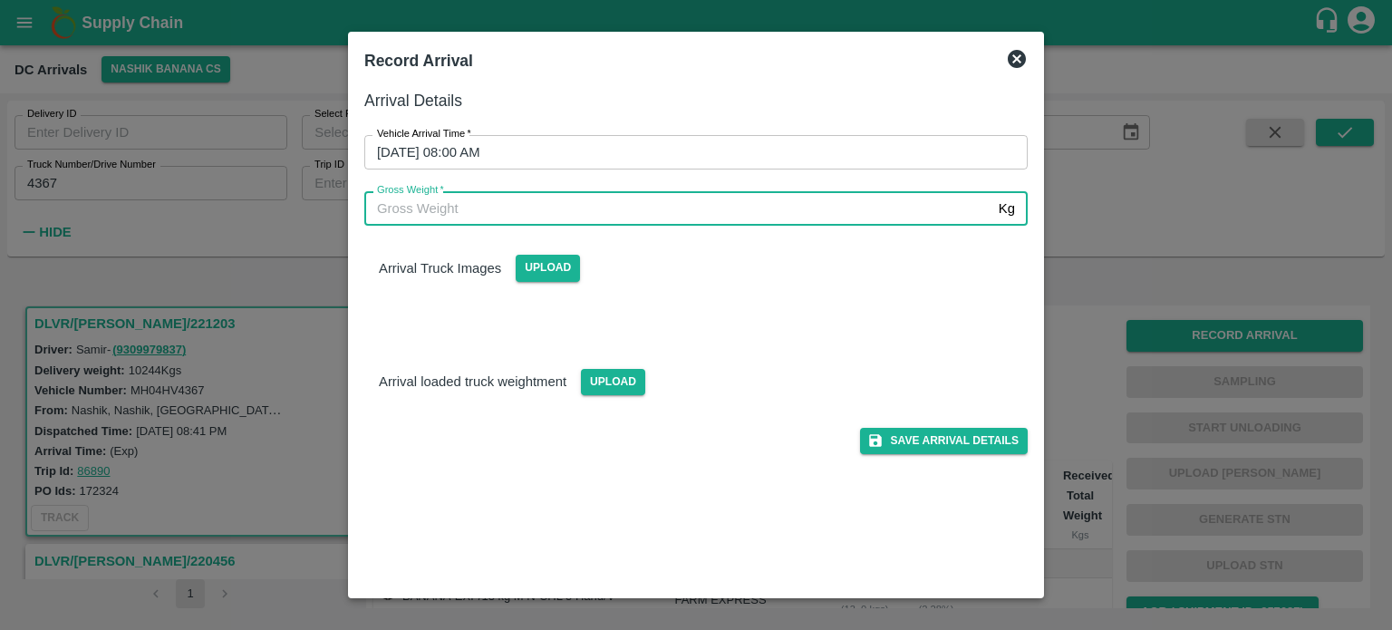
click at [504, 216] on input "Gross Weight   *" at bounding box center [677, 208] width 627 height 34
type input "17835"
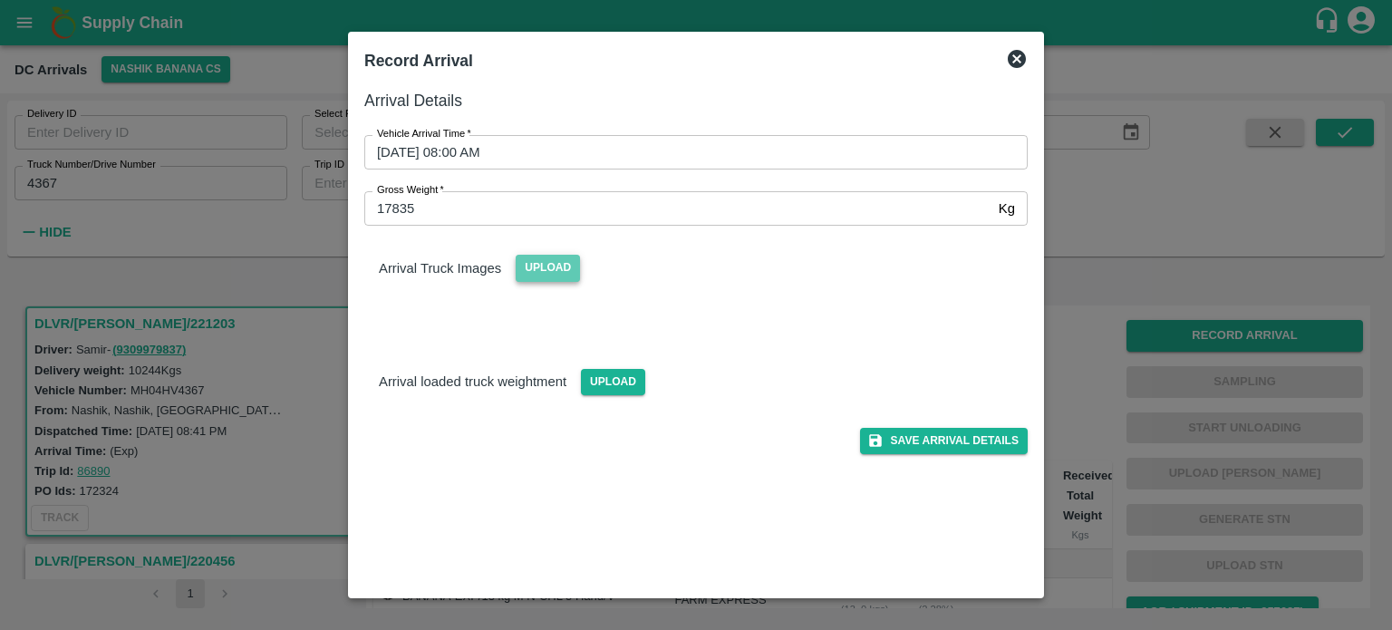
click at [545, 266] on span "Upload" at bounding box center [548, 268] width 64 height 26
click at [0, 0] on input "Upload" at bounding box center [0, 0] width 0 height 0
click at [608, 387] on span "Upload" at bounding box center [613, 382] width 64 height 26
click at [0, 0] on input "Upload" at bounding box center [0, 0] width 0 height 0
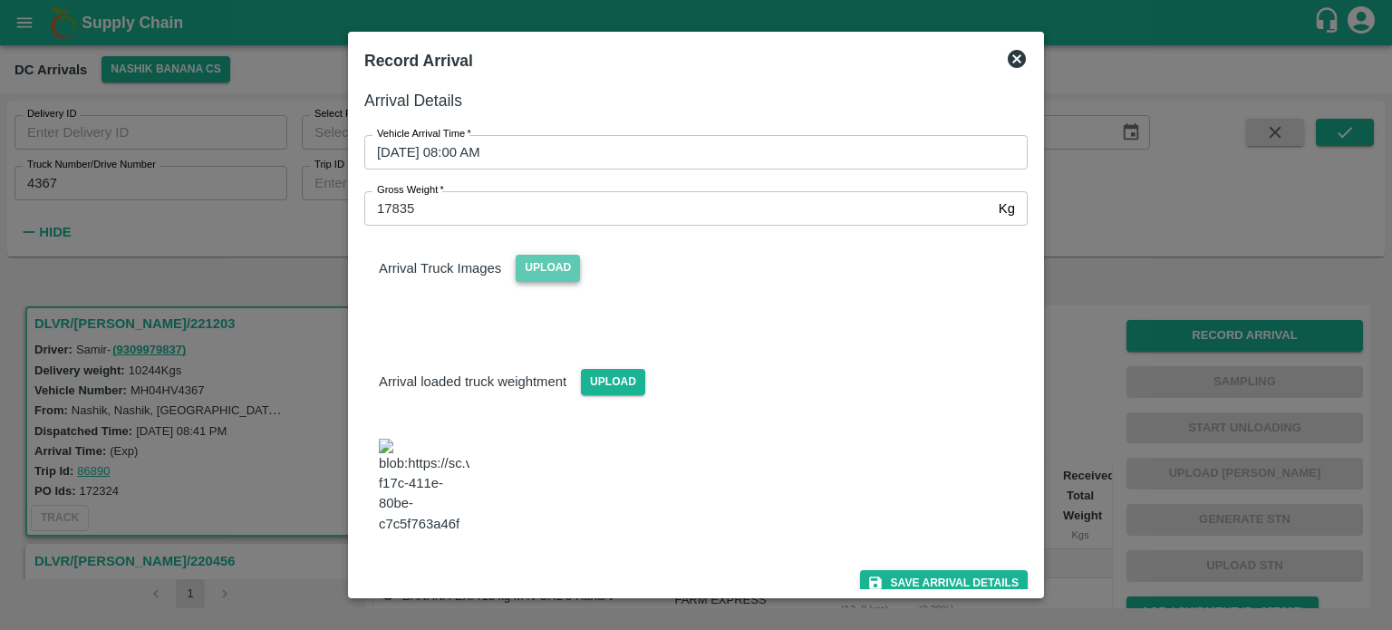
click at [556, 262] on span "Upload" at bounding box center [548, 268] width 64 height 26
click at [0, 0] on input "Upload" at bounding box center [0, 0] width 0 height 0
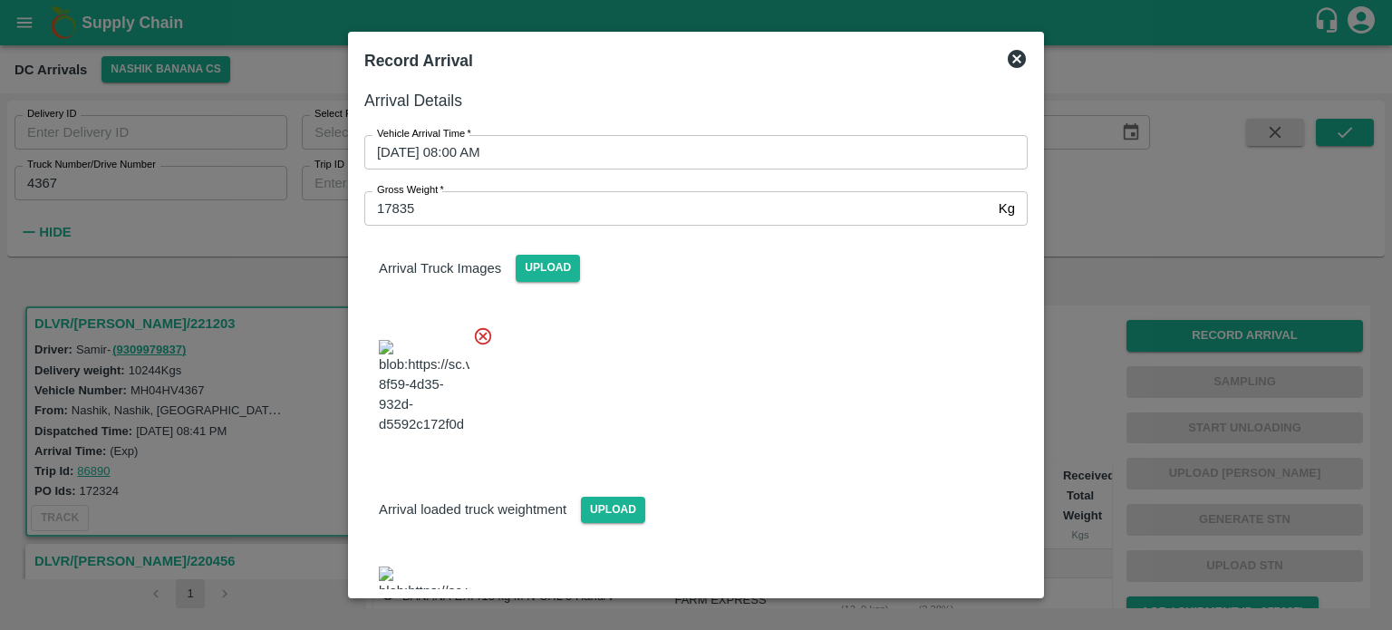
scroll to position [95, 0]
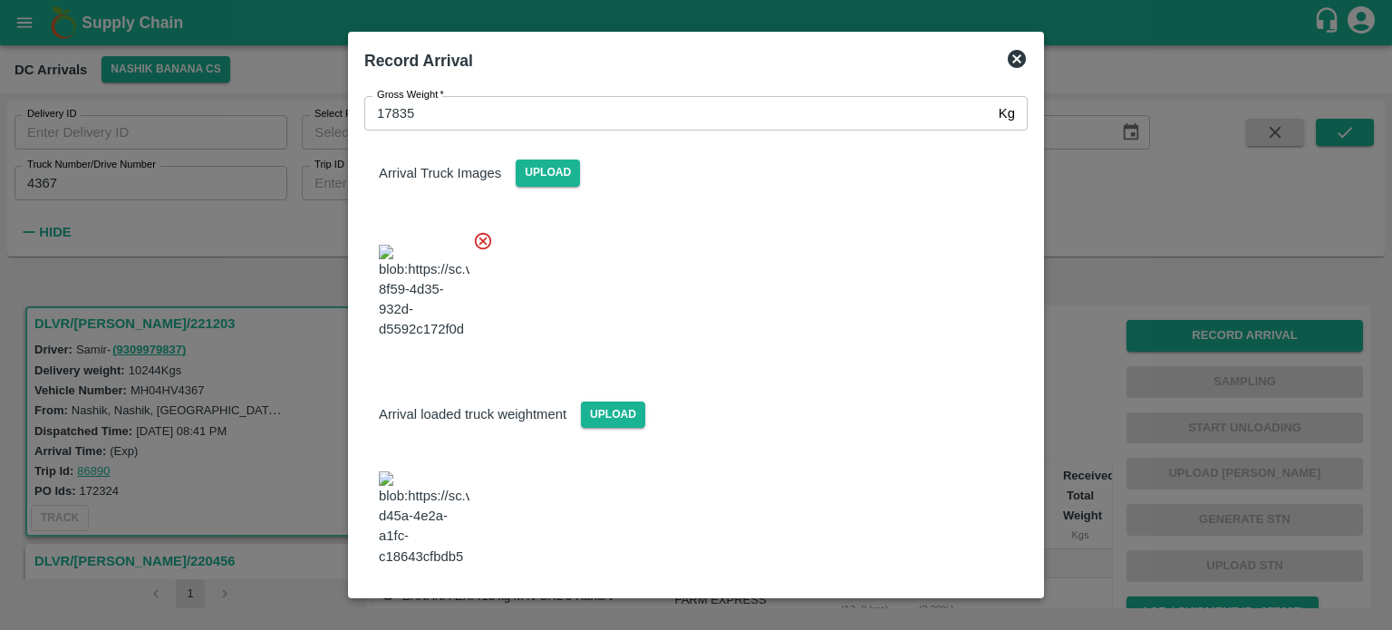
click at [931, 603] on button "Save Arrival Details" at bounding box center [944, 616] width 168 height 26
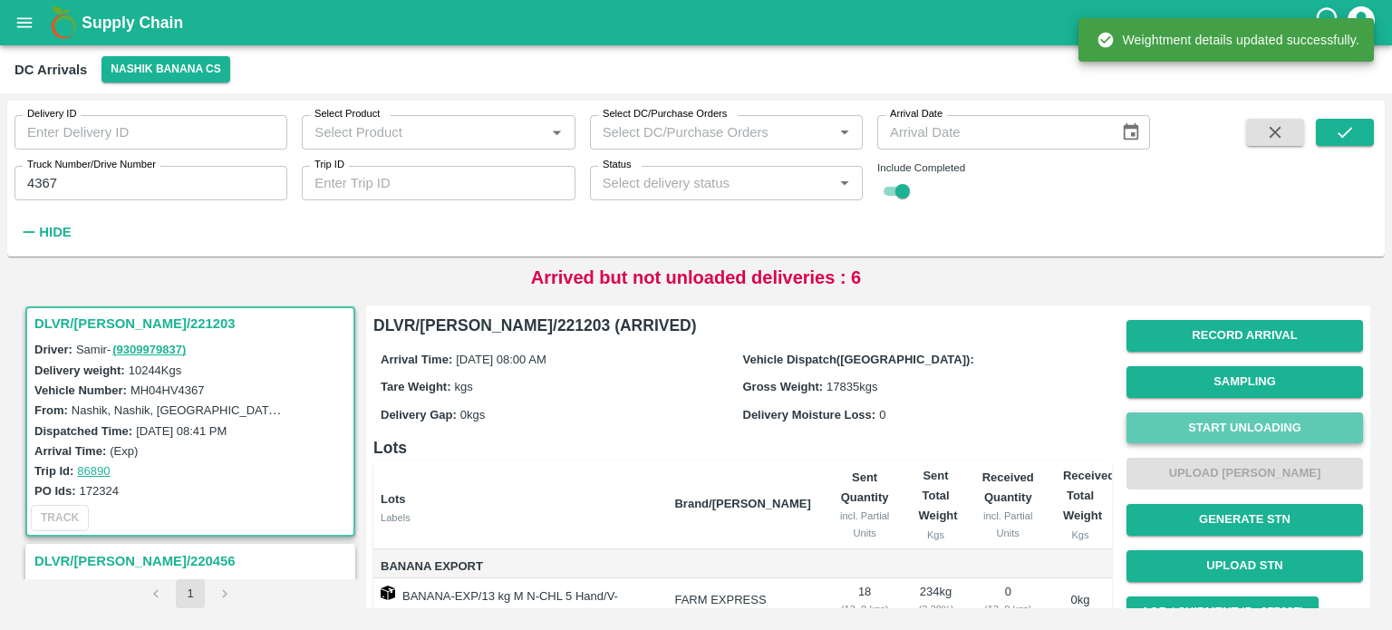
click at [1236, 436] on button "Start Unloading" at bounding box center [1244, 428] width 237 height 32
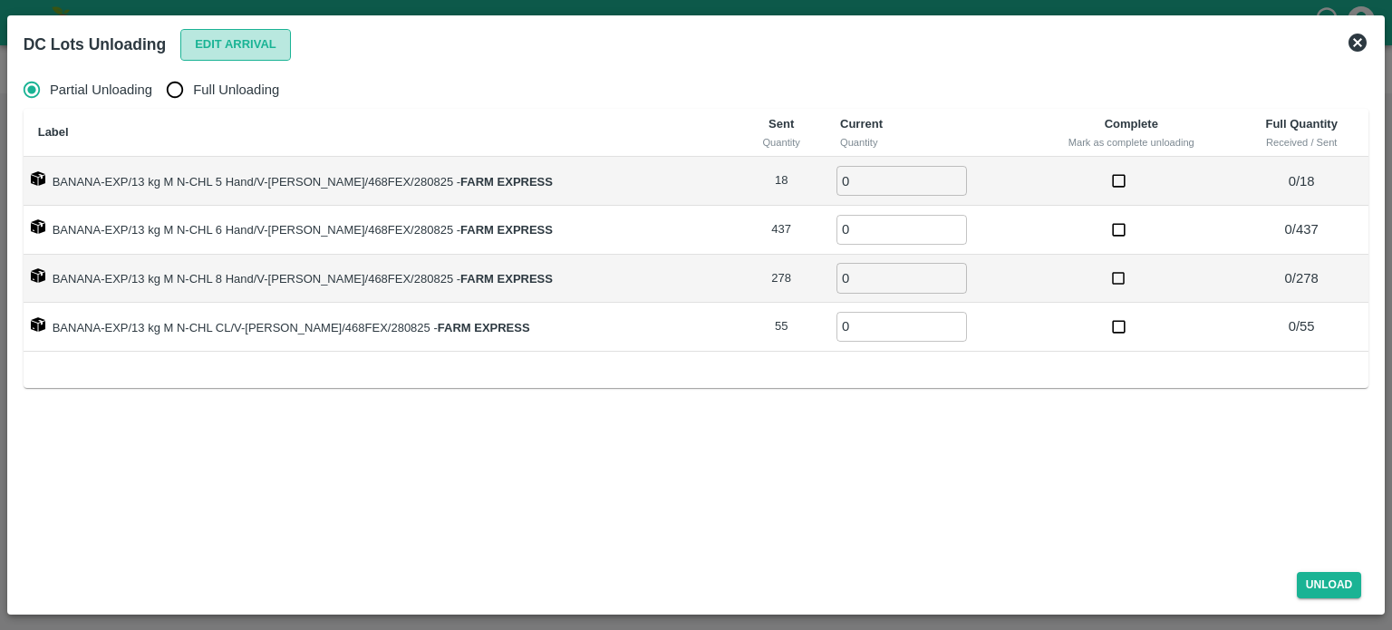
click at [265, 44] on button "Edit Arrival" at bounding box center [235, 45] width 111 height 32
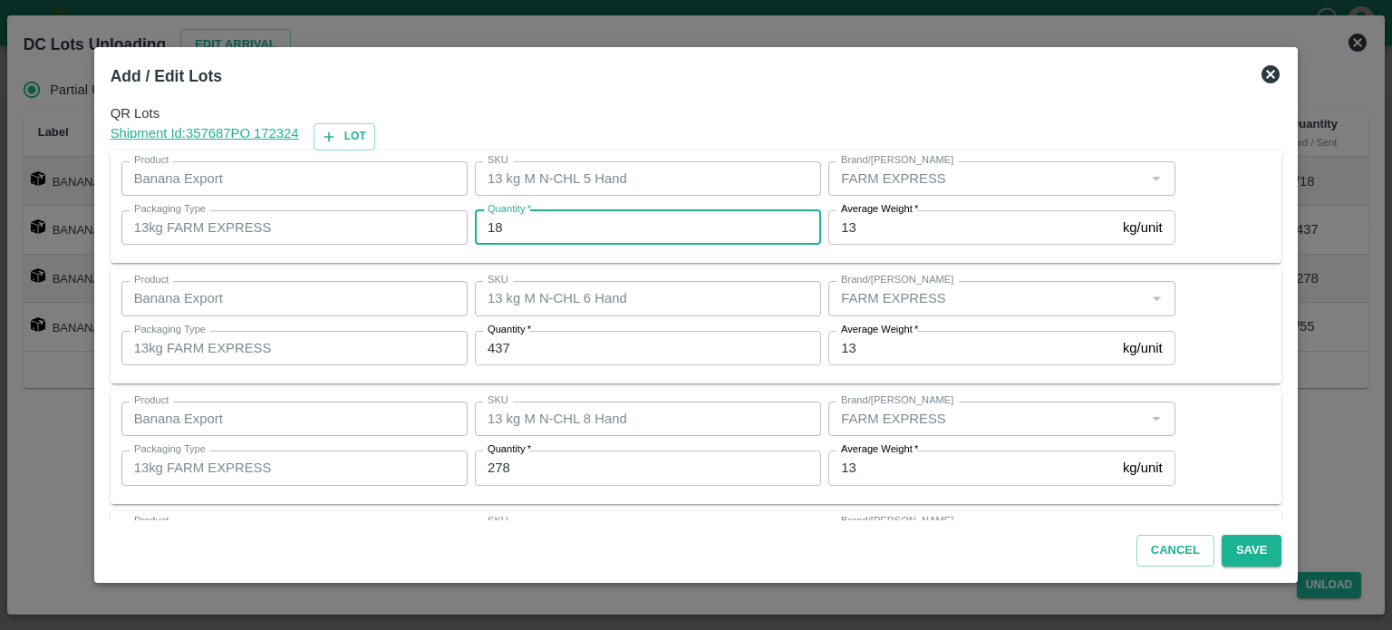
click at [500, 225] on input "18" at bounding box center [648, 227] width 346 height 34
type input "8"
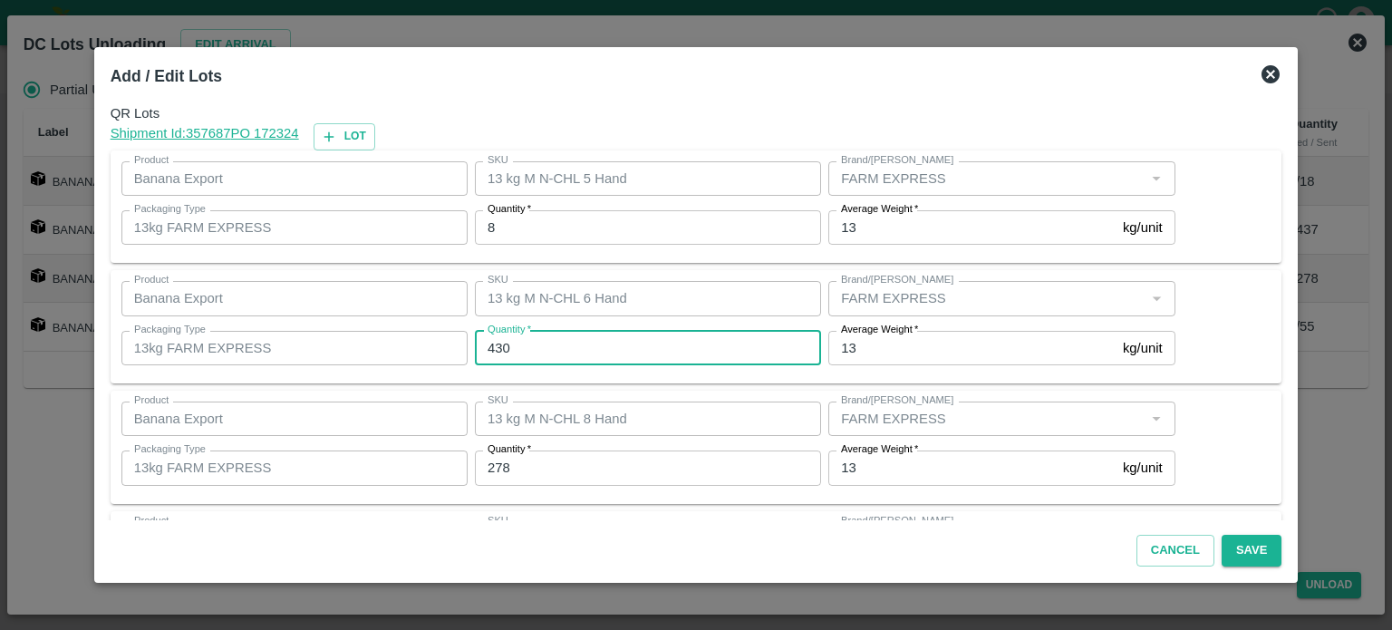
type input "430"
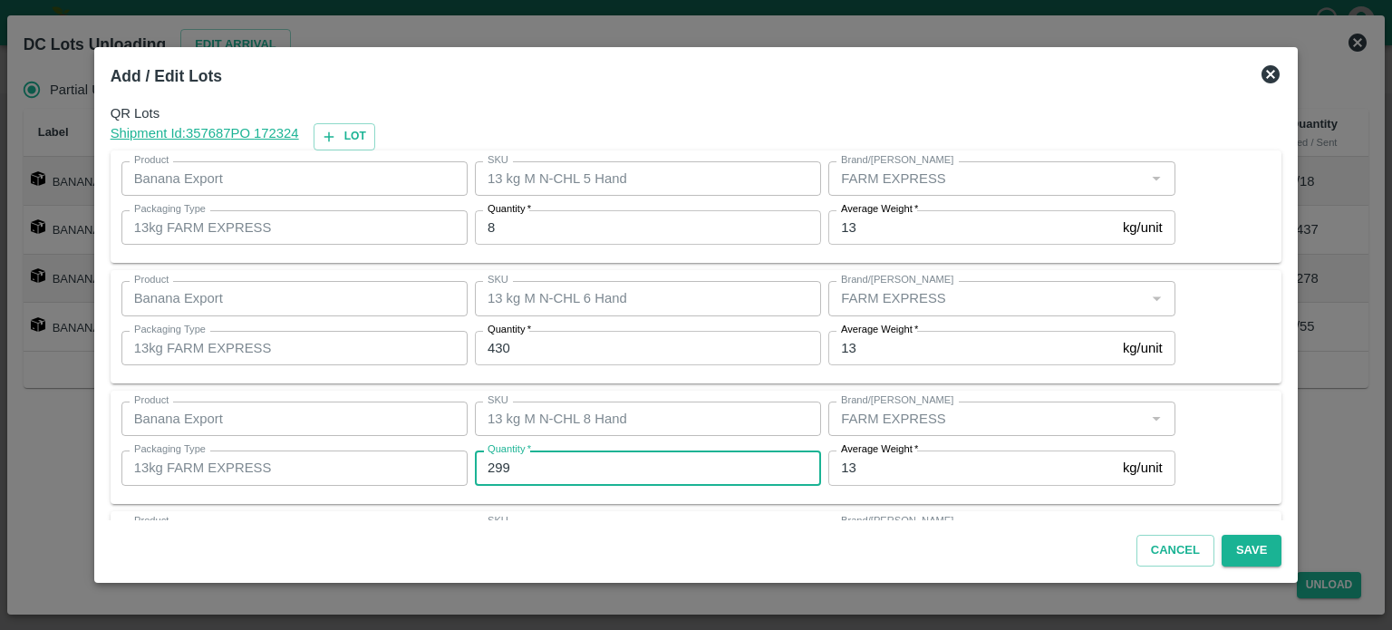
type input "299"
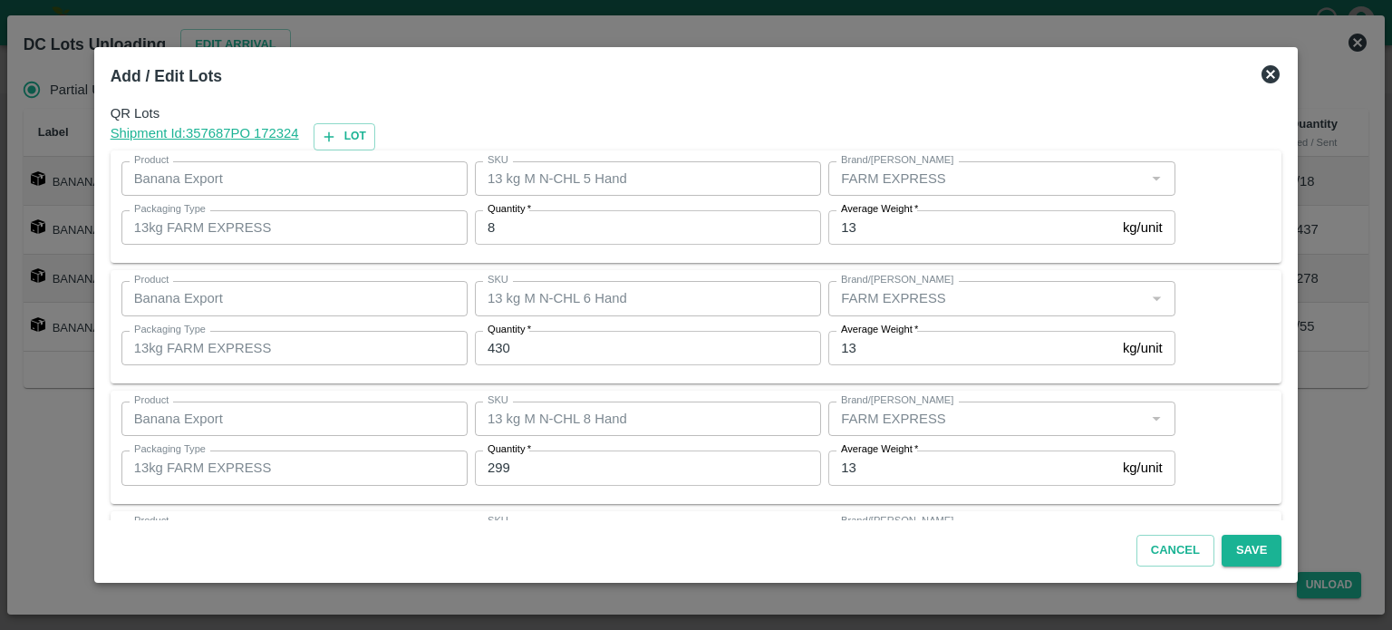
scroll to position [117, 0]
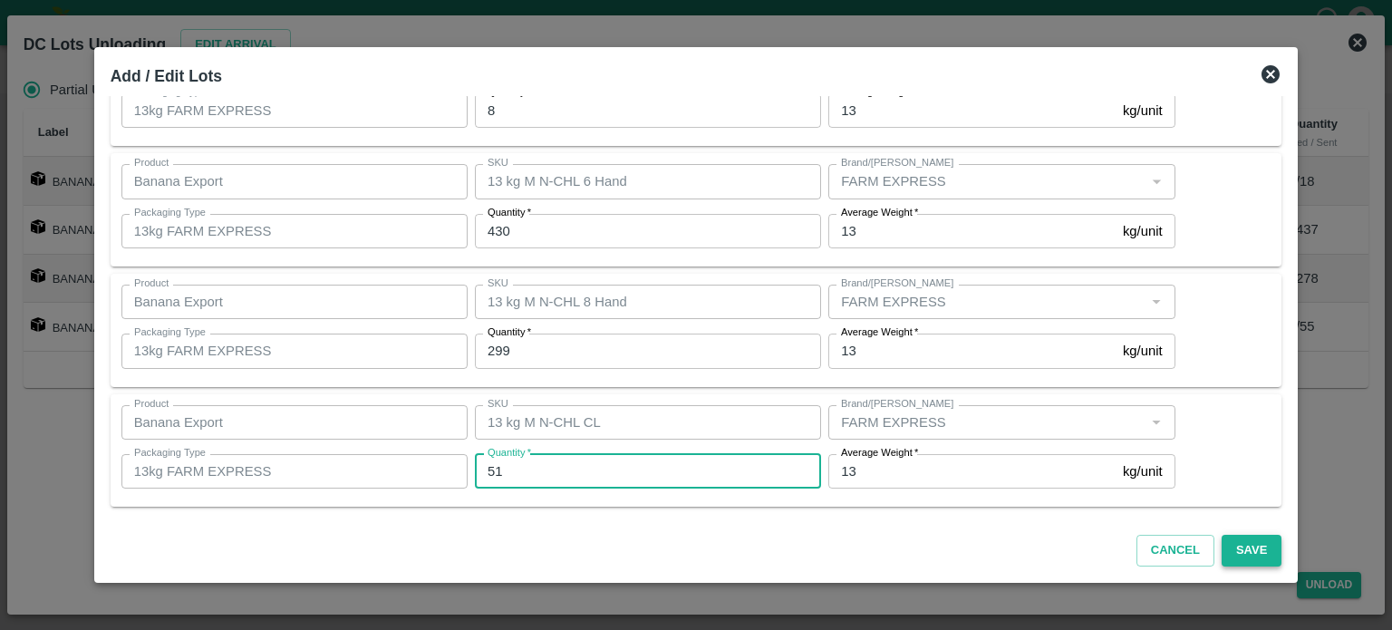
type input "51"
click at [1222, 539] on button "Save" at bounding box center [1252, 551] width 60 height 32
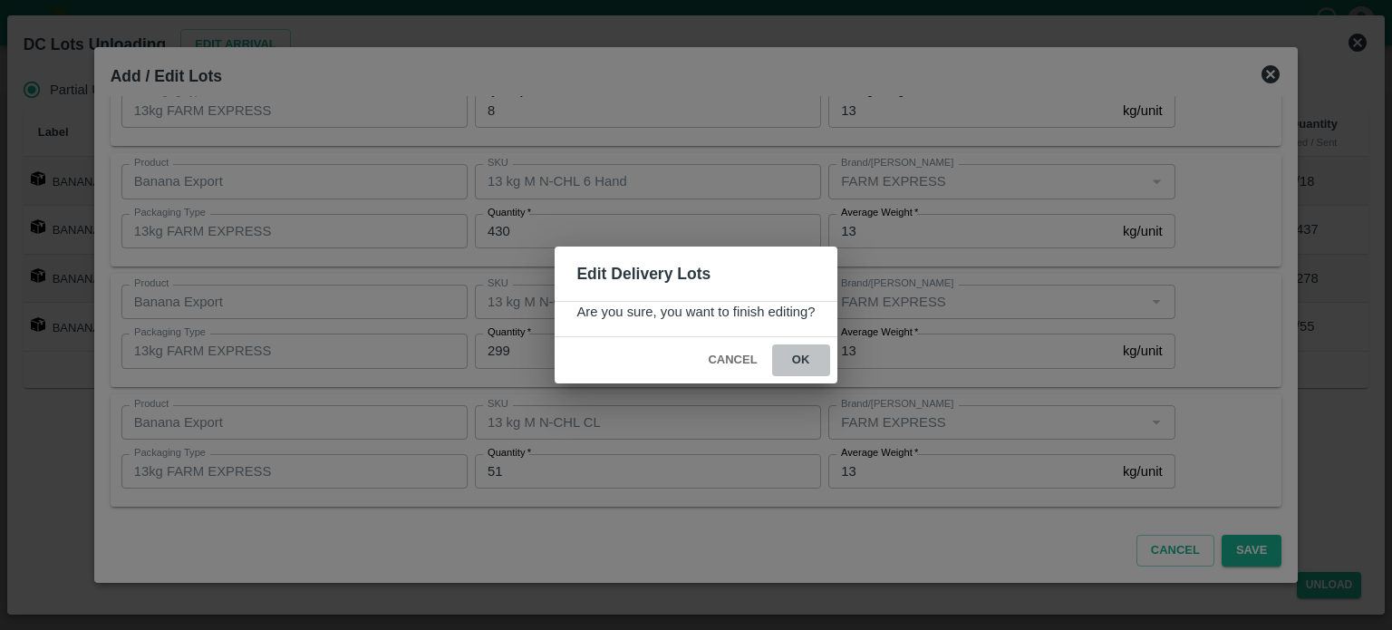
click at [794, 357] on button "ok" at bounding box center [801, 360] width 58 height 32
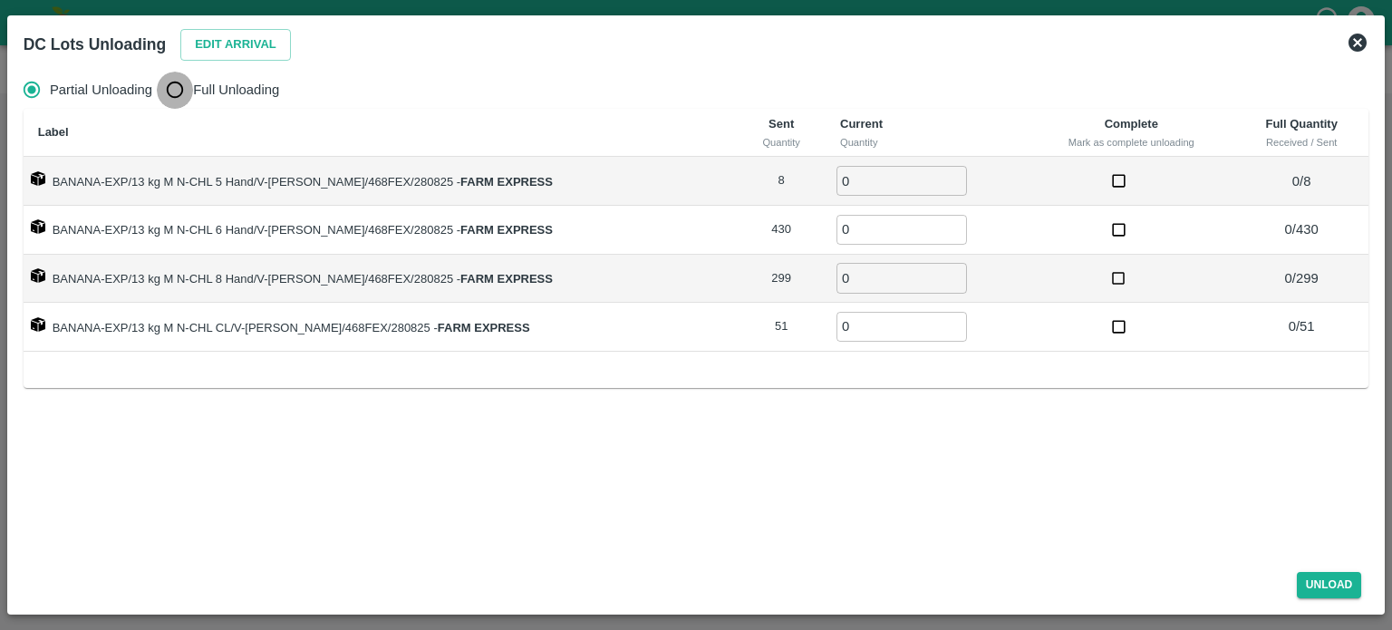
click at [169, 97] on input "Full Unloading" at bounding box center [175, 90] width 36 height 36
radio input "true"
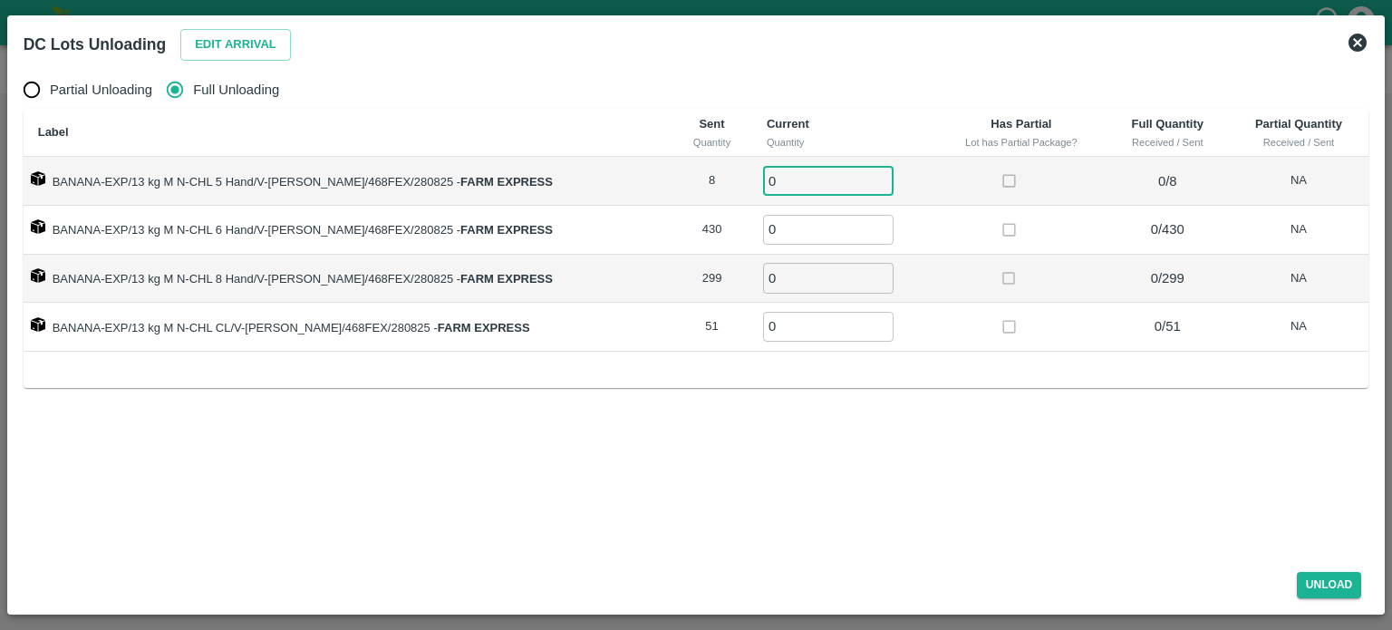
click at [768, 189] on input "0" at bounding box center [828, 181] width 130 height 30
type input "8"
type input "430"
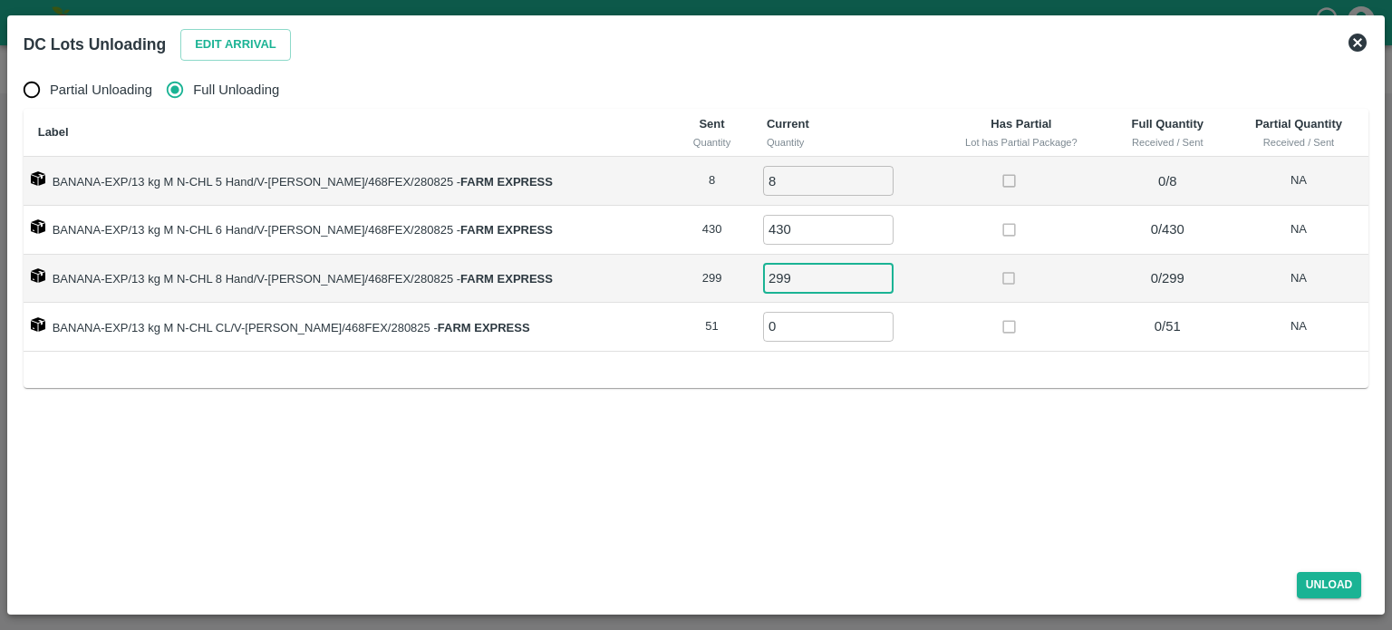
type input "299"
type input "51"
click at [1318, 581] on button "Unload" at bounding box center [1329, 585] width 65 height 26
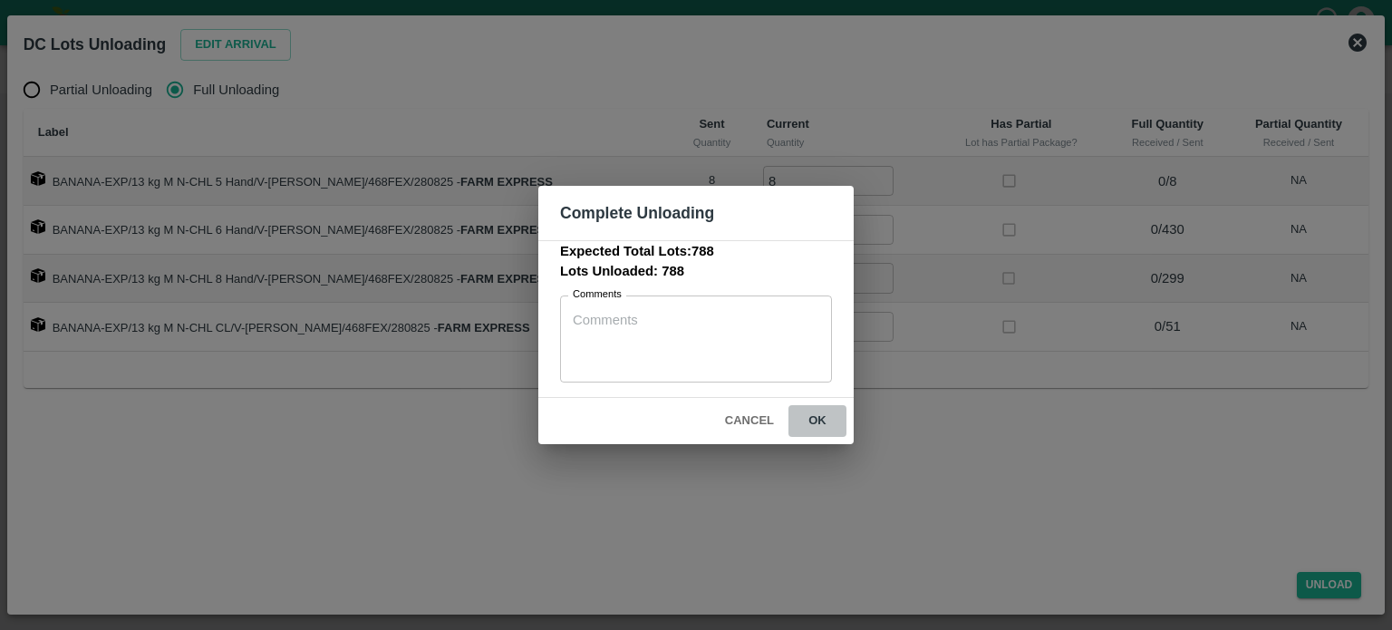
click at [816, 420] on button "ok" at bounding box center [817, 421] width 58 height 32
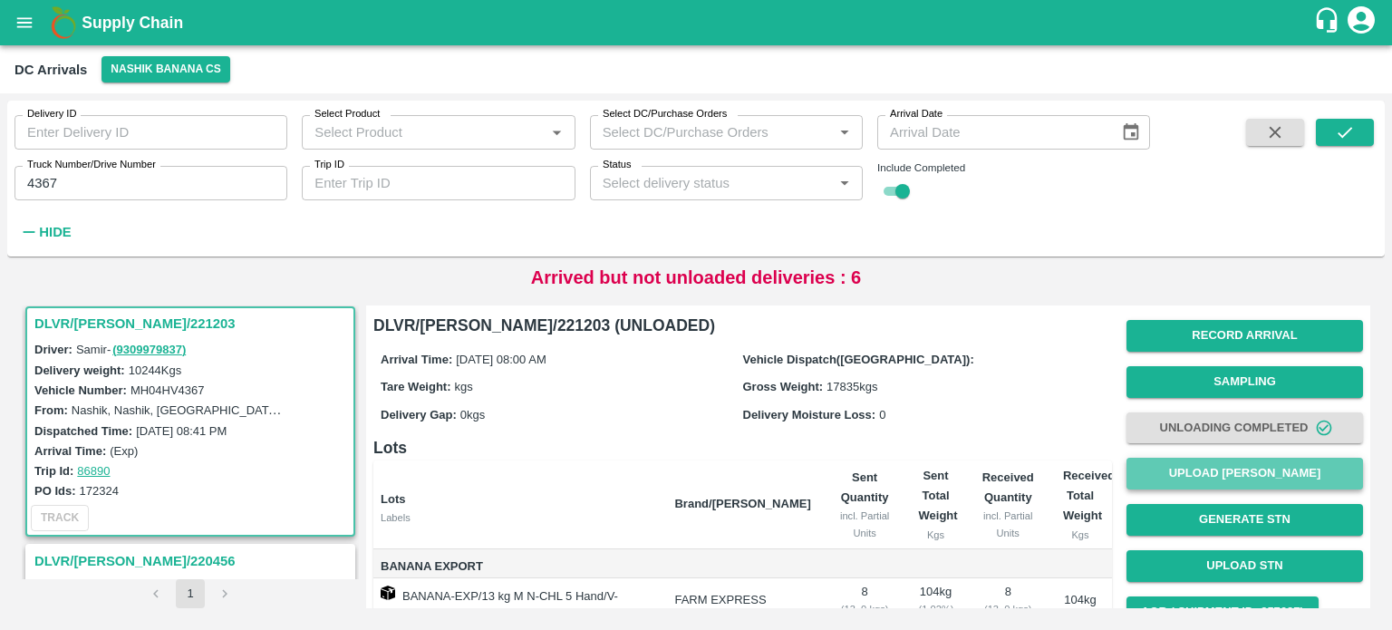
click at [1251, 470] on button "Upload [PERSON_NAME]" at bounding box center [1244, 474] width 237 height 32
click at [1241, 482] on button "Upload [PERSON_NAME]" at bounding box center [1244, 474] width 237 height 32
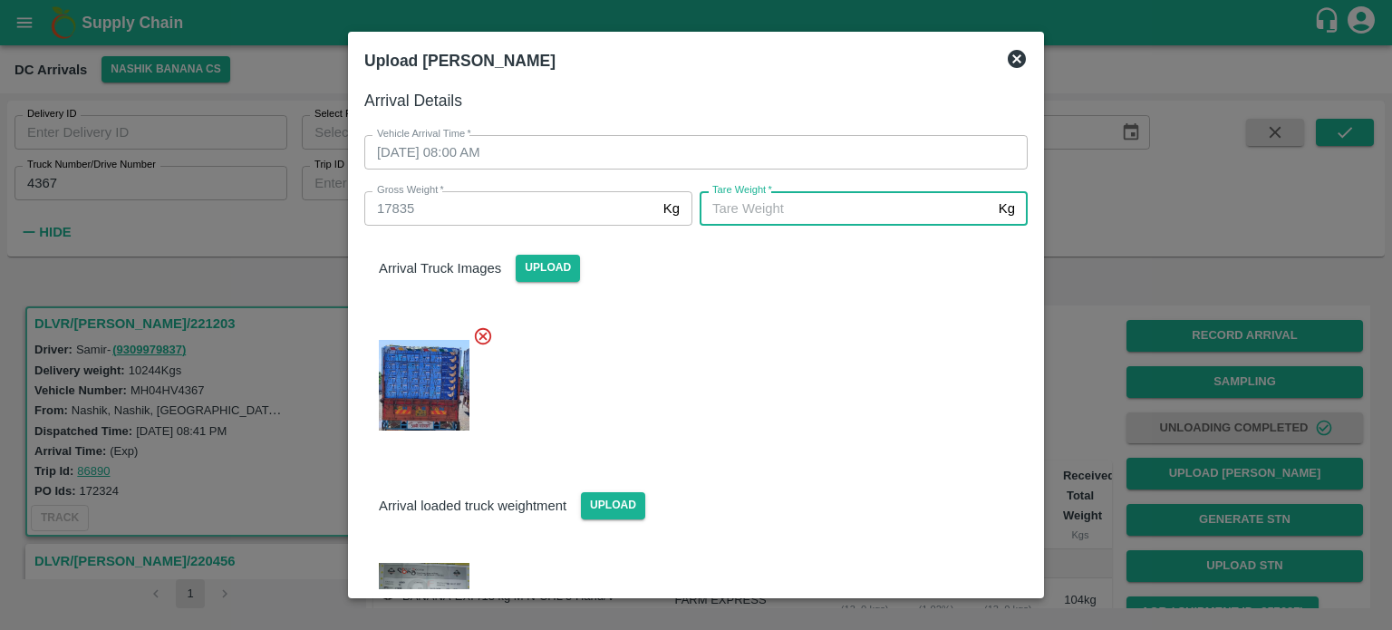
click at [788, 208] on input "[PERSON_NAME]   *" at bounding box center [846, 208] width 292 height 34
type input "6670"
click at [825, 445] on div at bounding box center [689, 380] width 678 height 139
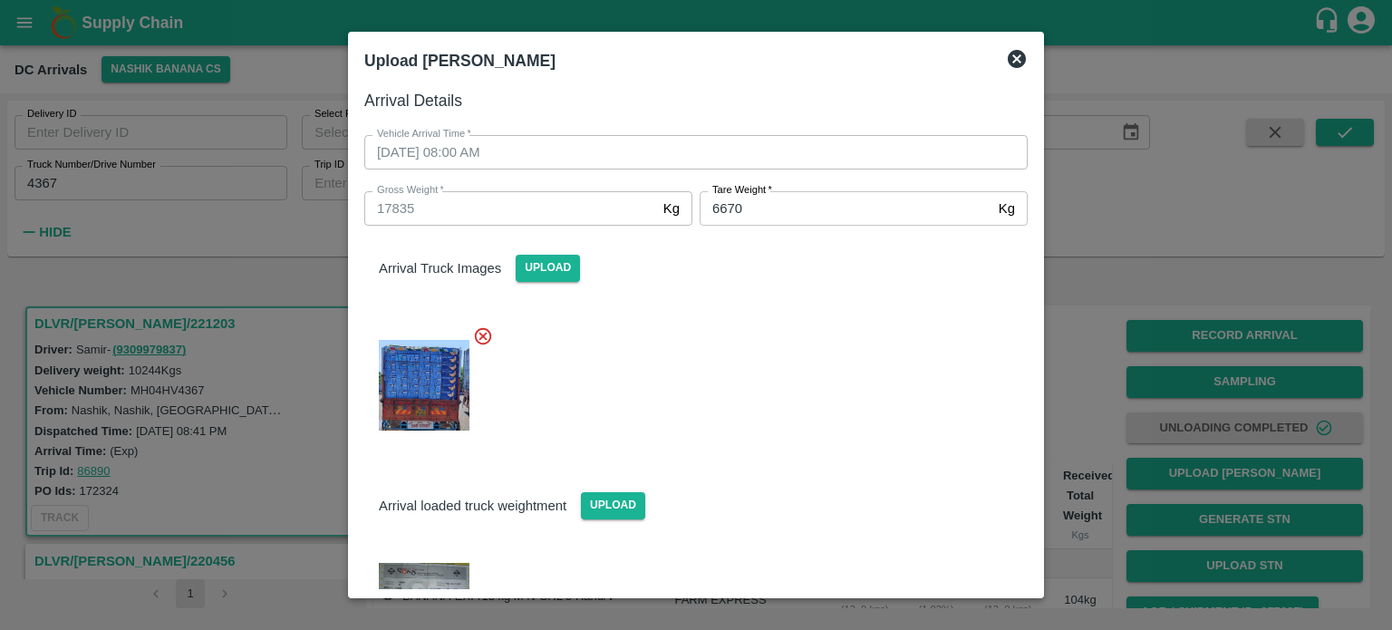
scroll to position [95, 0]
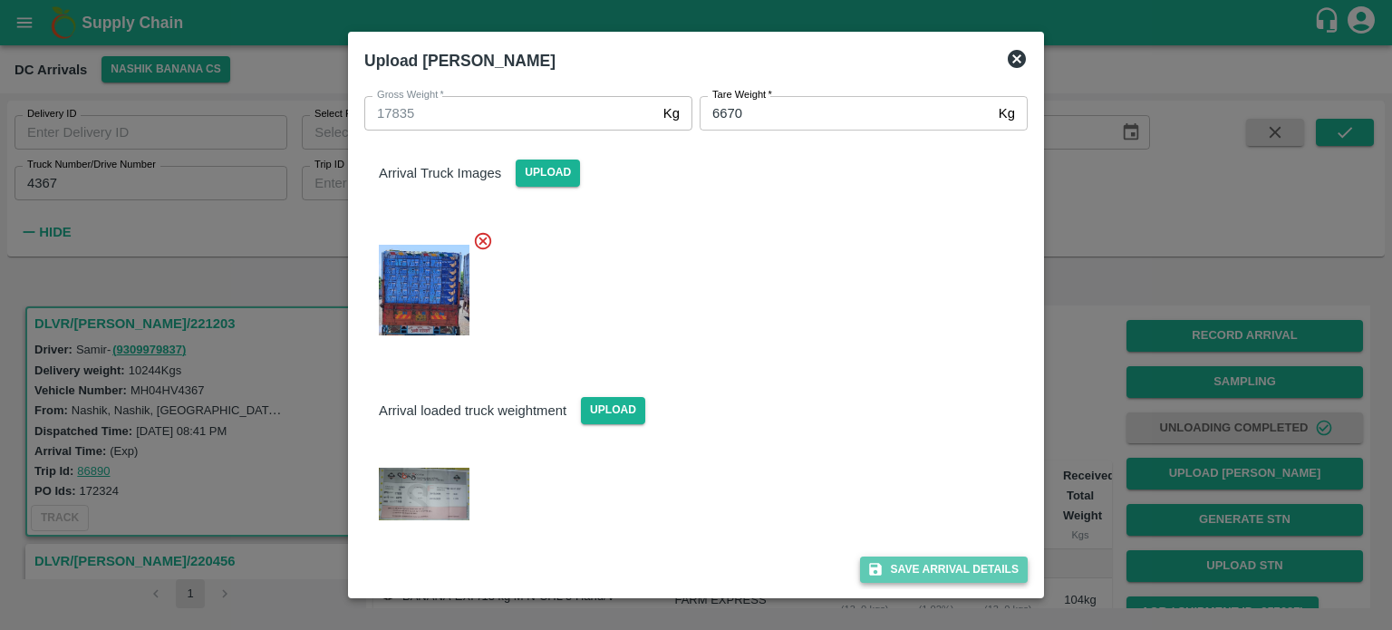
click at [947, 561] on button "Save Arrival Details" at bounding box center [944, 569] width 168 height 26
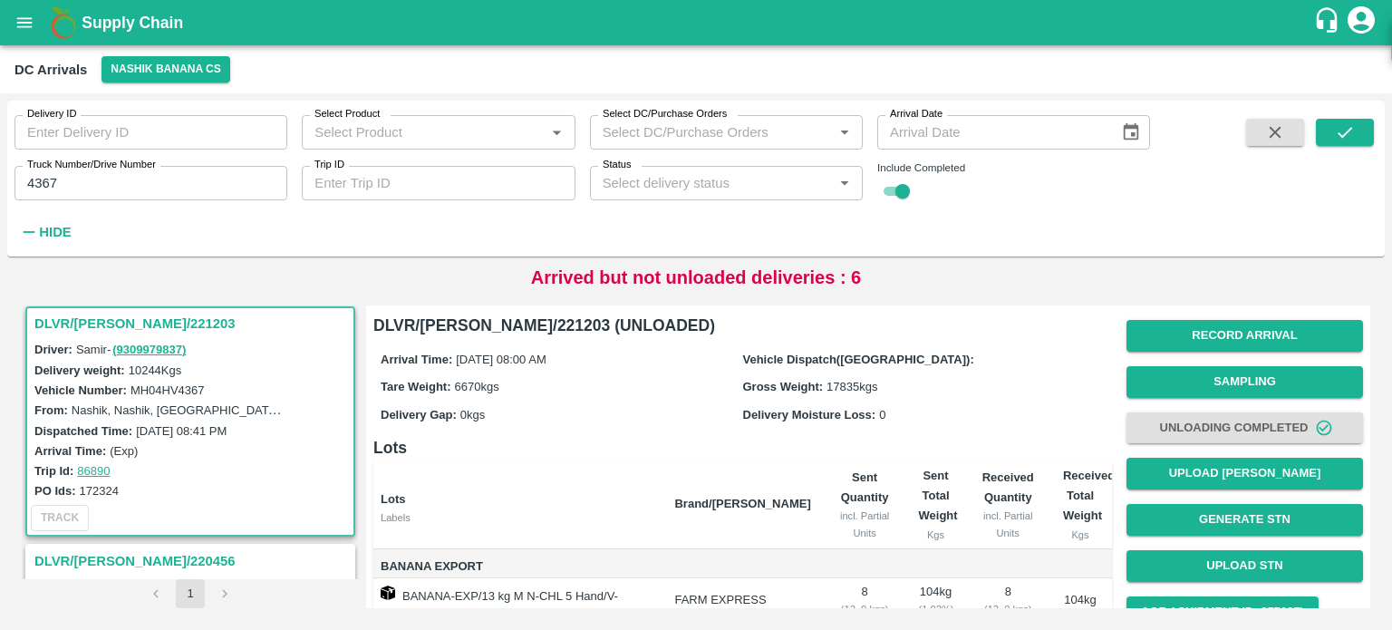
scroll to position [253, 0]
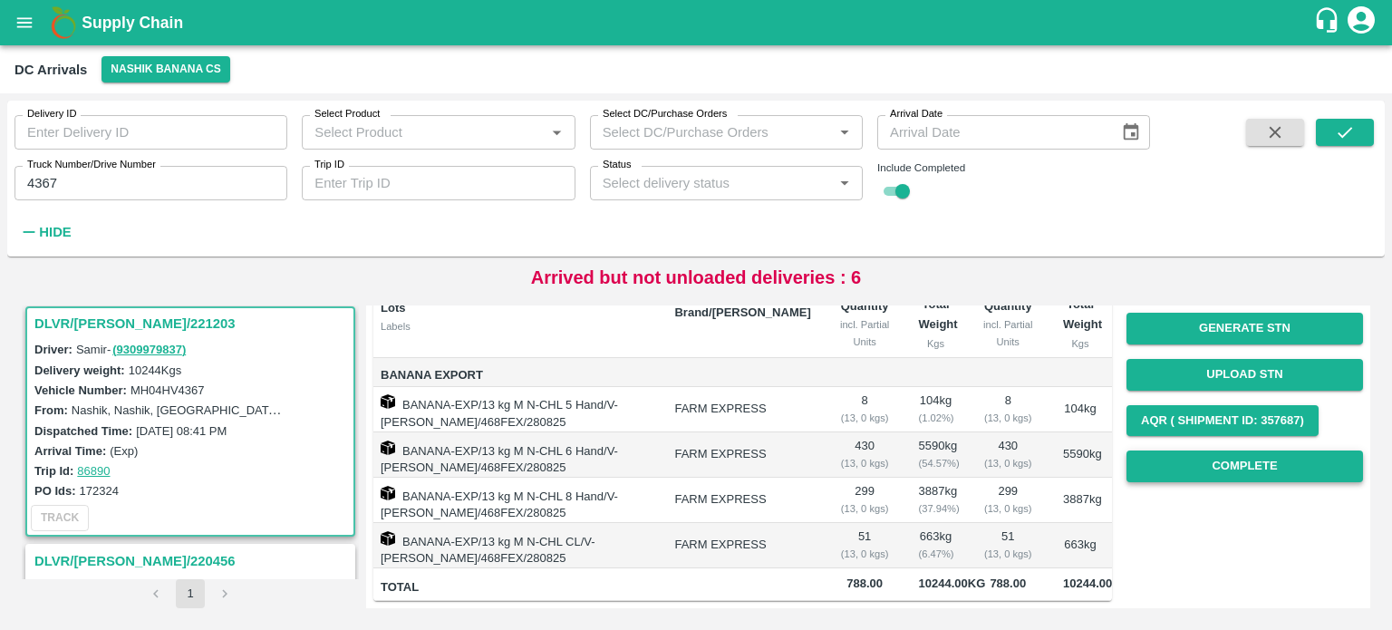
click at [1212, 450] on button "Complete" at bounding box center [1244, 466] width 237 height 32
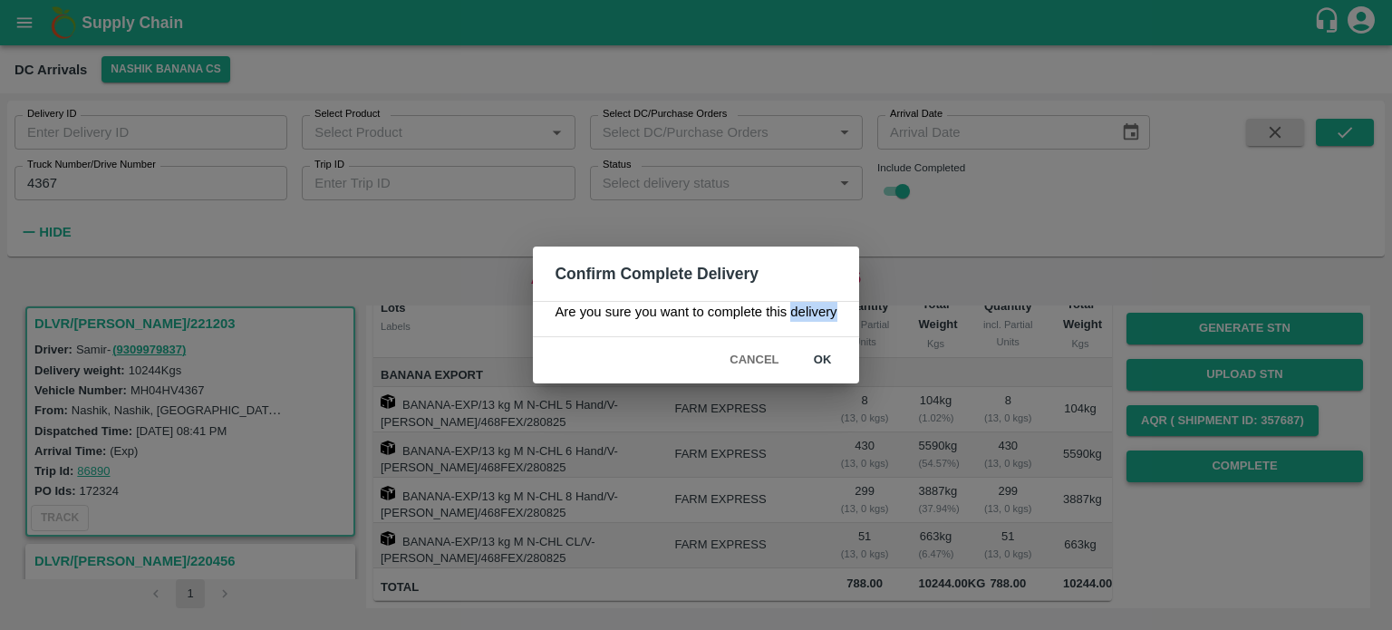
click at [1212, 413] on div "Confirm Complete Delivery Are you sure you want to complete this delivery Cance…" at bounding box center [696, 315] width 1392 height 630
click at [990, 472] on div "Confirm Complete Delivery Are you sure you want to complete this delivery Cance…" at bounding box center [696, 315] width 1392 height 630
click at [735, 359] on button "Cancel" at bounding box center [753, 360] width 63 height 32
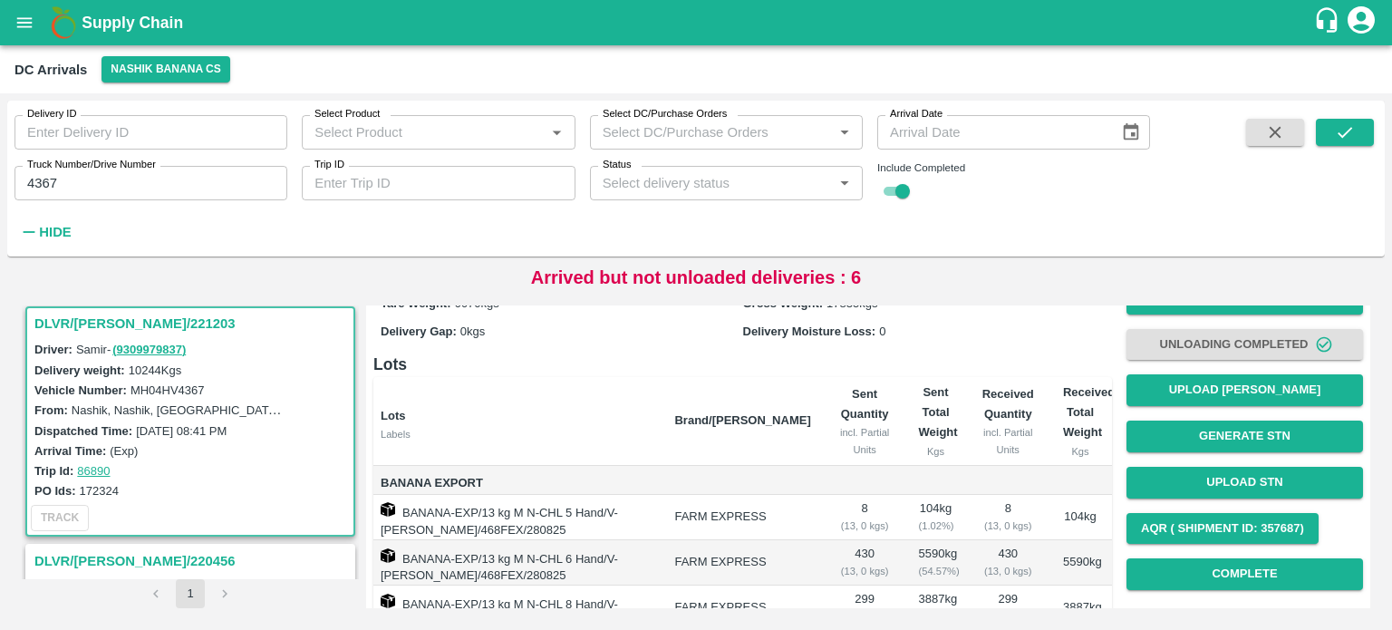
scroll to position [72, 0]
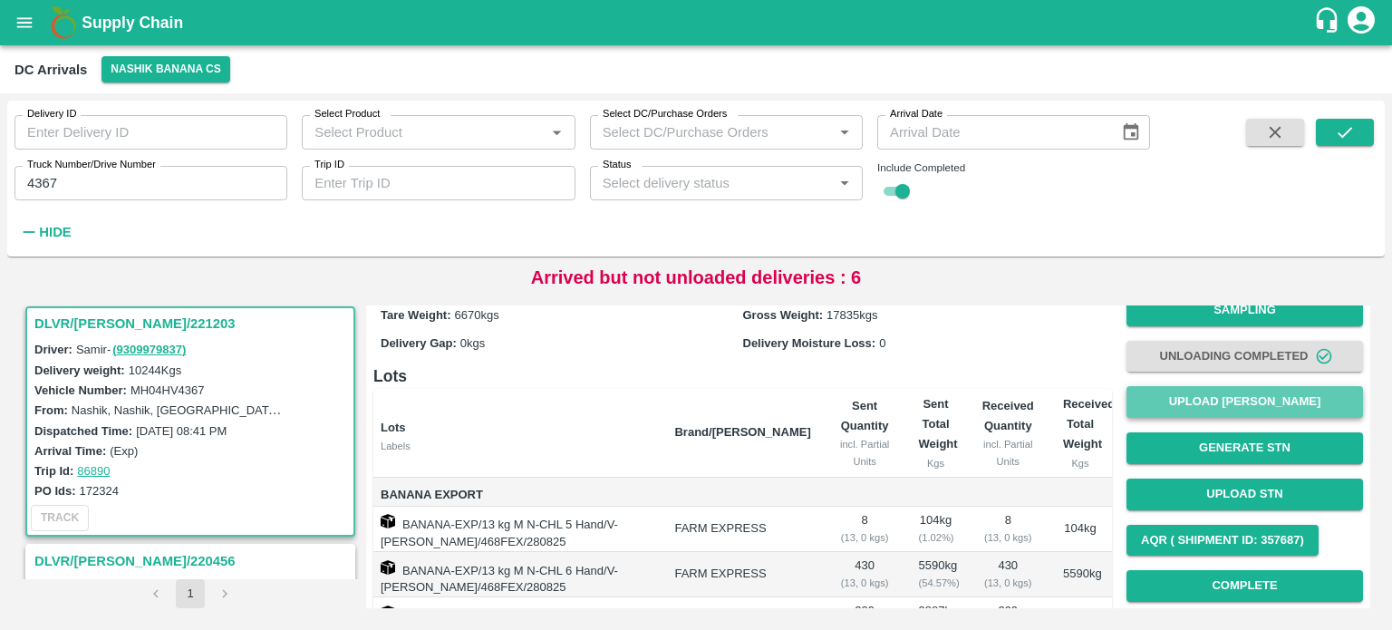
click at [1143, 401] on button "Upload [PERSON_NAME]" at bounding box center [1244, 402] width 237 height 32
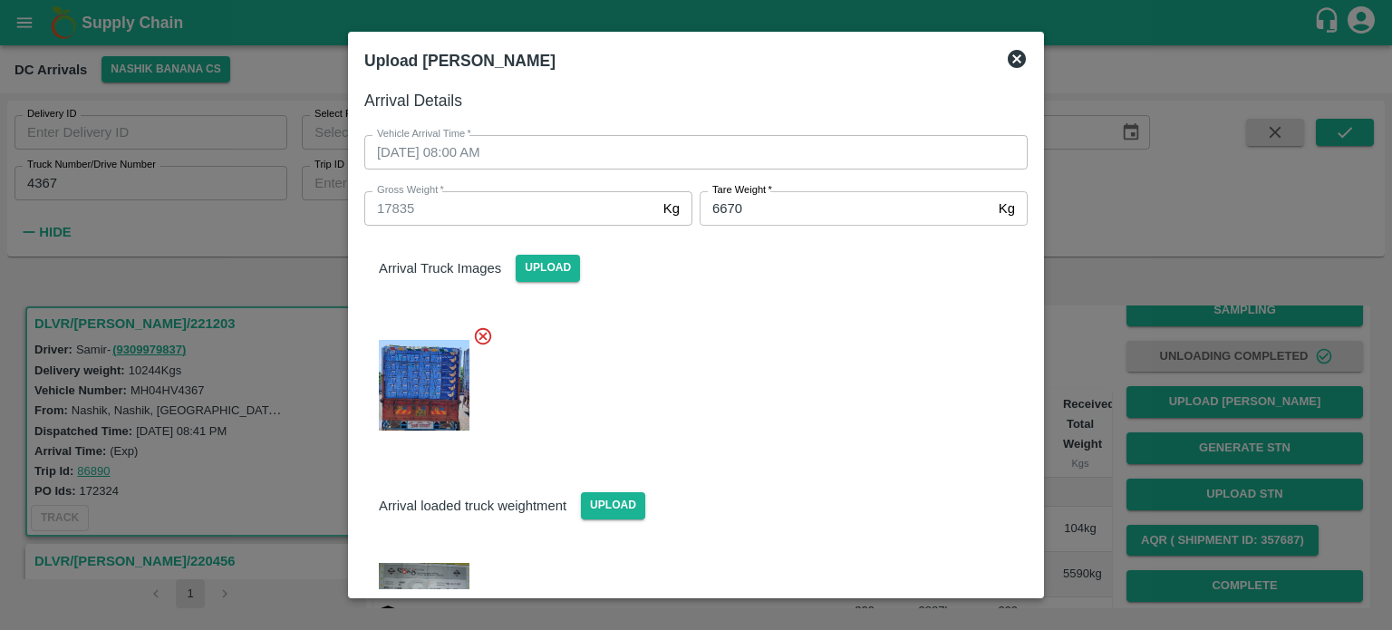
click at [1008, 64] on icon at bounding box center [1017, 59] width 22 height 22
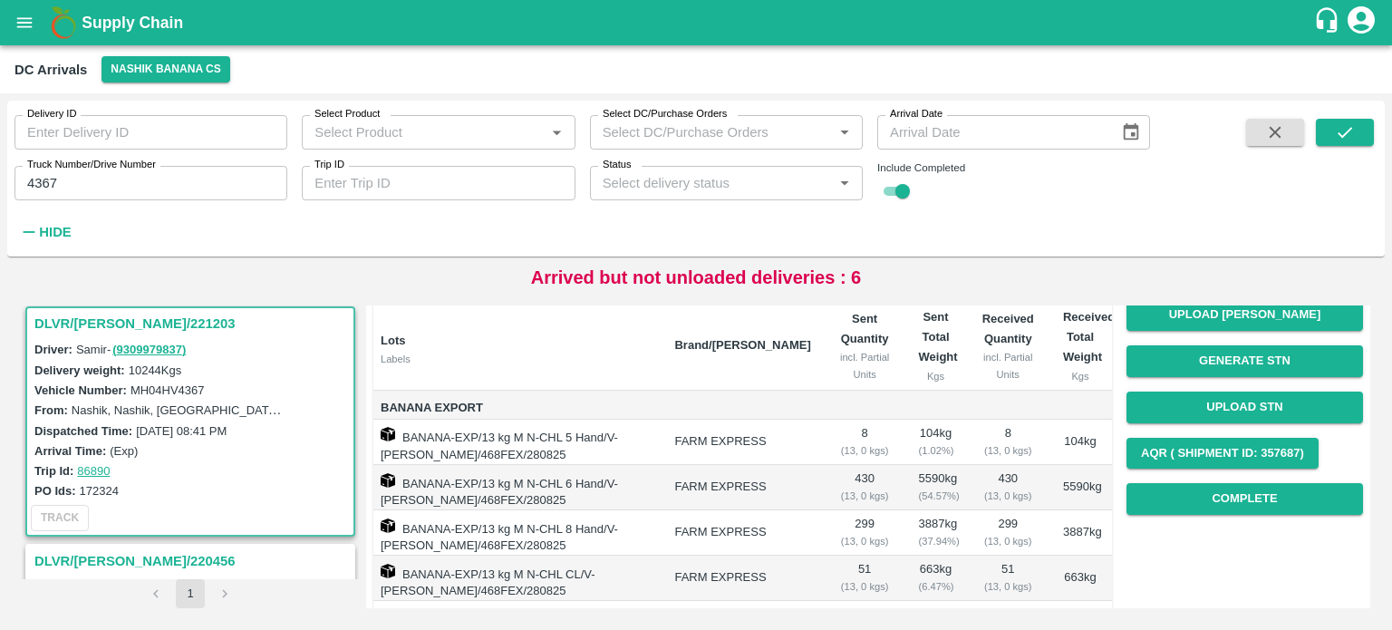
scroll to position [194, 0]
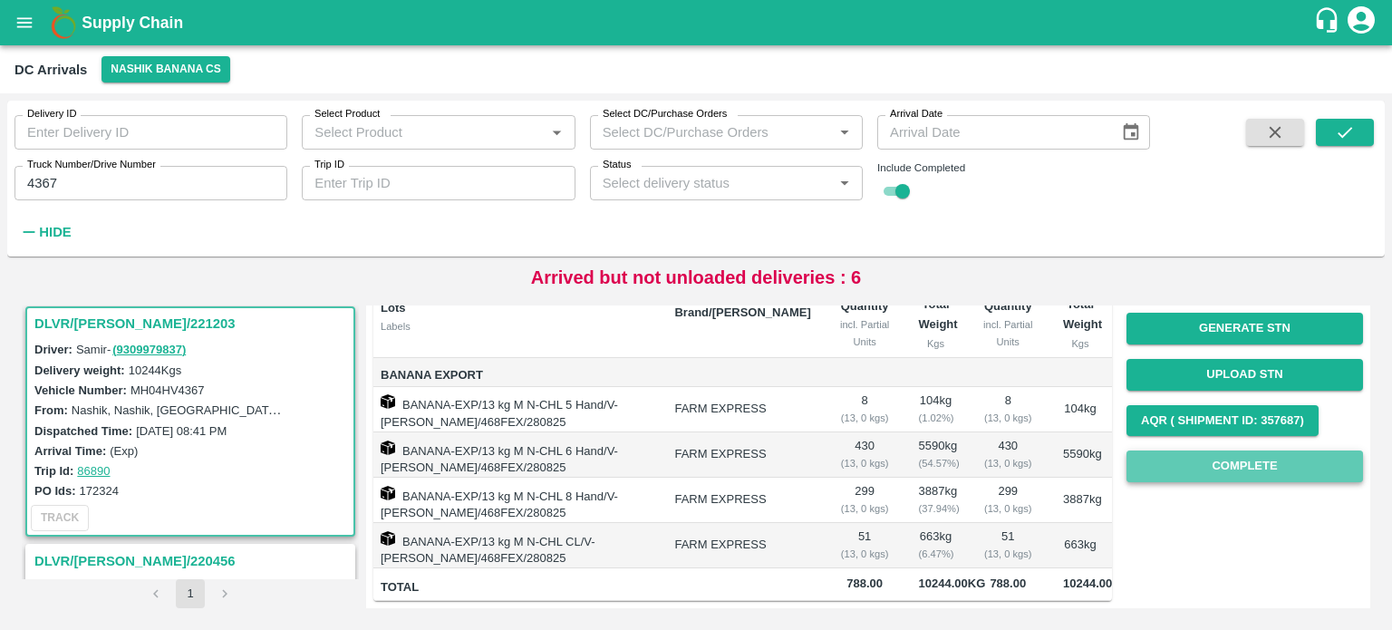
click at [1222, 466] on button "Complete" at bounding box center [1244, 466] width 237 height 32
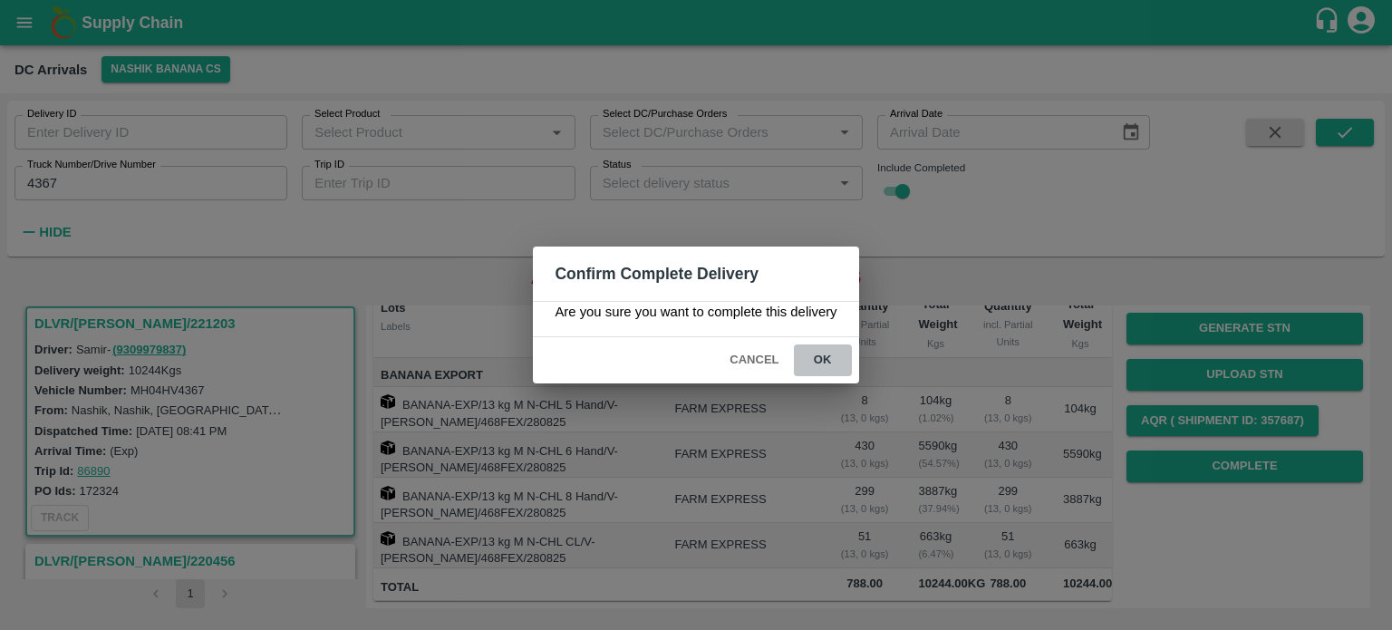
click at [825, 360] on button "ok" at bounding box center [823, 360] width 58 height 32
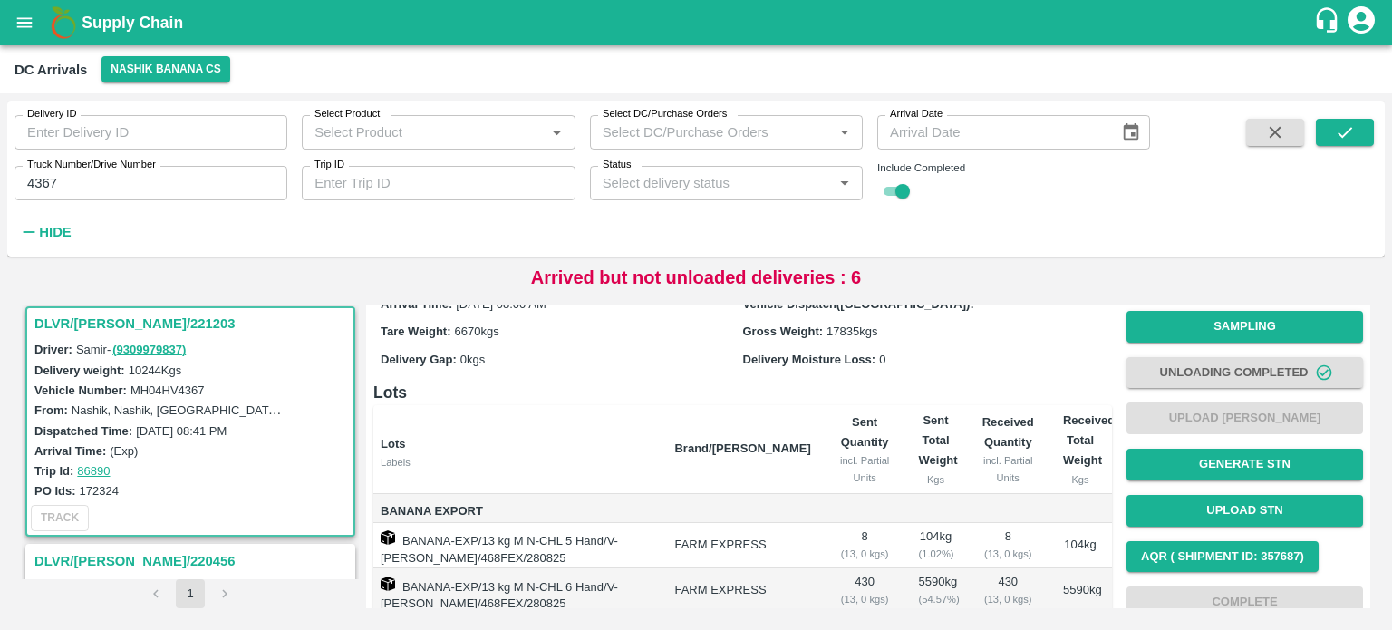
scroll to position [0, 0]
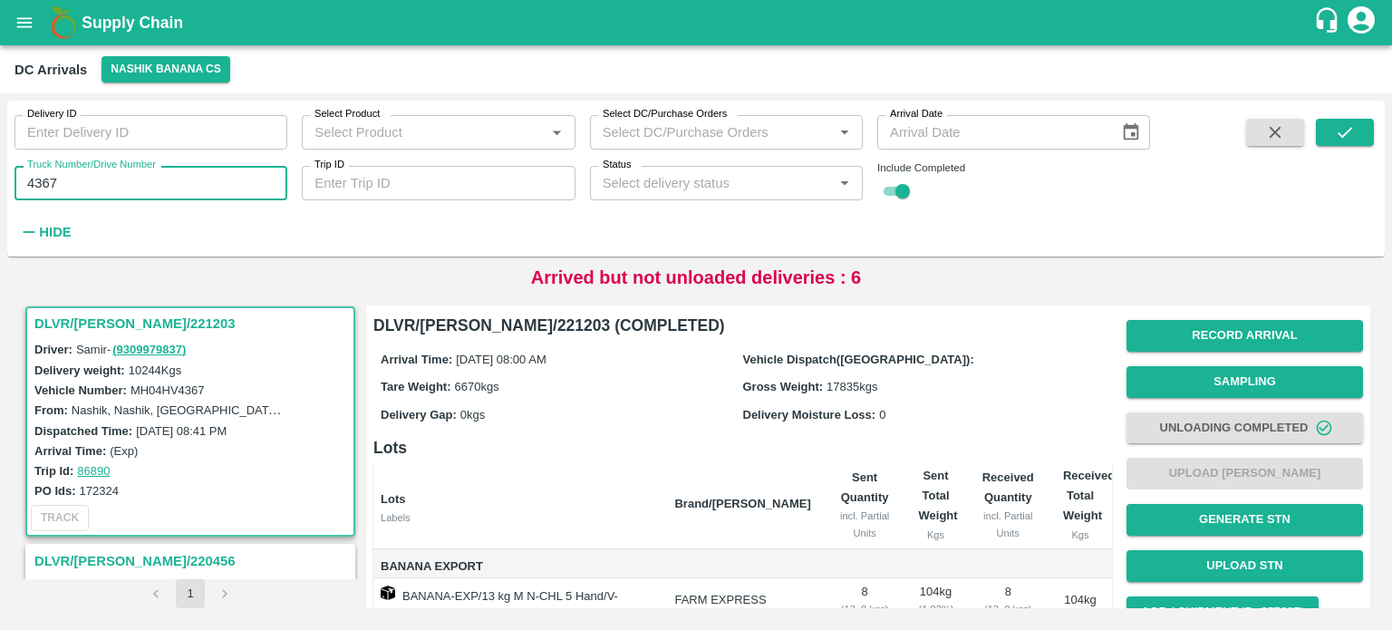
click at [45, 184] on input "4367" at bounding box center [150, 183] width 273 height 34
type input "0016"
click at [1338, 126] on icon "submit" at bounding box center [1345, 132] width 20 height 20
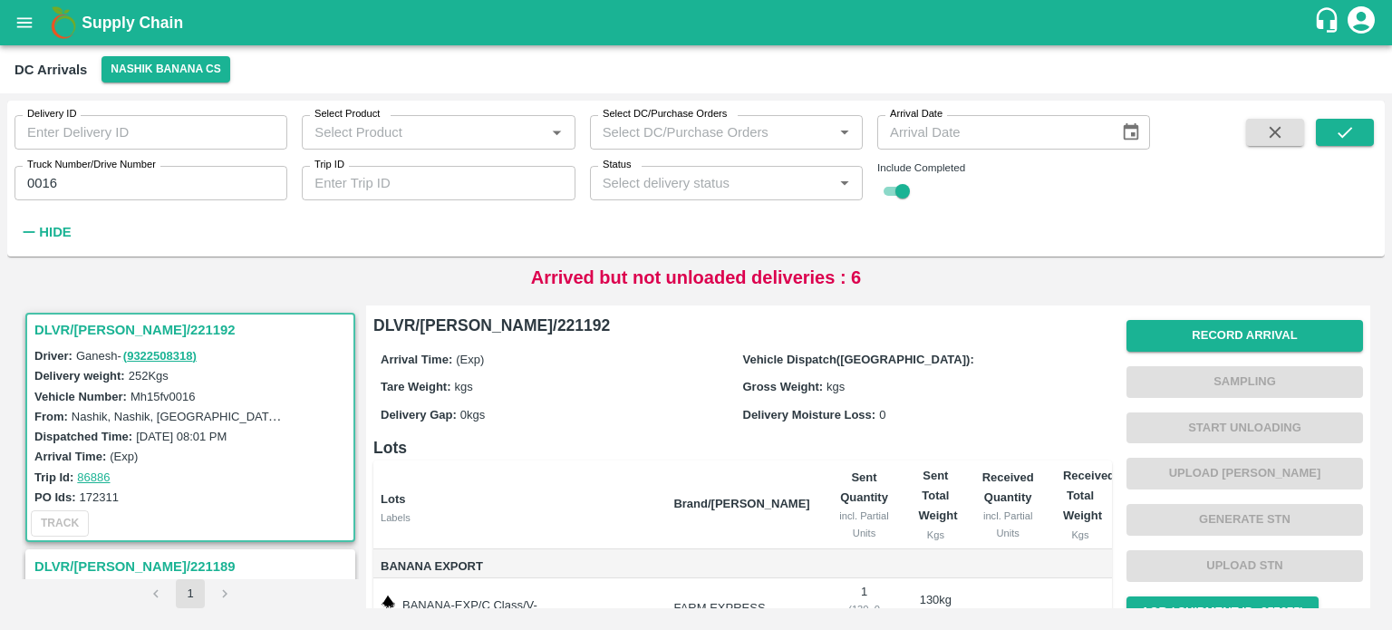
scroll to position [130, 0]
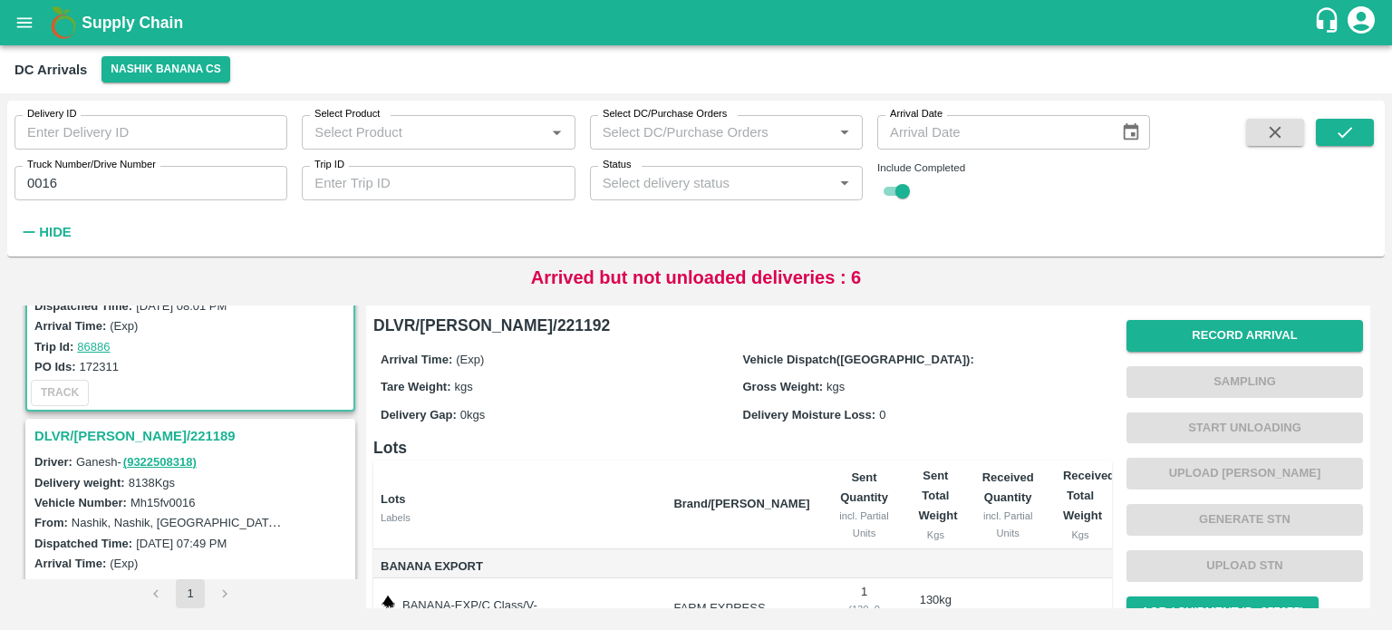
click at [125, 435] on h3 "DLVR/[PERSON_NAME]/221189" at bounding box center [192, 436] width 317 height 24
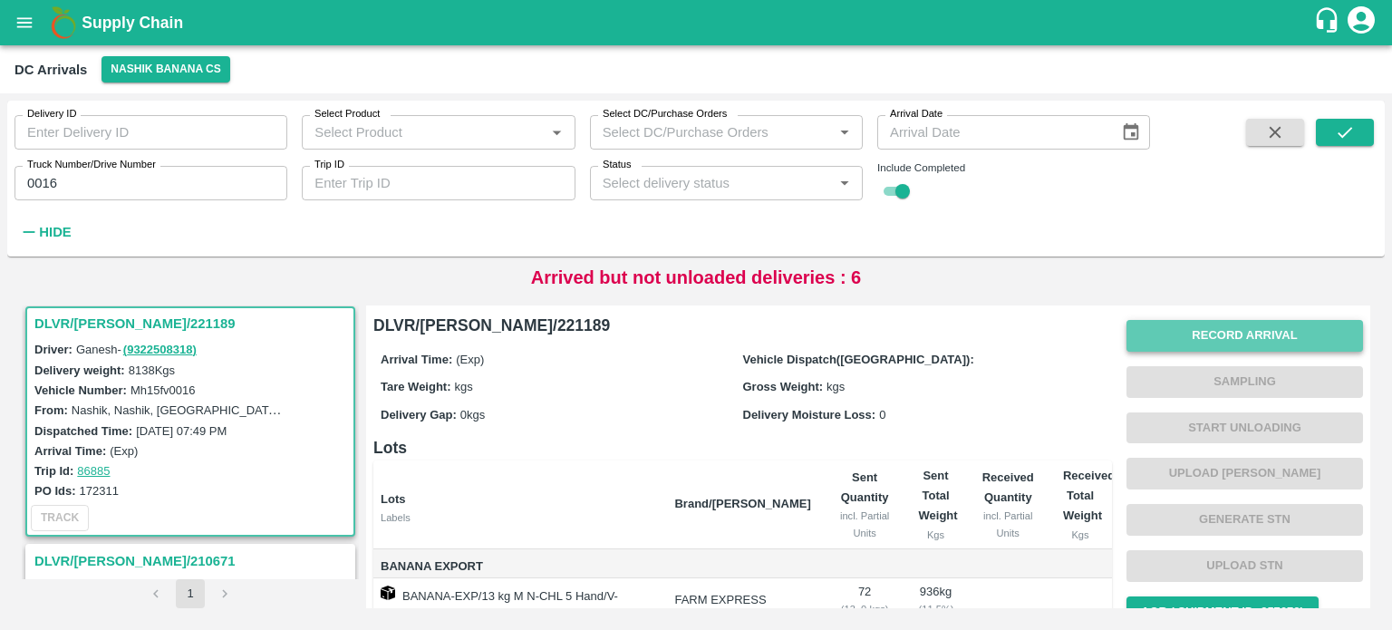
click at [1226, 336] on button "Record Arrival" at bounding box center [1244, 336] width 237 height 32
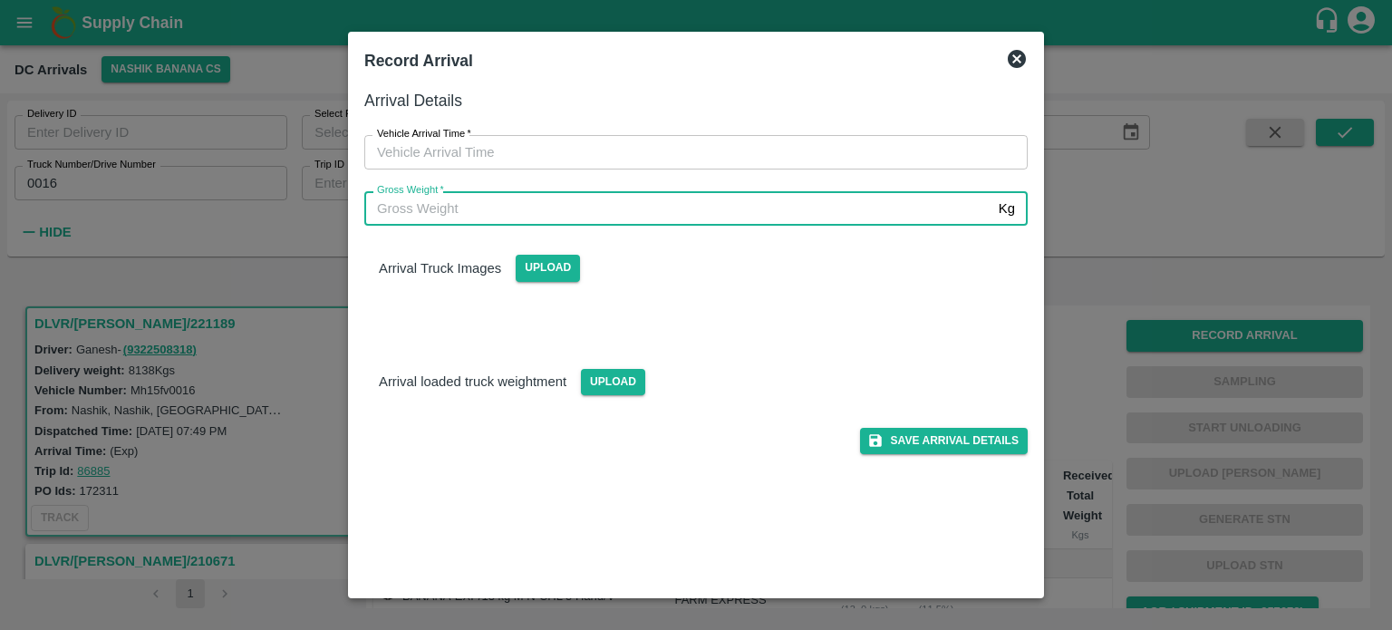
click at [698, 213] on input "Gross Weight   *" at bounding box center [677, 208] width 627 height 34
type input "15800"
type input "DD/MM/YYYY hh:mm aa"
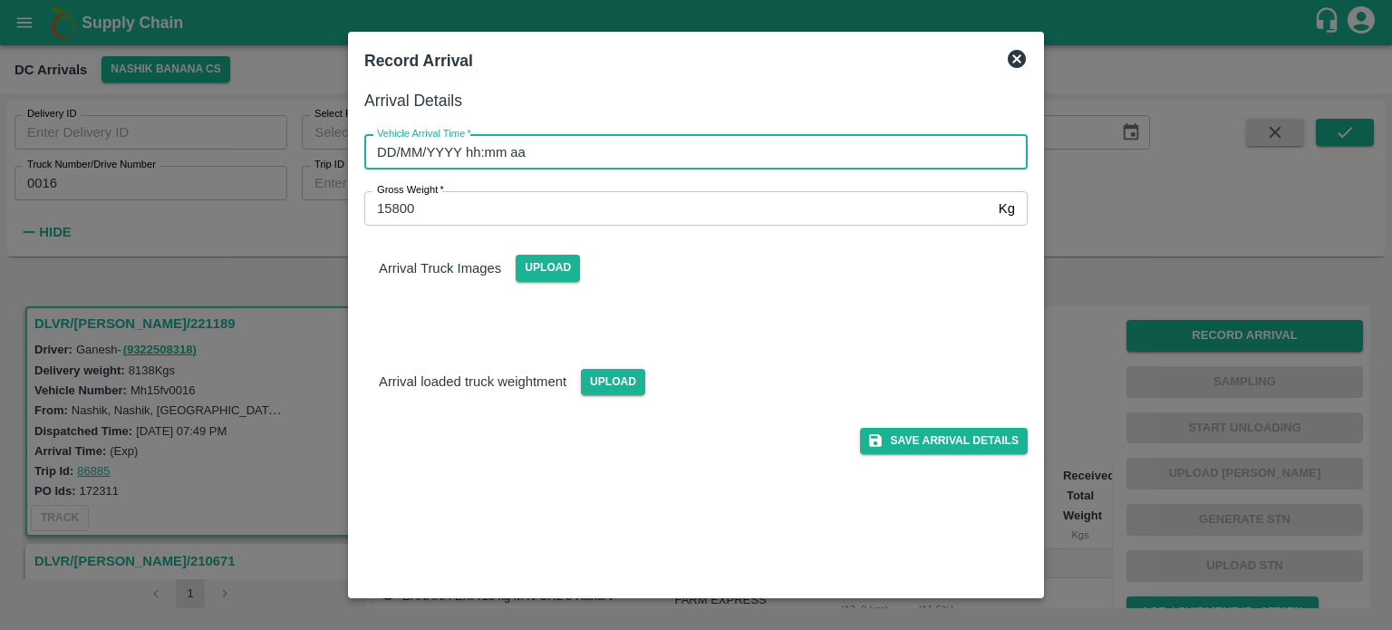
click at [677, 151] on input "DD/MM/YYYY hh:mm aa" at bounding box center [689, 152] width 651 height 34
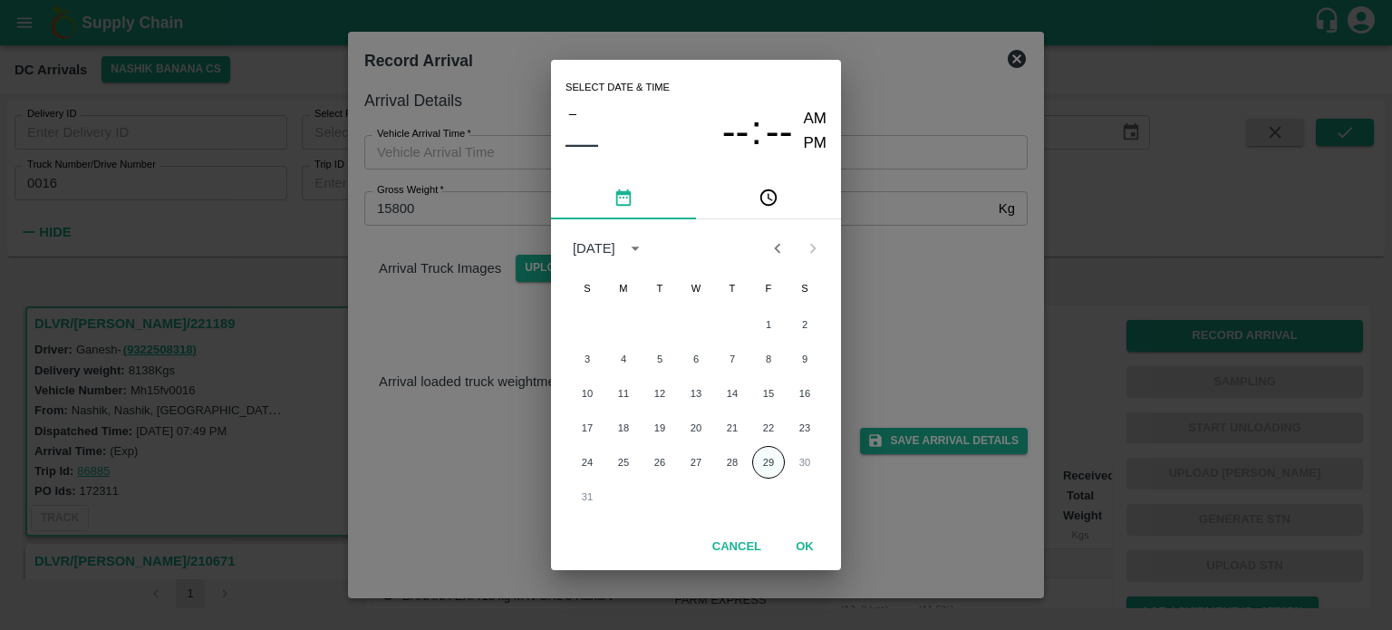
click at [768, 463] on button "29" at bounding box center [768, 462] width 33 height 33
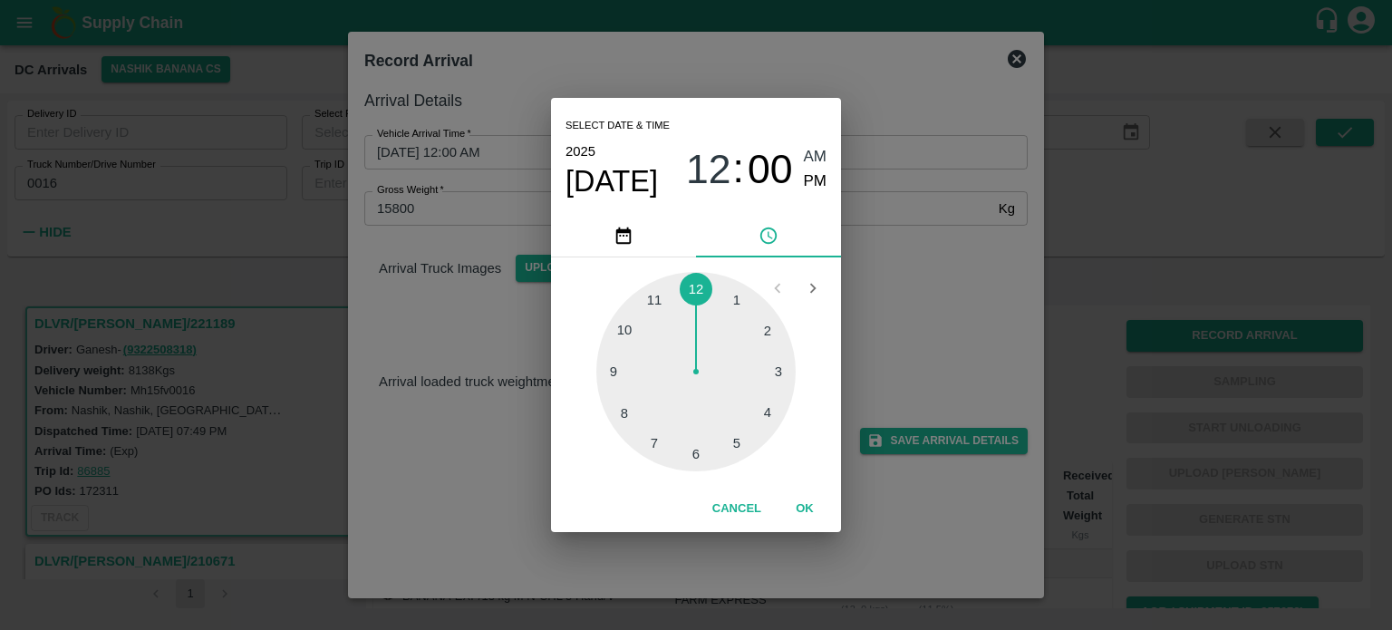
click at [621, 329] on div at bounding box center [695, 371] width 199 height 199
click at [766, 330] on div at bounding box center [695, 371] width 199 height 199
type input "[DATE] 10:10 AM"
click at [917, 275] on div "Select date & time [DATE] 10 : 10 AM PM 05 10 15 20 25 30 35 40 45 50 55 00 Can…" at bounding box center [696, 315] width 1392 height 630
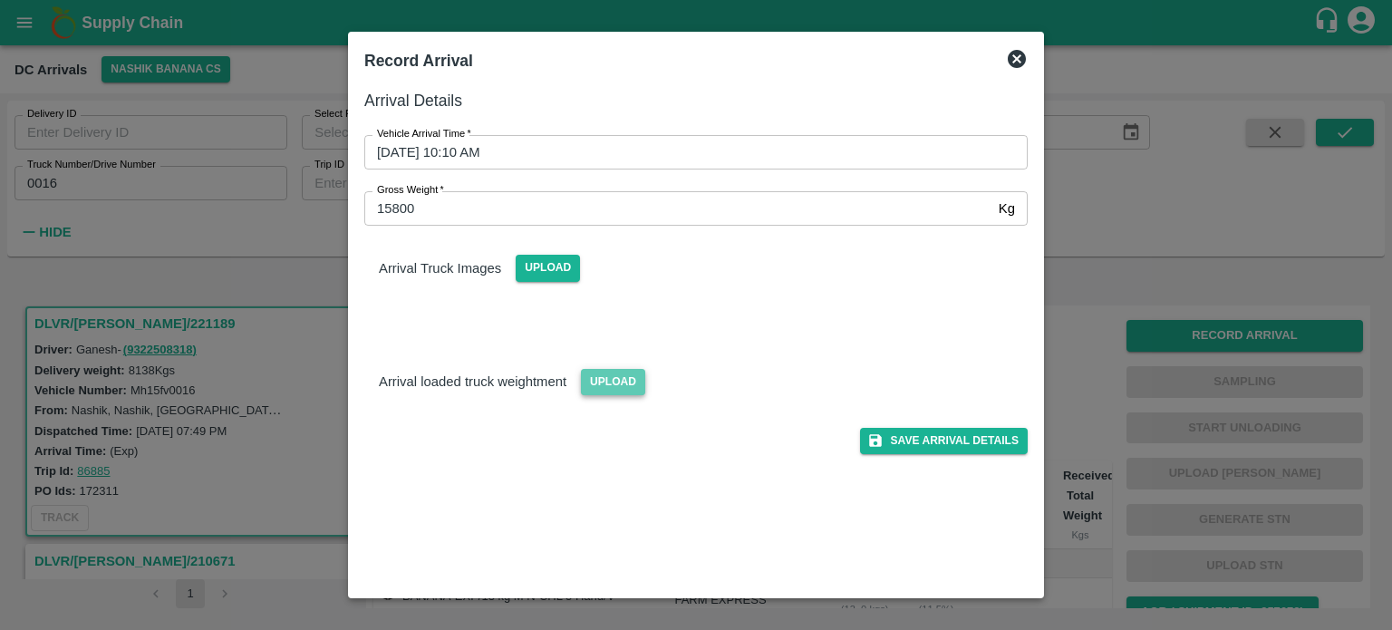
click at [605, 382] on span "Upload" at bounding box center [613, 382] width 64 height 26
click at [0, 0] on input "Upload" at bounding box center [0, 0] width 0 height 0
click at [551, 270] on span "Upload" at bounding box center [548, 268] width 64 height 26
click at [0, 0] on input "Upload" at bounding box center [0, 0] width 0 height 0
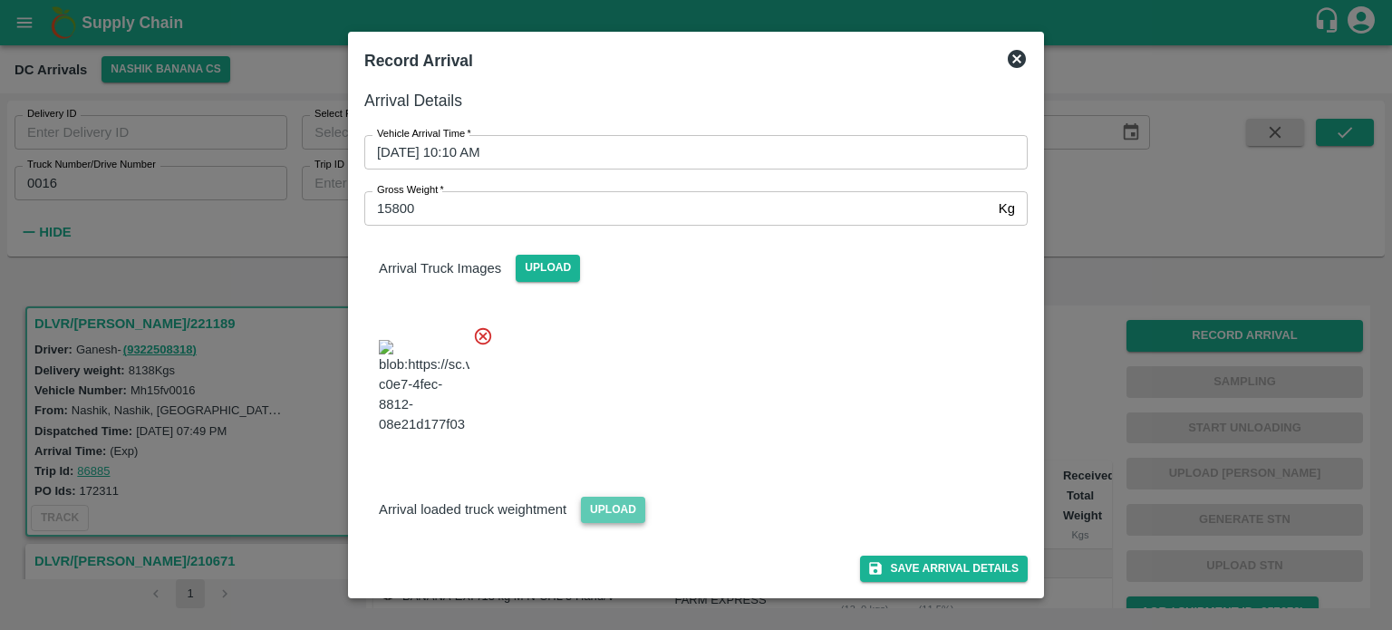
click at [606, 503] on span "Upload" at bounding box center [613, 510] width 64 height 26
click at [0, 0] on input "Upload" at bounding box center [0, 0] width 0 height 0
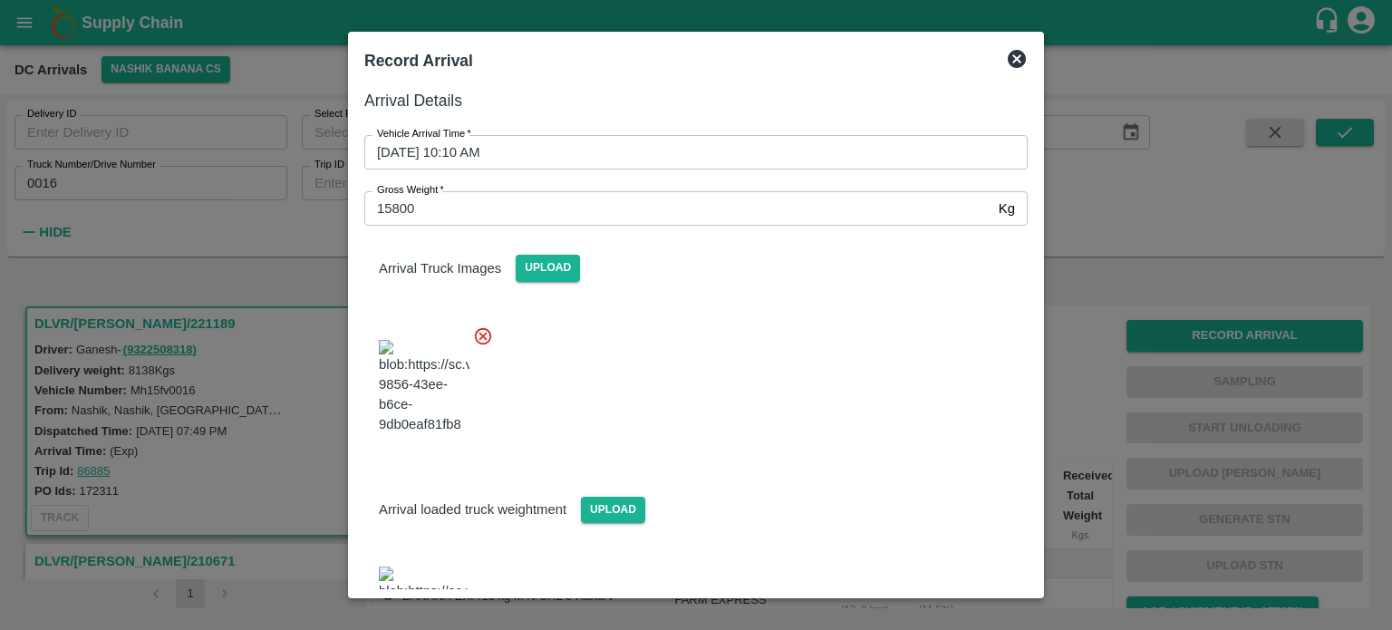
scroll to position [77, 0]
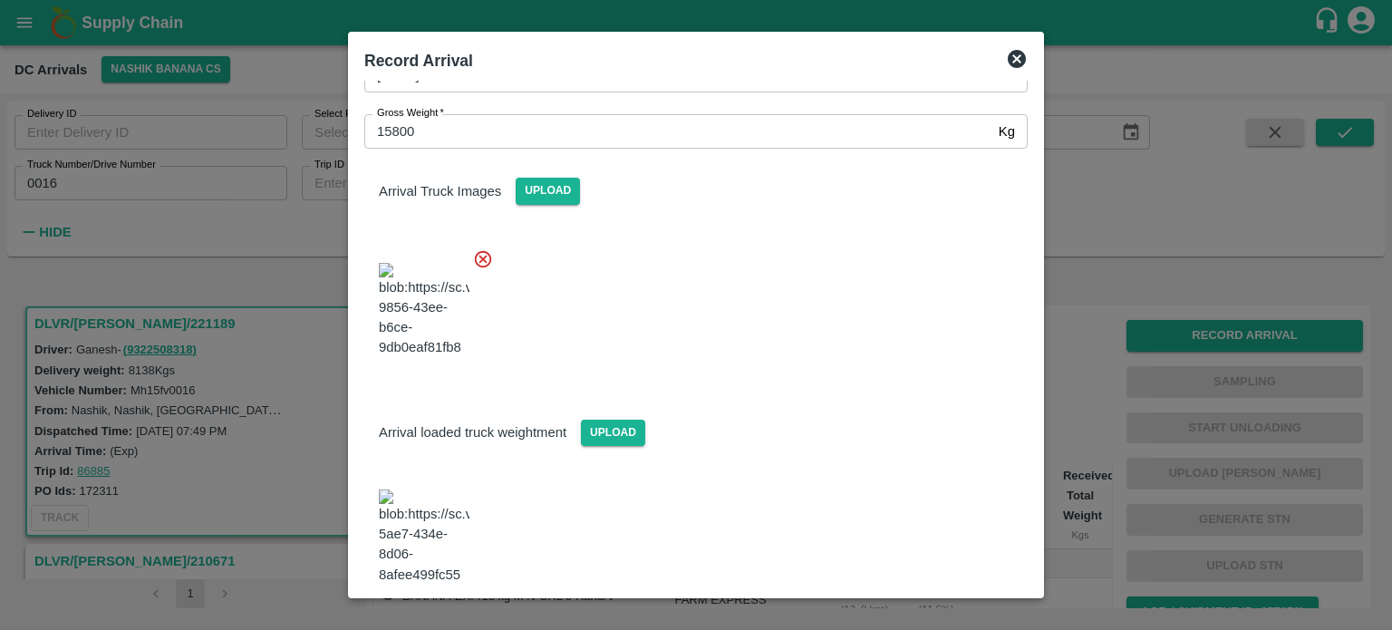
click at [932, 621] on button "Save Arrival Details" at bounding box center [944, 634] width 168 height 26
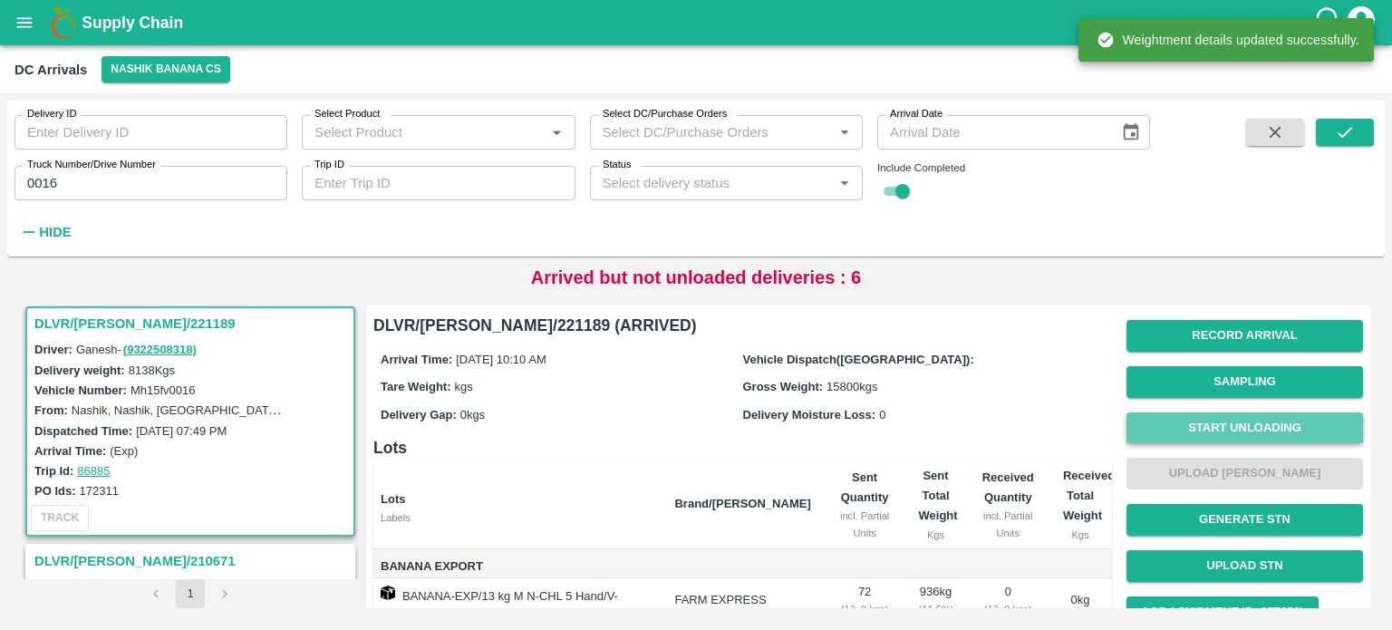
click at [1214, 421] on button "Start Unloading" at bounding box center [1244, 428] width 237 height 32
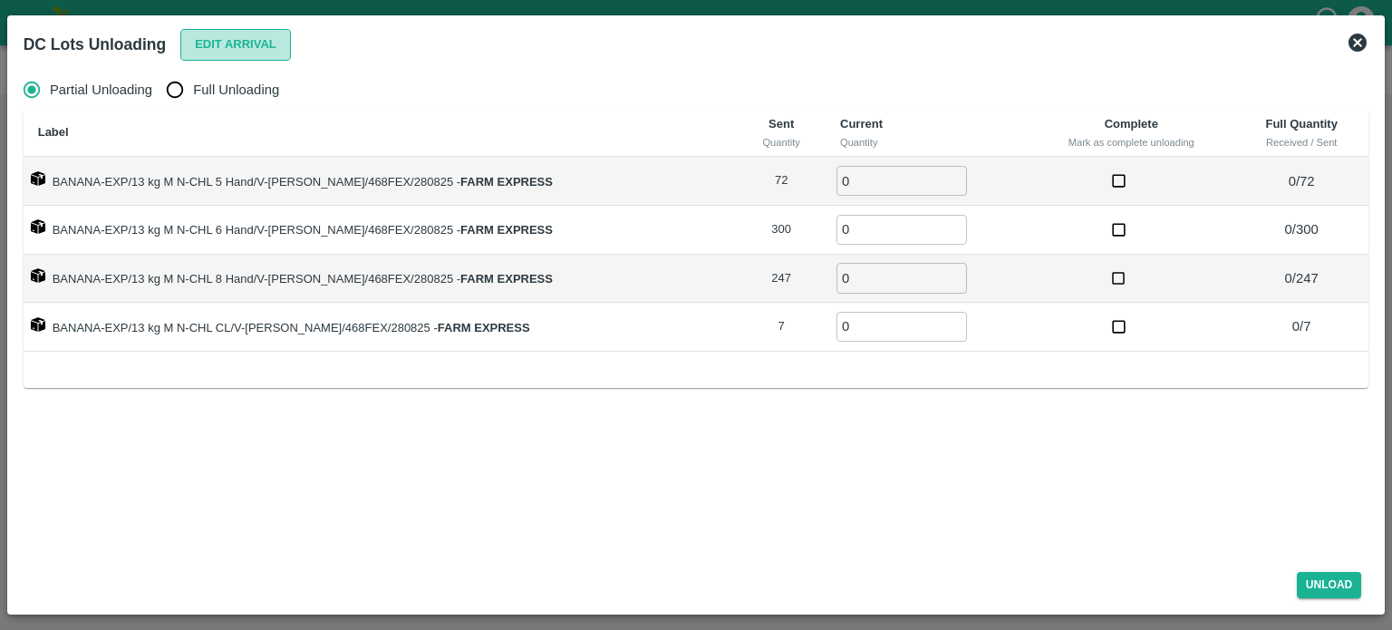
click at [228, 34] on button "Edit Arrival" at bounding box center [235, 45] width 111 height 32
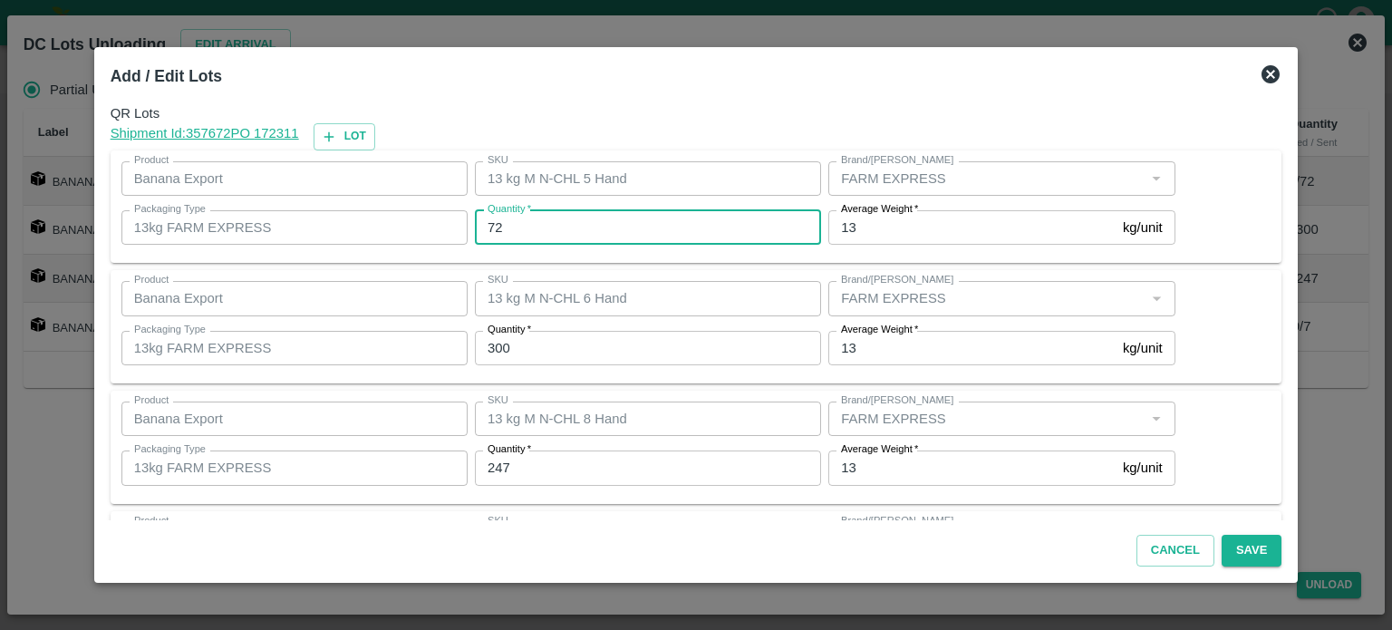
click at [504, 227] on input "72" at bounding box center [648, 227] width 346 height 34
type input "75"
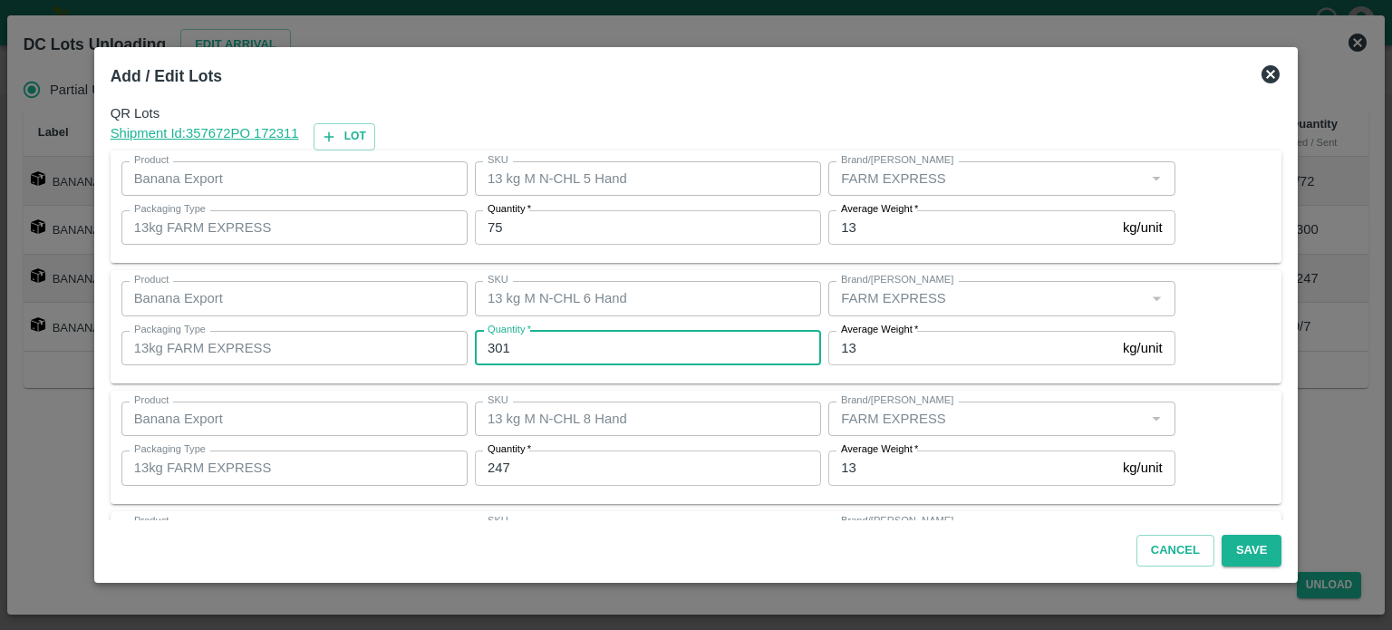
type input "301"
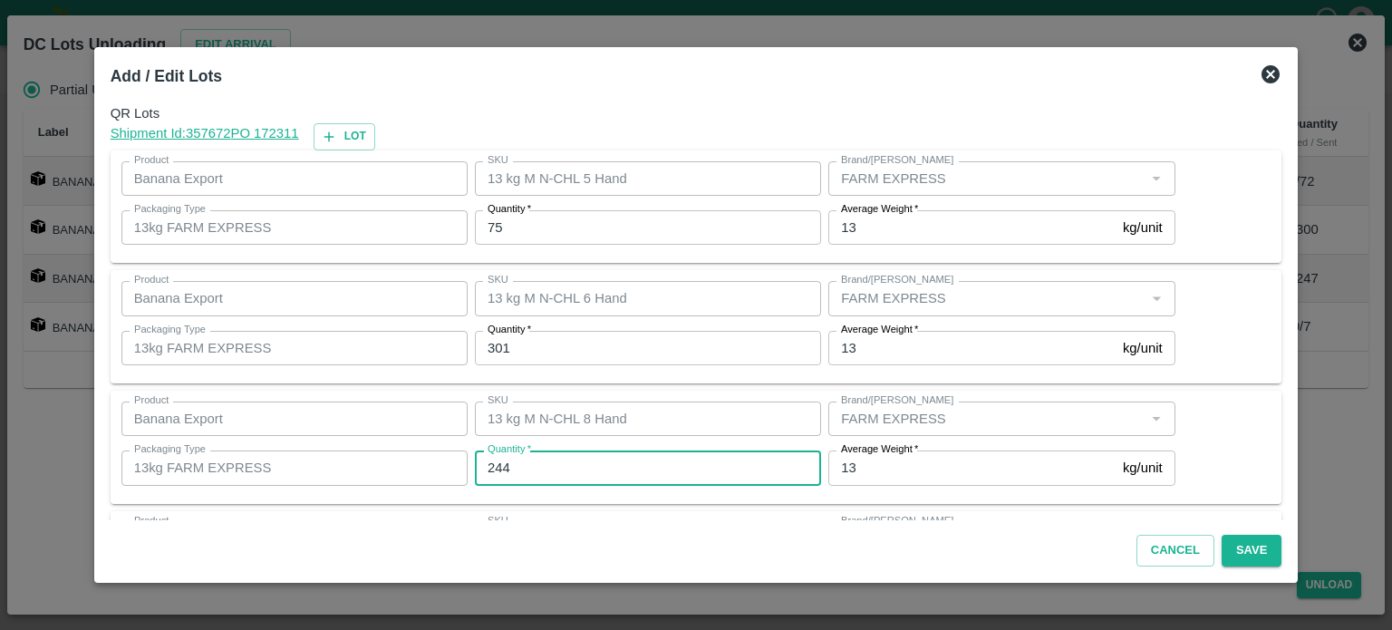
type input "244"
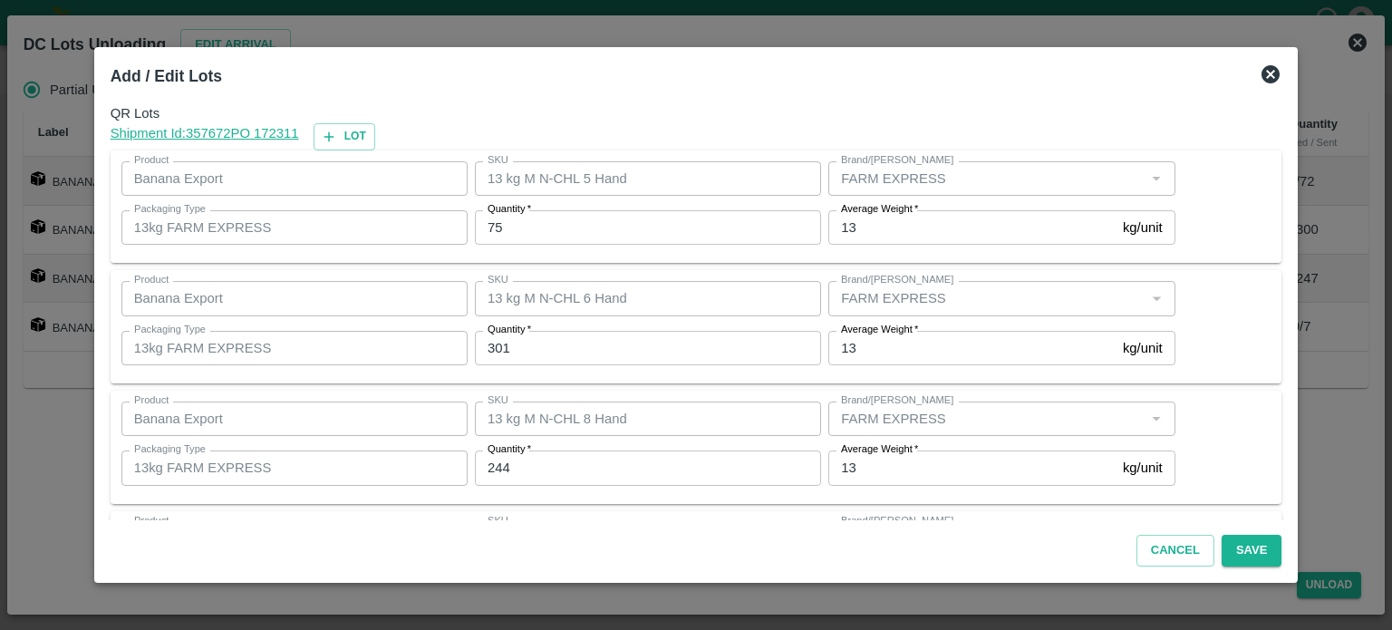
scroll to position [117, 0]
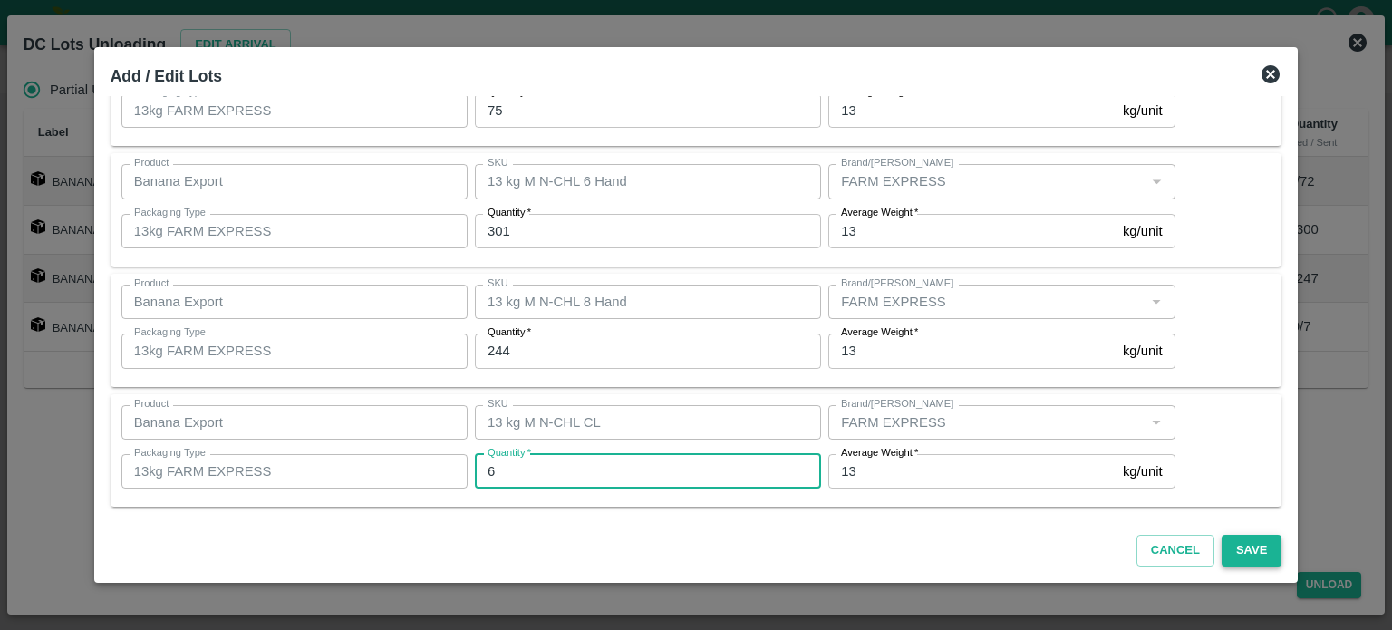
type input "6"
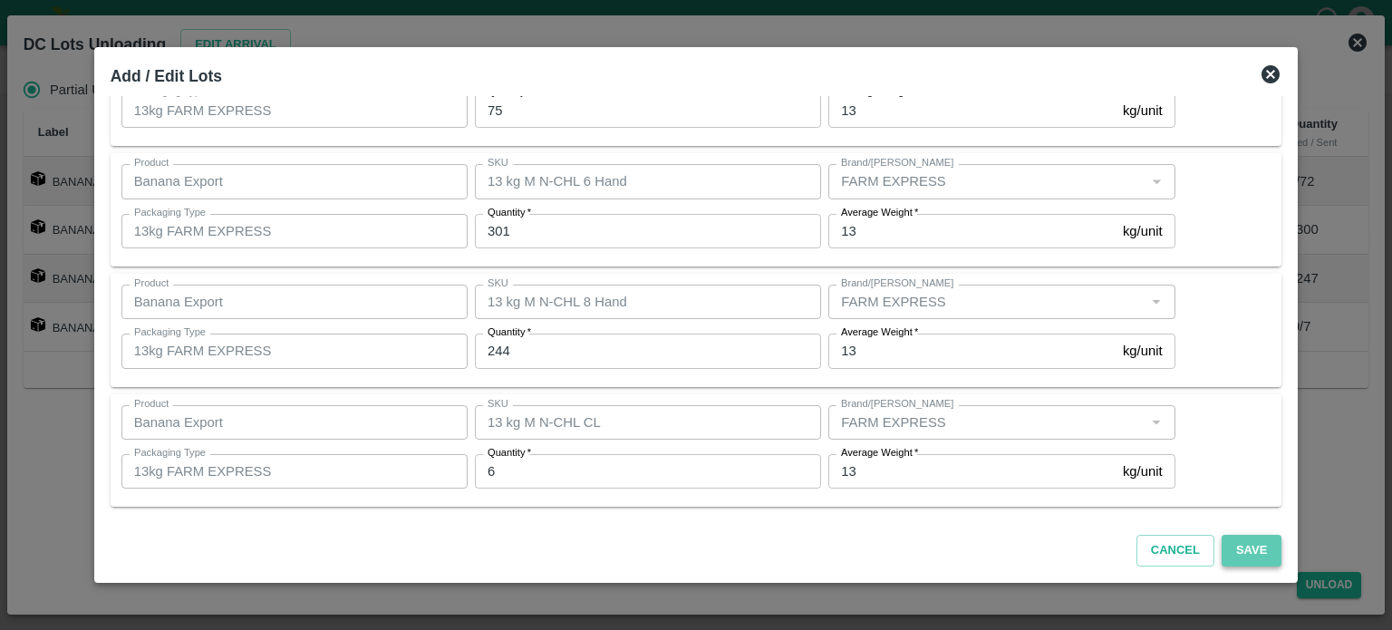
click at [1222, 542] on button "Save" at bounding box center [1252, 551] width 60 height 32
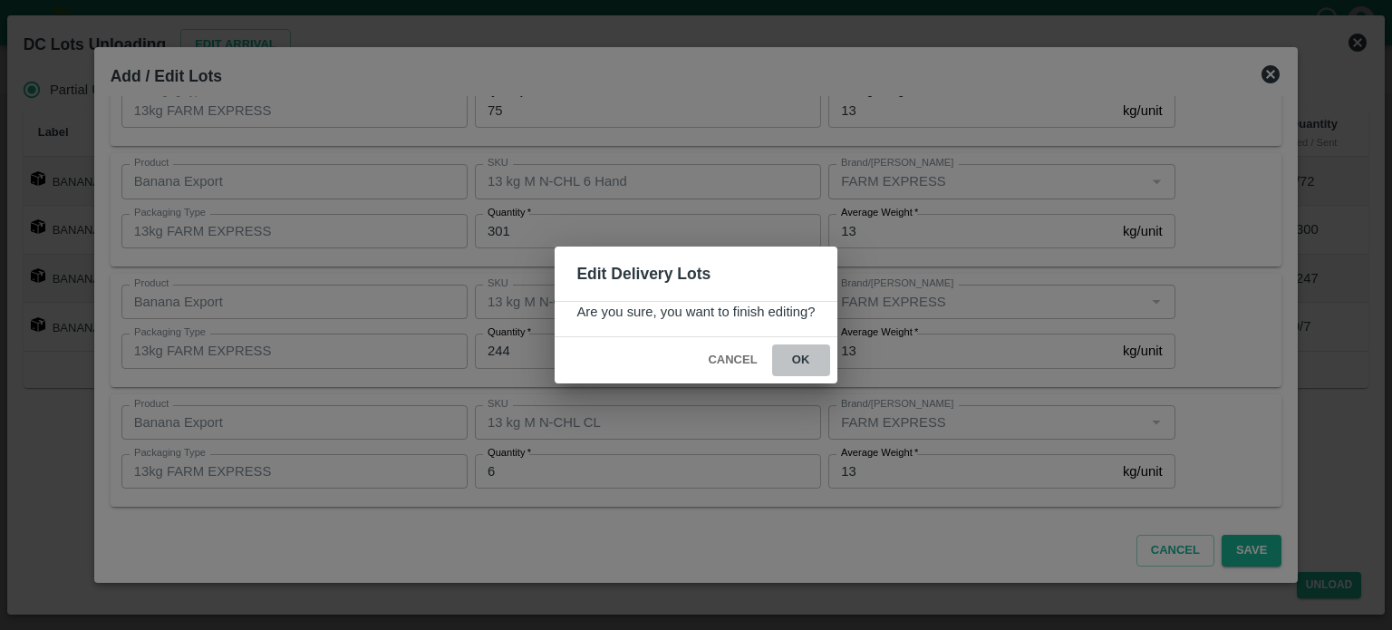
click at [798, 362] on button "ok" at bounding box center [801, 360] width 58 height 32
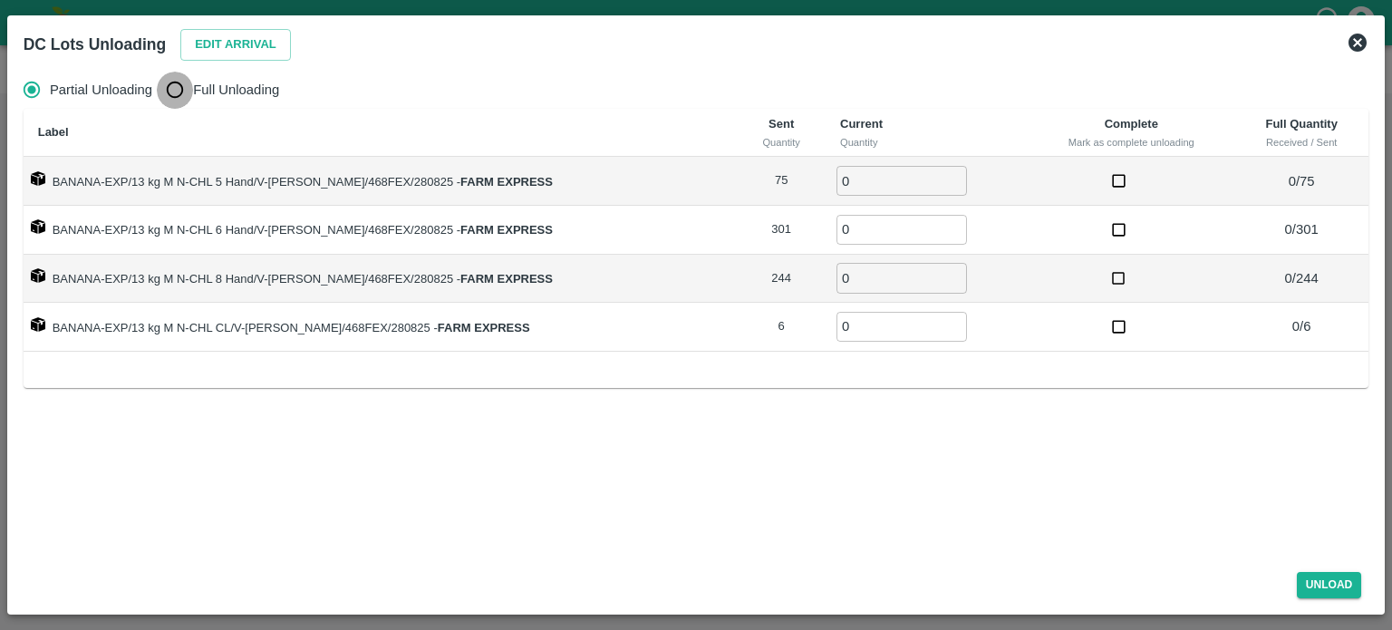
click at [171, 100] on input "Full Unloading" at bounding box center [175, 90] width 36 height 36
radio input "true"
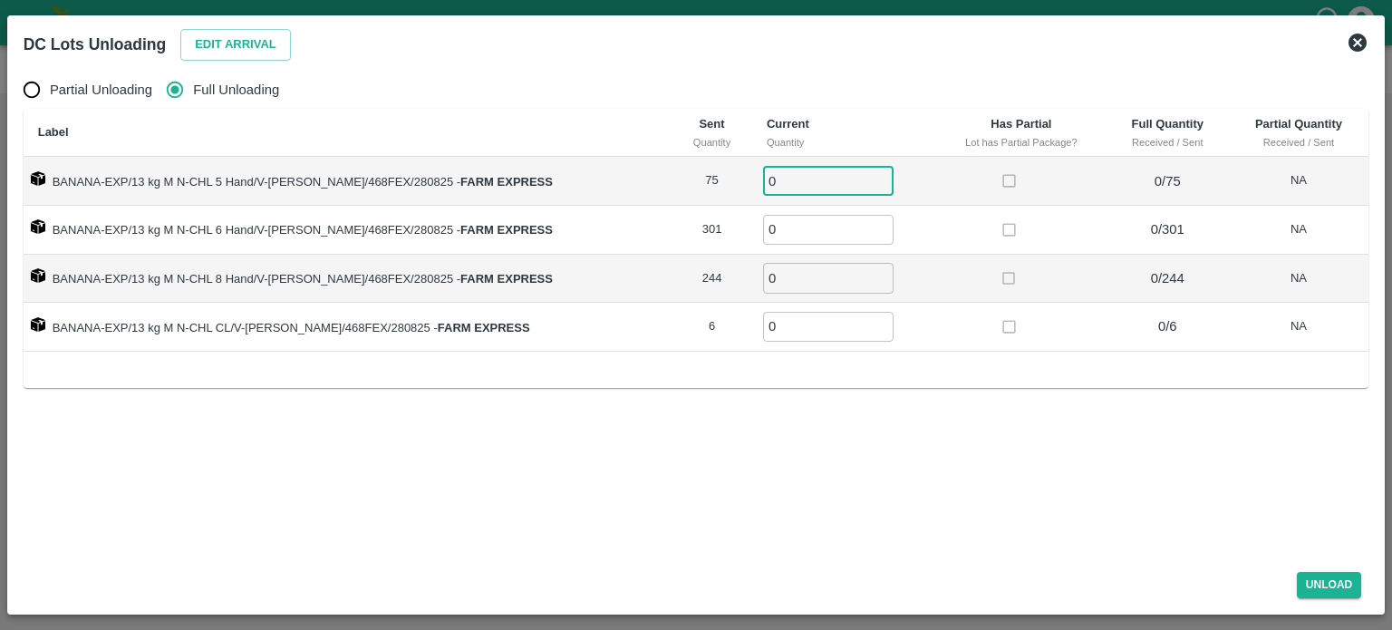
click at [763, 177] on input "0" at bounding box center [828, 181] width 130 height 30
type input "75"
type input "301"
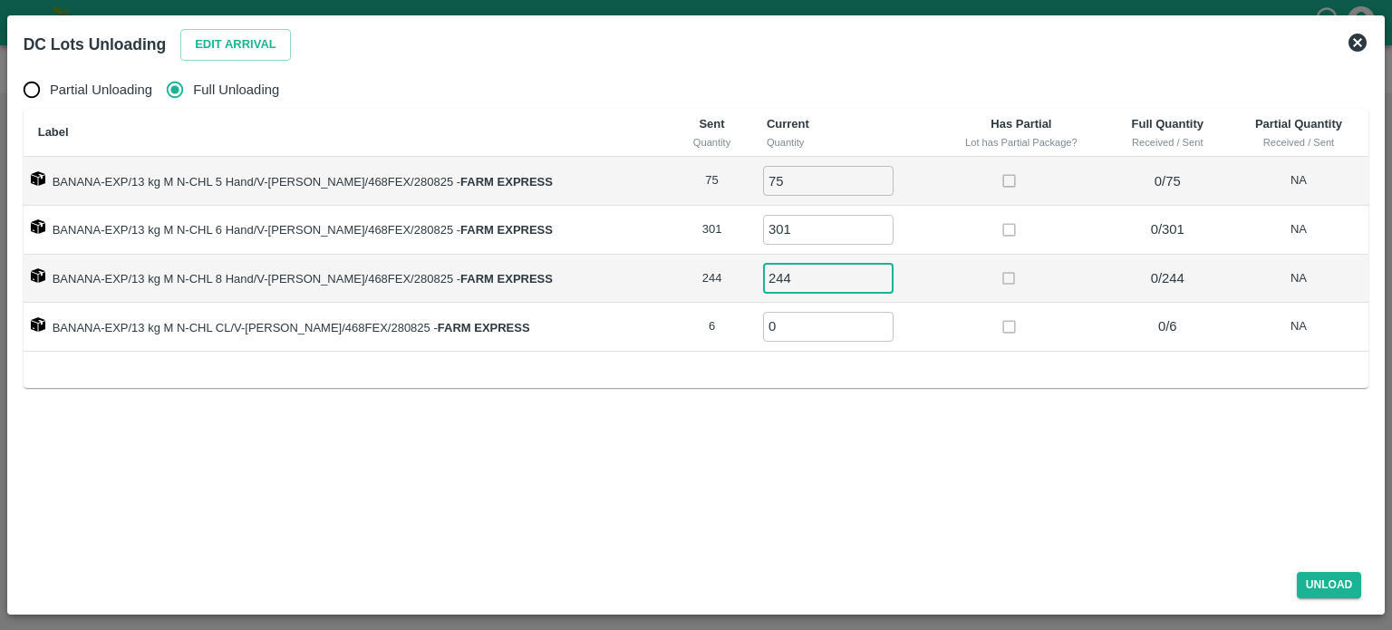
type input "244"
type input "6"
click at [1321, 588] on button "Unload" at bounding box center [1329, 585] width 65 height 26
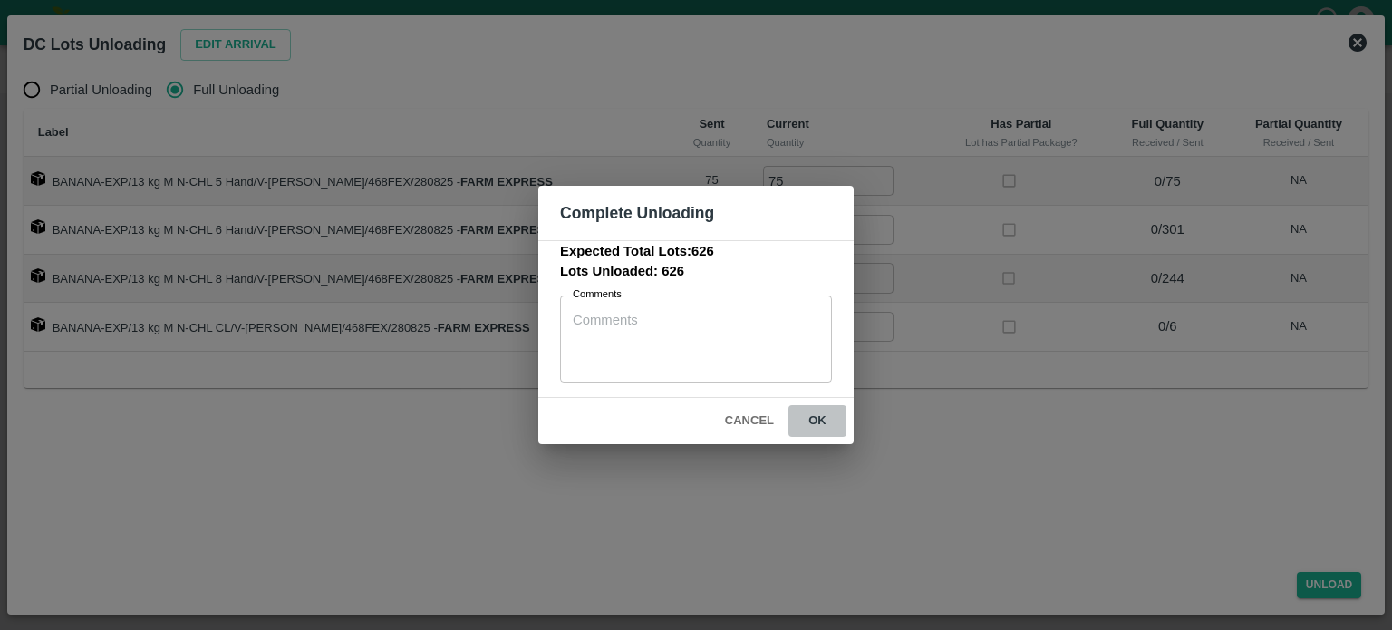
click at [816, 423] on button "ok" at bounding box center [817, 421] width 58 height 32
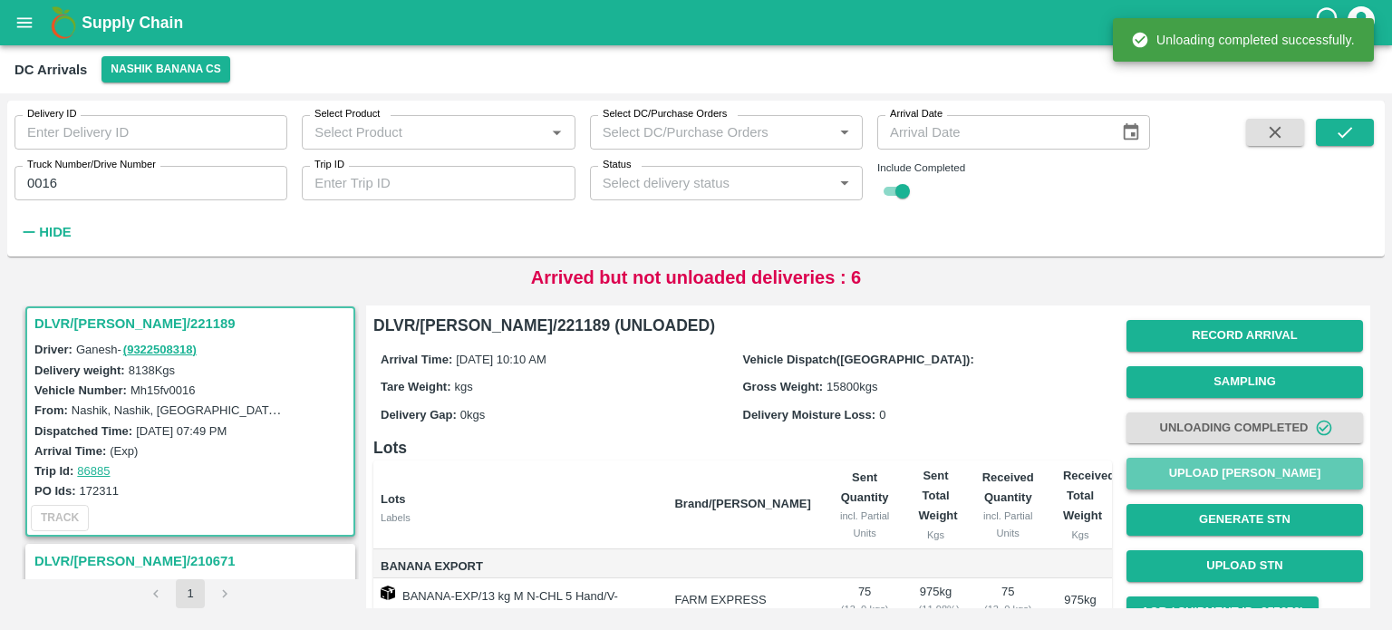
click at [1237, 478] on button "Upload [PERSON_NAME]" at bounding box center [1244, 474] width 237 height 32
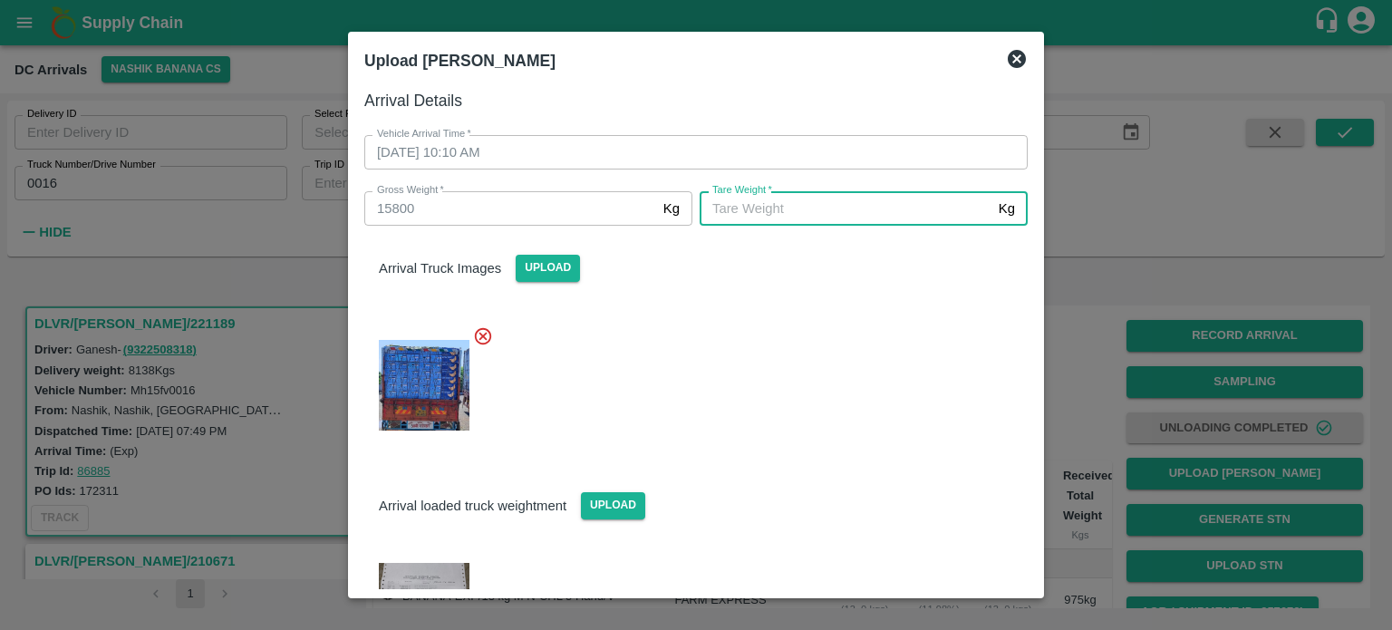
click at [758, 217] on input "[PERSON_NAME]   *" at bounding box center [846, 208] width 292 height 34
type input "6840"
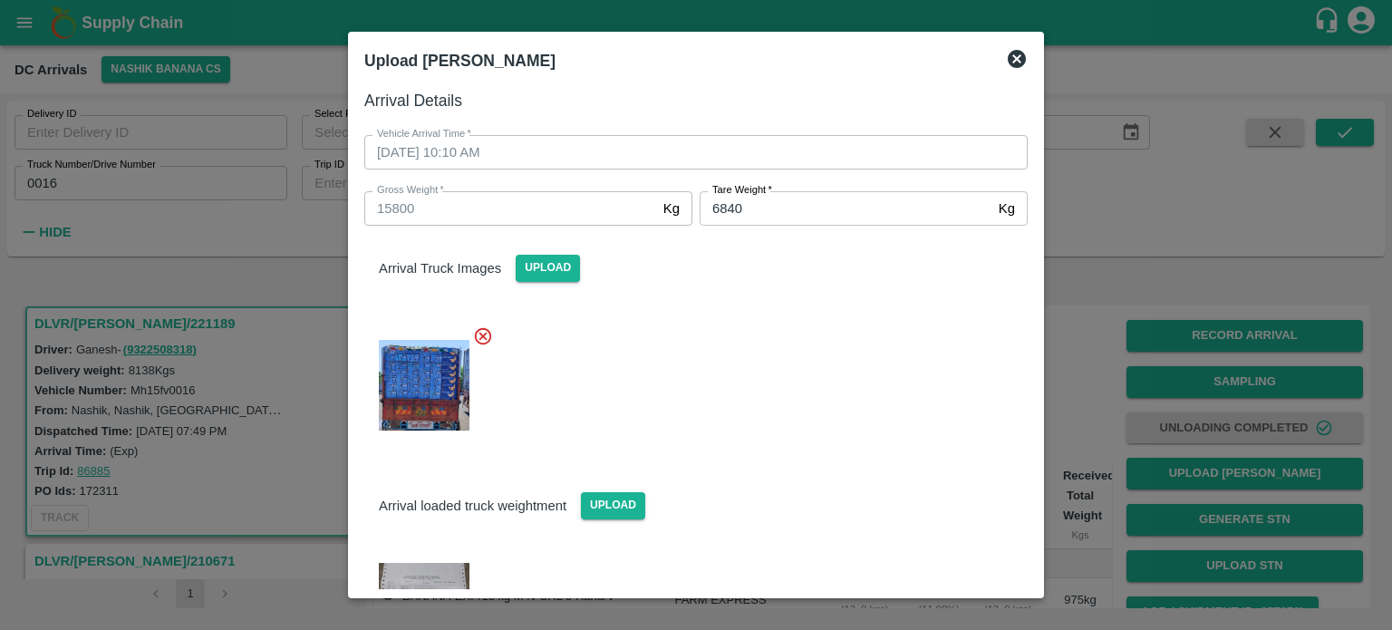
click at [866, 460] on div "Arrival loaded truck weightment Upload" at bounding box center [689, 532] width 678 height 166
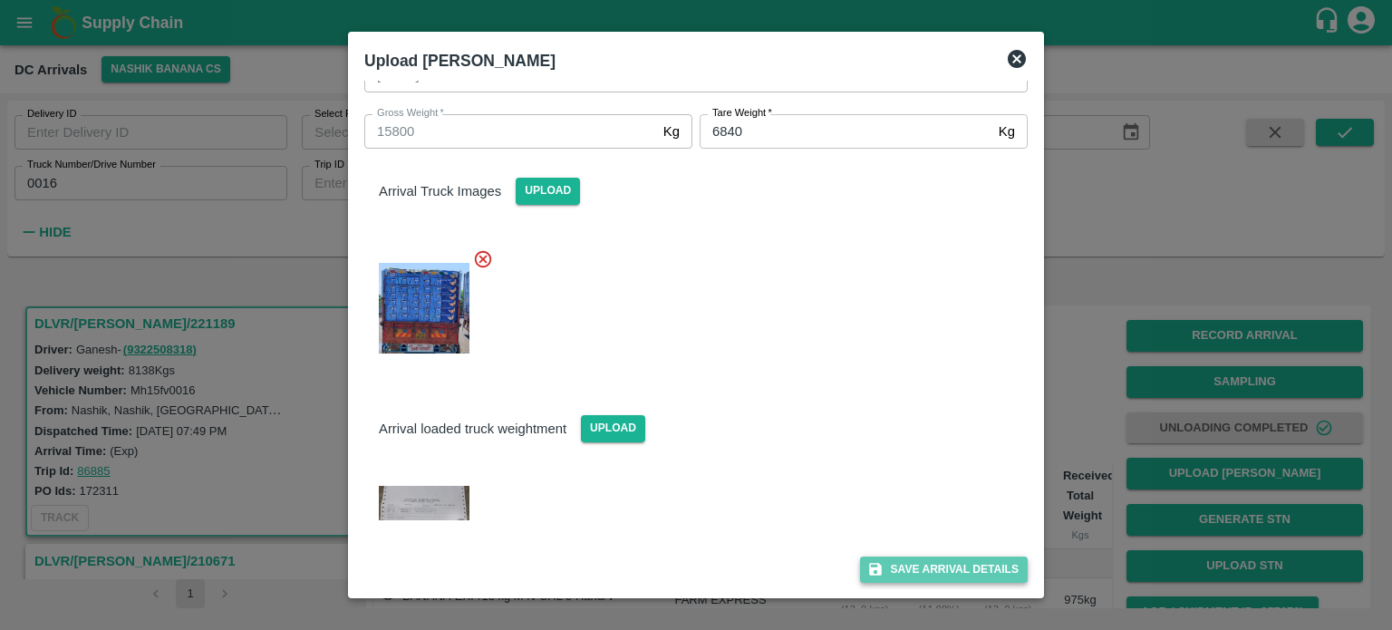
click at [938, 569] on button "Save Arrival Details" at bounding box center [944, 569] width 168 height 26
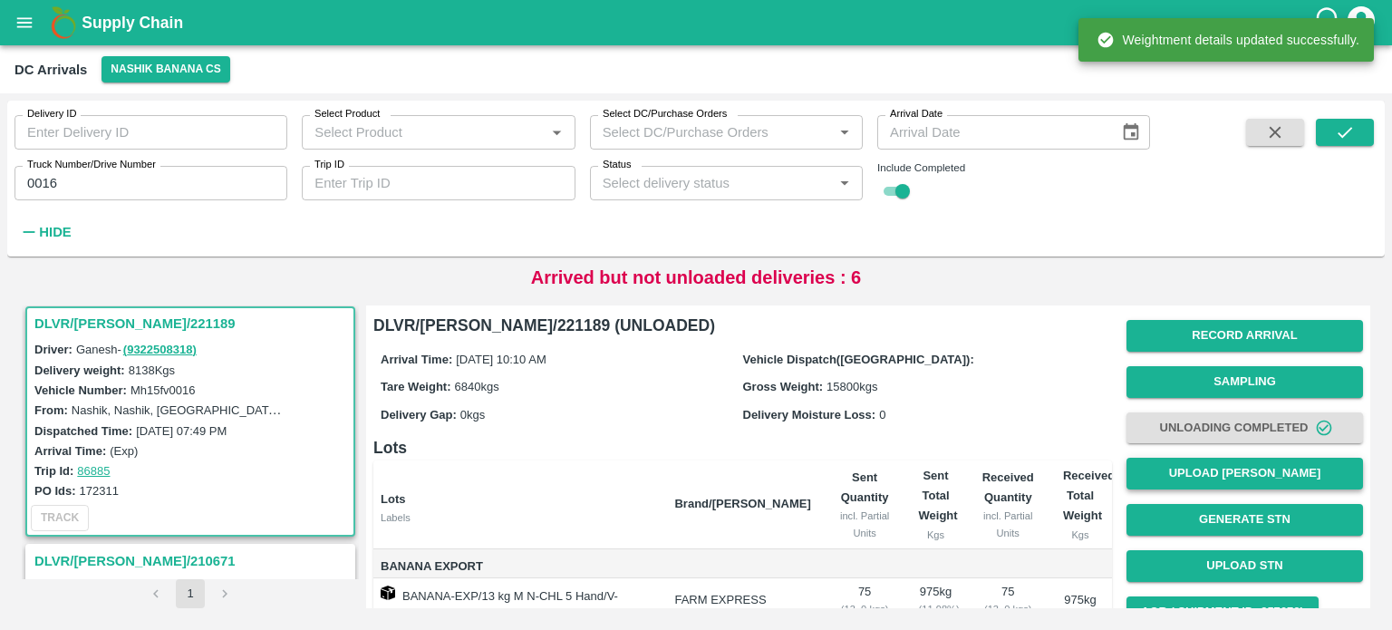
scroll to position [163, 0]
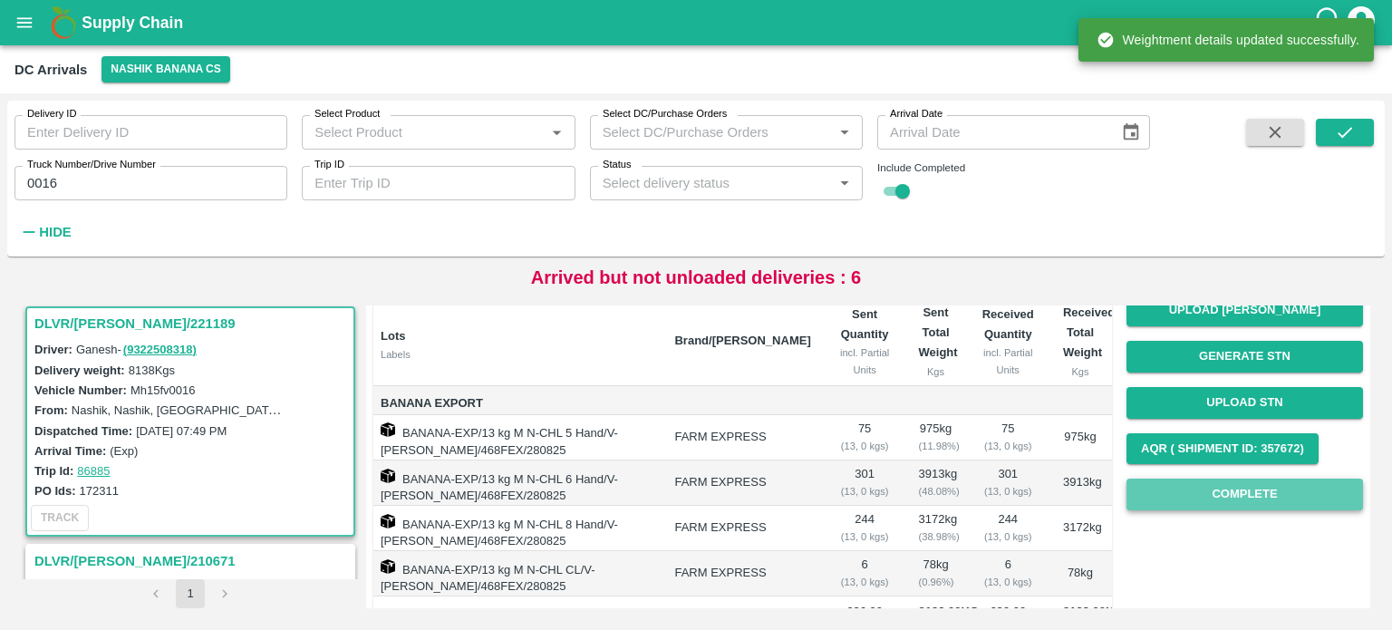
click at [1236, 497] on button "Complete" at bounding box center [1244, 494] width 237 height 32
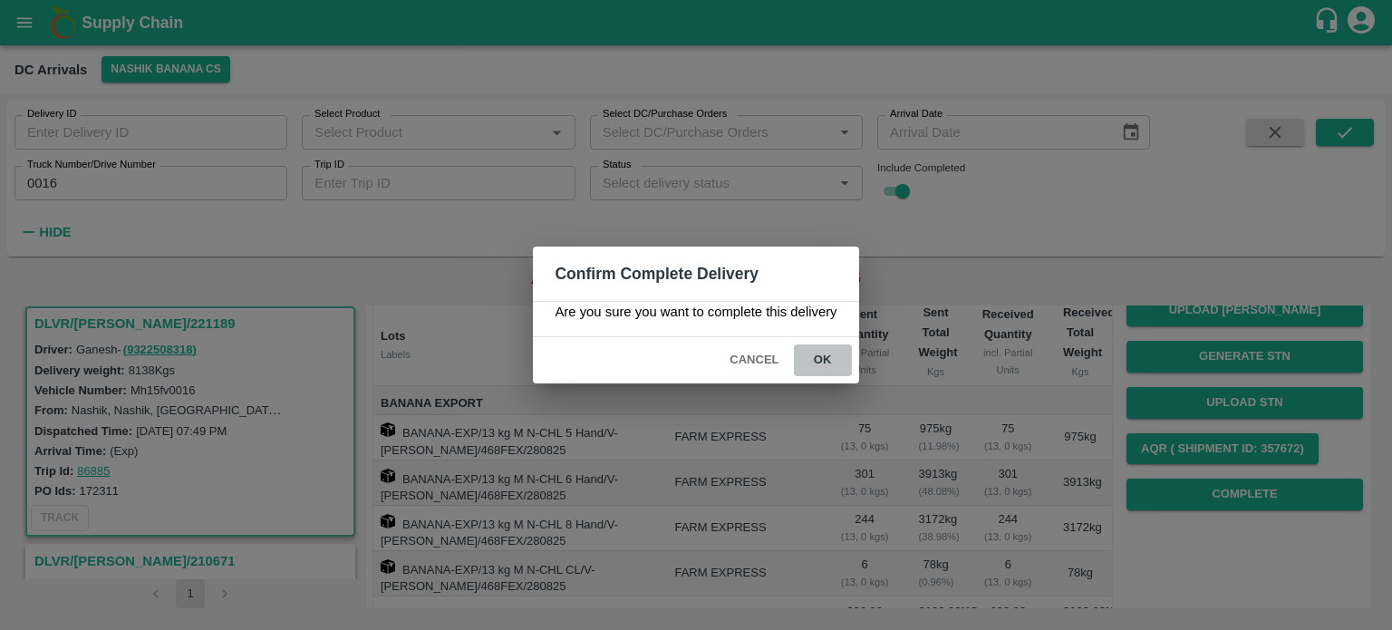
click at [819, 363] on button "ok" at bounding box center [823, 360] width 58 height 32
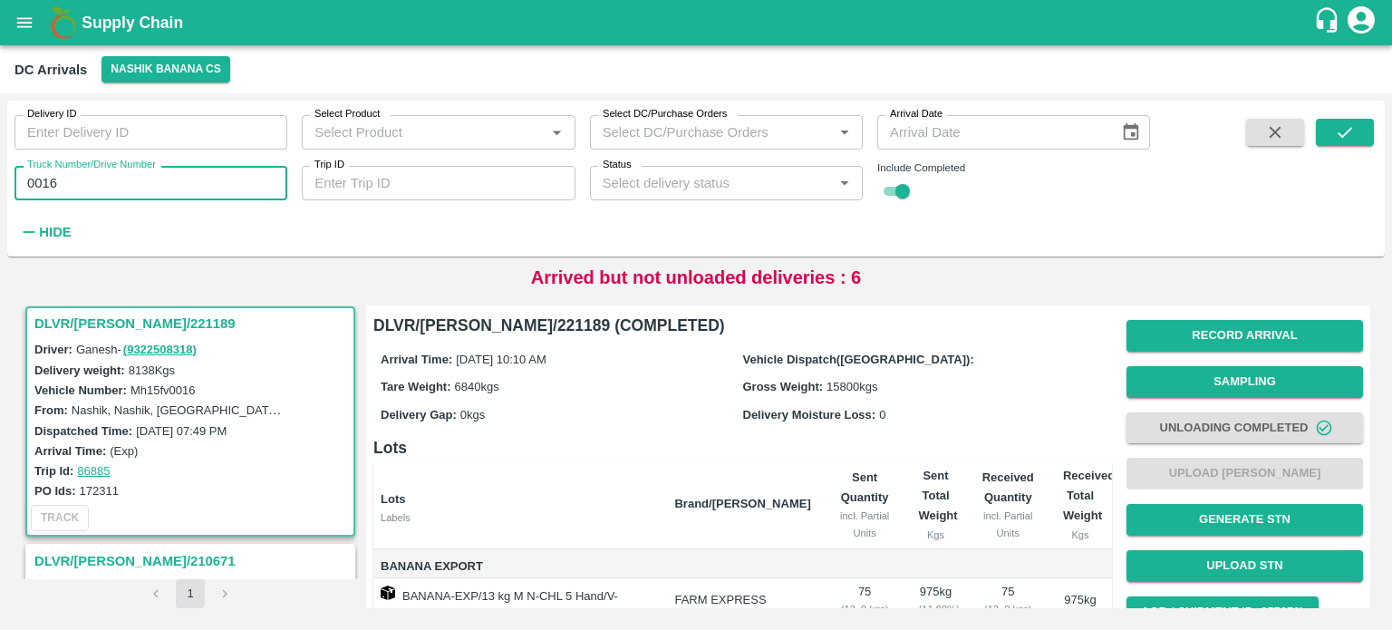
click at [40, 180] on input "0016" at bounding box center [150, 183] width 273 height 34
type input "9254"
click at [1341, 140] on icon "submit" at bounding box center [1345, 132] width 20 height 20
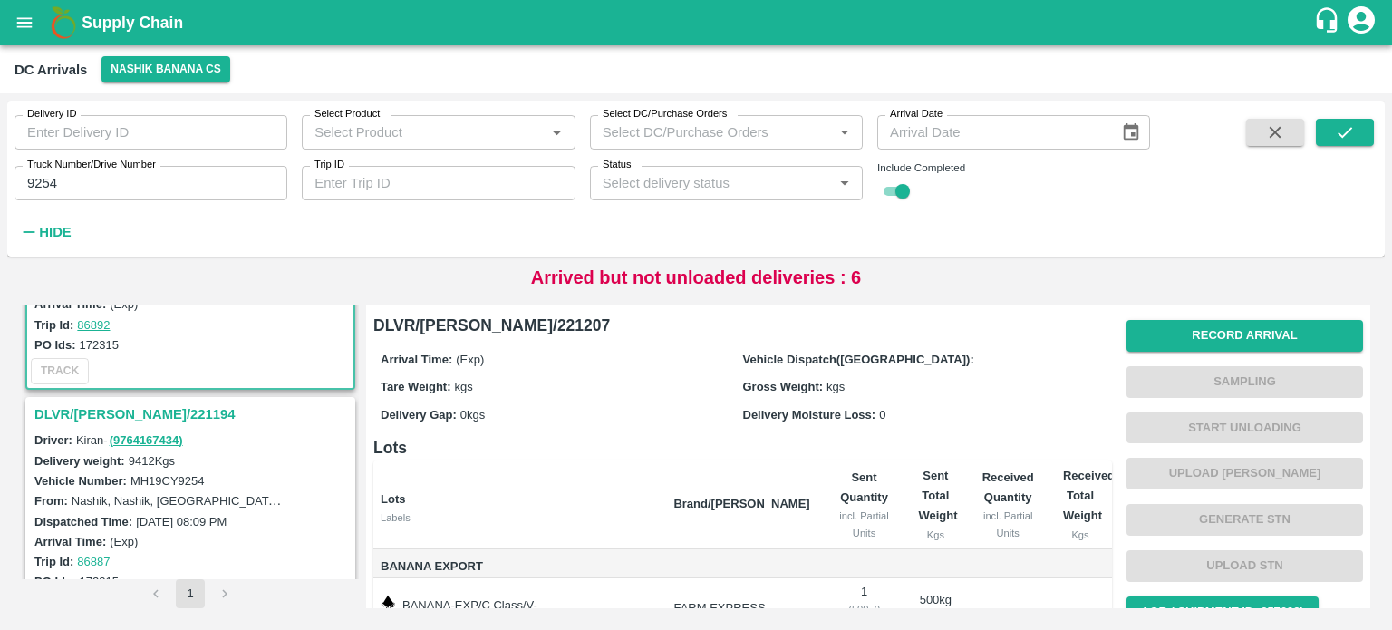
scroll to position [161, 0]
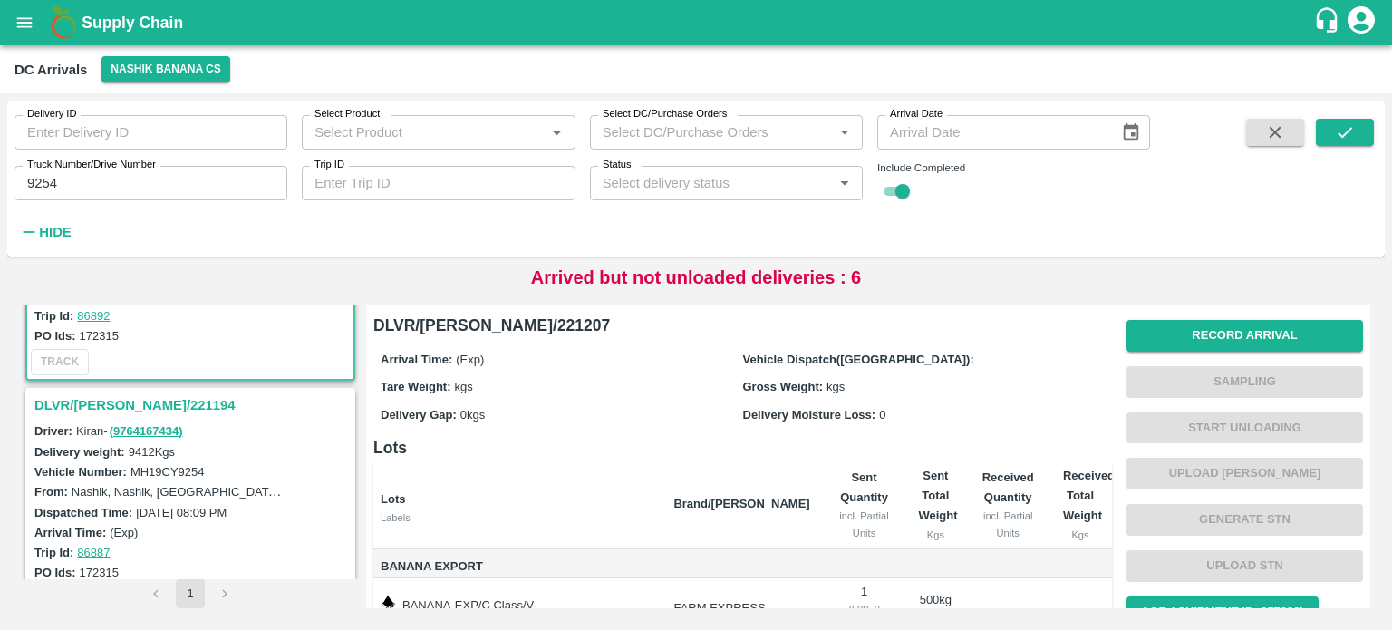
click at [123, 397] on h3 "DLVR/[PERSON_NAME]/221194" at bounding box center [192, 405] width 317 height 24
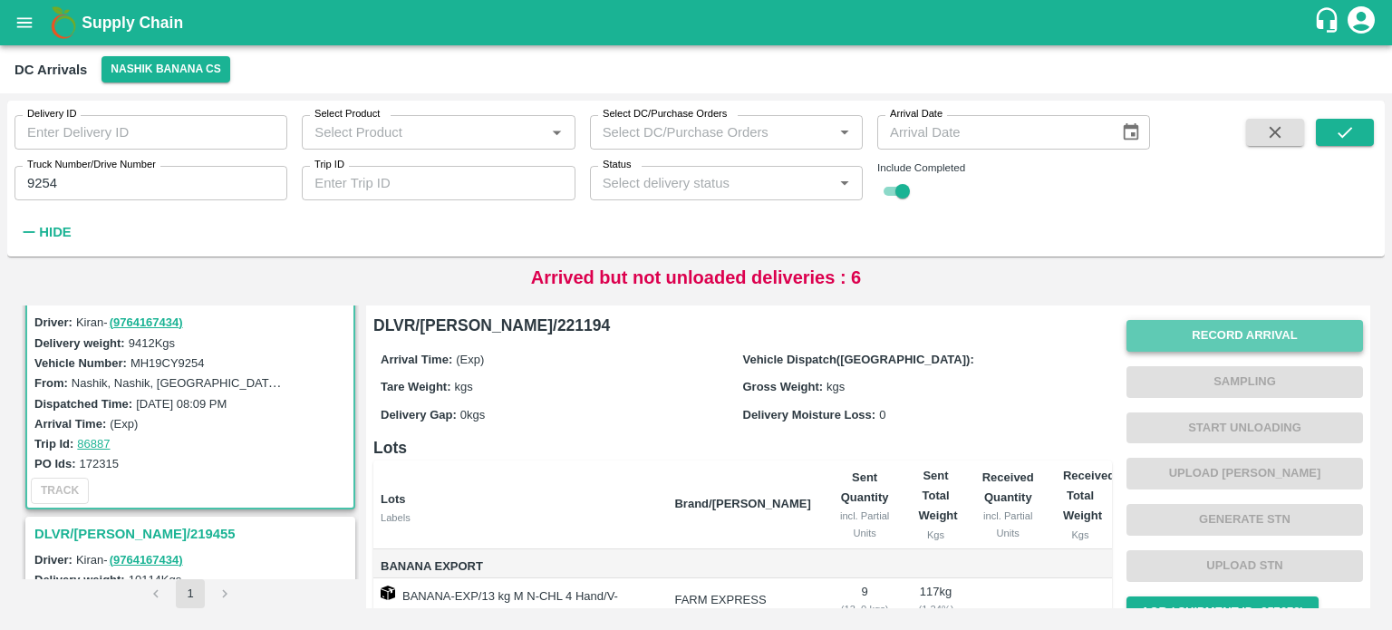
click at [1235, 333] on button "Record Arrival" at bounding box center [1244, 336] width 237 height 32
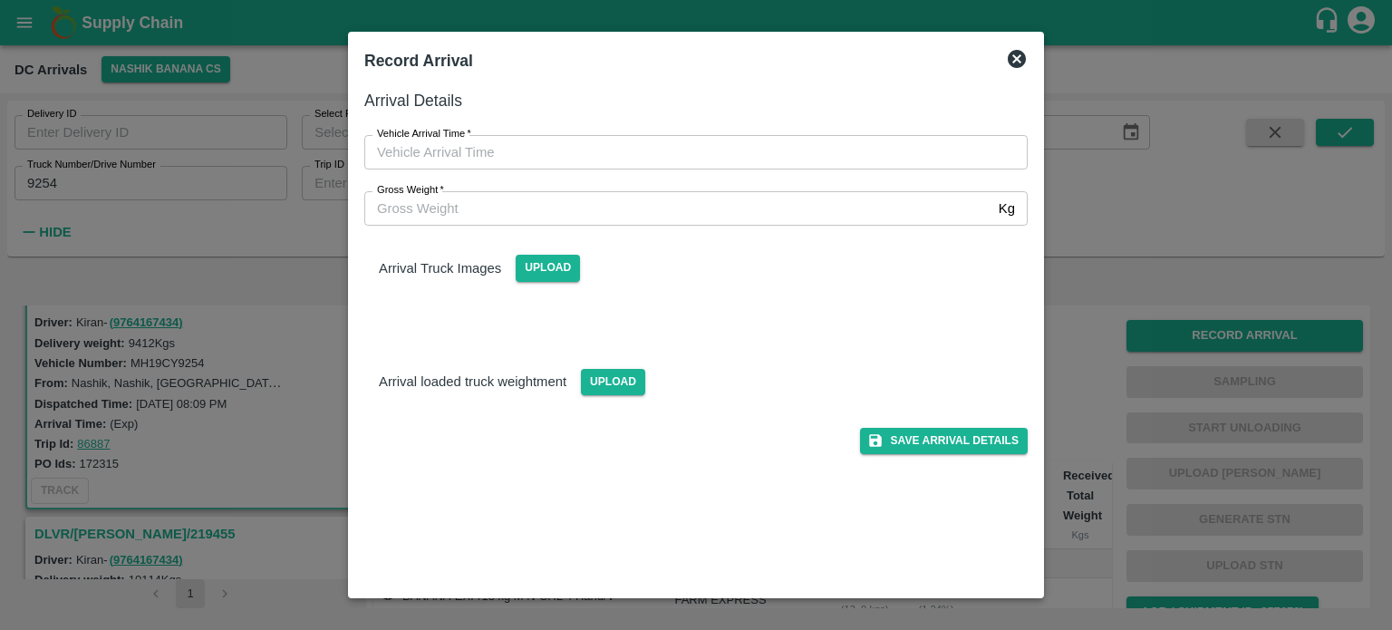
type input "DD/MM/YYYY hh:mm aa"
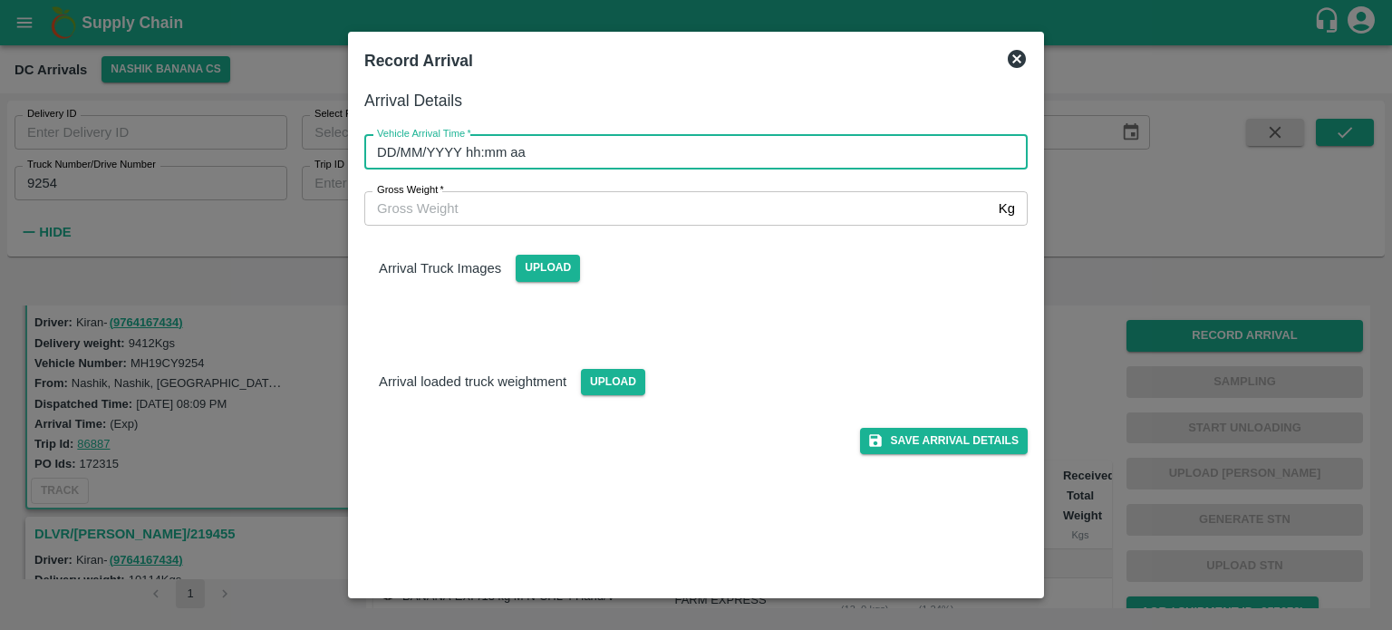
click at [834, 145] on input "DD/MM/YYYY hh:mm aa" at bounding box center [689, 152] width 651 height 34
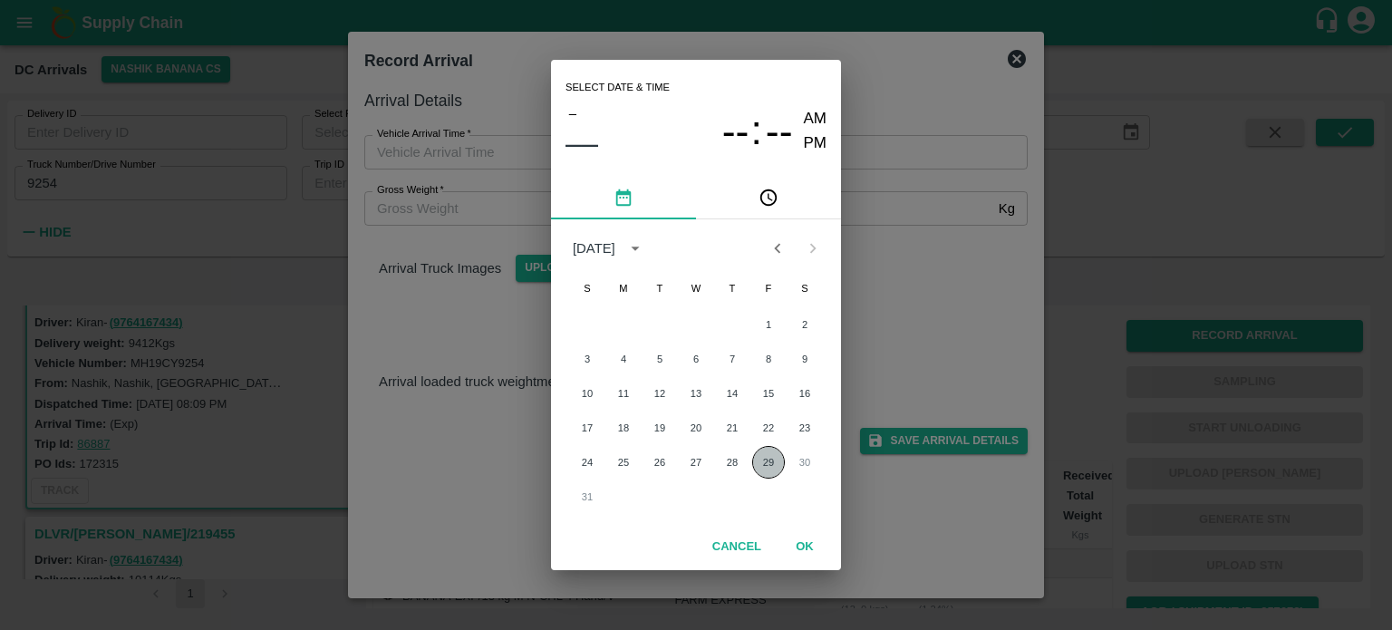
click at [763, 470] on button "29" at bounding box center [768, 462] width 33 height 33
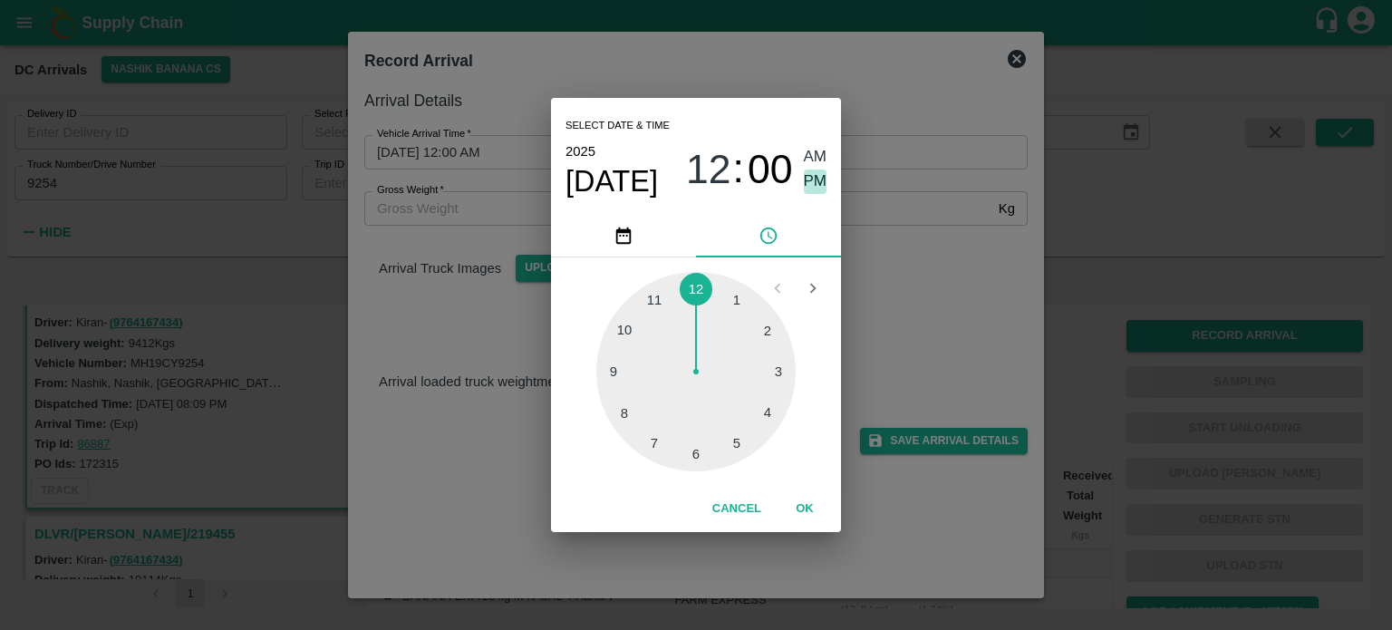
click at [816, 186] on span "PM" at bounding box center [816, 181] width 24 height 24
type input "[DATE] 12:00 PM"
click at [923, 293] on div "Select date & time [DATE] 12 : 00 AM PM 1 2 3 4 5 6 7 8 9 10 11 12 Cancel OK" at bounding box center [696, 315] width 1392 height 630
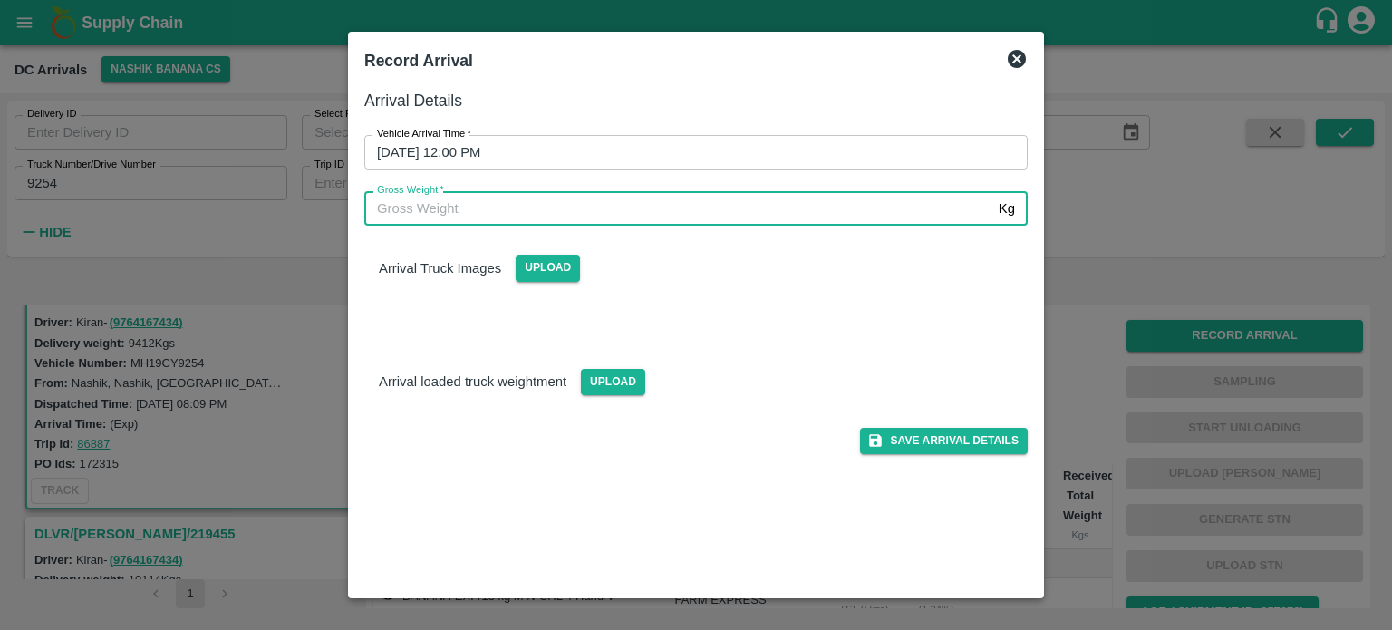
click at [409, 210] on input "Gross Weight   *" at bounding box center [677, 208] width 627 height 34
type input "16475"
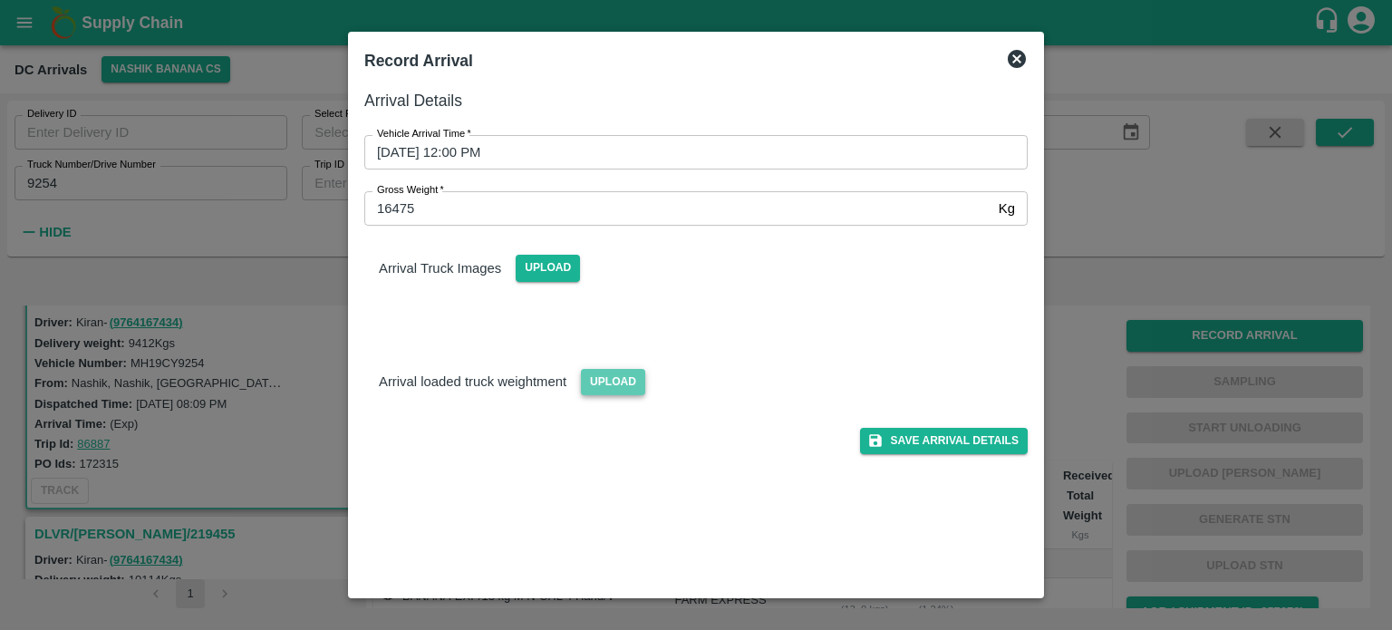
click at [594, 382] on span "Upload" at bounding box center [613, 382] width 64 height 26
click at [0, 0] on input "Upload" at bounding box center [0, 0] width 0 height 0
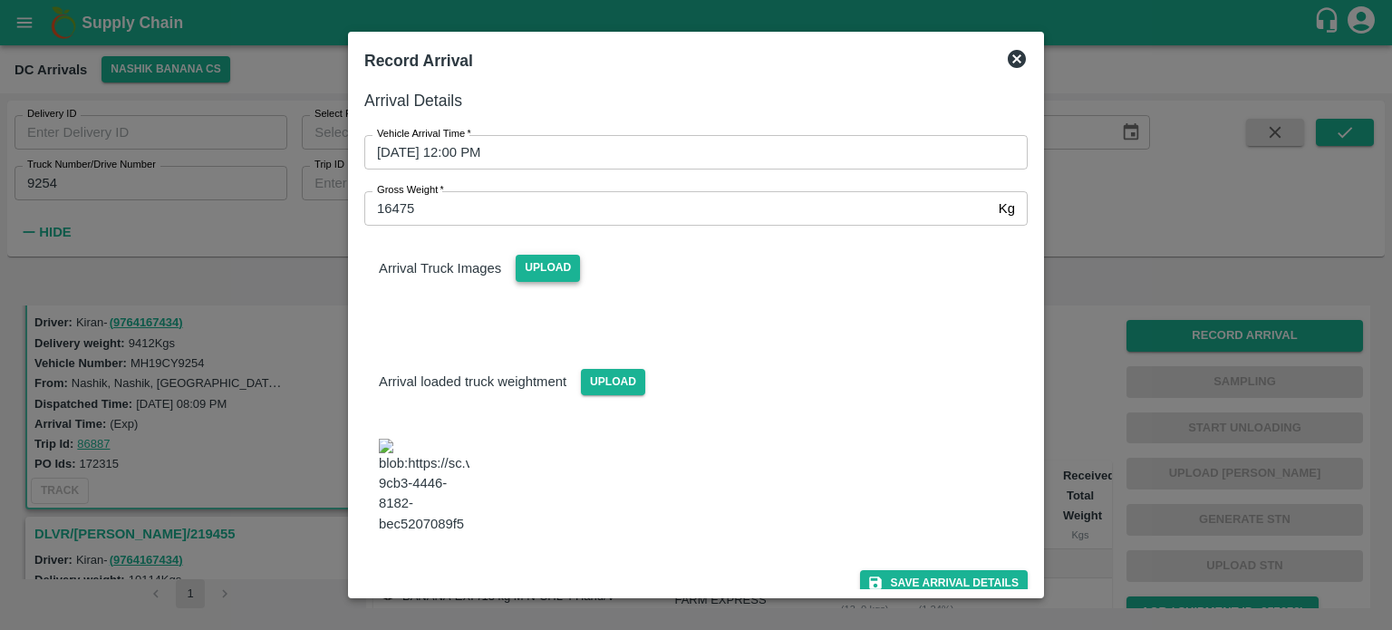
click at [550, 271] on span "Upload" at bounding box center [548, 268] width 64 height 26
click at [0, 0] on input "Upload" at bounding box center [0, 0] width 0 height 0
click at [552, 266] on span "Upload" at bounding box center [548, 268] width 64 height 26
click at [0, 0] on input "Upload" at bounding box center [0, 0] width 0 height 0
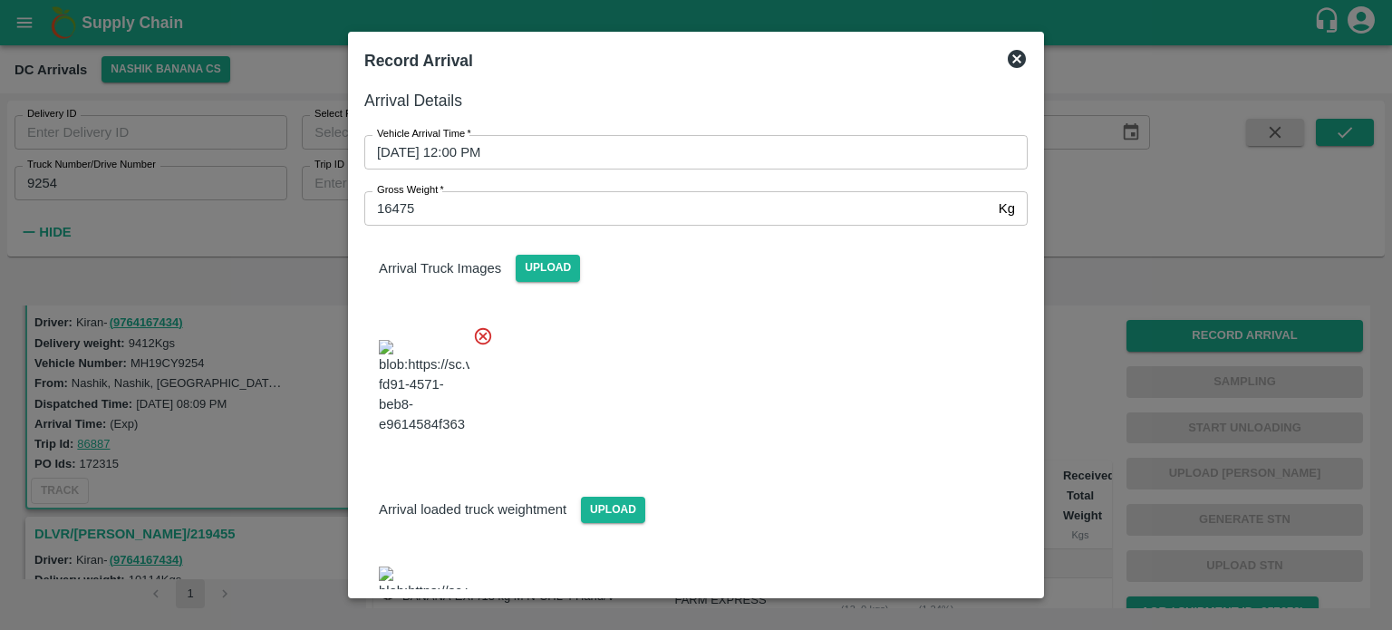
scroll to position [91, 0]
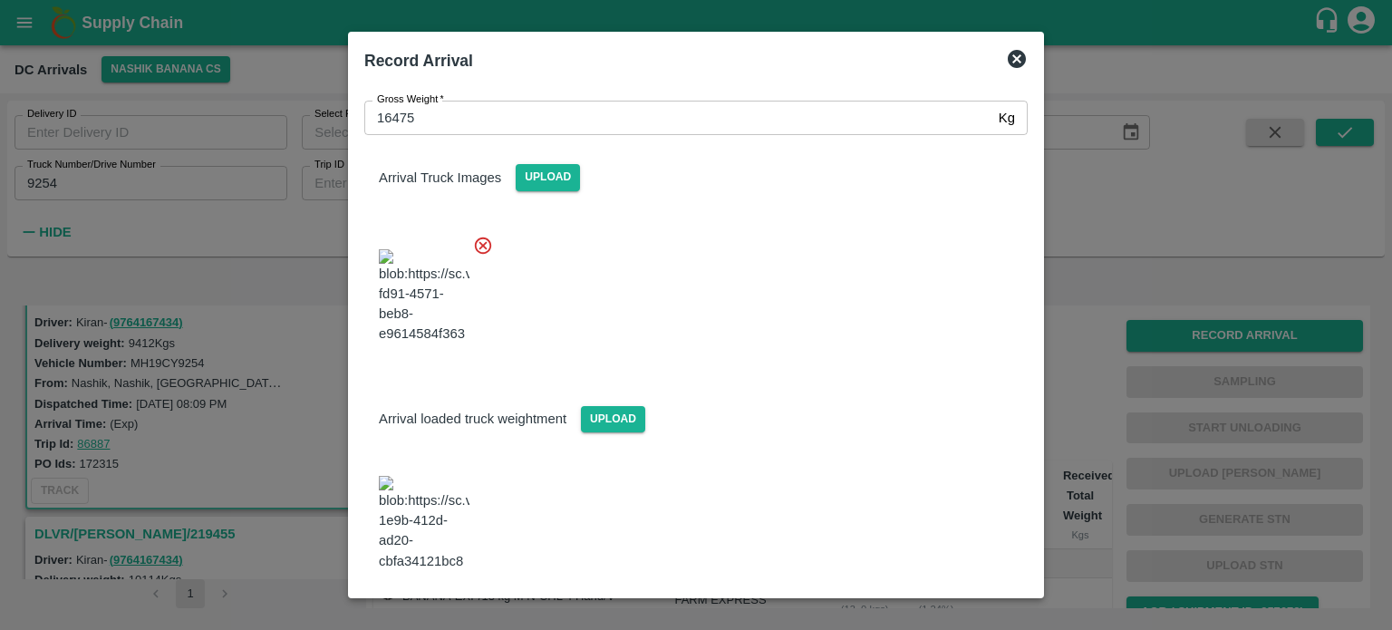
click at [930, 607] on button "Save Arrival Details" at bounding box center [944, 620] width 168 height 26
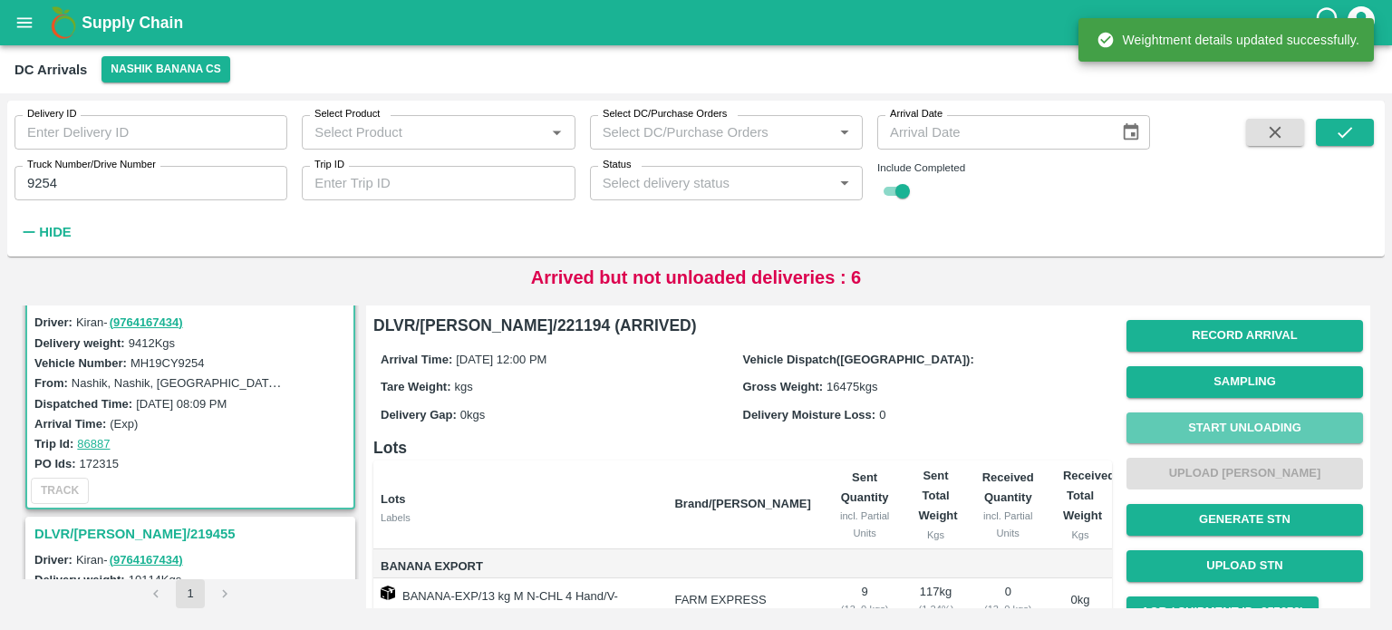
click at [1212, 422] on button "Start Unloading" at bounding box center [1244, 428] width 237 height 32
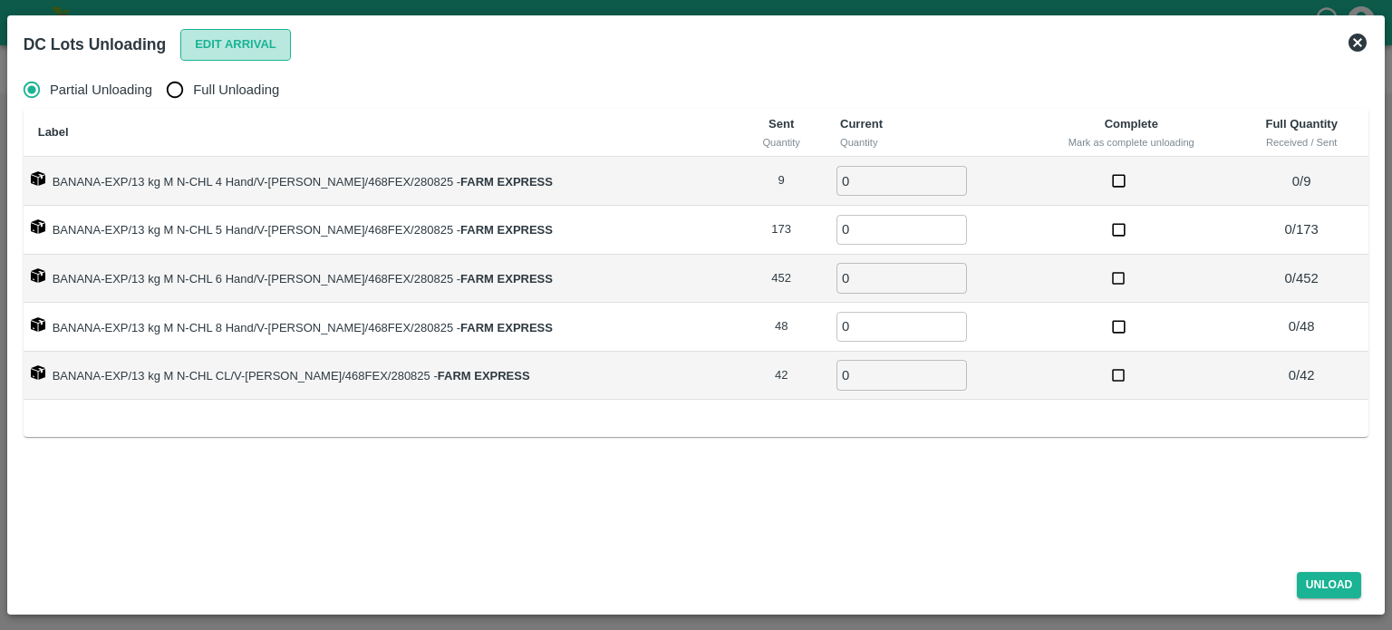
click at [250, 46] on button "Edit Arrival" at bounding box center [235, 45] width 111 height 32
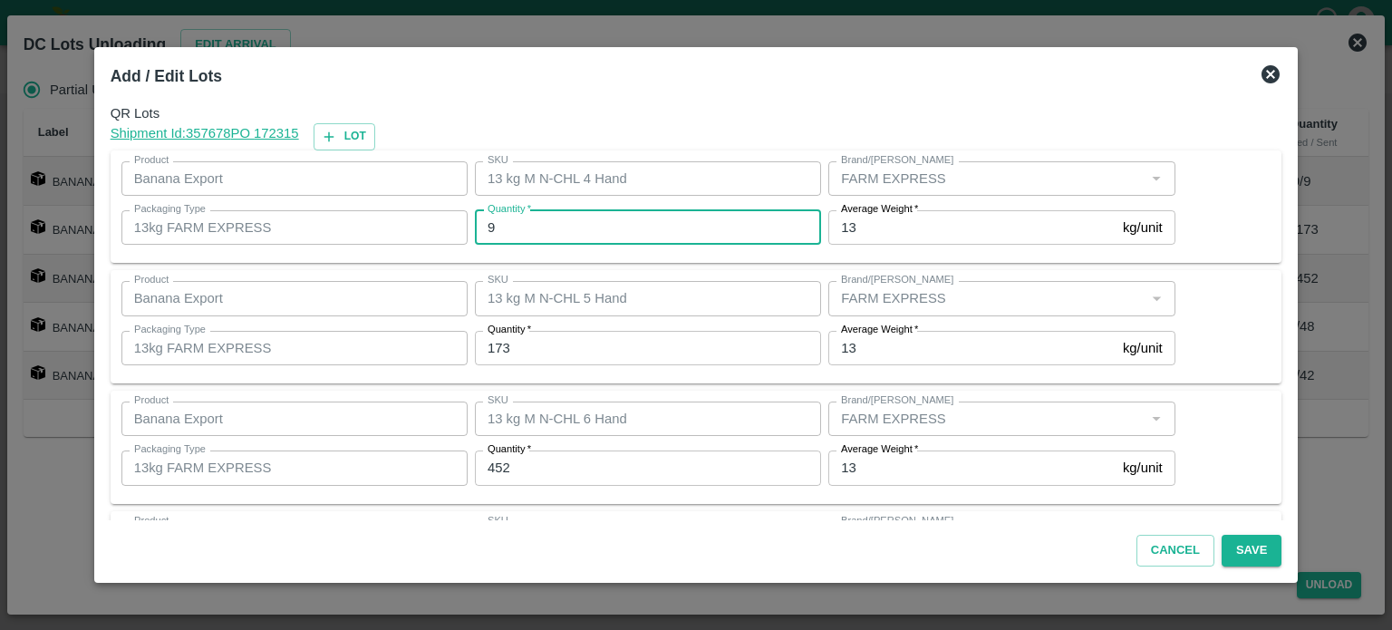
click at [515, 230] on input "9" at bounding box center [648, 227] width 346 height 34
type input "8"
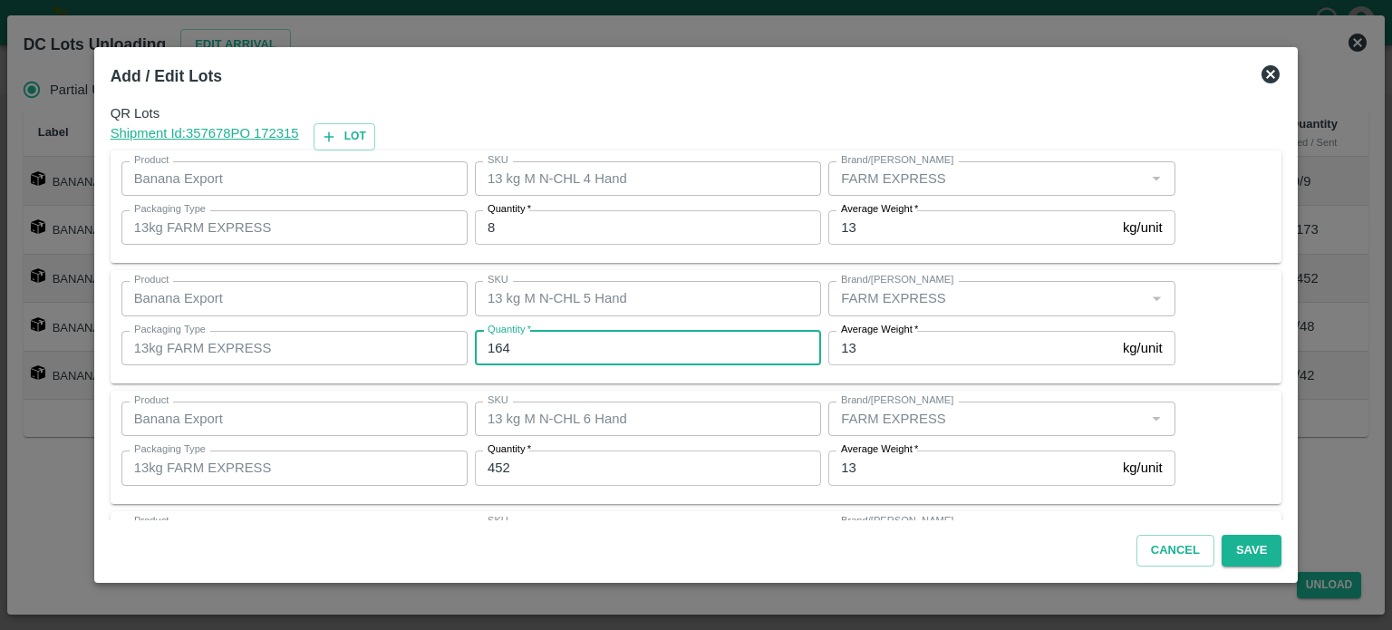
type input "164"
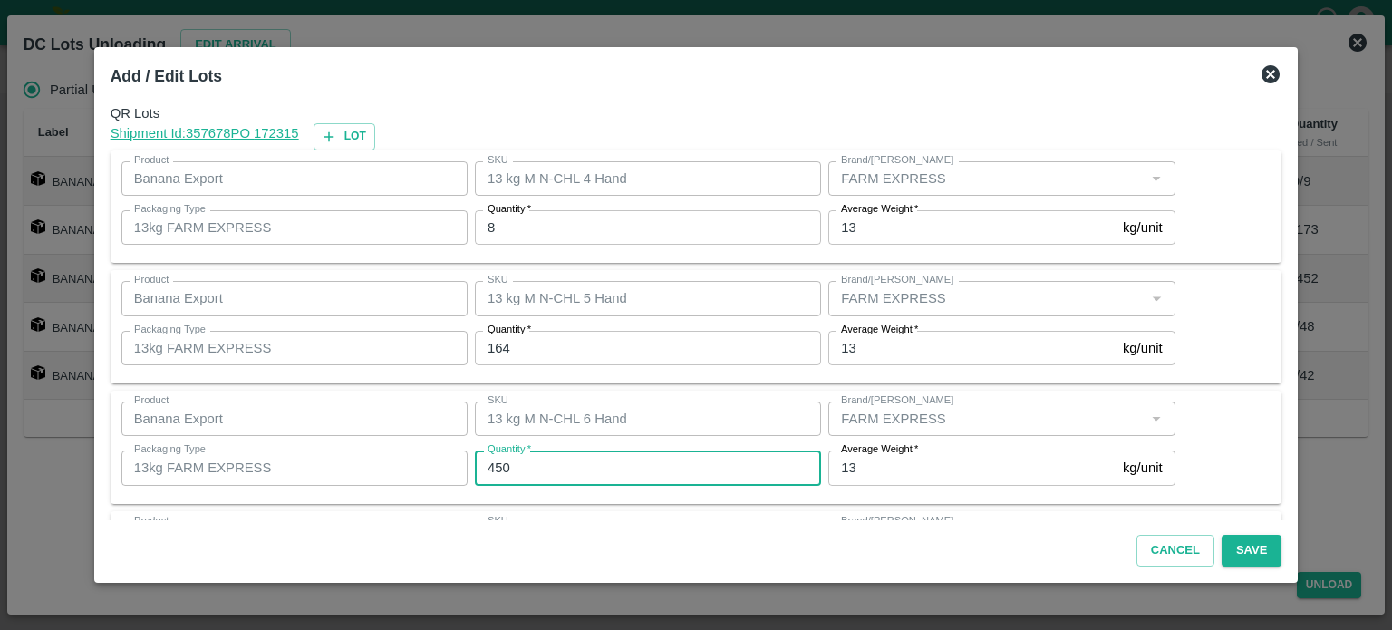
type input "450"
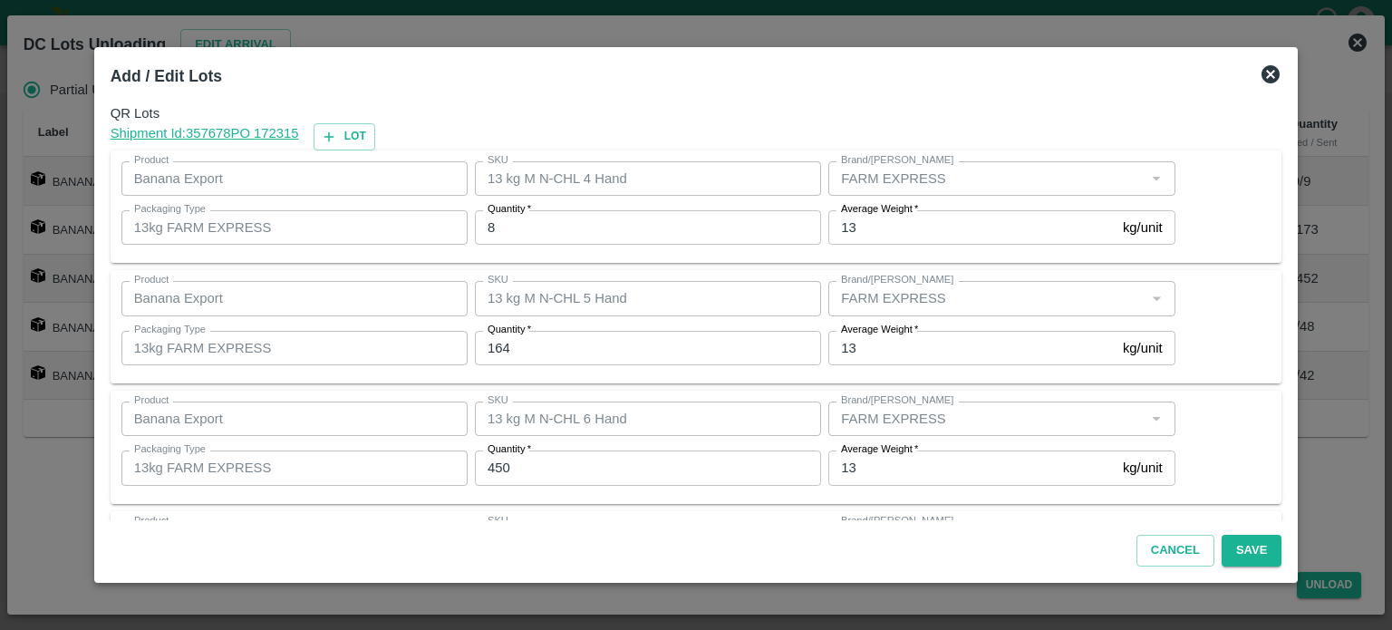
scroll to position [237, 0]
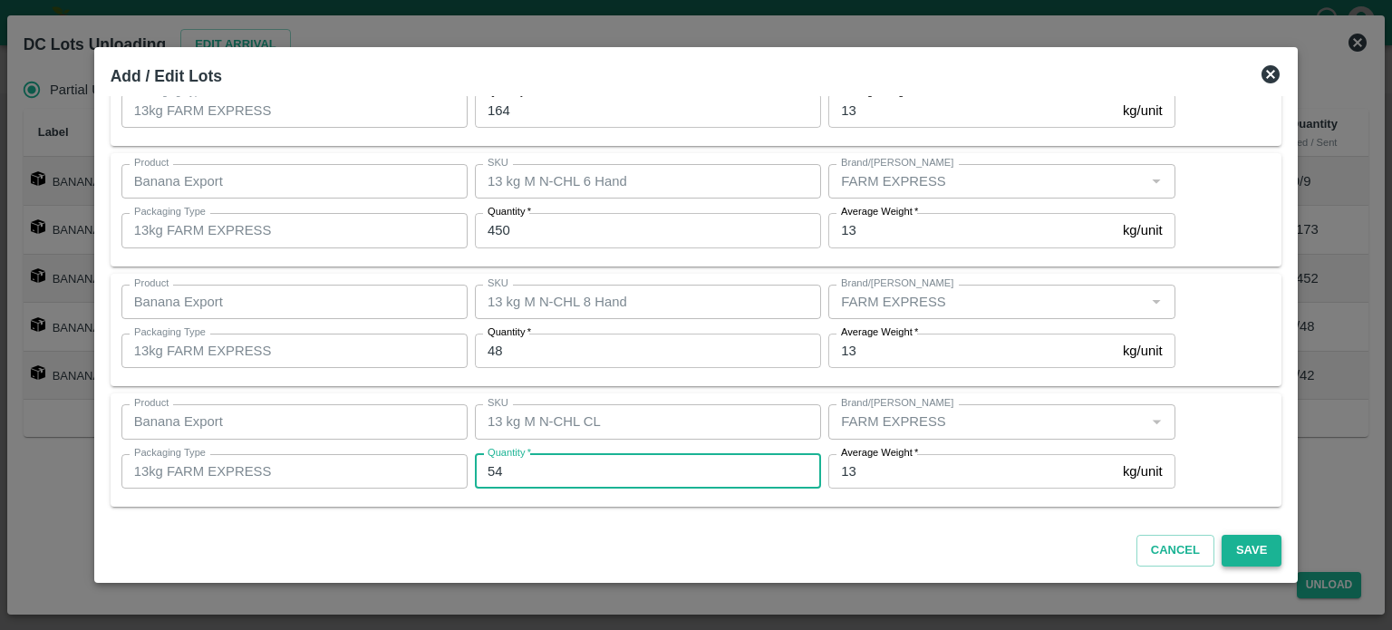
type input "54"
click at [1241, 550] on button "Save" at bounding box center [1252, 551] width 60 height 32
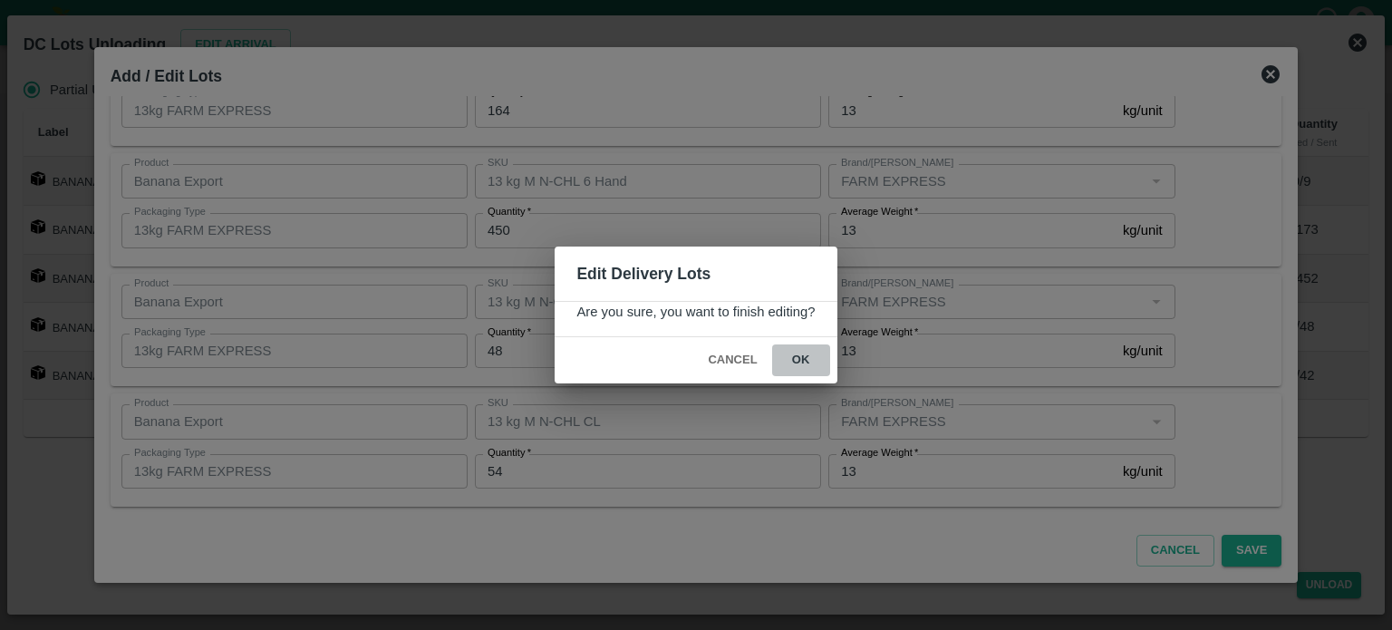
click at [800, 361] on button "ok" at bounding box center [801, 360] width 58 height 32
drag, startPoint x: 800, startPoint y: 361, endPoint x: 523, endPoint y: 311, distance: 281.7
click at [523, 311] on div "Edit Delivery Lots Are you sure, you want to finish editing? Cancel ok" at bounding box center [696, 315] width 1392 height 630
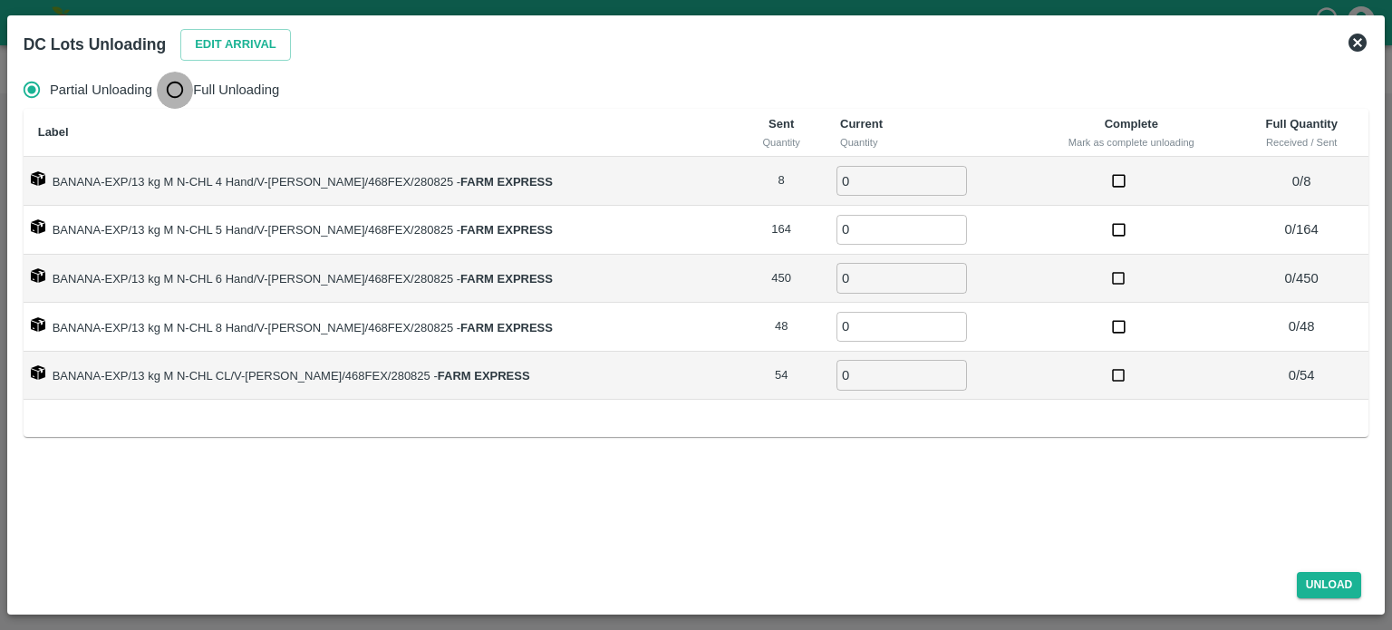
click at [164, 98] on input "Full Unloading" at bounding box center [175, 90] width 36 height 36
radio input "true"
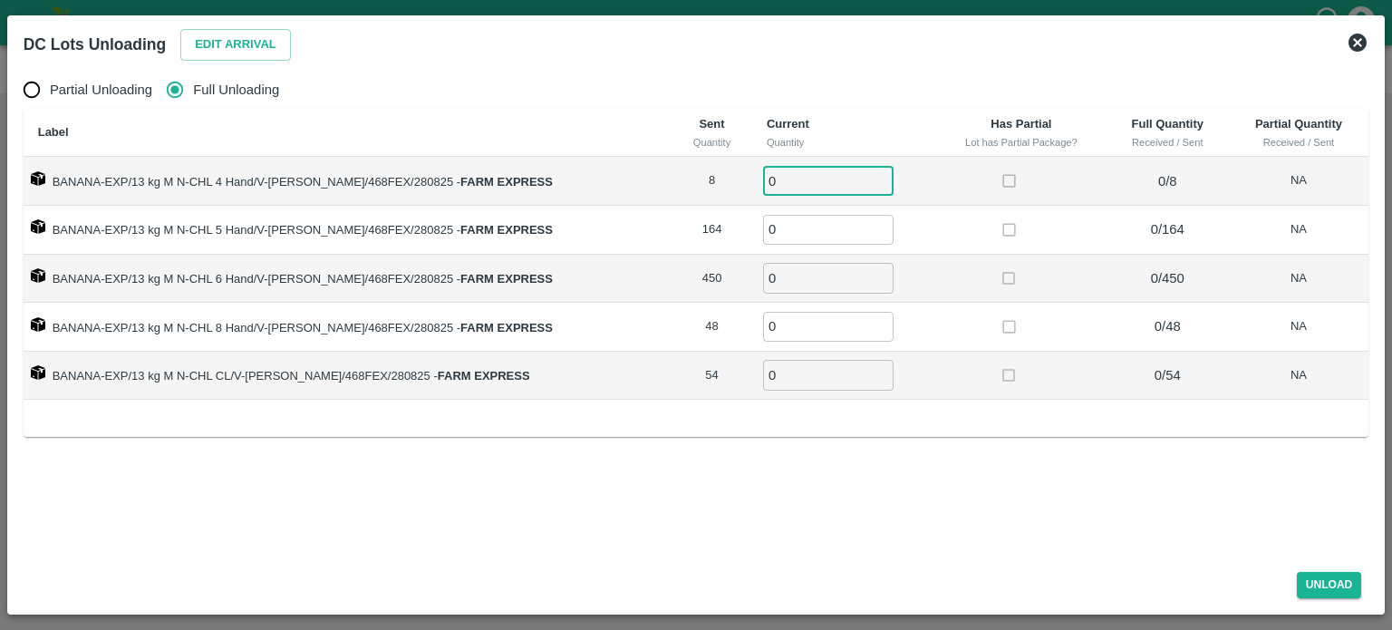
click at [776, 186] on input "0" at bounding box center [828, 181] width 130 height 30
type input "8"
type input "164"
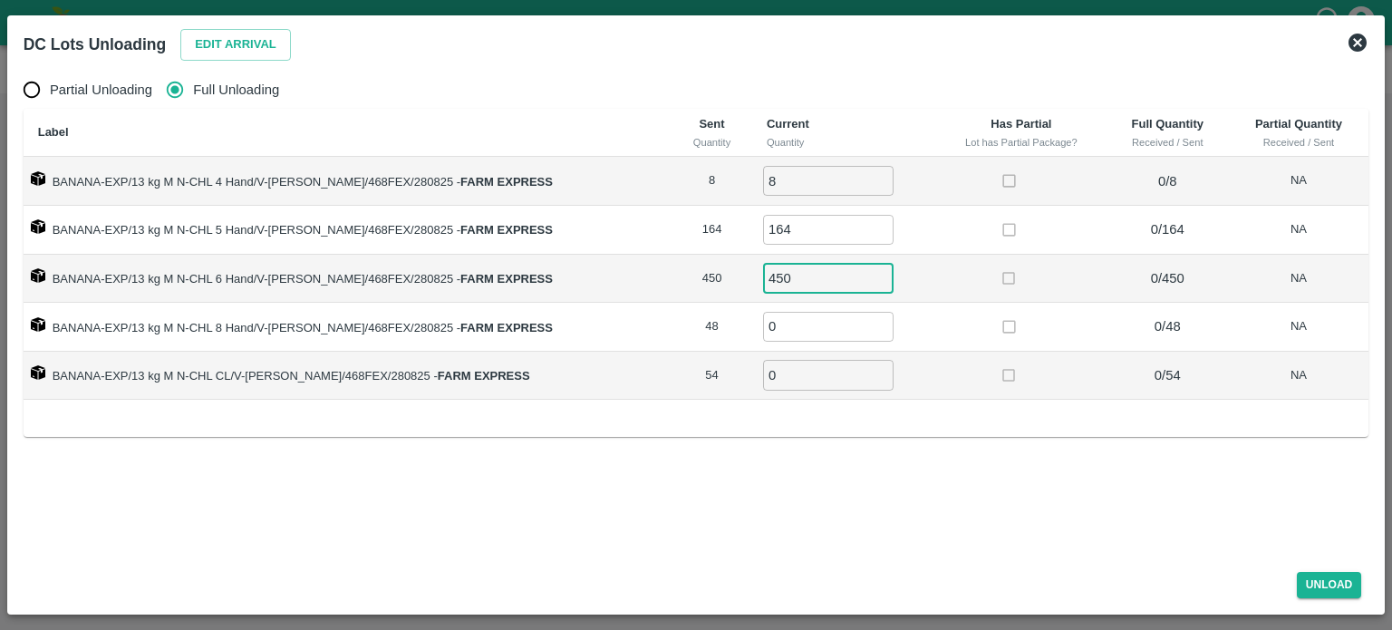
type input "450"
type input "48"
type input "54"
click at [1327, 586] on button "Unload" at bounding box center [1329, 585] width 65 height 26
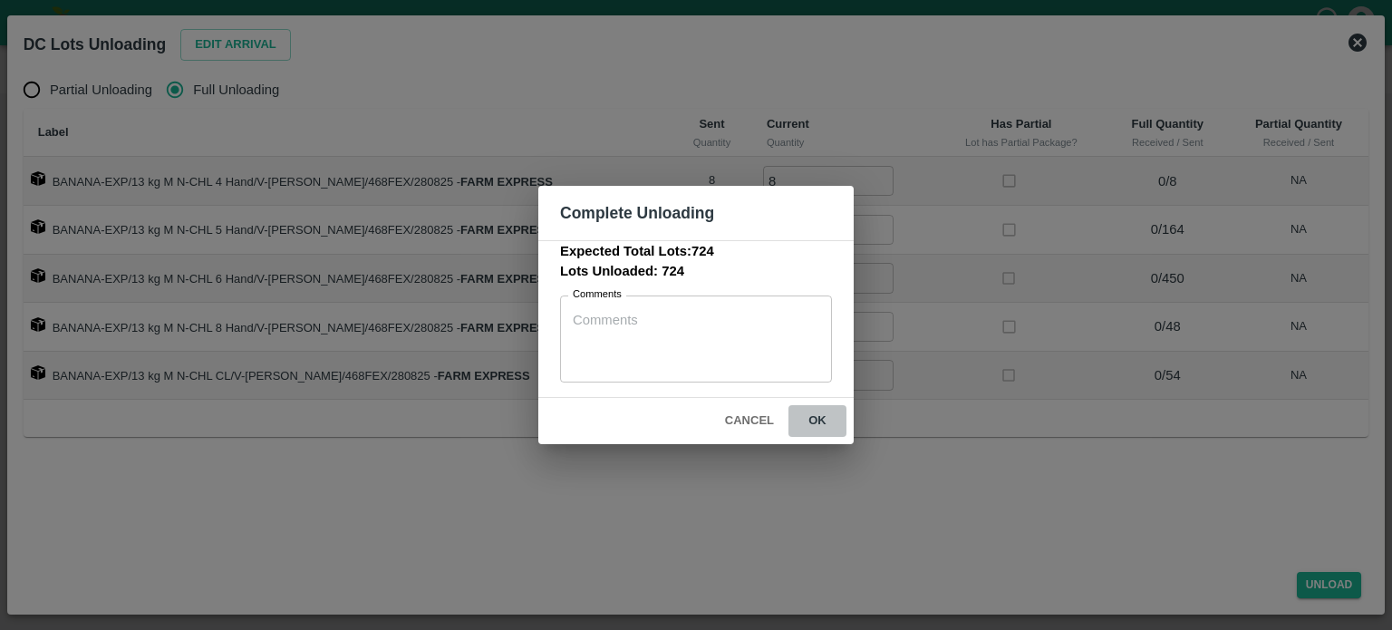
click at [809, 418] on button "ok" at bounding box center [817, 421] width 58 height 32
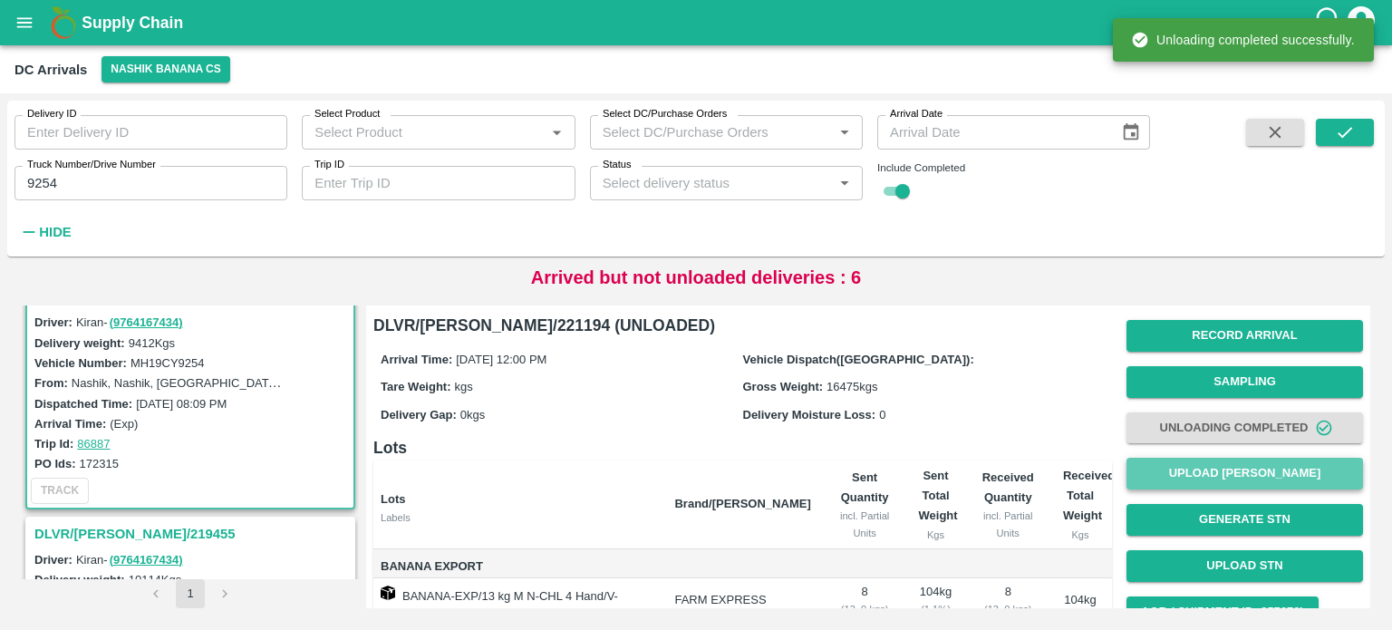
click at [1218, 477] on button "Upload [PERSON_NAME]" at bounding box center [1244, 474] width 237 height 32
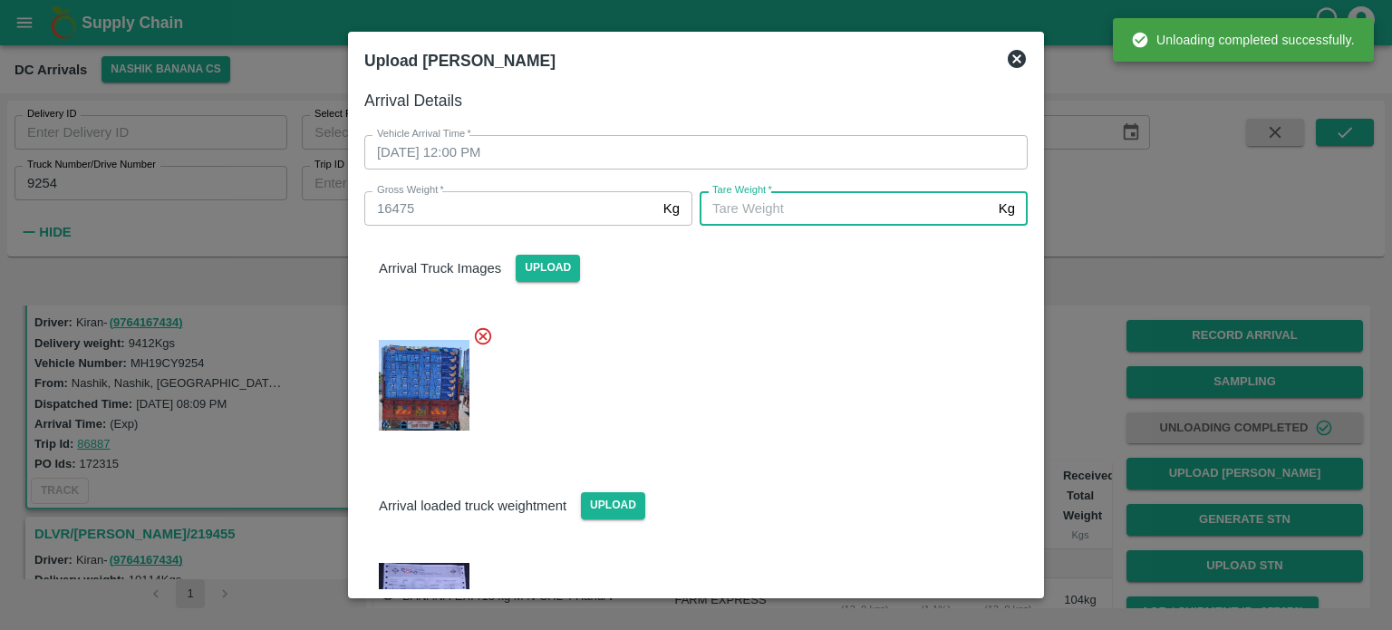
click at [856, 213] on input "[PERSON_NAME]   *" at bounding box center [846, 208] width 292 height 34
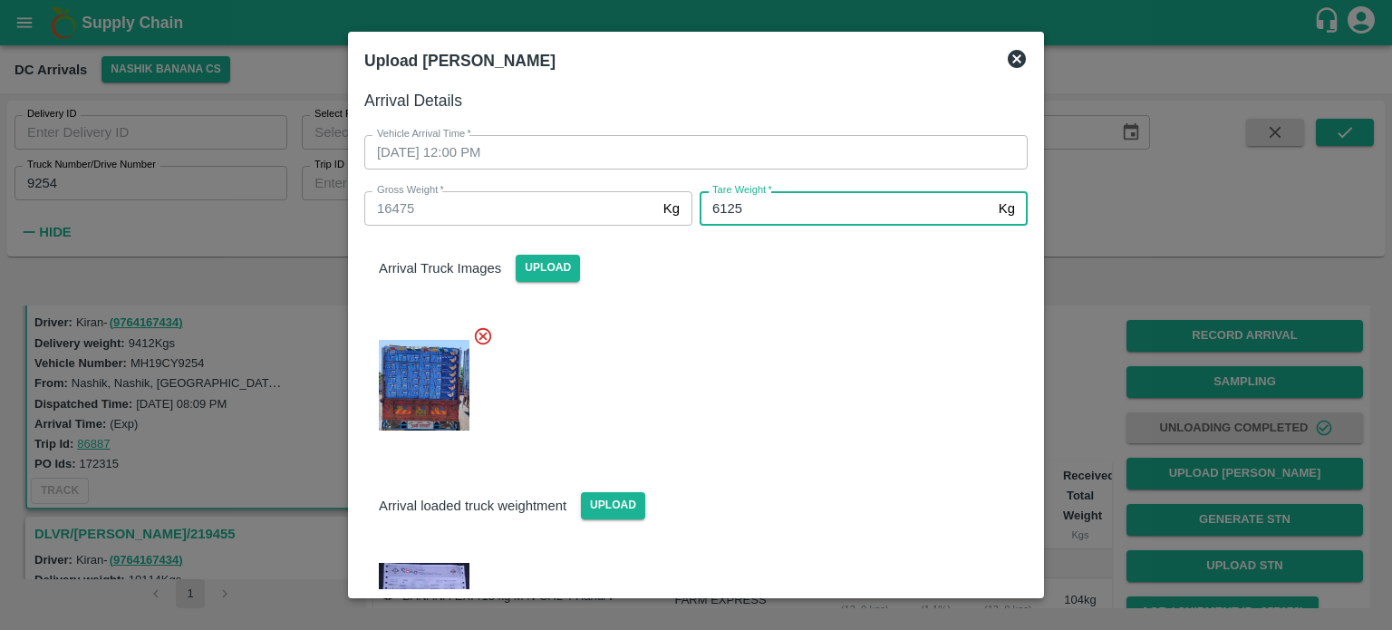
type input "6125"
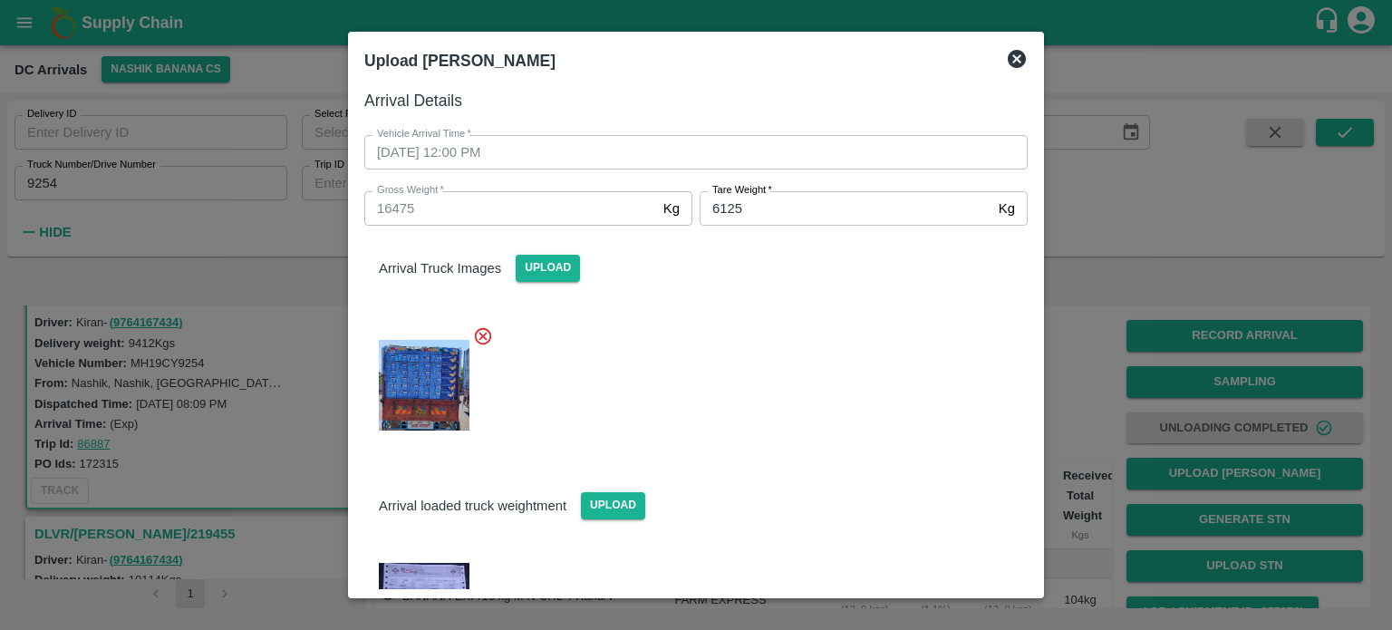
click at [626, 449] on div "Arrival loaded truck weightment Upload" at bounding box center [689, 539] width 678 height 180
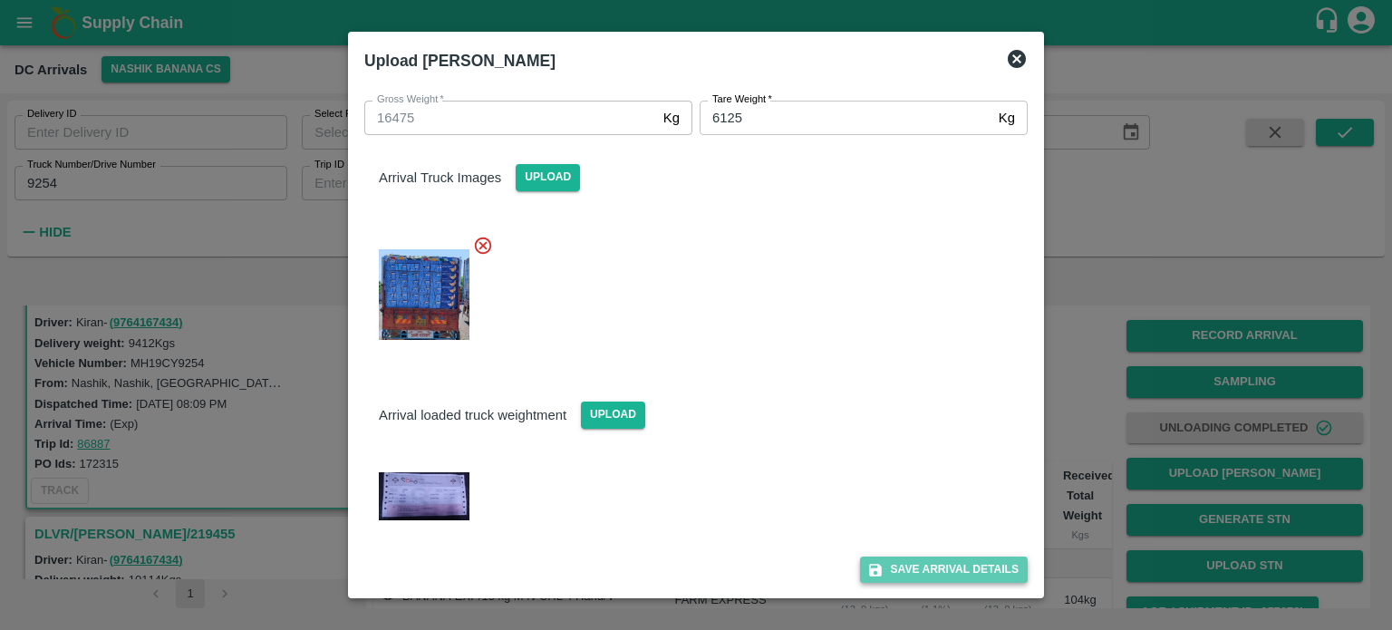
click at [951, 565] on button "Save Arrival Details" at bounding box center [944, 569] width 168 height 26
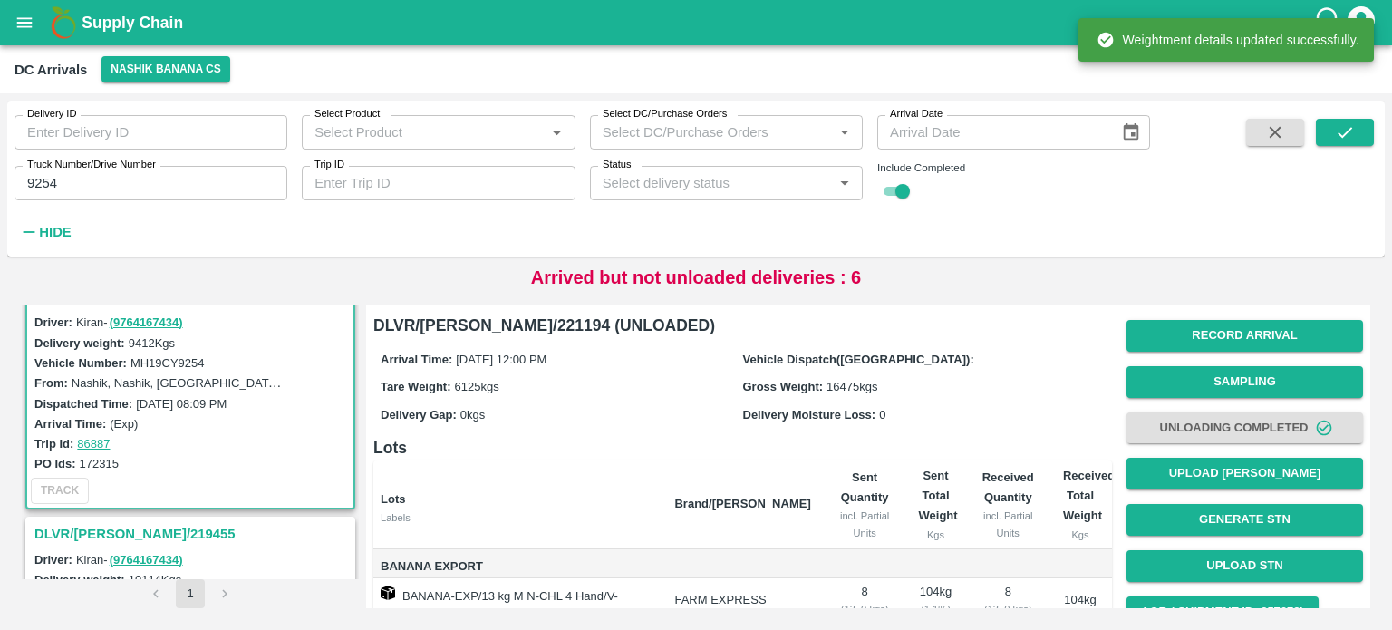
scroll to position [242, 0]
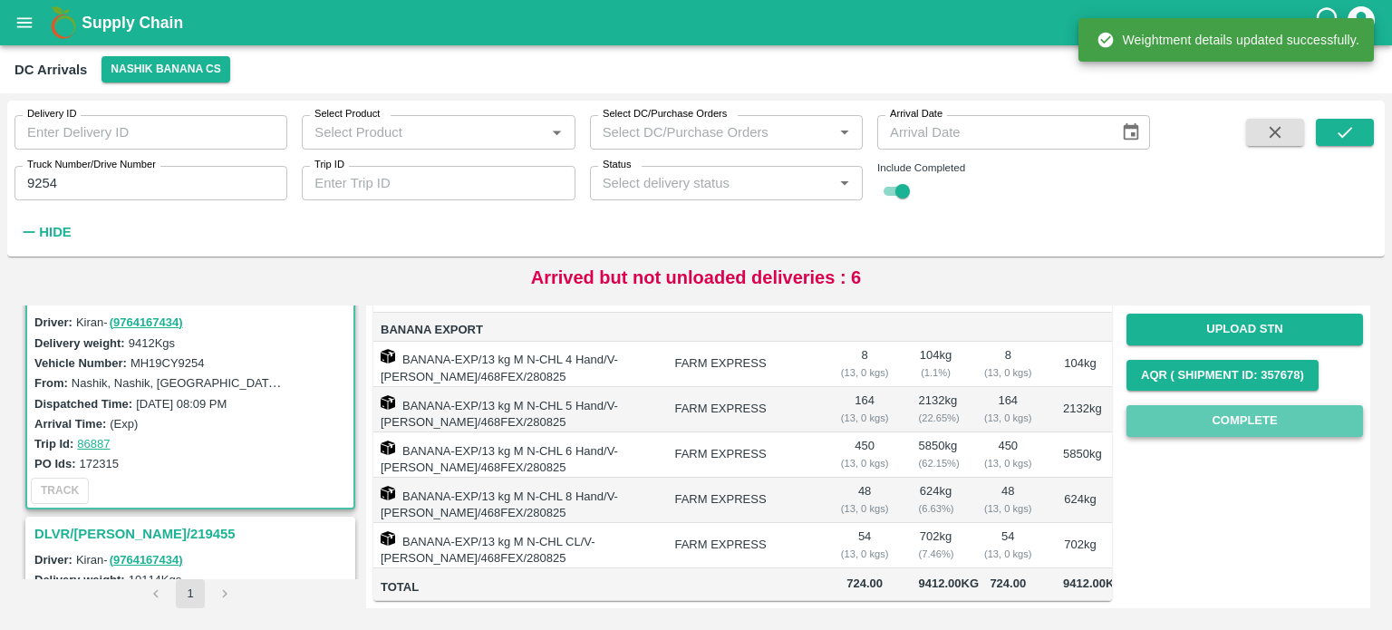
click at [1251, 407] on button "Complete" at bounding box center [1244, 421] width 237 height 32
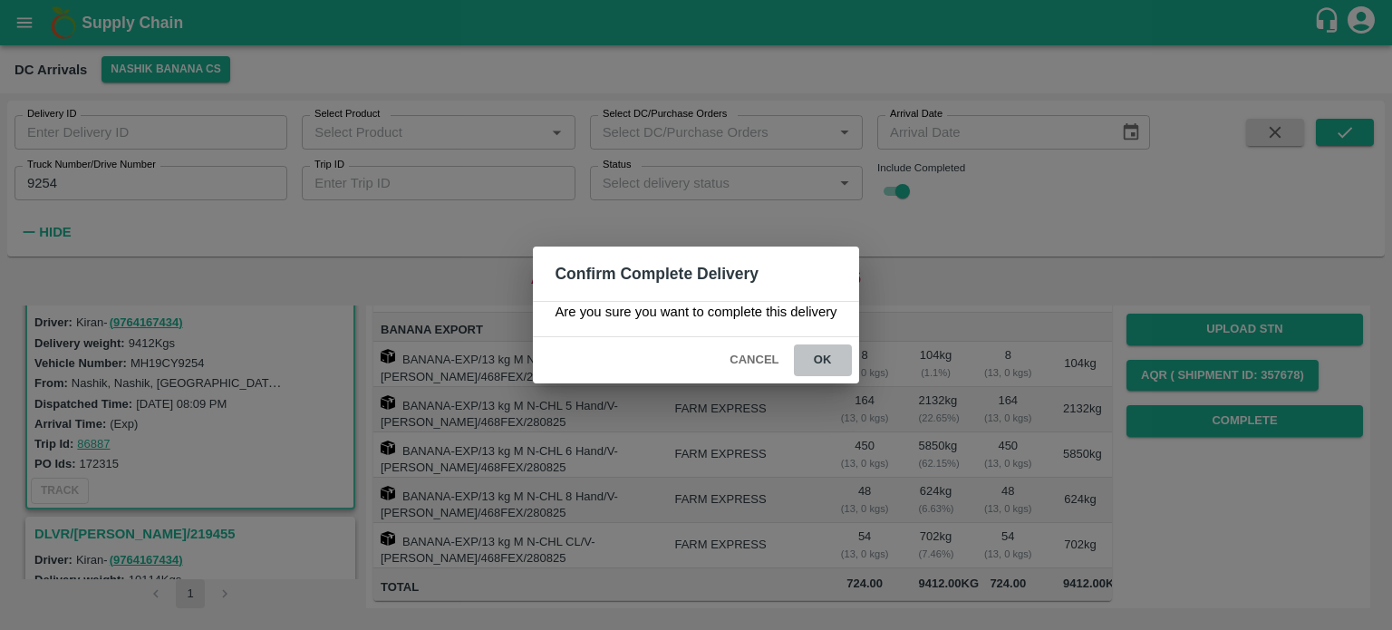
click at [823, 361] on button "ok" at bounding box center [823, 360] width 58 height 32
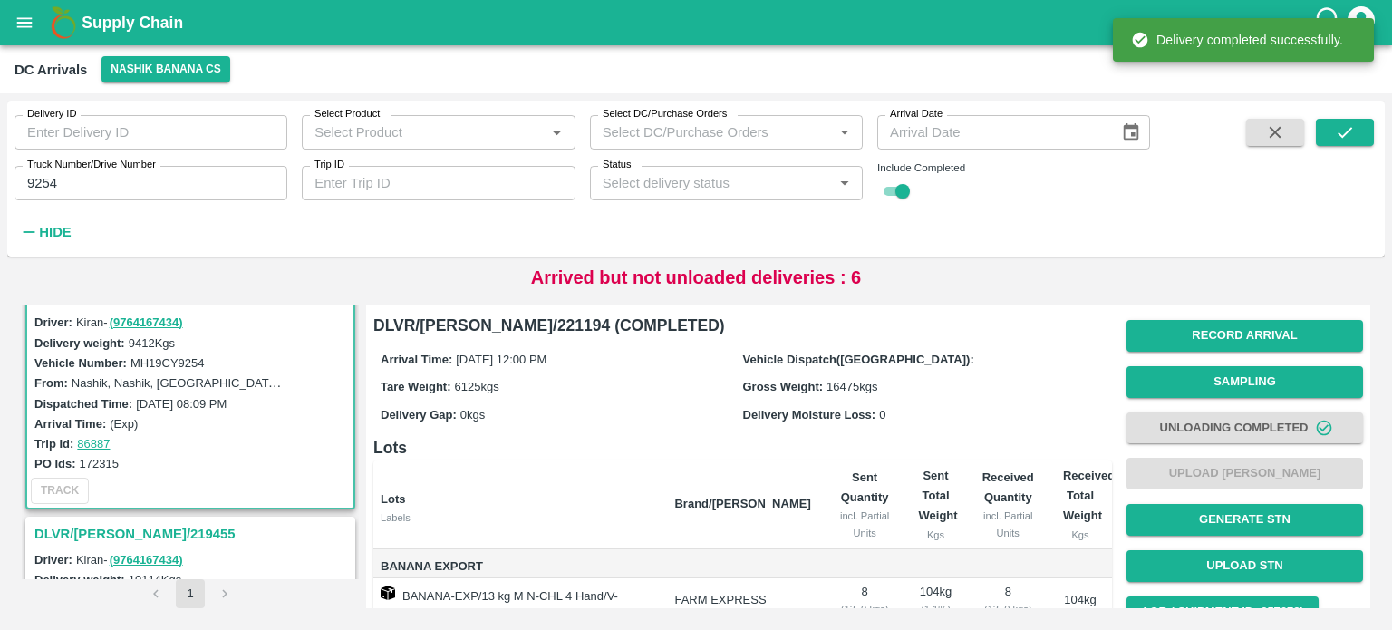
scroll to position [0, 0]
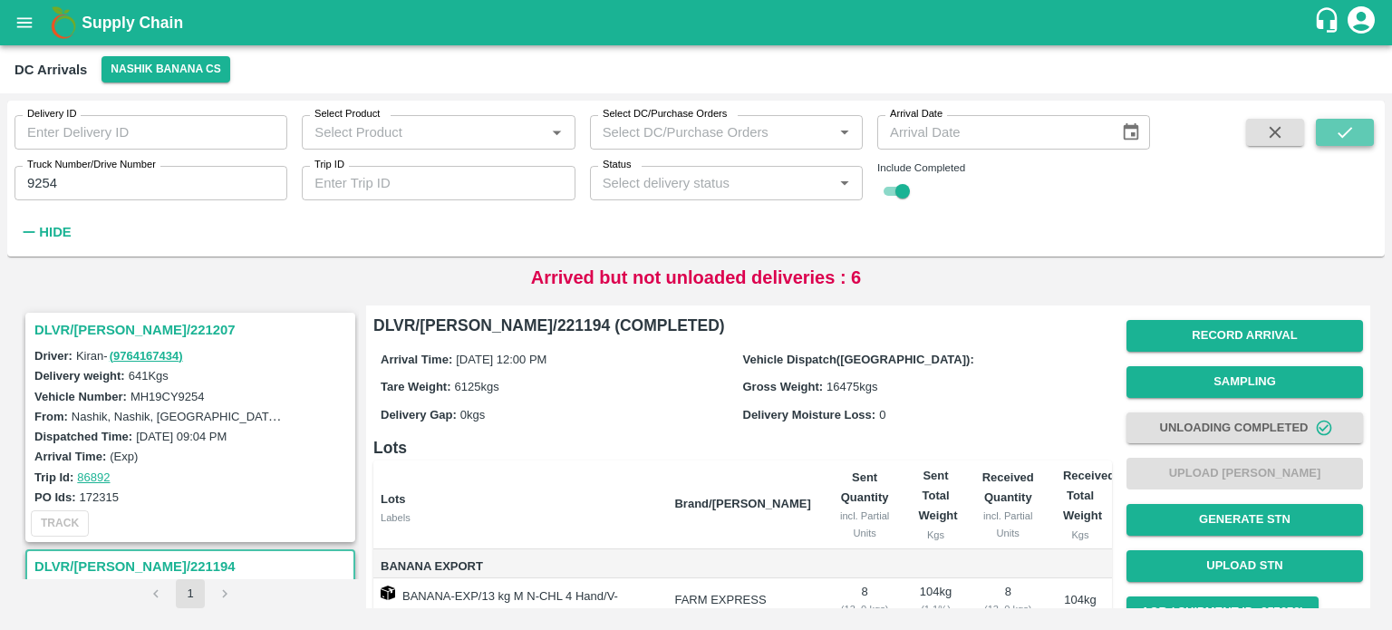
click at [1348, 134] on icon "submit" at bounding box center [1345, 132] width 20 height 20
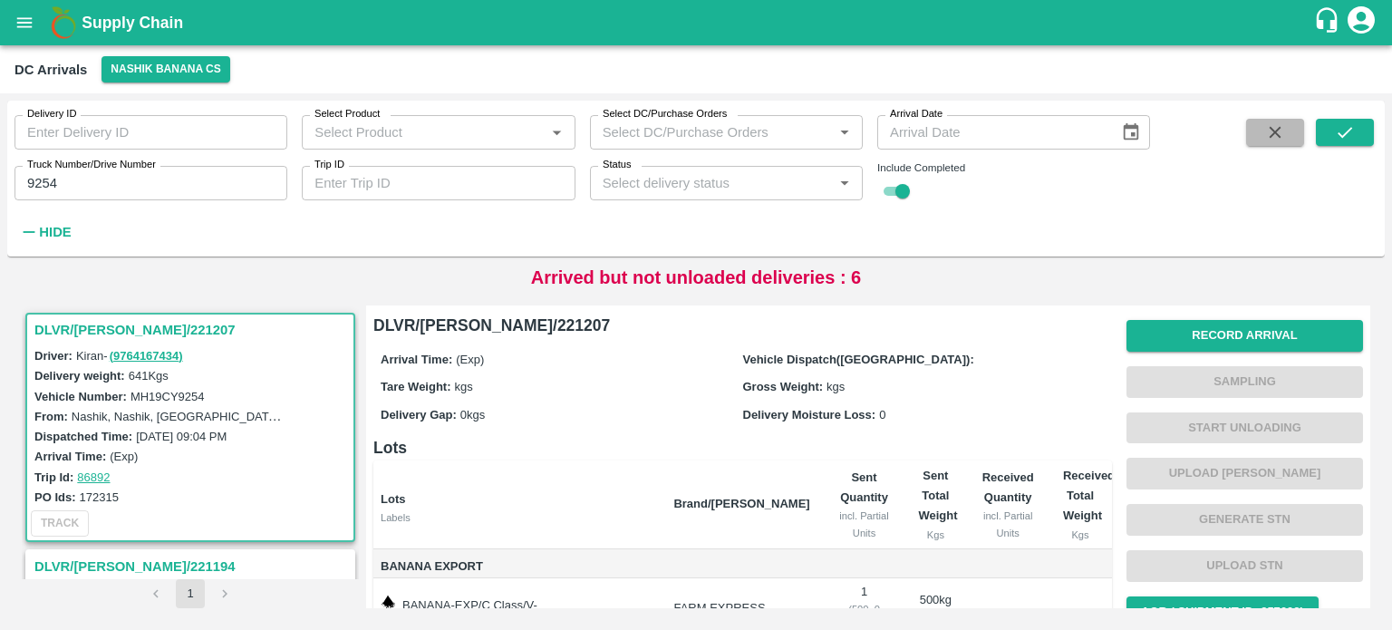
click at [1258, 135] on button "button" at bounding box center [1275, 132] width 58 height 27
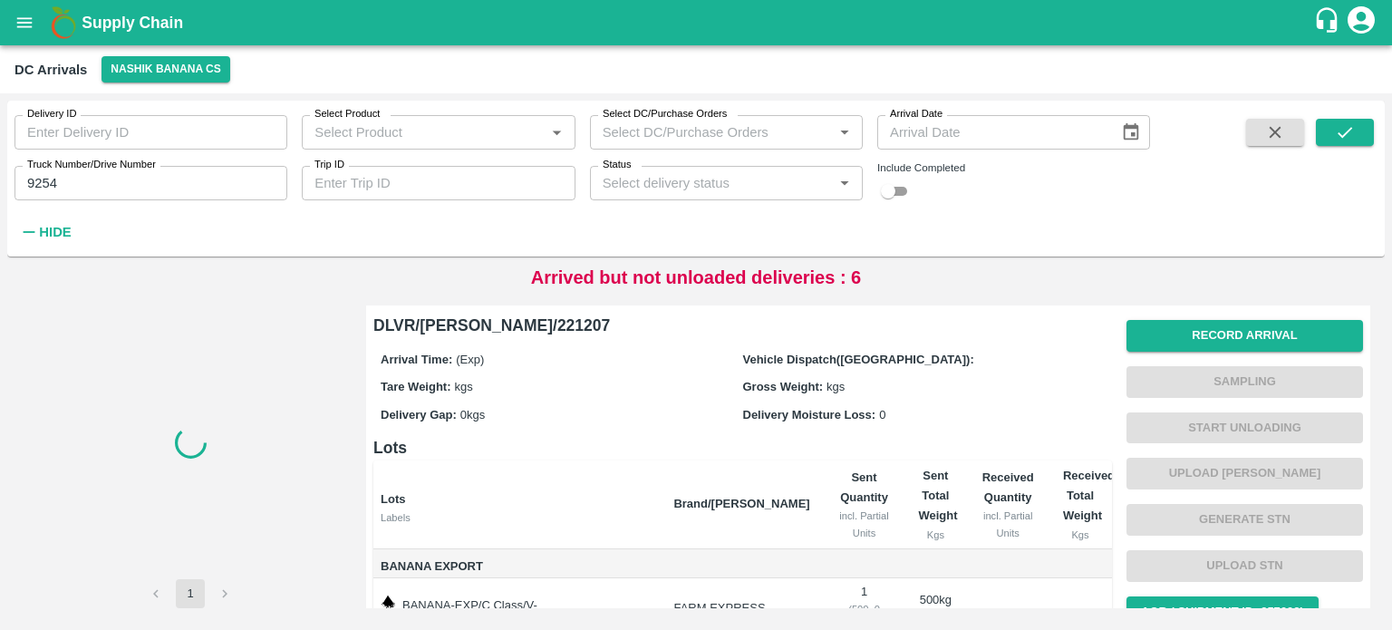
checkbox input "false"
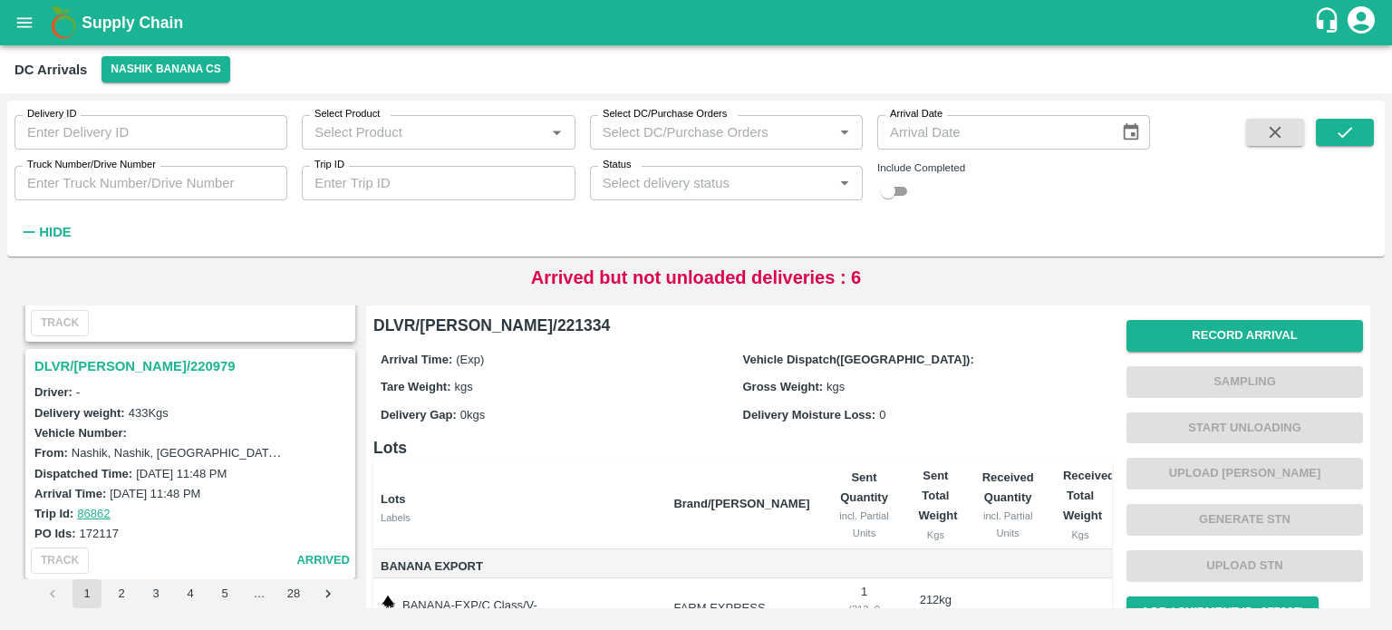
scroll to position [2088, 0]
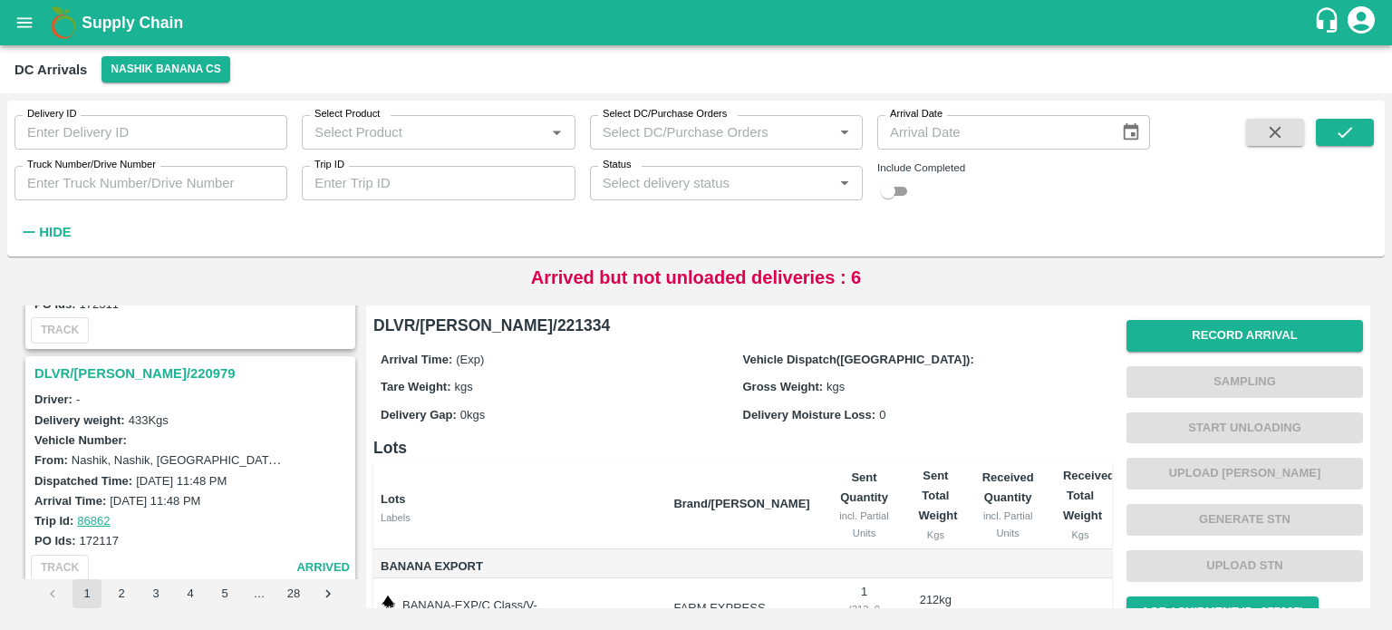
click at [116, 362] on h3 "DLVR/[PERSON_NAME]/220979" at bounding box center [192, 374] width 317 height 24
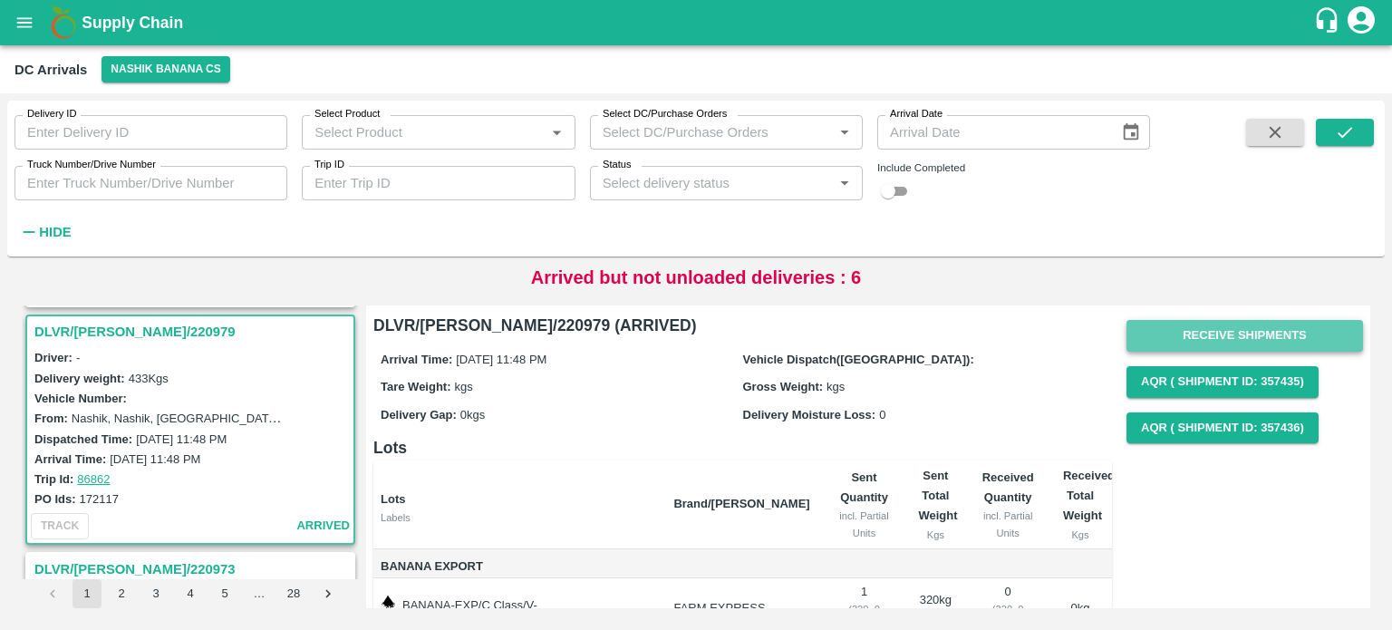
click at [1209, 336] on button "Receive Shipments" at bounding box center [1244, 336] width 237 height 32
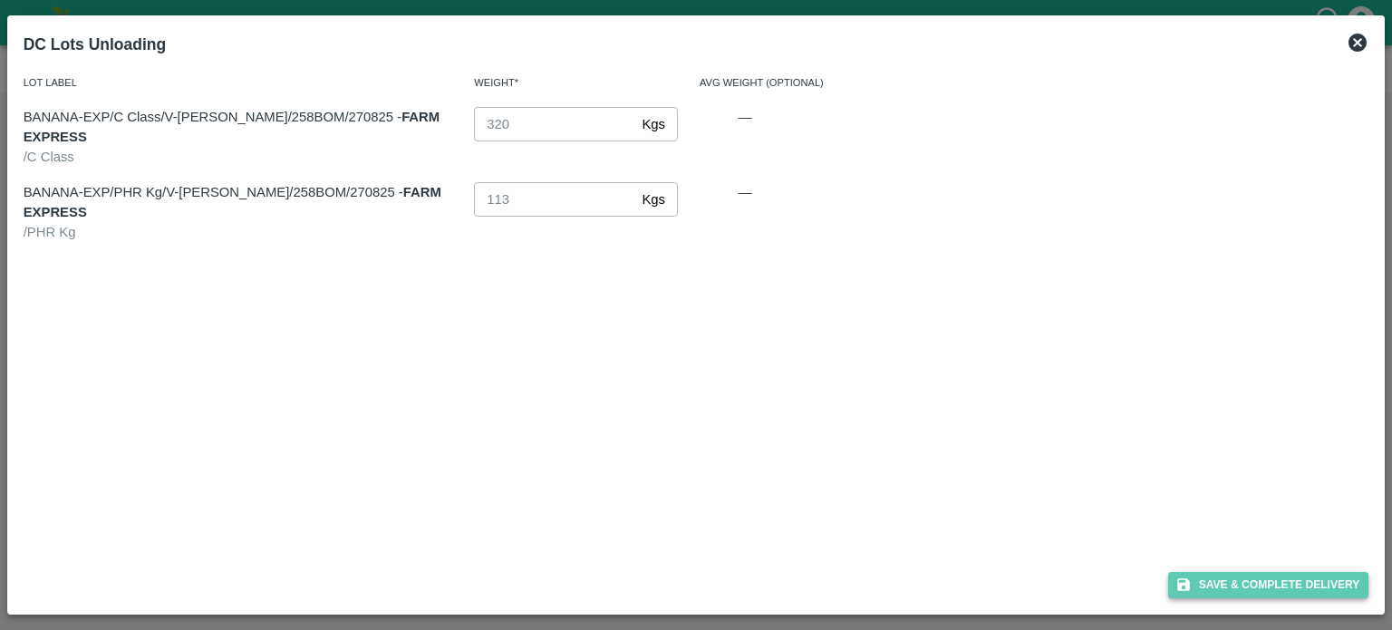
click at [1259, 583] on button "Save & Complete Delivery" at bounding box center [1268, 585] width 201 height 26
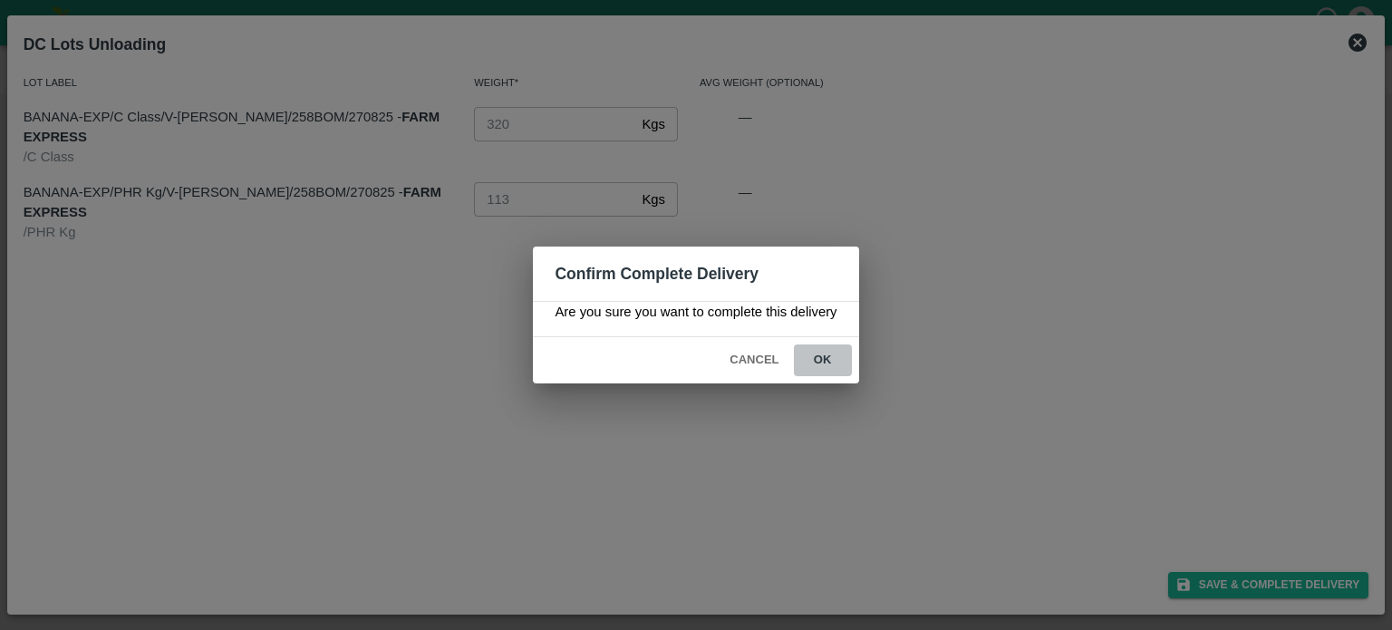
click at [813, 352] on button "ok" at bounding box center [823, 360] width 58 height 32
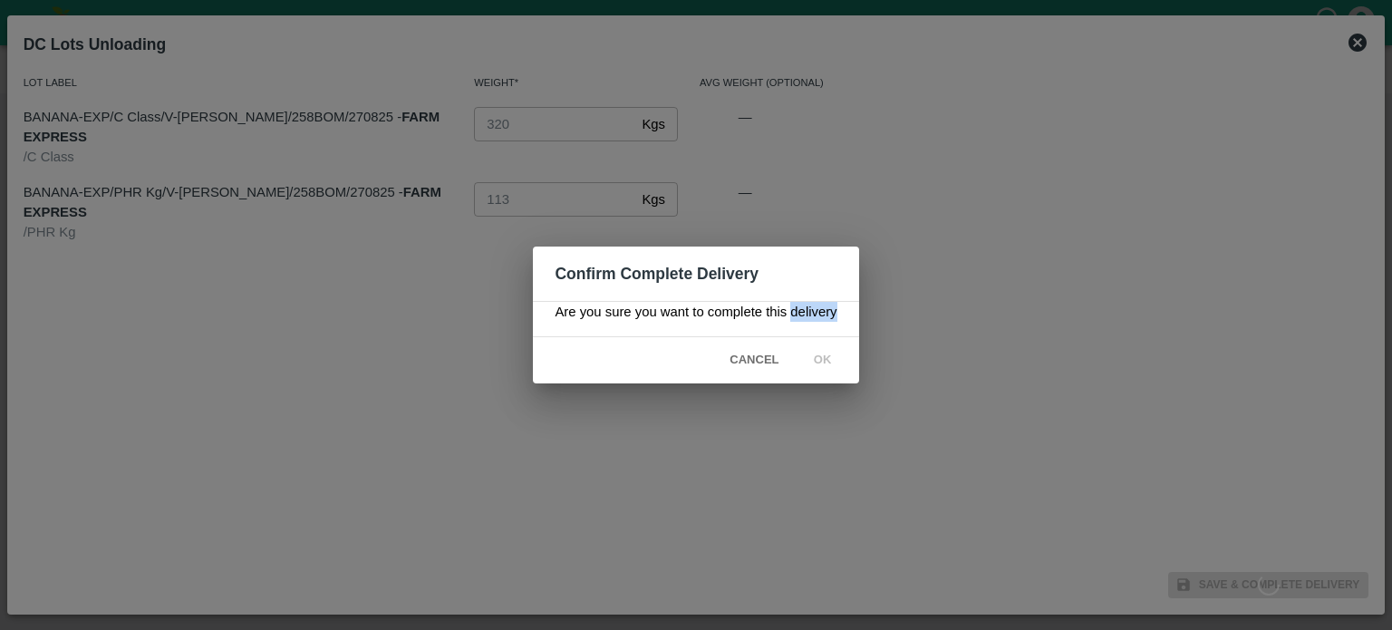
drag, startPoint x: 813, startPoint y: 352, endPoint x: 464, endPoint y: 390, distance: 351.0
click at [464, 390] on div "Confirm Complete Delivery Are you sure you want to complete this delivery Cance…" at bounding box center [696, 315] width 1392 height 630
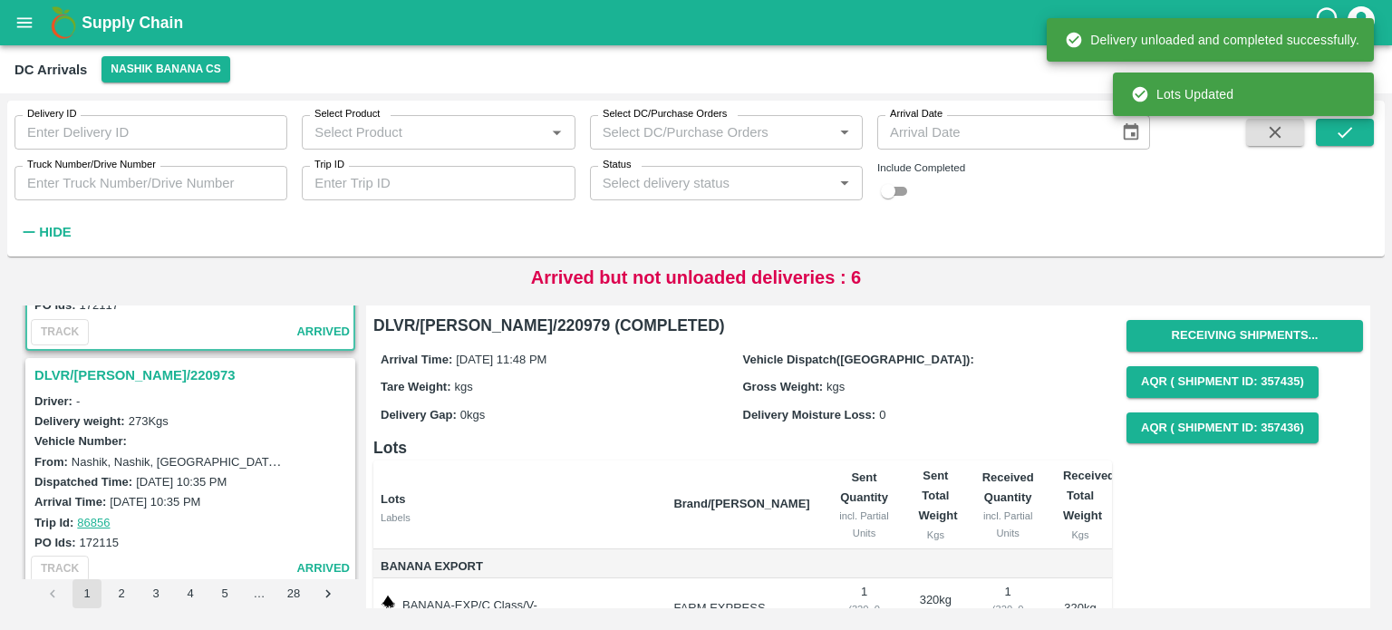
scroll to position [2305, 0]
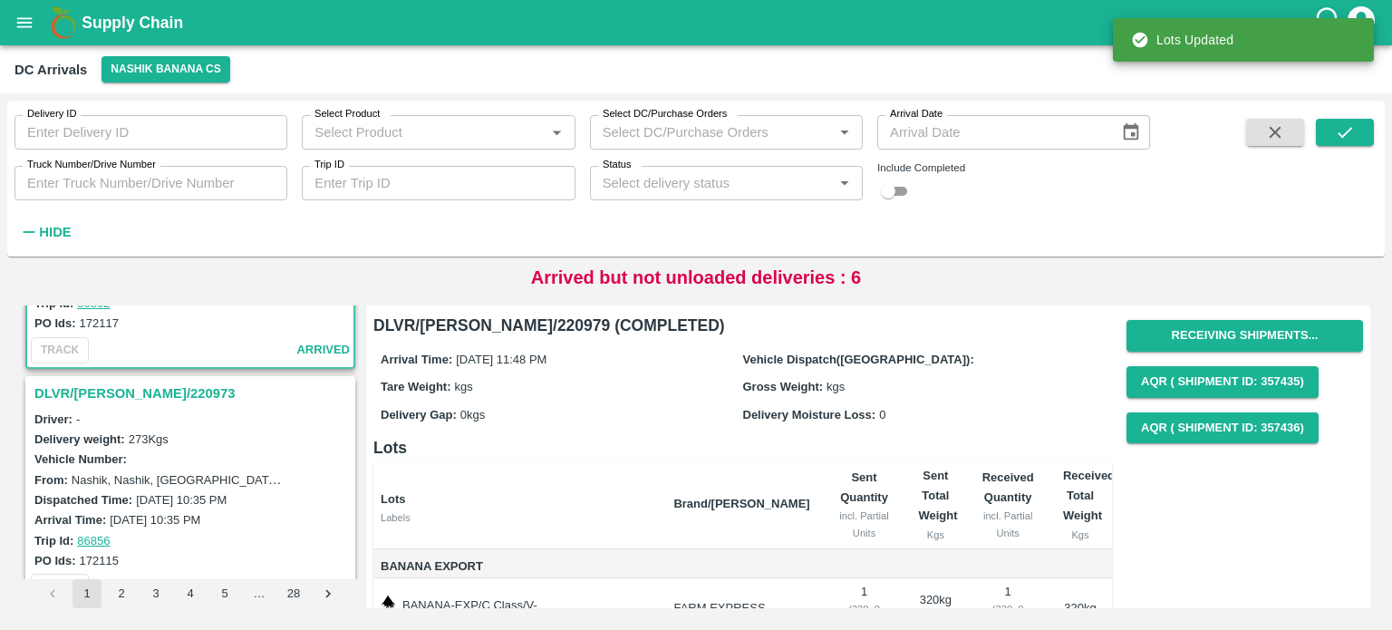
click at [111, 382] on h3 "DLVR/[PERSON_NAME]/220973" at bounding box center [192, 394] width 317 height 24
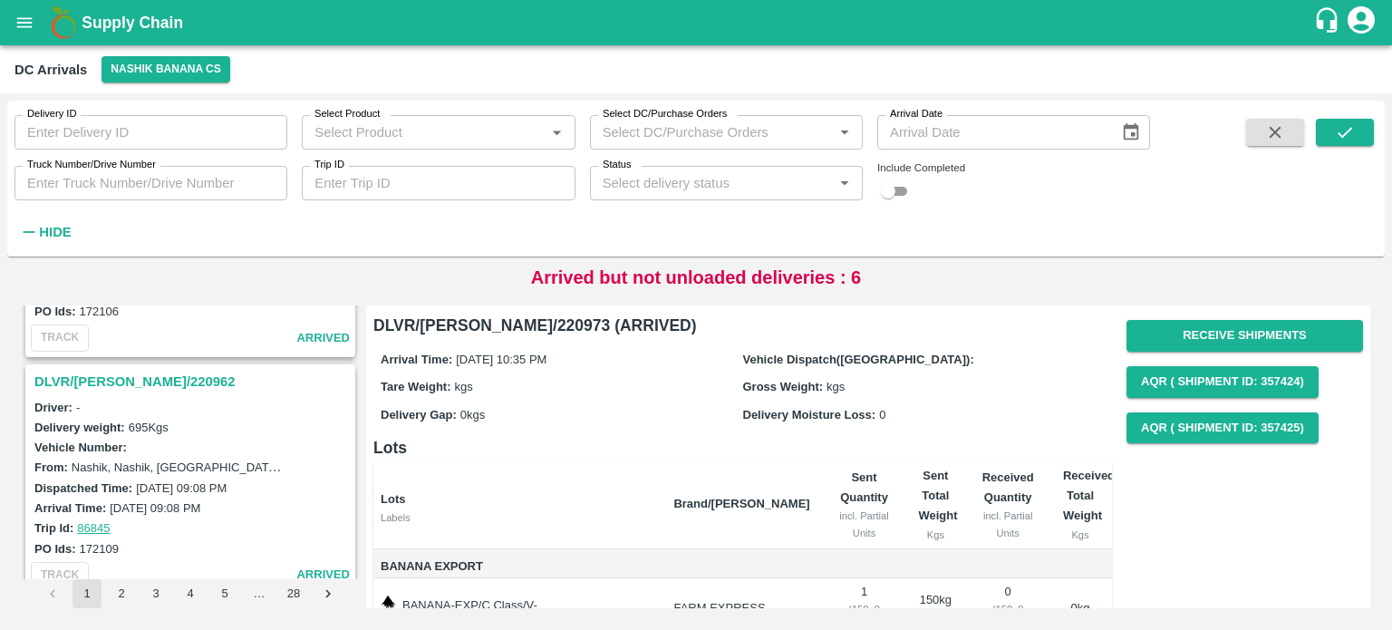
scroll to position [2788, 0]
click at [120, 374] on h3 "DLVR/[PERSON_NAME]/220962" at bounding box center [192, 384] width 317 height 24
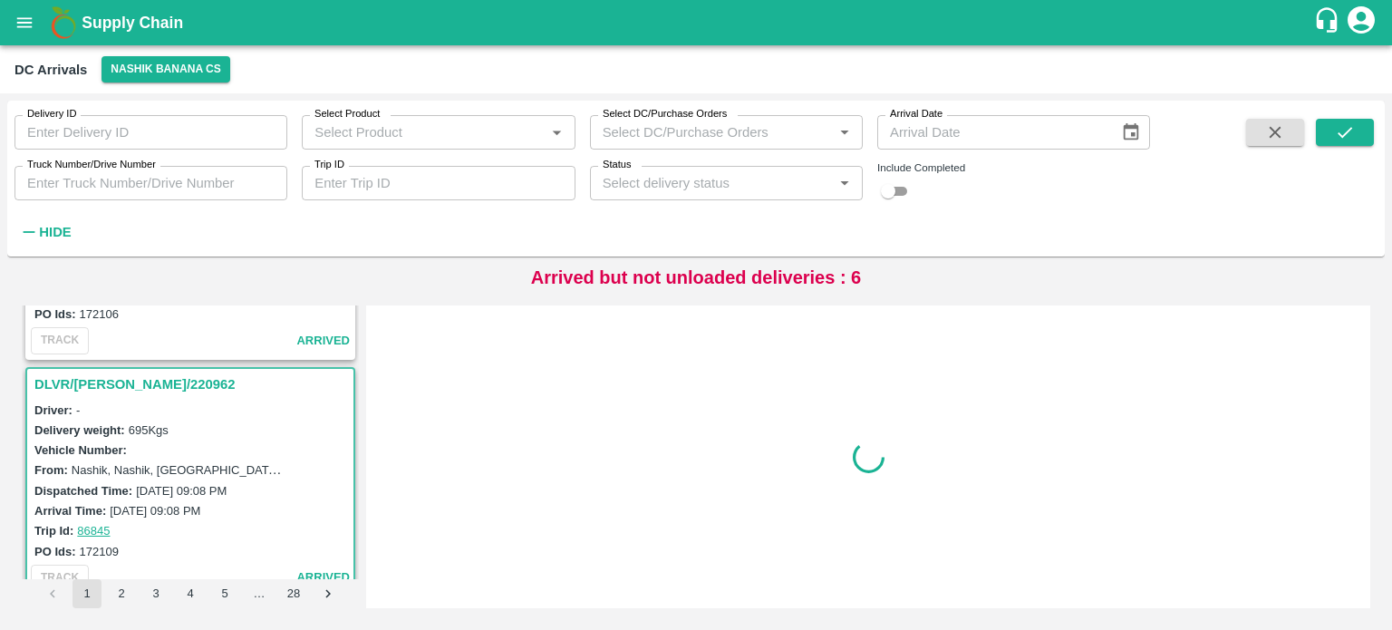
scroll to position [2836, 0]
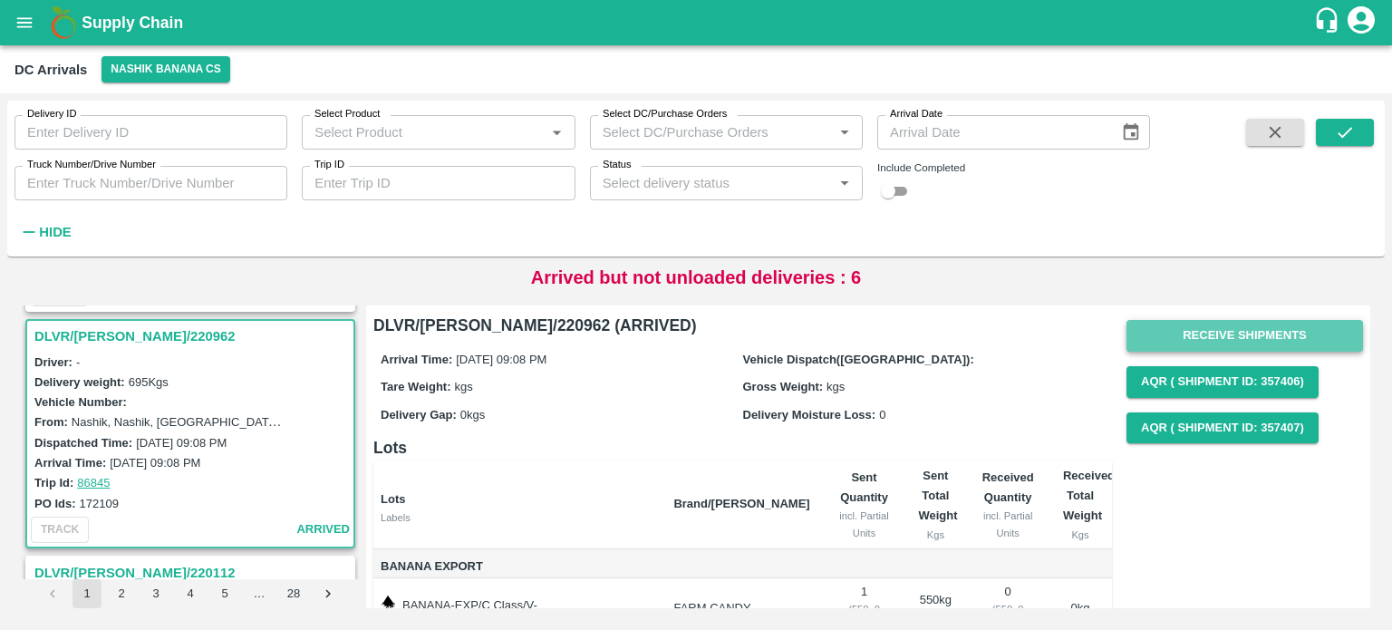
click at [1224, 320] on button "Receive Shipments" at bounding box center [1244, 336] width 237 height 32
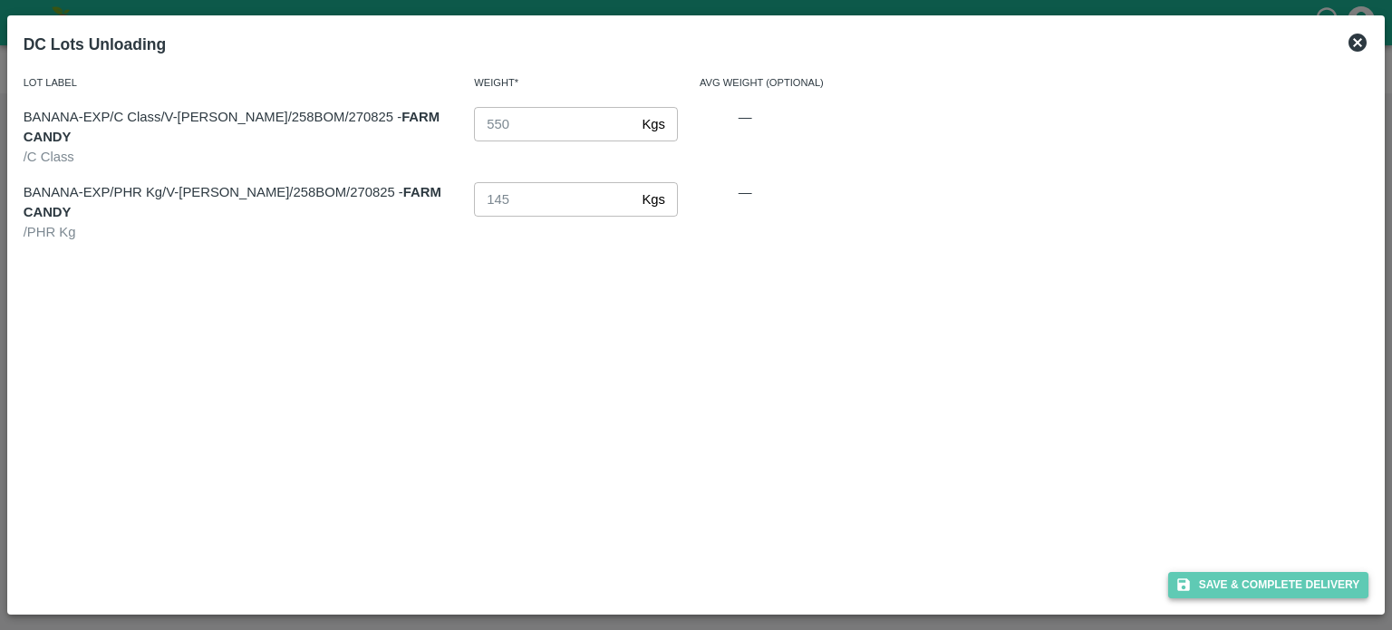
click at [1280, 594] on button "Save & Complete Delivery" at bounding box center [1268, 585] width 201 height 26
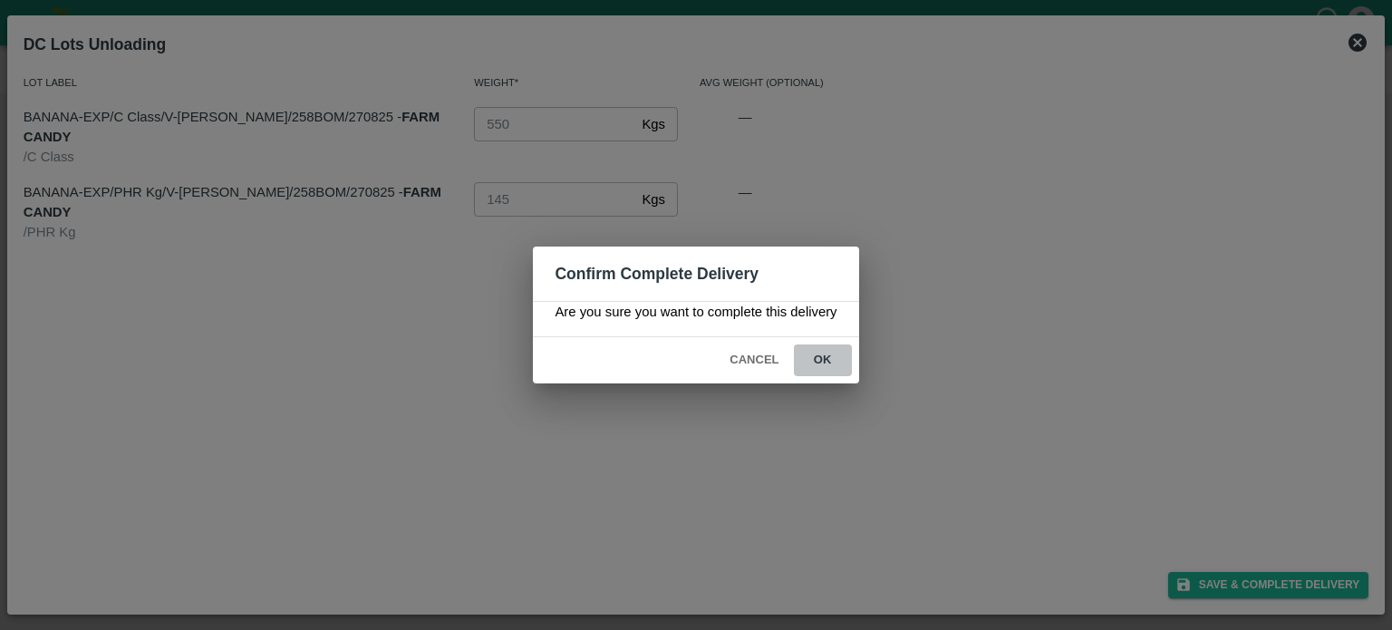
click at [822, 363] on button "ok" at bounding box center [823, 360] width 58 height 32
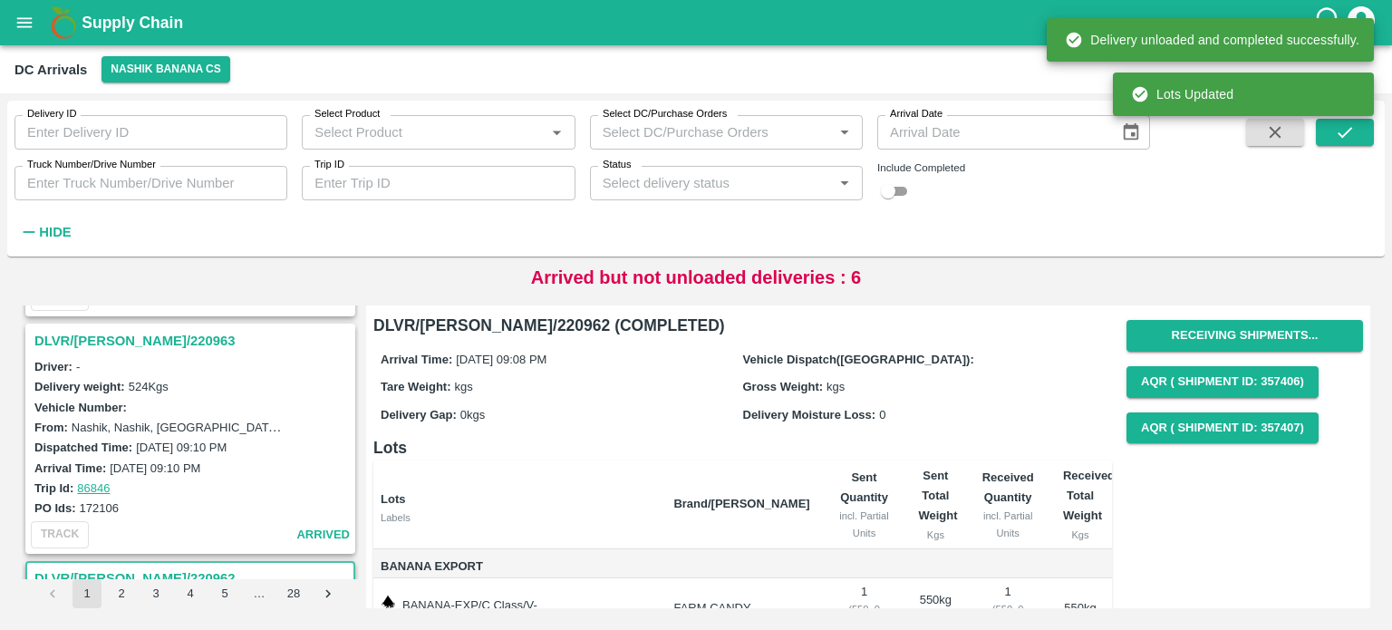
scroll to position [2593, 0]
click at [127, 330] on h3 "DLVR/[PERSON_NAME]/220963" at bounding box center [192, 342] width 317 height 24
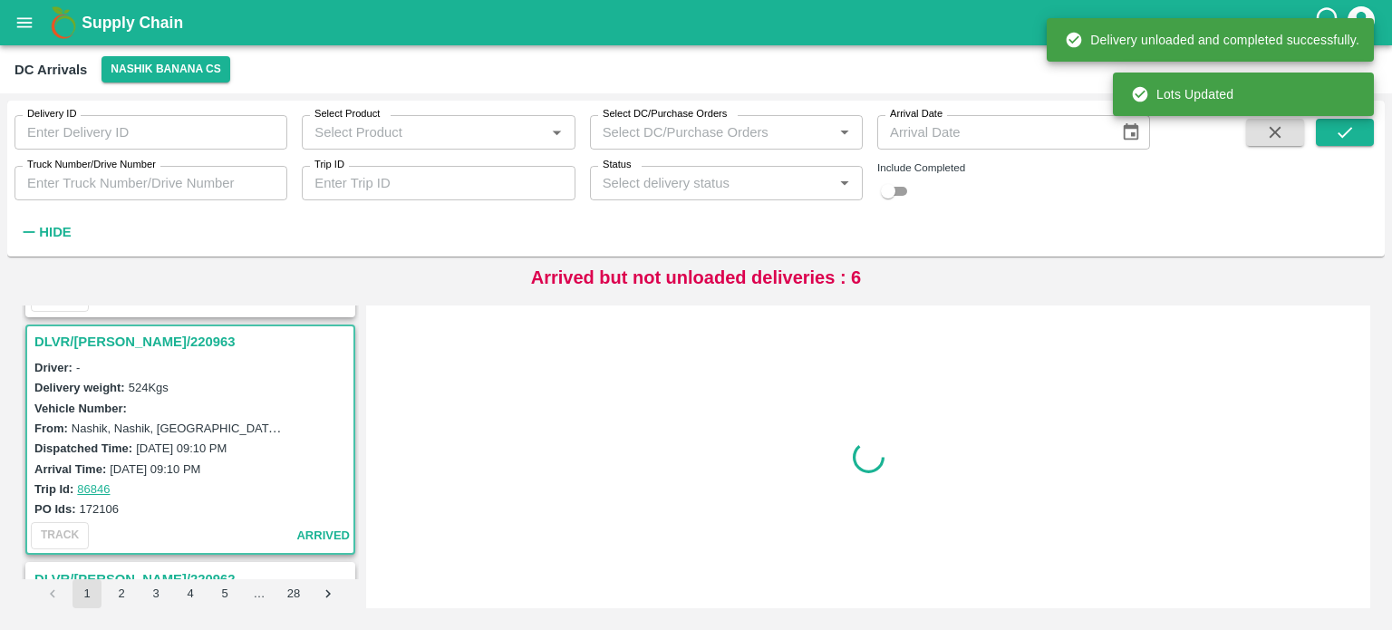
scroll to position [2601, 0]
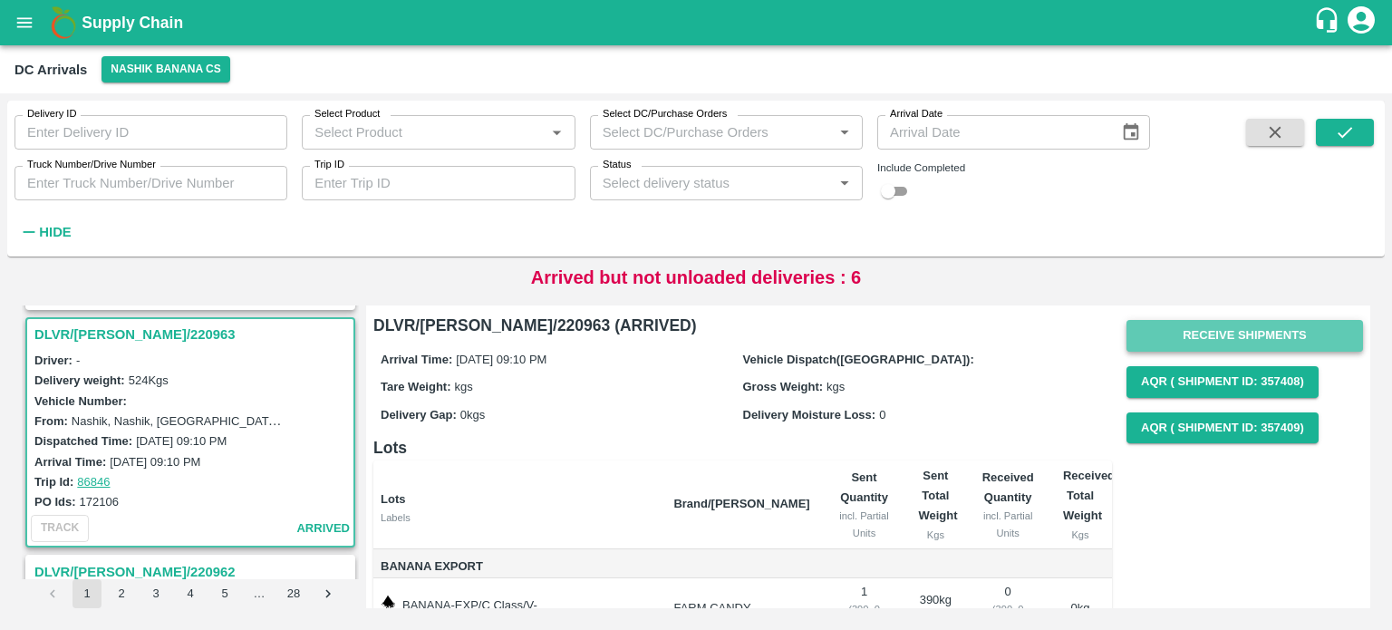
click at [1211, 333] on button "Receive Shipments" at bounding box center [1244, 336] width 237 height 32
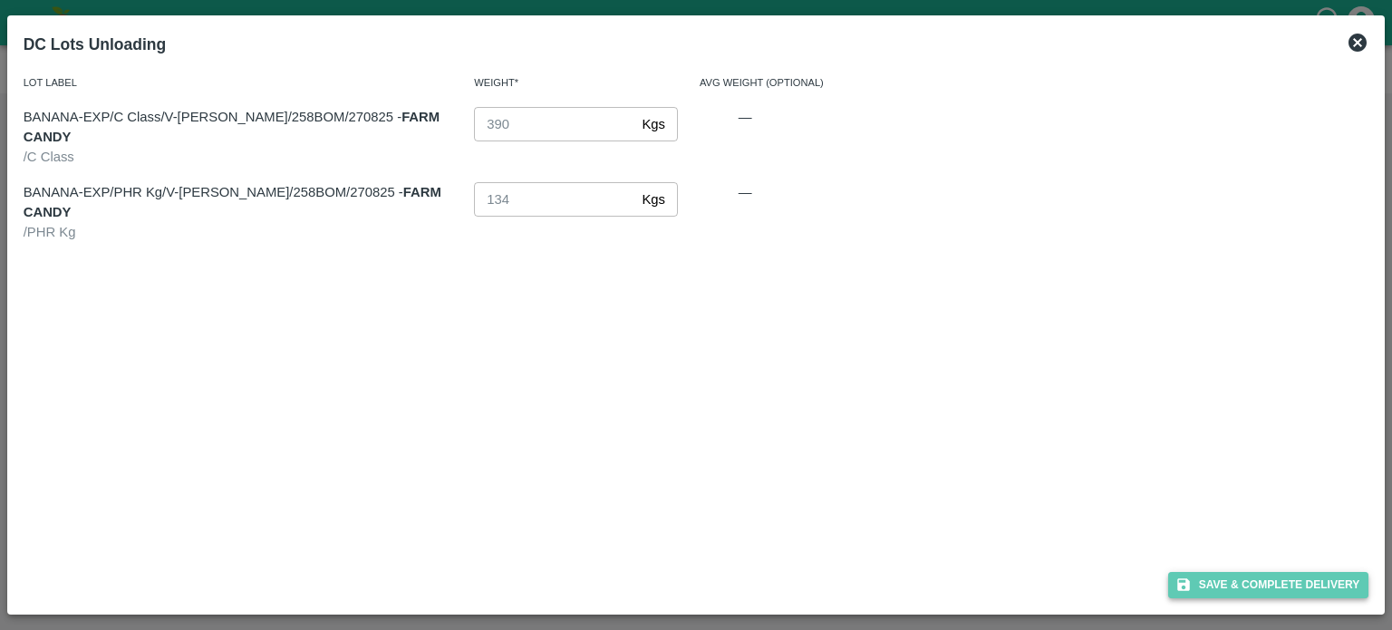
click at [1284, 587] on button "Save & Complete Delivery" at bounding box center [1268, 585] width 201 height 26
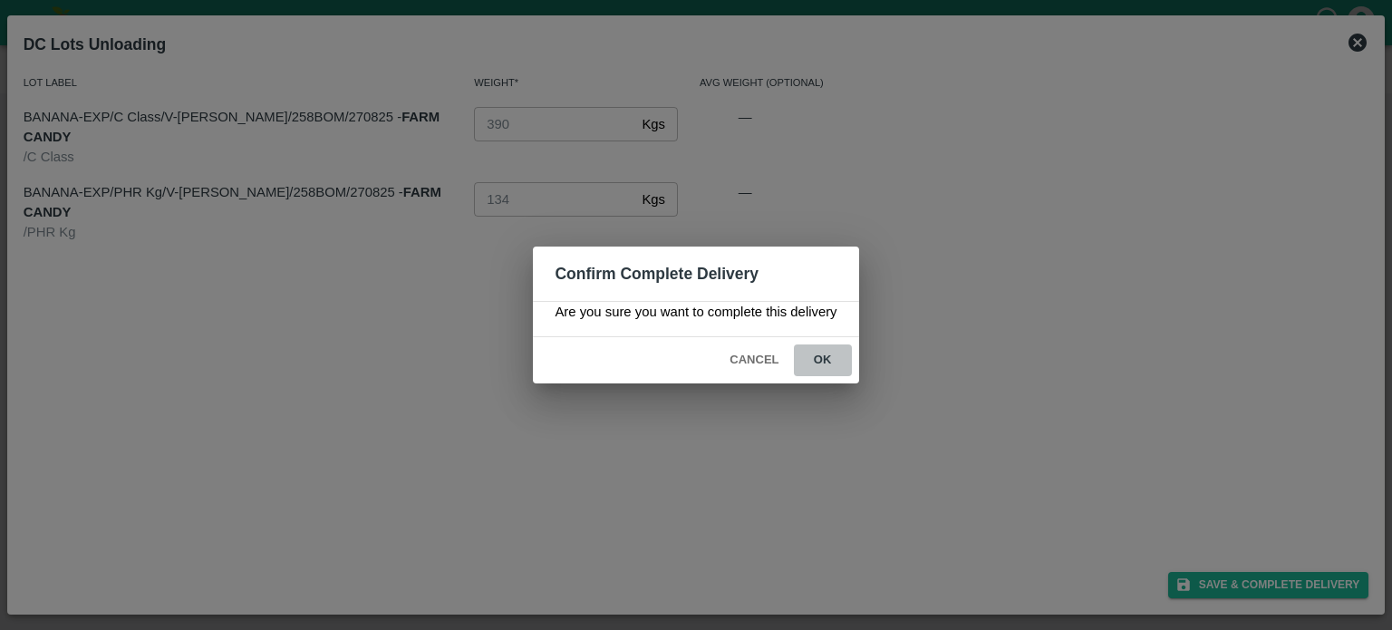
click at [824, 365] on button "ok" at bounding box center [823, 360] width 58 height 32
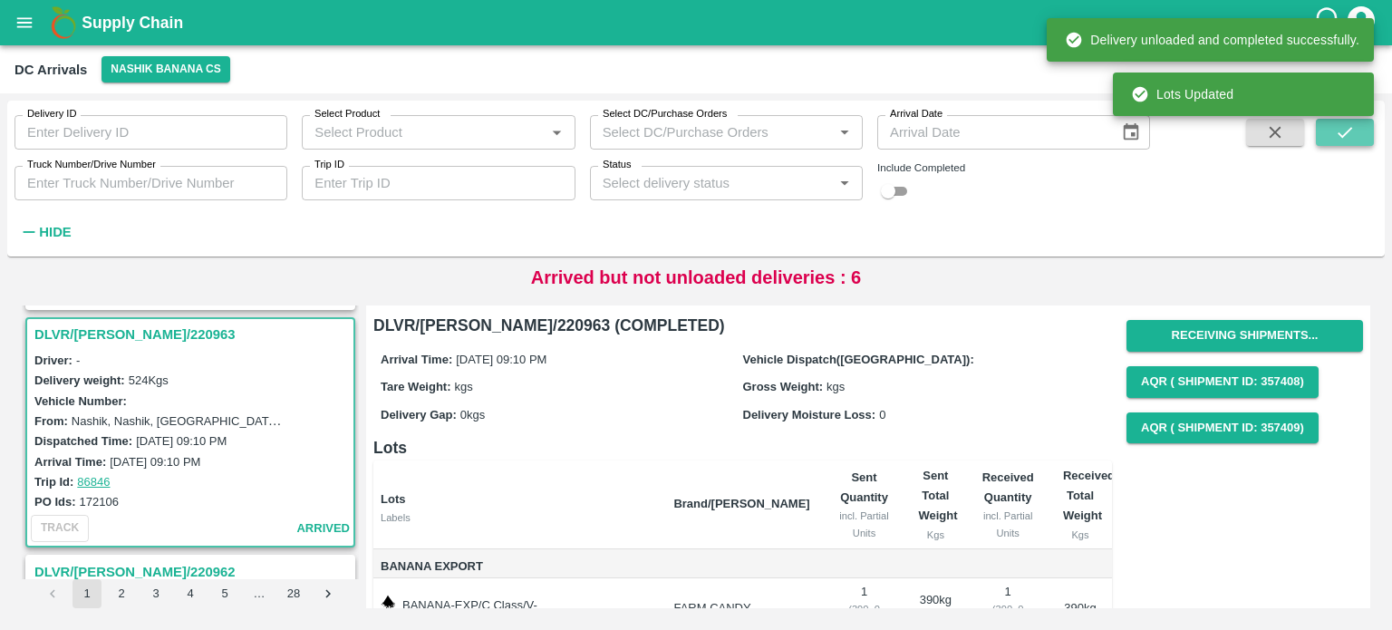
click at [1332, 133] on button "submit" at bounding box center [1345, 132] width 58 height 27
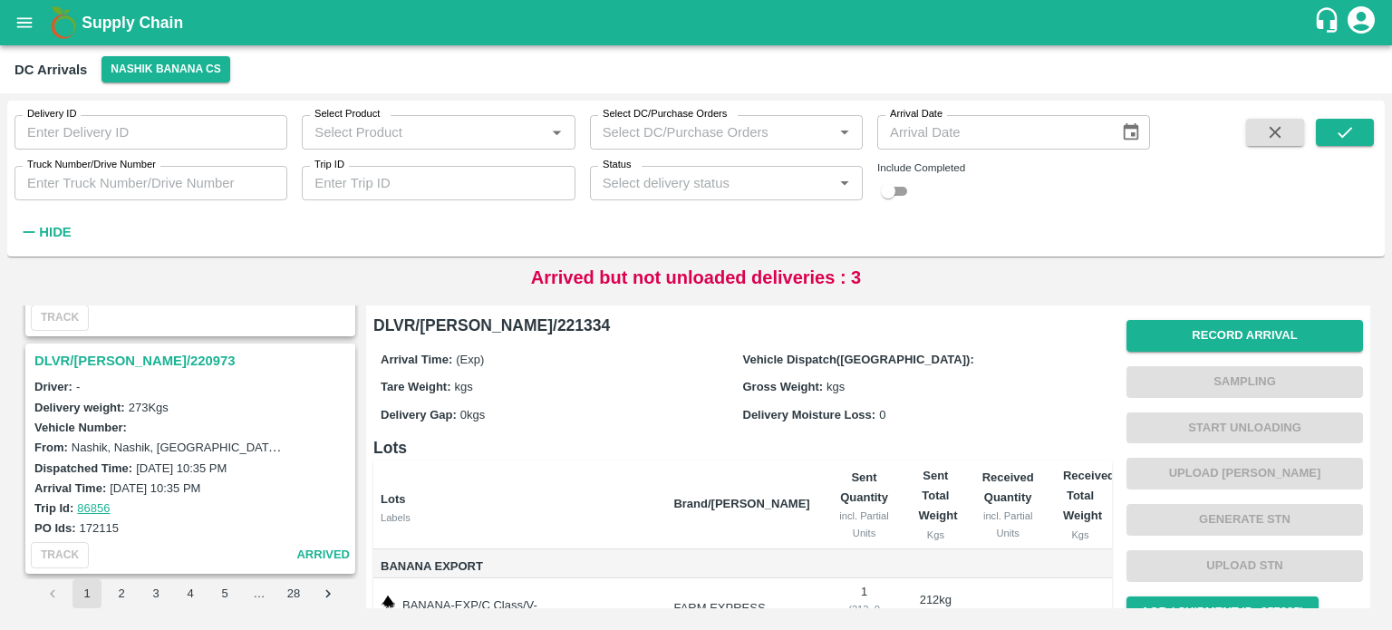
scroll to position [2099, 0]
click at [107, 351] on h3 "DLVR/[PERSON_NAME]/220973" at bounding box center [192, 363] width 317 height 24
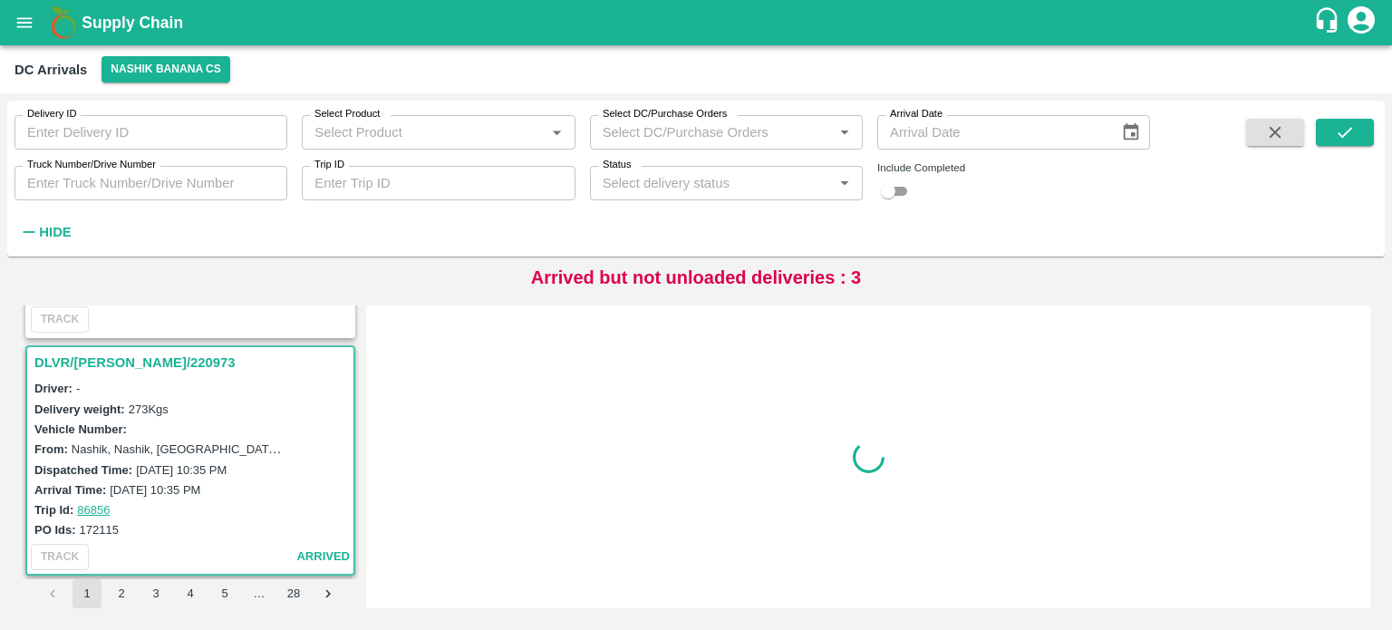
scroll to position [2130, 0]
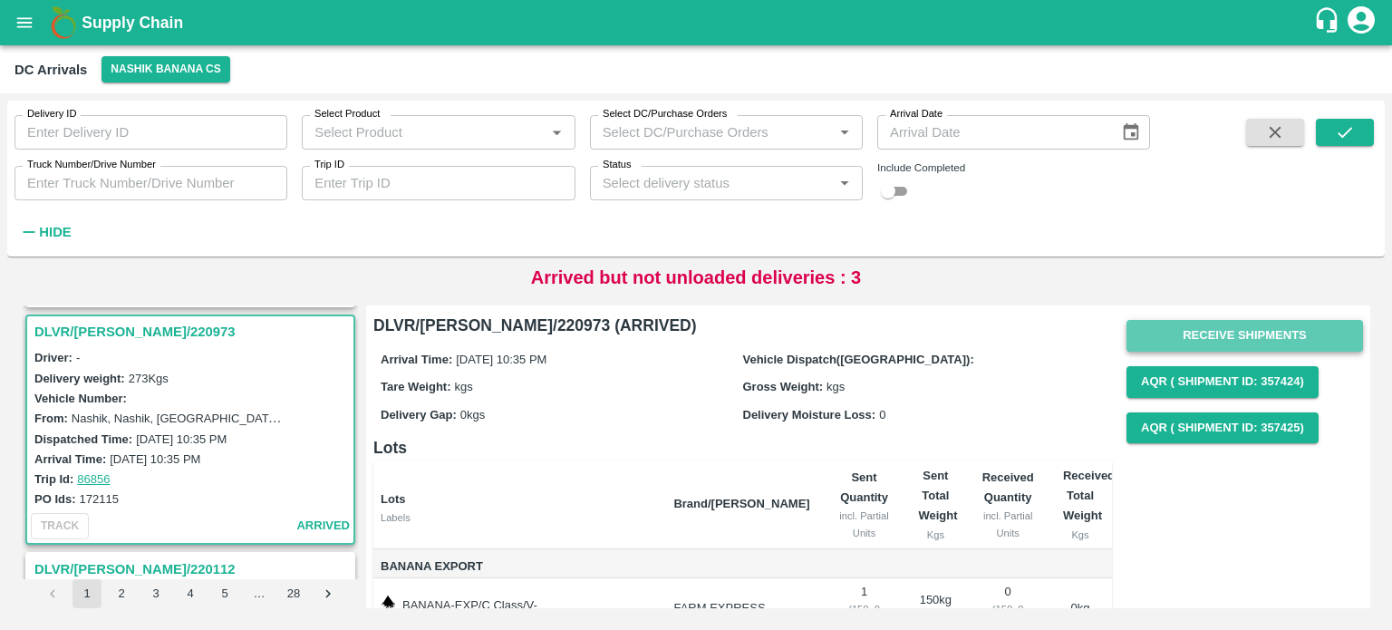
click at [1220, 343] on button "Receive Shipments" at bounding box center [1244, 336] width 237 height 32
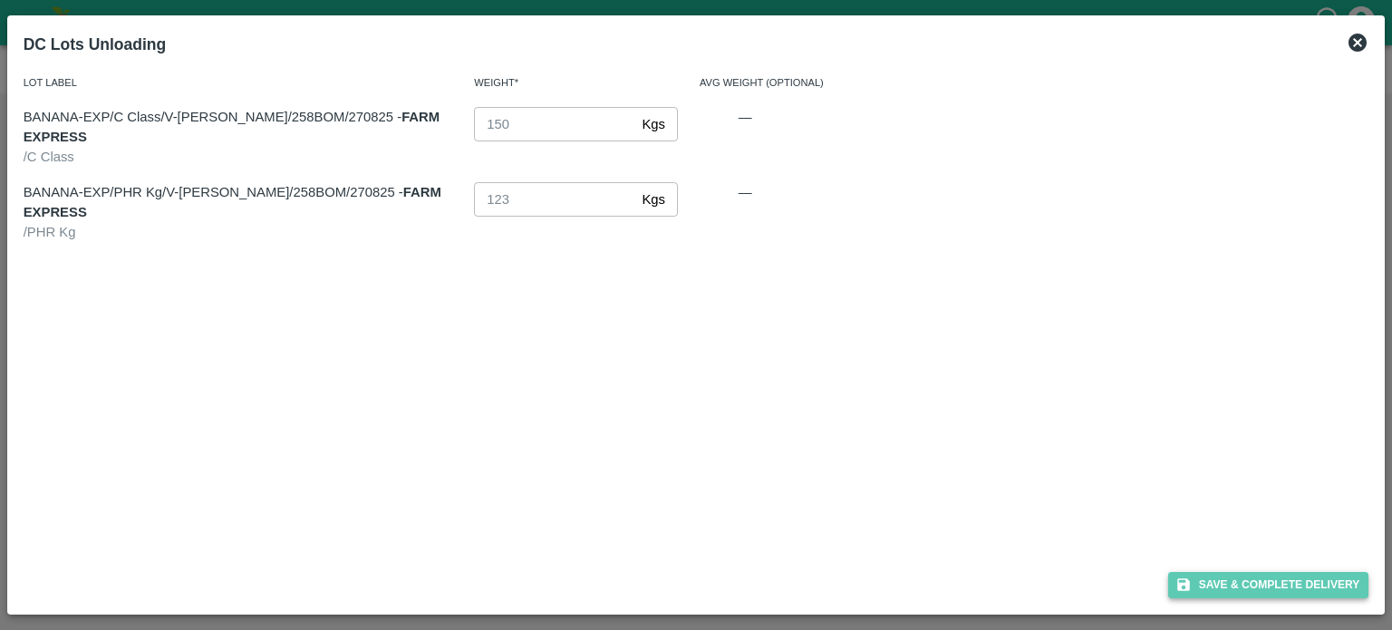
click at [1267, 587] on button "Save & Complete Delivery" at bounding box center [1268, 585] width 201 height 26
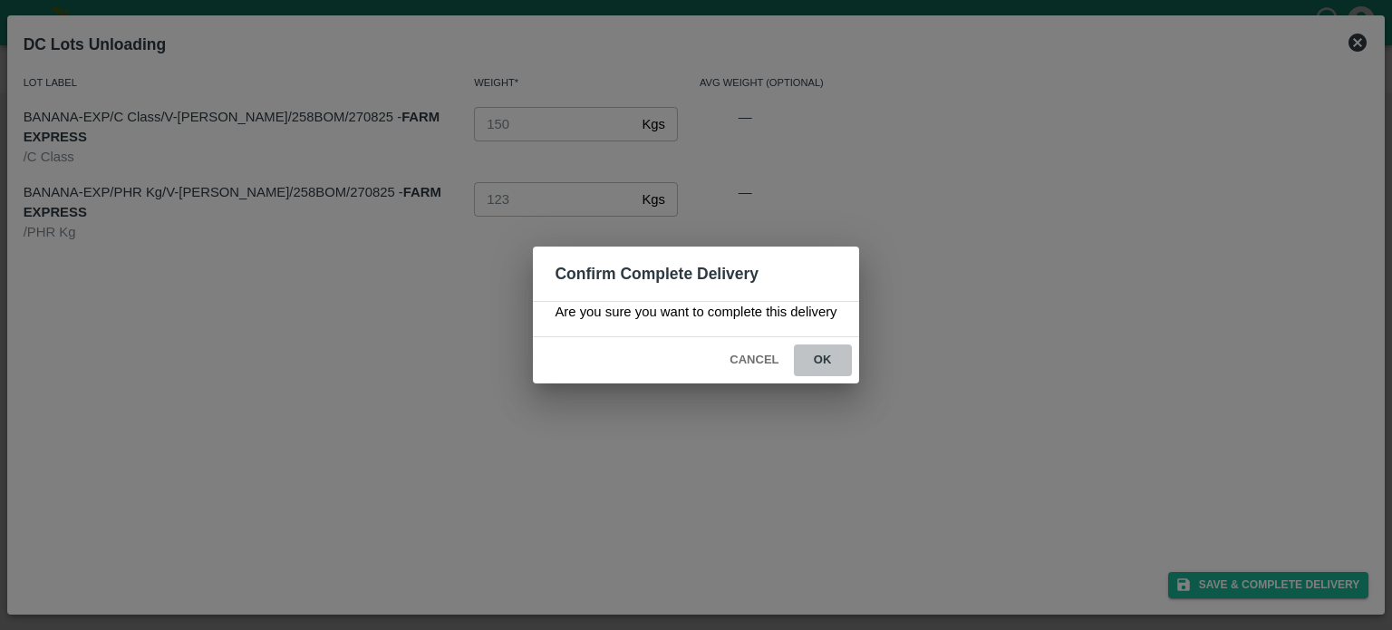
click at [826, 363] on button "ok" at bounding box center [823, 360] width 58 height 32
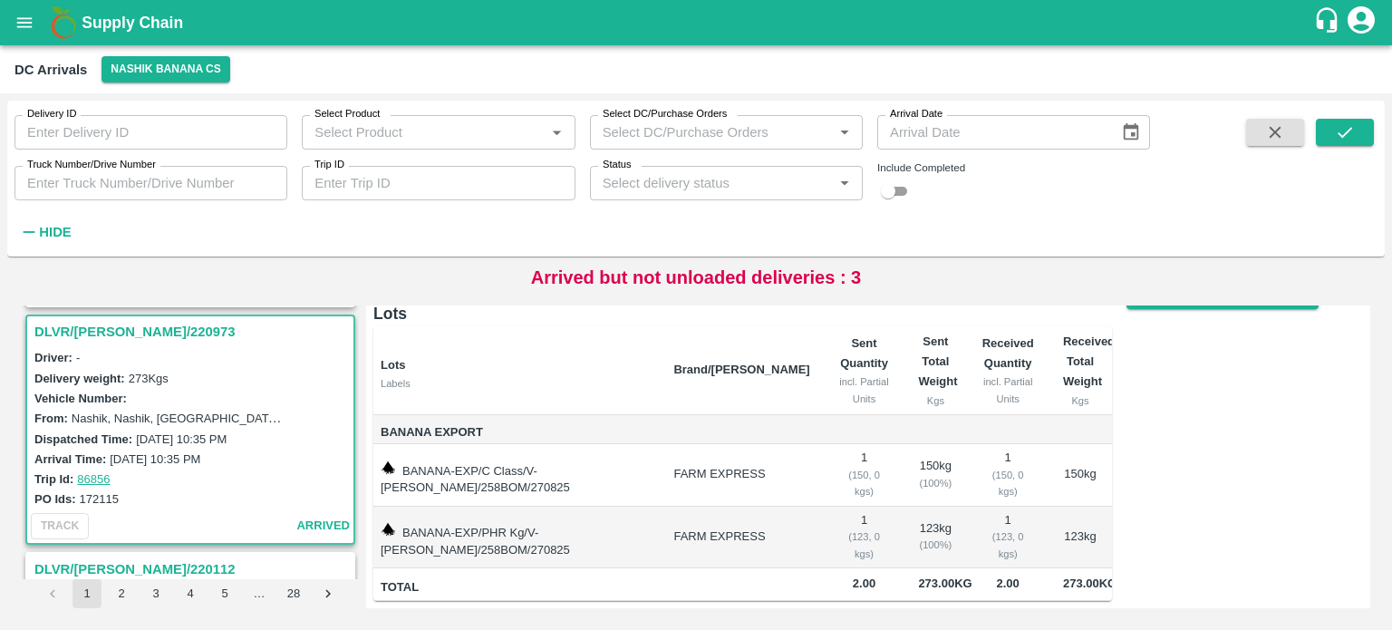
scroll to position [0, 0]
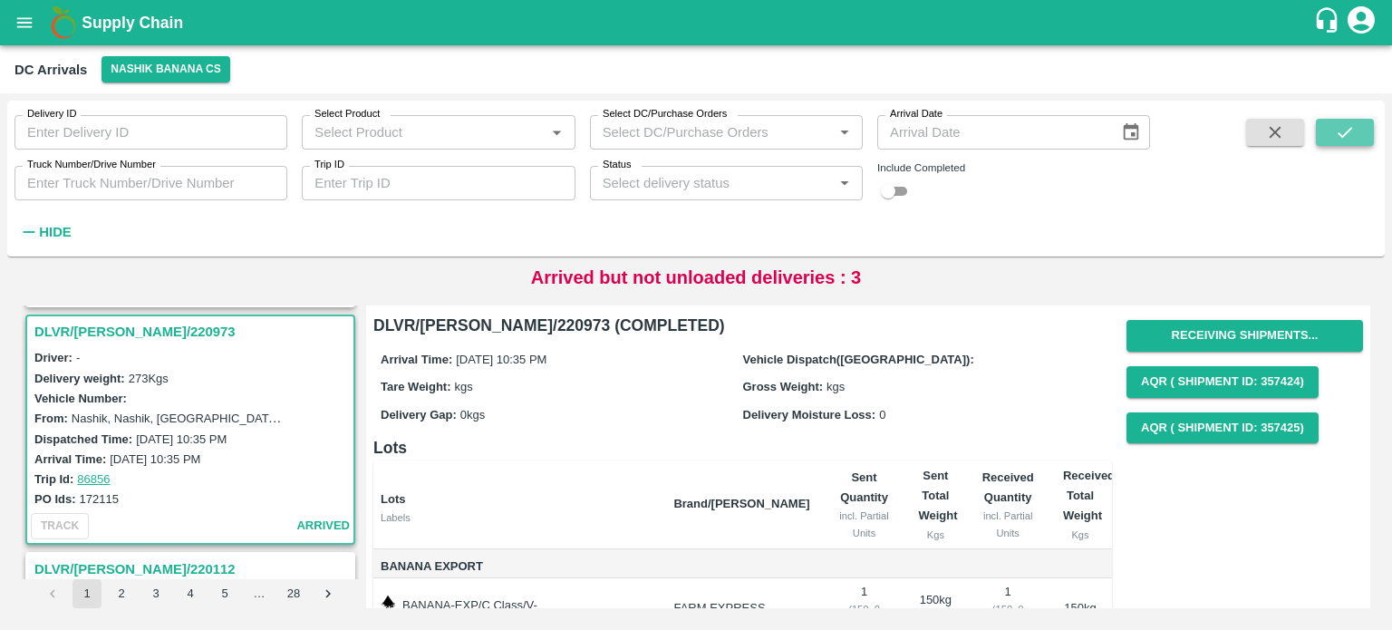
click at [1334, 145] on button "submit" at bounding box center [1345, 132] width 58 height 27
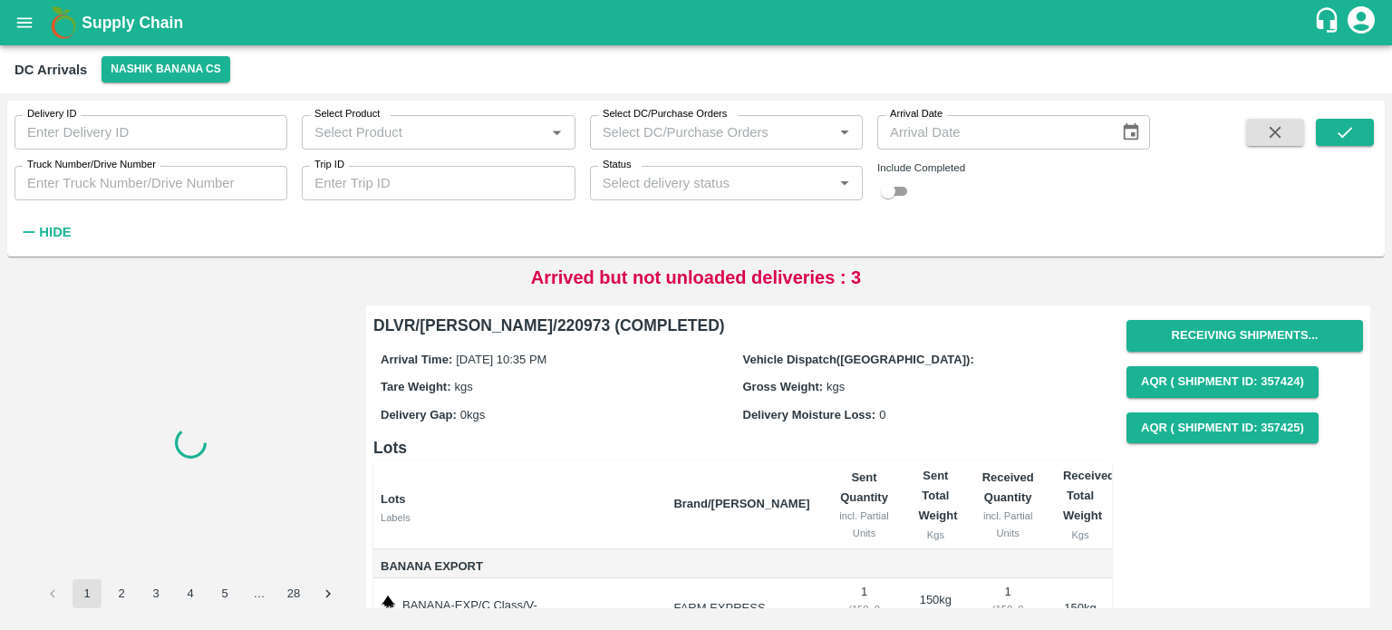
scroll to position [145, 0]
